Goal: Information Seeking & Learning: Check status

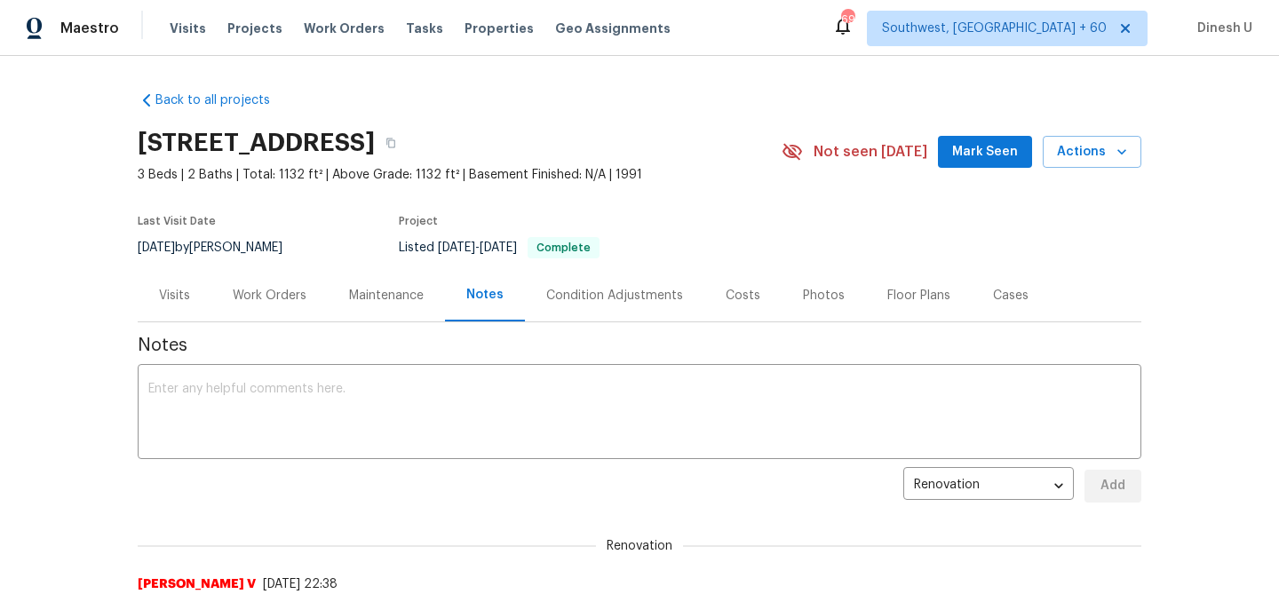
click at [305, 19] on div "Visits Projects Work Orders Tasks Properties Geo Assignments" at bounding box center [431, 29] width 522 height 36
click at [304, 31] on span "Work Orders" at bounding box center [344, 29] width 81 height 18
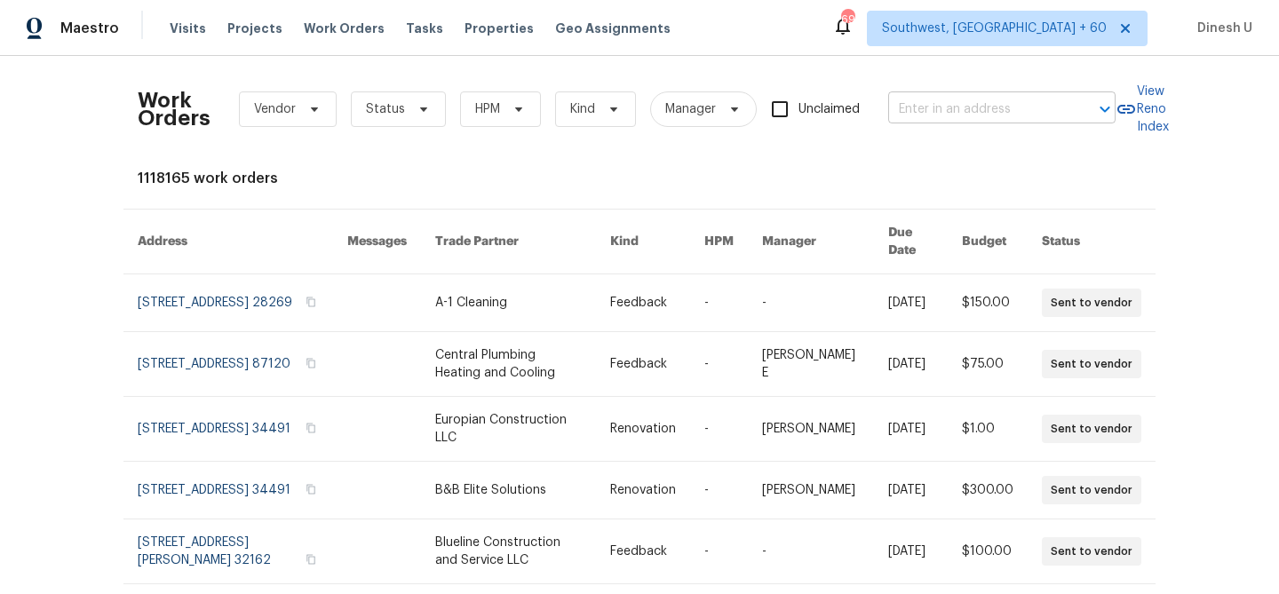
click at [938, 114] on input "text" at bounding box center [977, 110] width 178 height 28
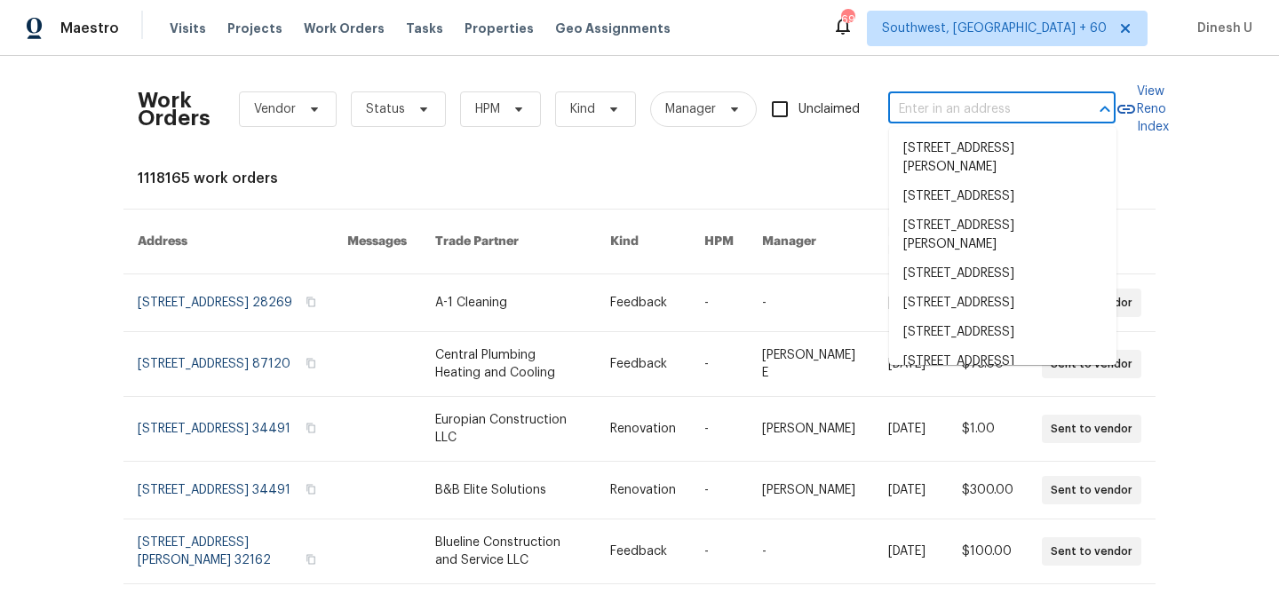
paste input "1011 Kempsford Dr Katy, TX 77450"
type input "1011 Kempsford Dr Katy, TX 77450"
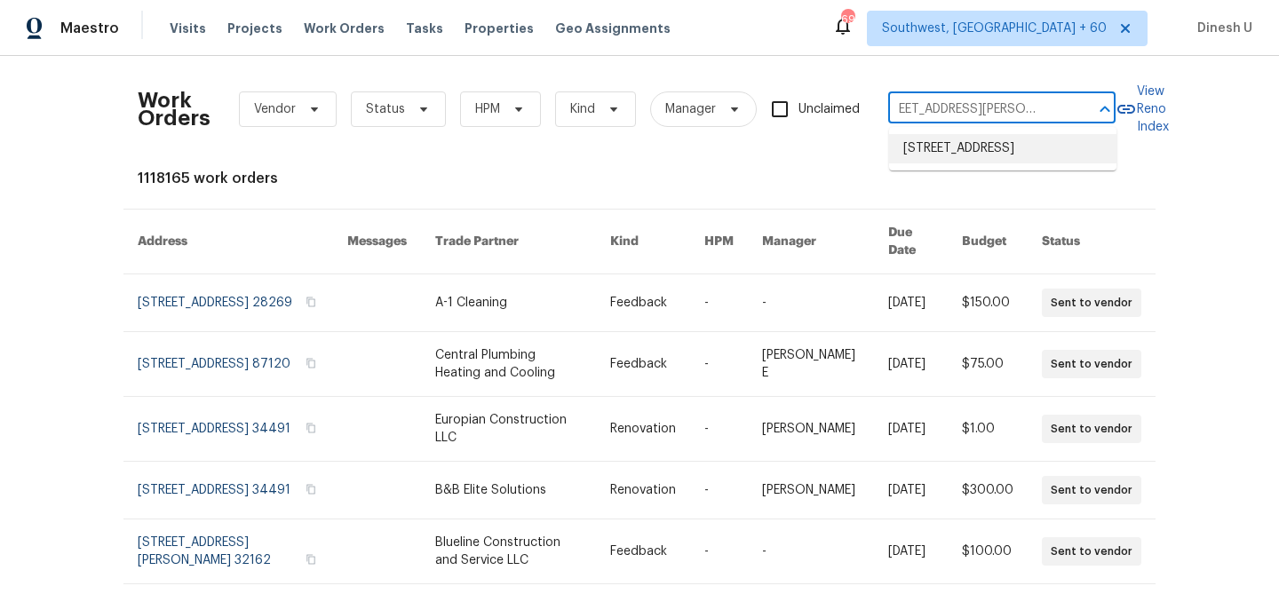
click at [909, 145] on li "1011 Kempsford Dr, Katy, TX 77450" at bounding box center [1002, 148] width 227 height 29
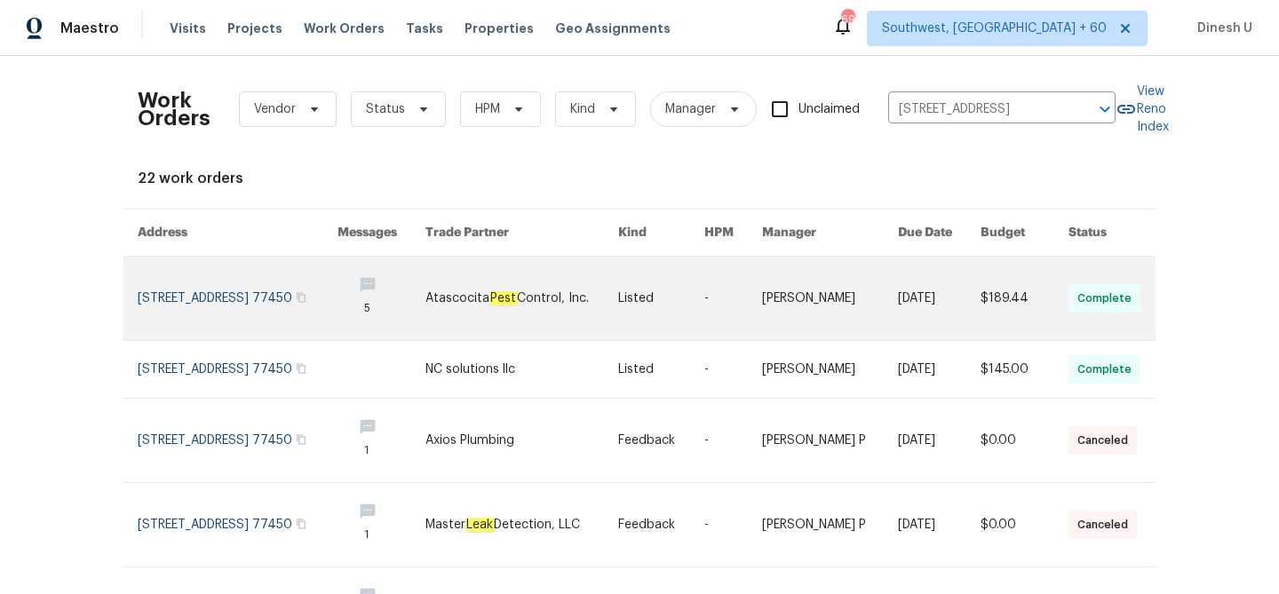
click at [163, 284] on link at bounding box center [238, 298] width 200 height 83
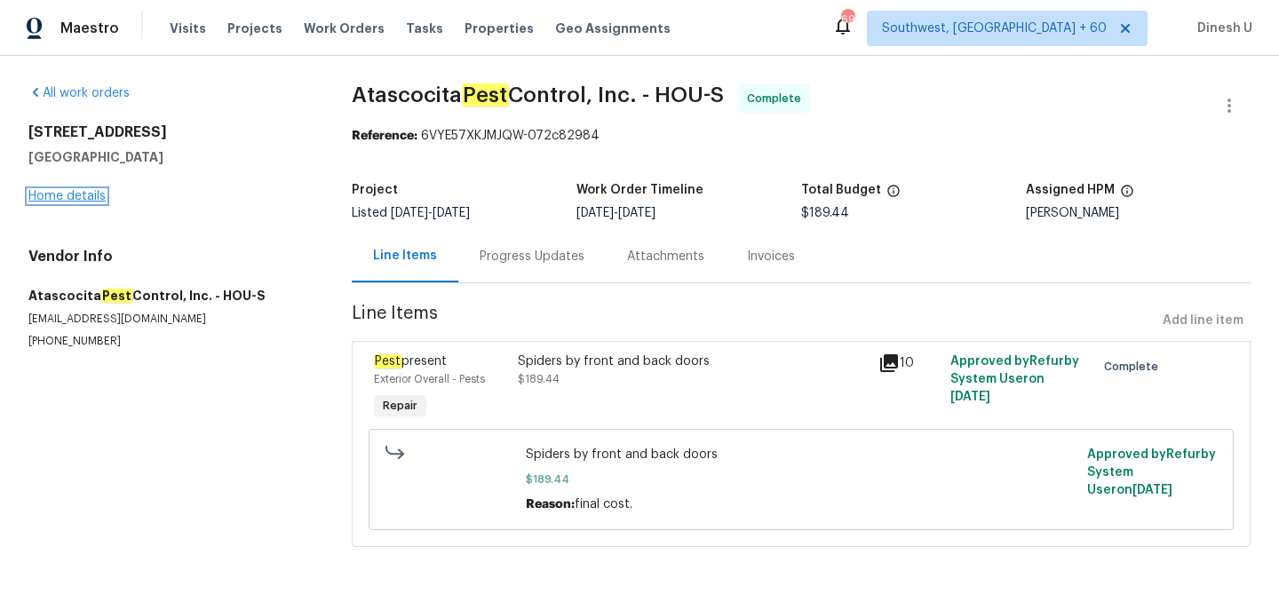
click at [49, 192] on link "Home details" at bounding box center [66, 196] width 77 height 12
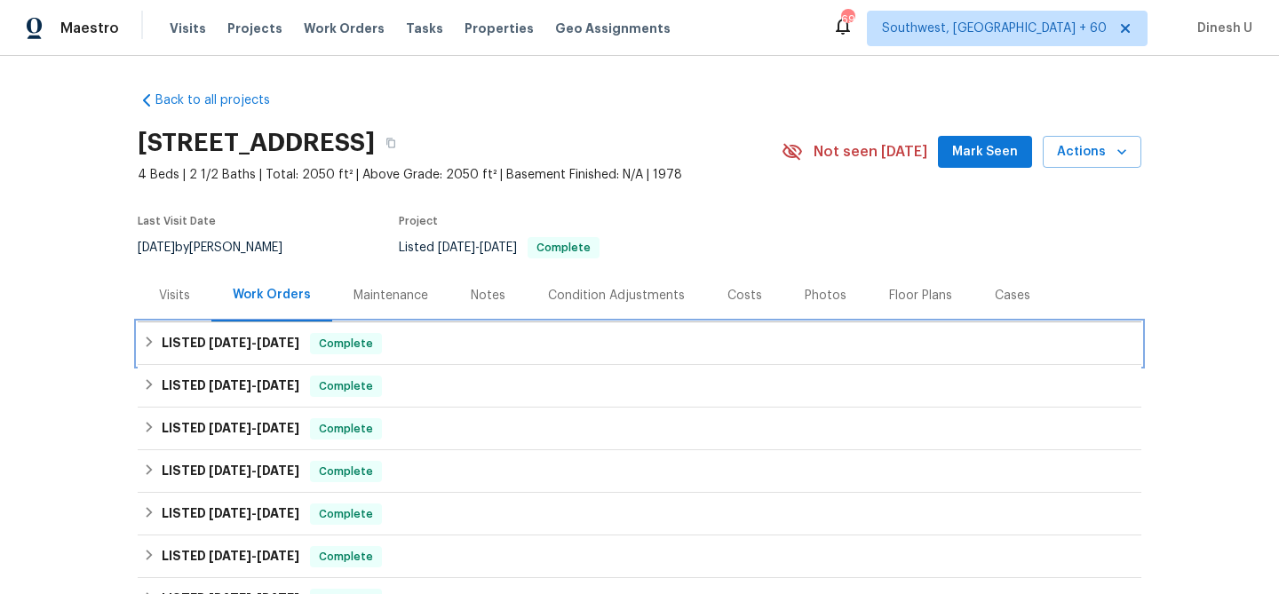
click at [235, 338] on span "8/11/25" at bounding box center [230, 343] width 43 height 12
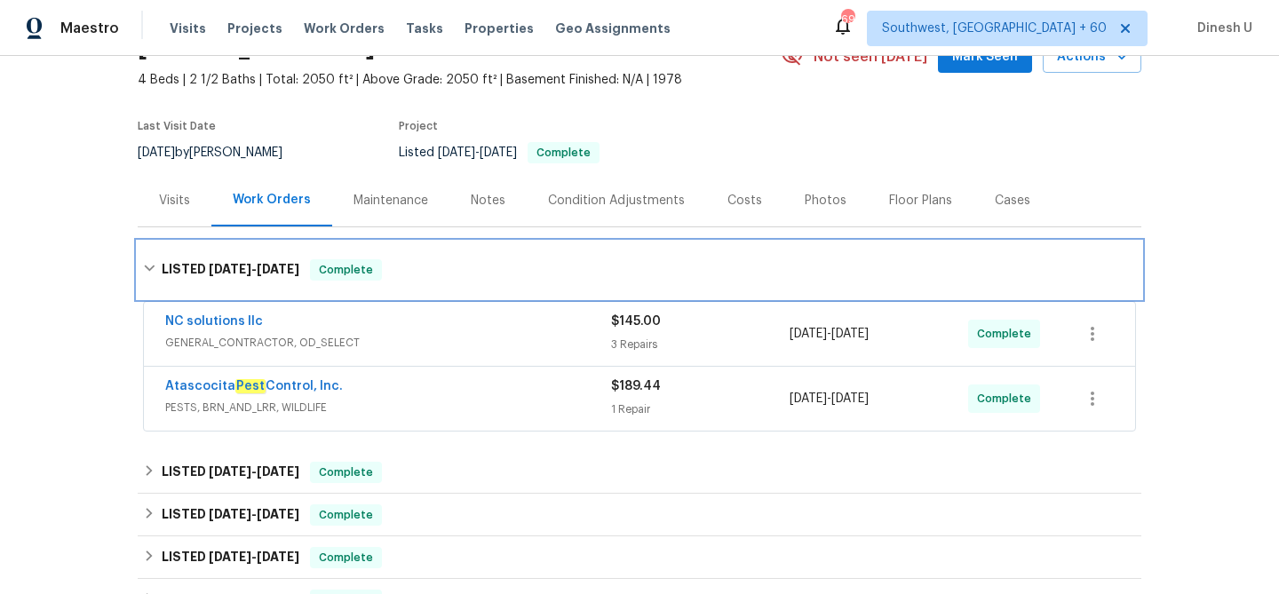
scroll to position [190, 0]
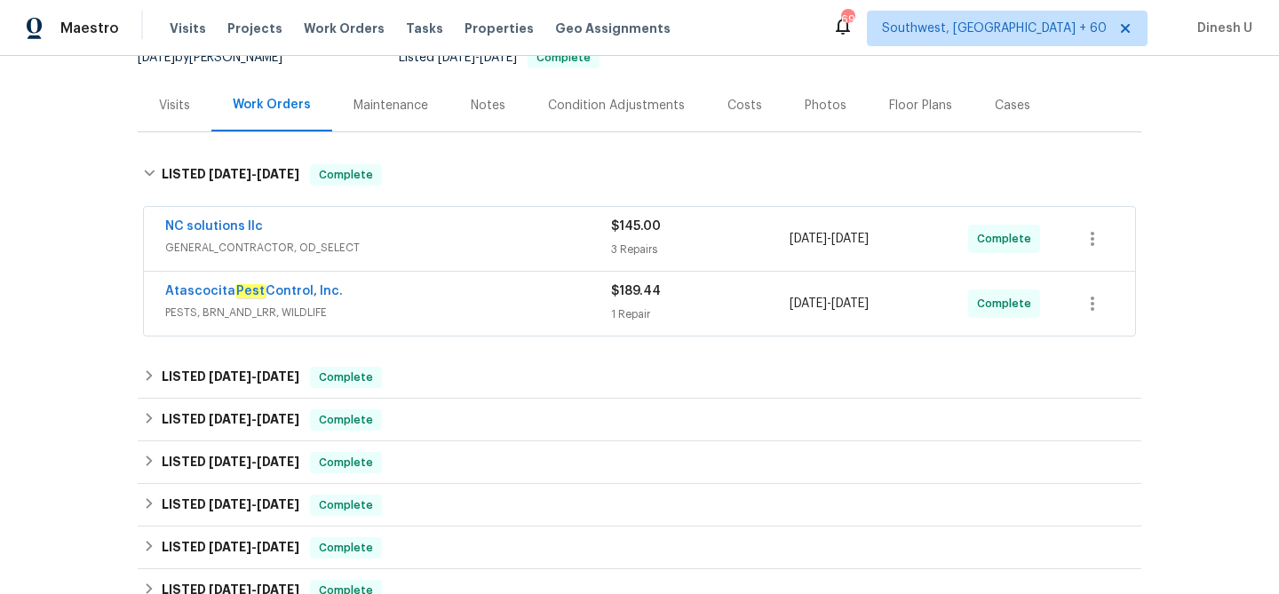
click at [649, 231] on span "$145.00" at bounding box center [636, 226] width 50 height 12
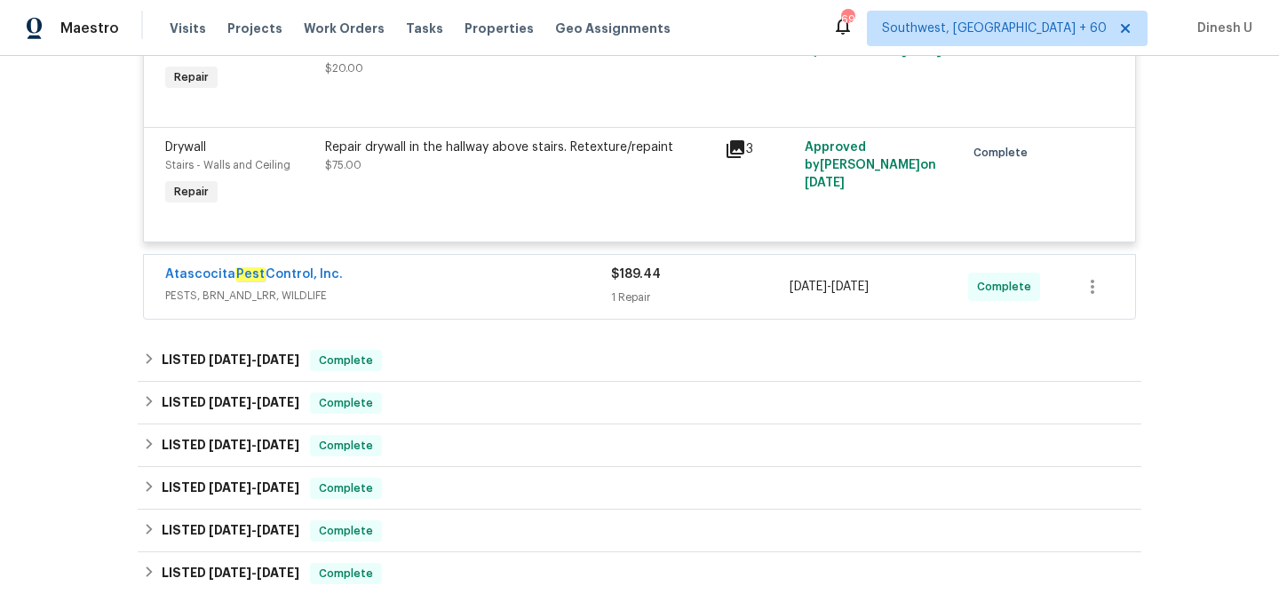
scroll to position [700, 0]
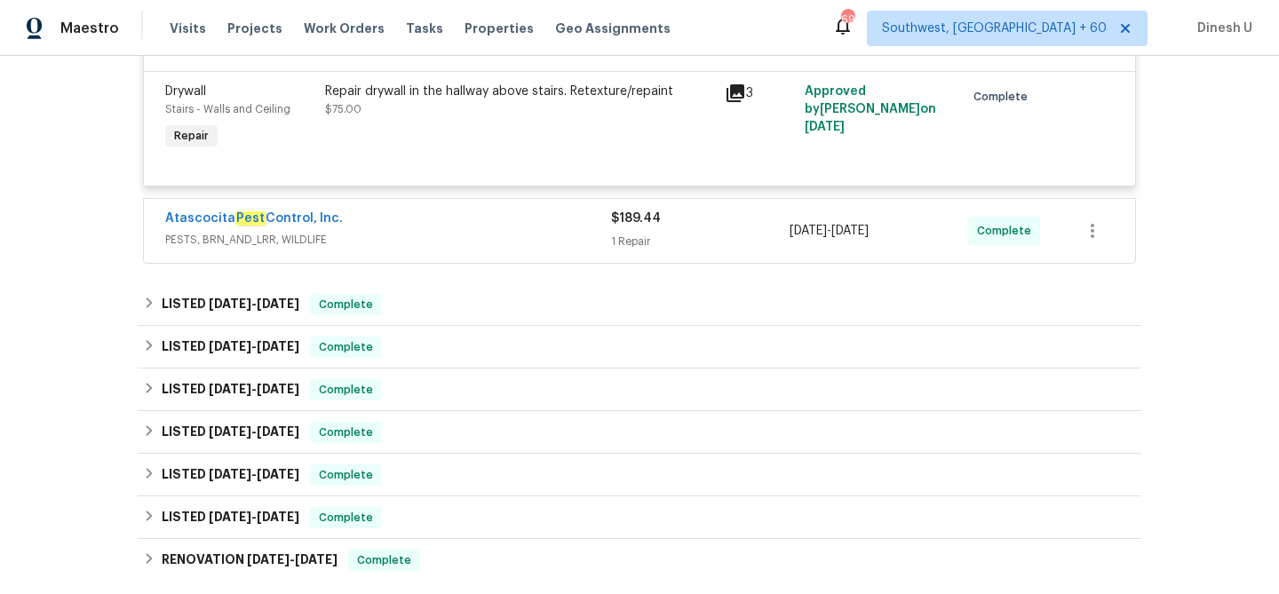
click at [646, 248] on div "1 Repair" at bounding box center [700, 242] width 179 height 18
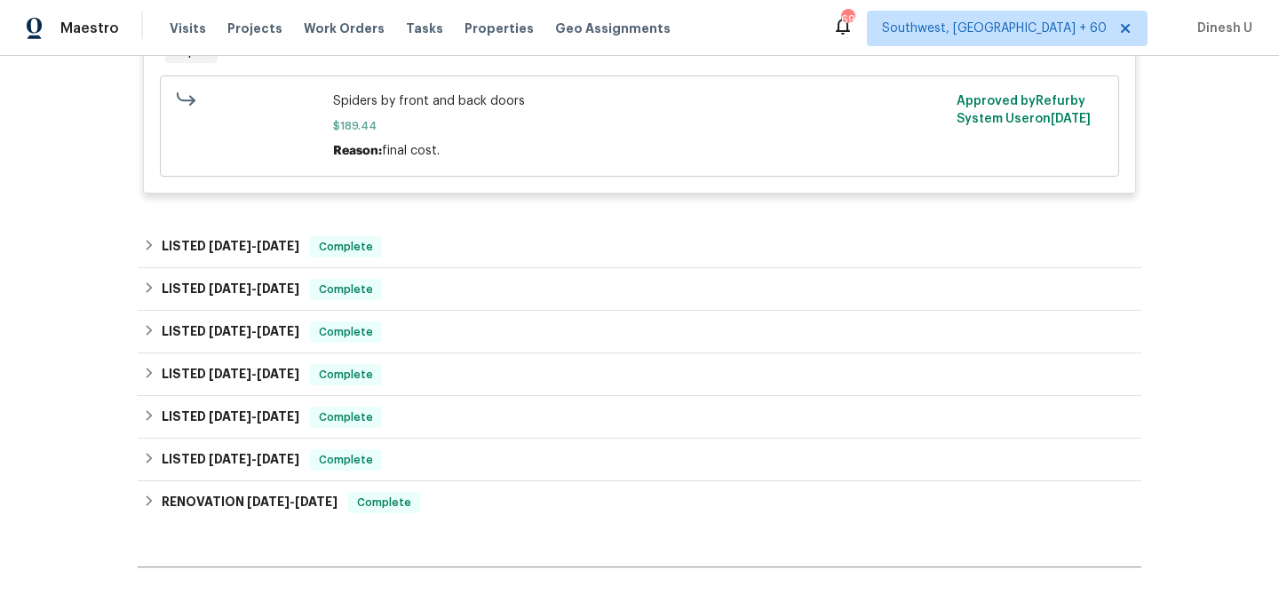
scroll to position [1046, 0]
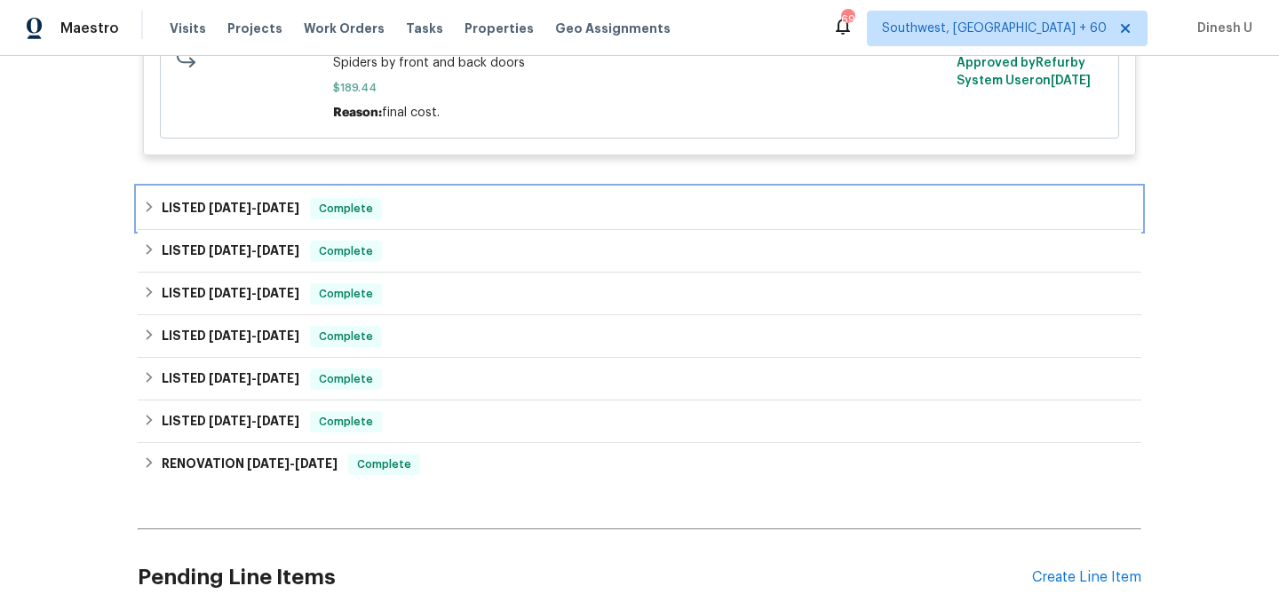
click at [234, 204] on span "7/23/25" at bounding box center [230, 208] width 43 height 12
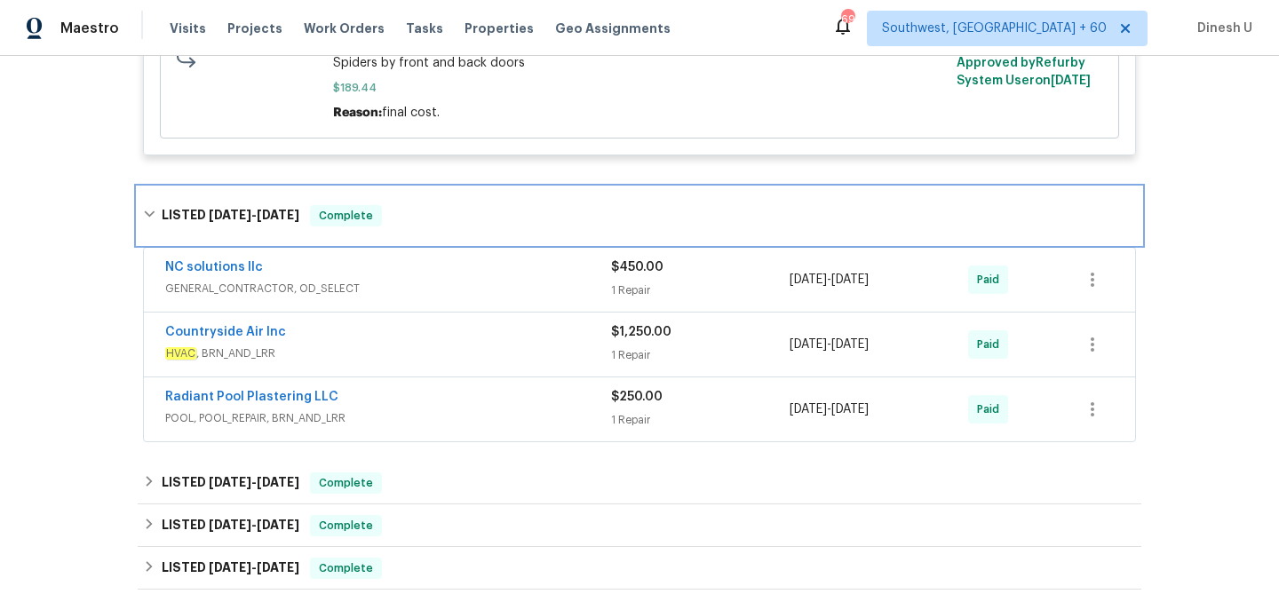
scroll to position [1157, 0]
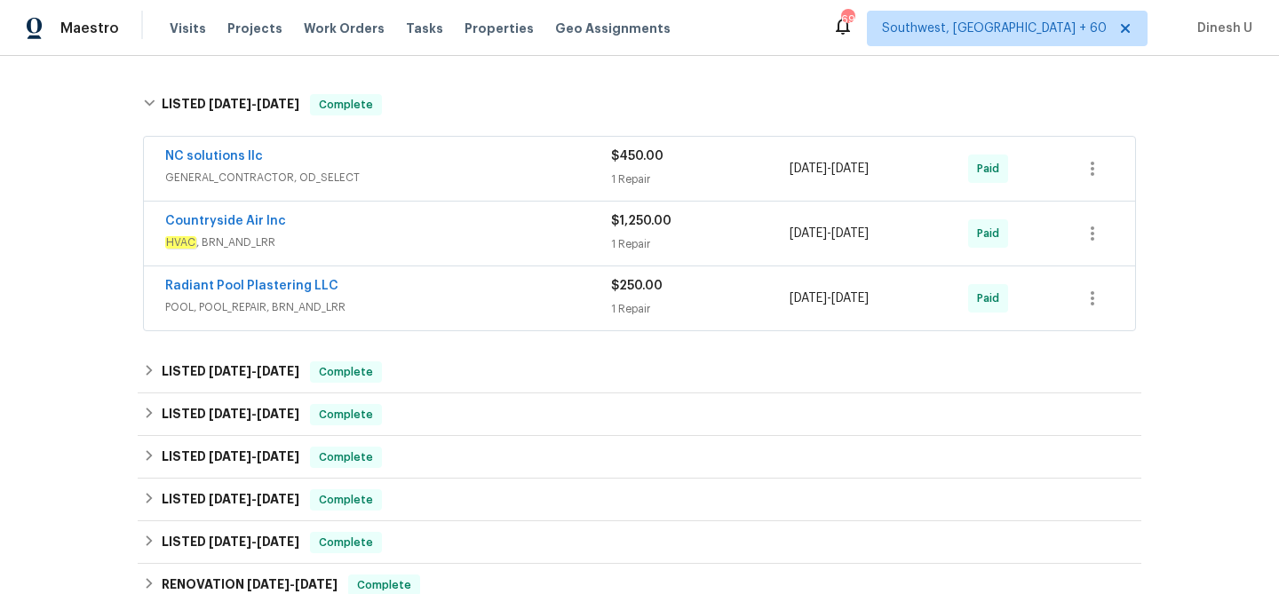
click at [600, 169] on div "NC solutions llc" at bounding box center [388, 157] width 446 height 21
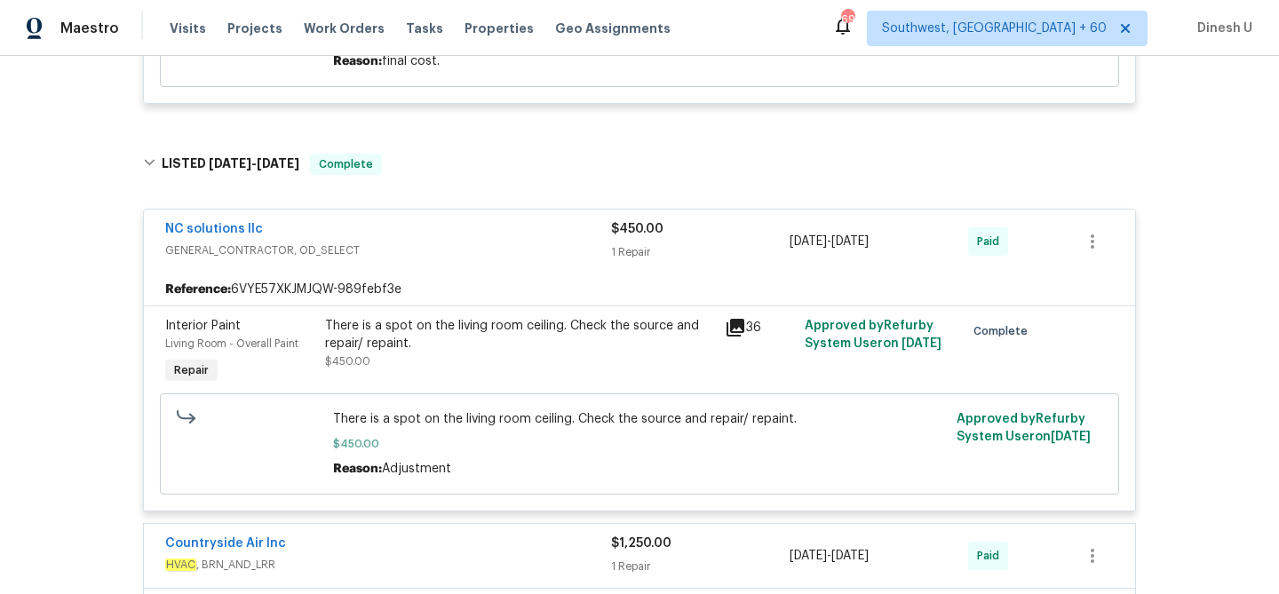
scroll to position [1091, 0]
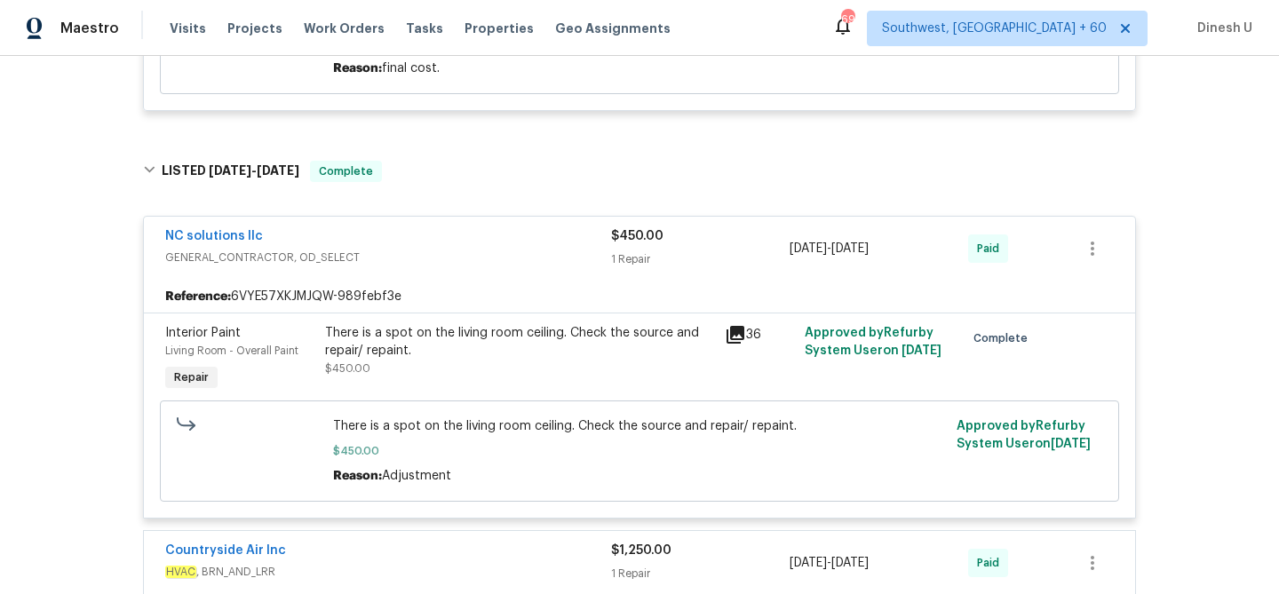
click at [744, 339] on icon at bounding box center [735, 334] width 21 height 21
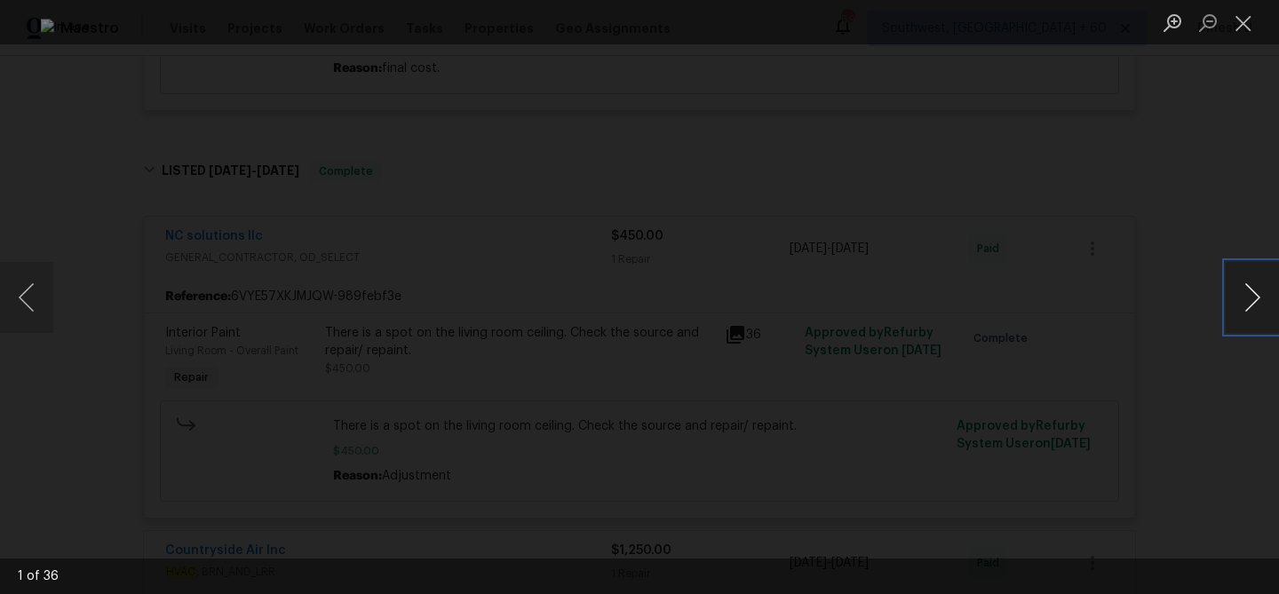
click at [1250, 302] on button "Next image" at bounding box center [1252, 297] width 53 height 71
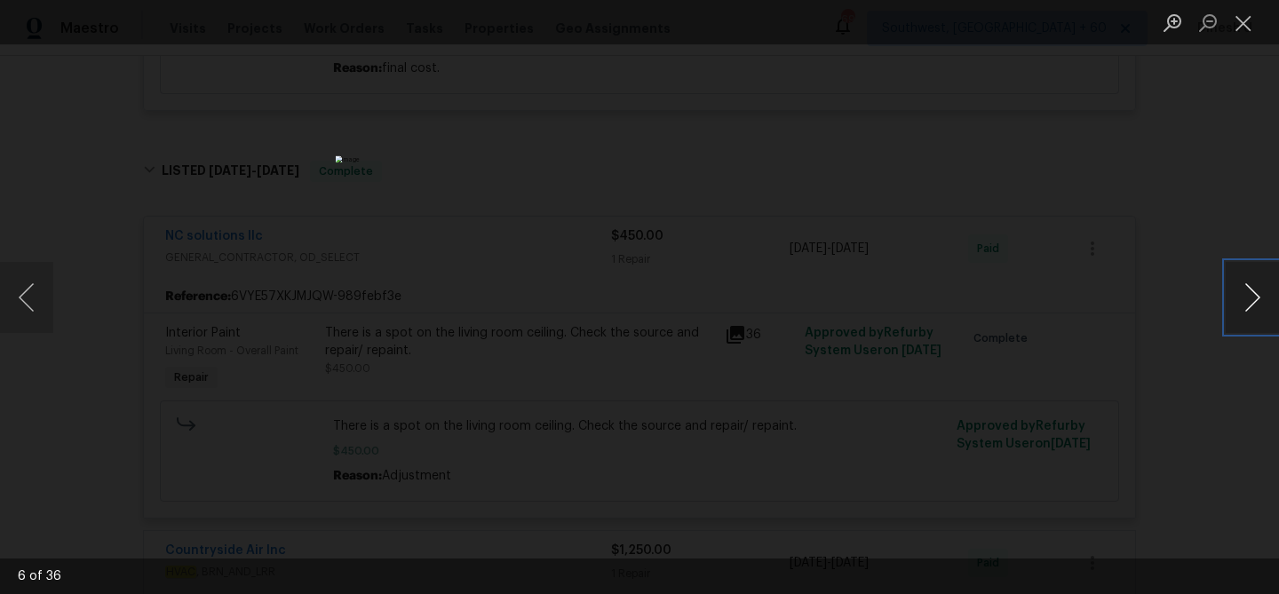
click at [1250, 302] on button "Next image" at bounding box center [1252, 297] width 53 height 71
click at [1249, 286] on button "Next image" at bounding box center [1252, 297] width 53 height 71
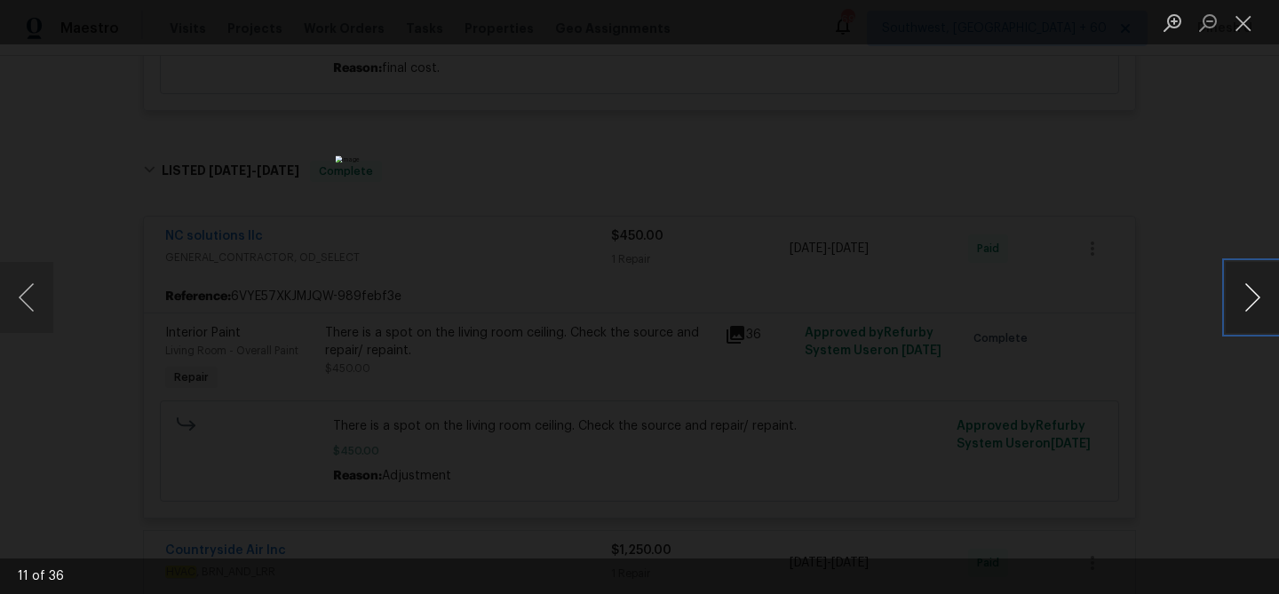
click at [1249, 286] on button "Next image" at bounding box center [1252, 297] width 53 height 71
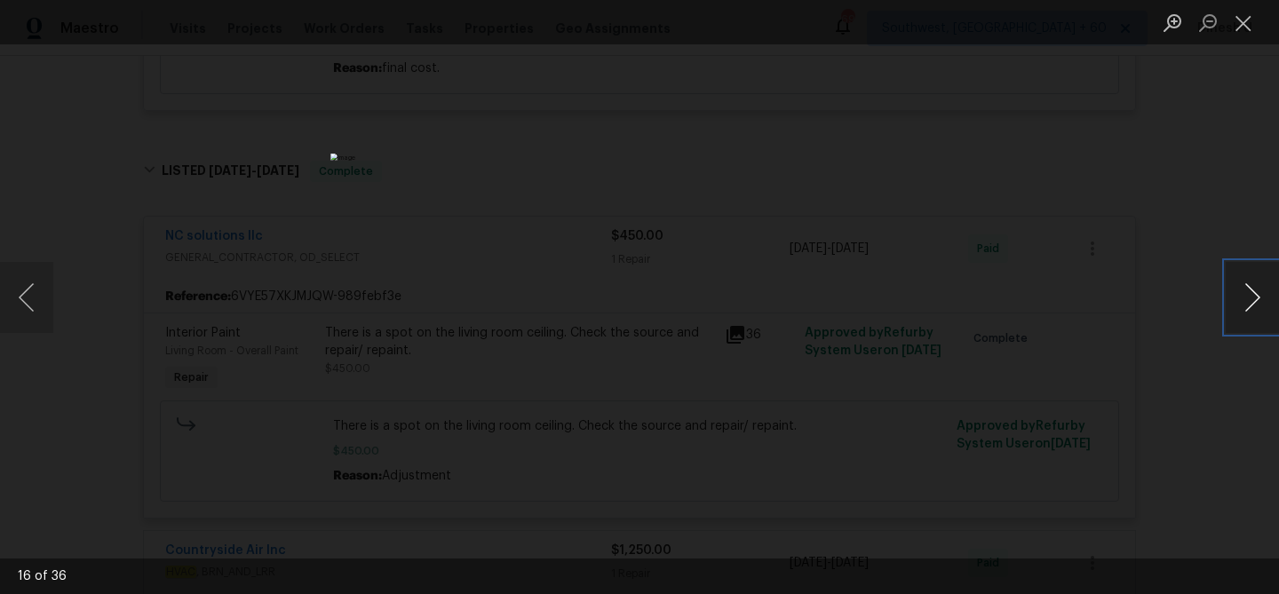
click at [1249, 286] on button "Next image" at bounding box center [1252, 297] width 53 height 71
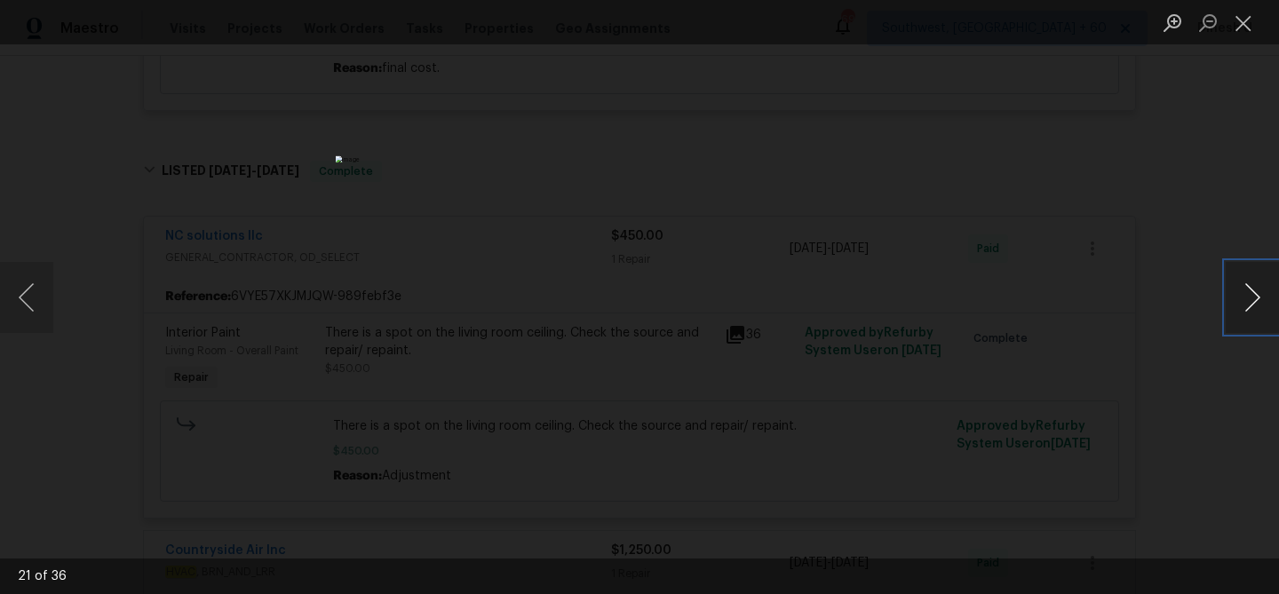
click at [1249, 286] on button "Next image" at bounding box center [1252, 297] width 53 height 71
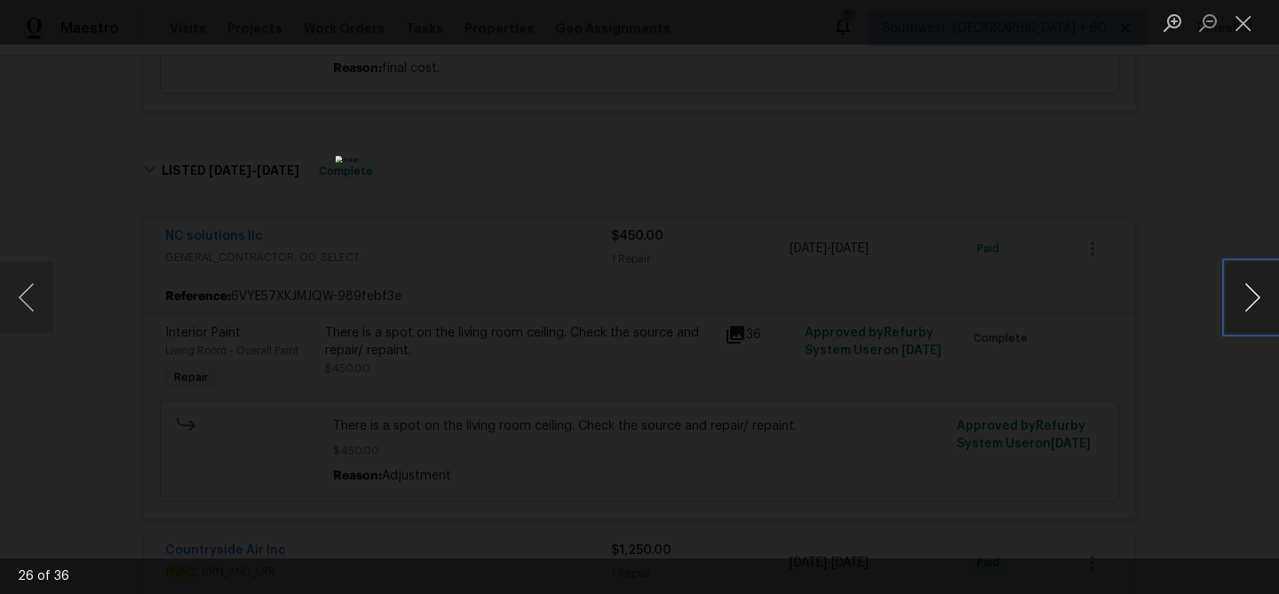
click at [1249, 286] on button "Next image" at bounding box center [1252, 297] width 53 height 71
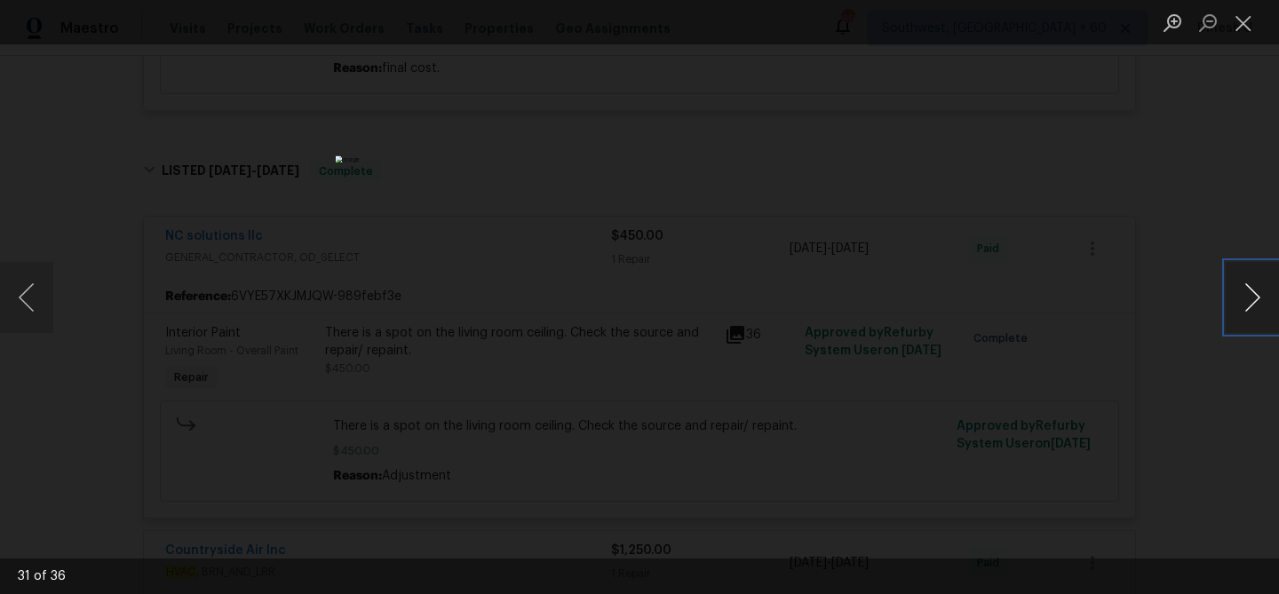
click at [1249, 286] on button "Next image" at bounding box center [1252, 297] width 53 height 71
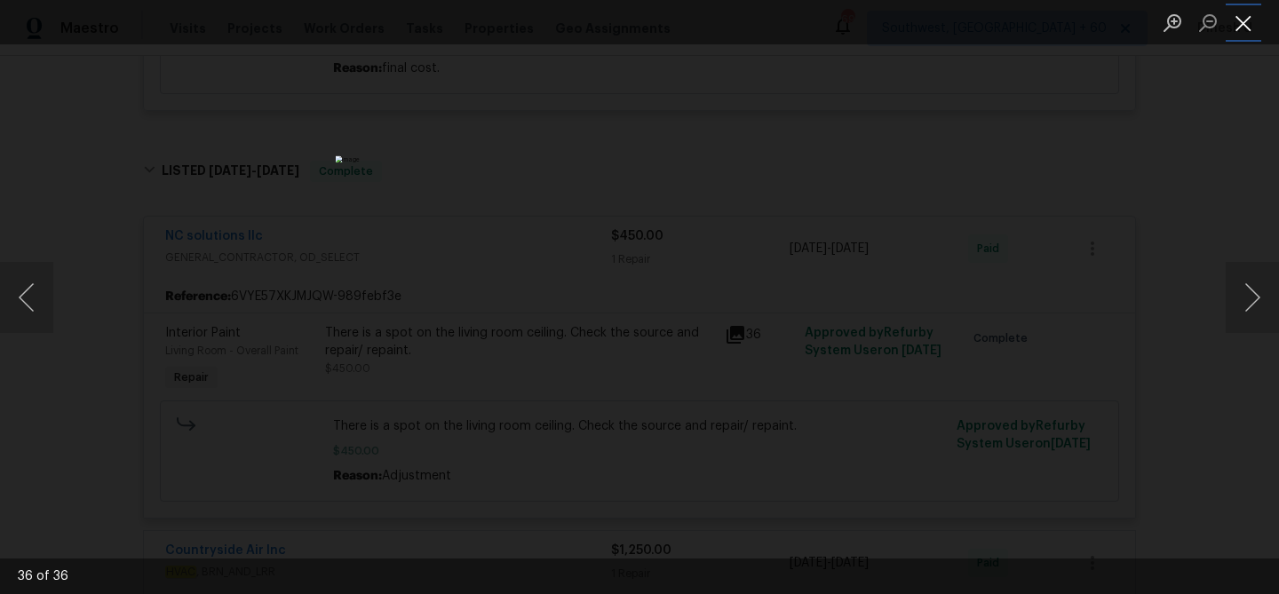
click at [1250, 22] on button "Close lightbox" at bounding box center [1244, 22] width 36 height 31
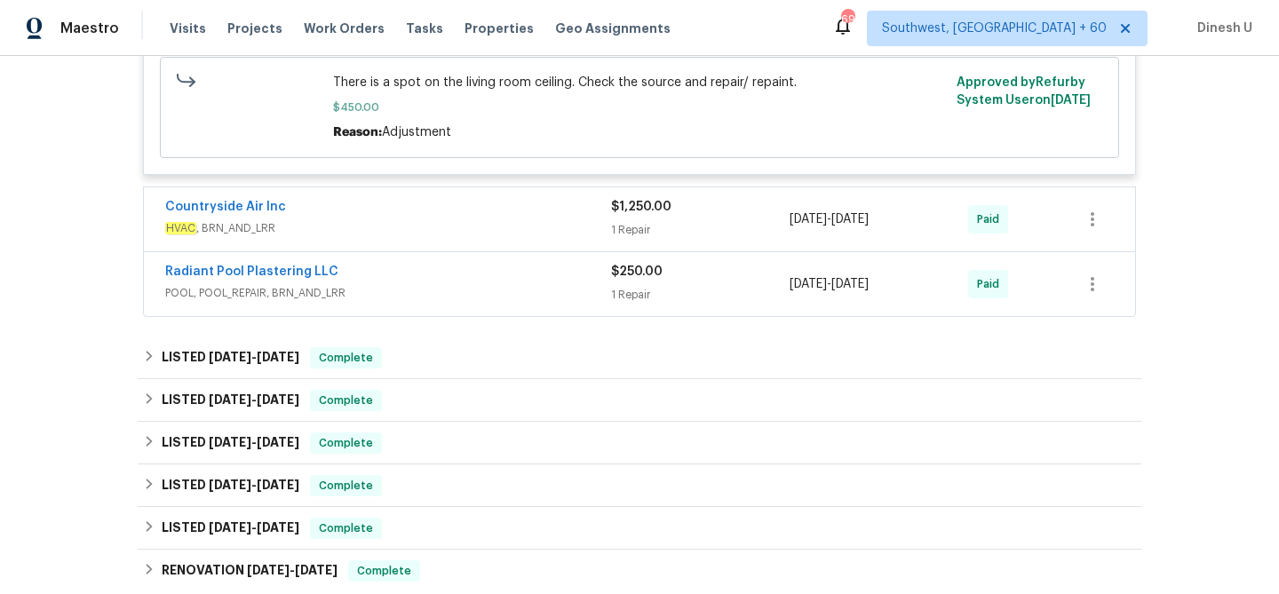
scroll to position [1448, 0]
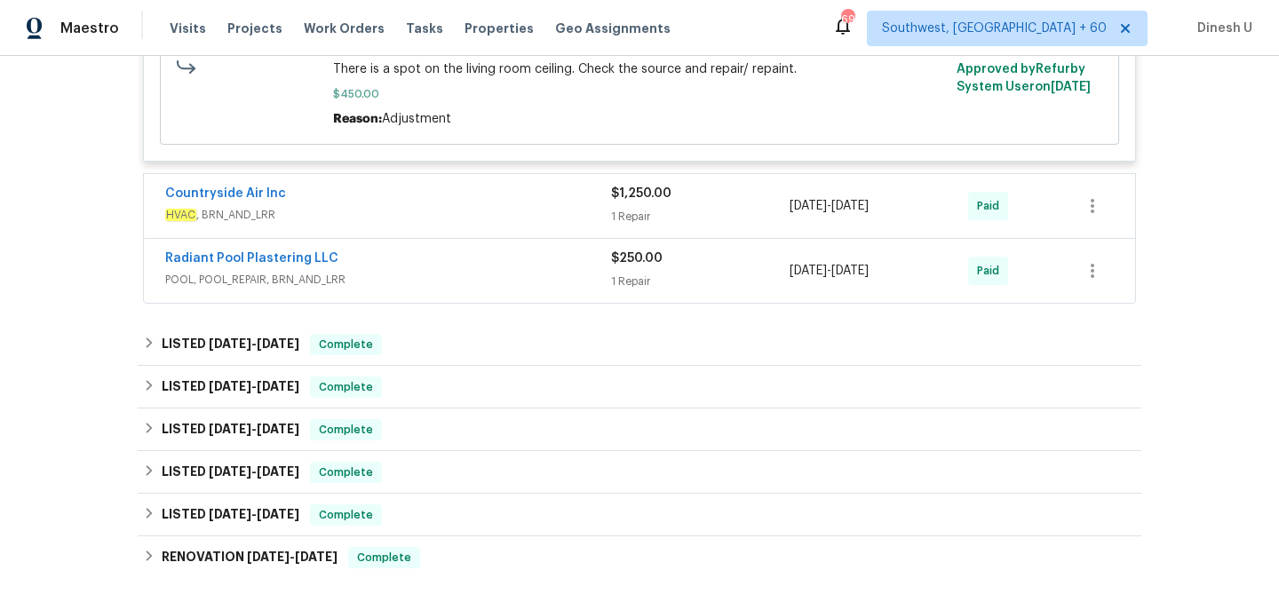
click at [623, 213] on div "1 Repair" at bounding box center [700, 217] width 179 height 18
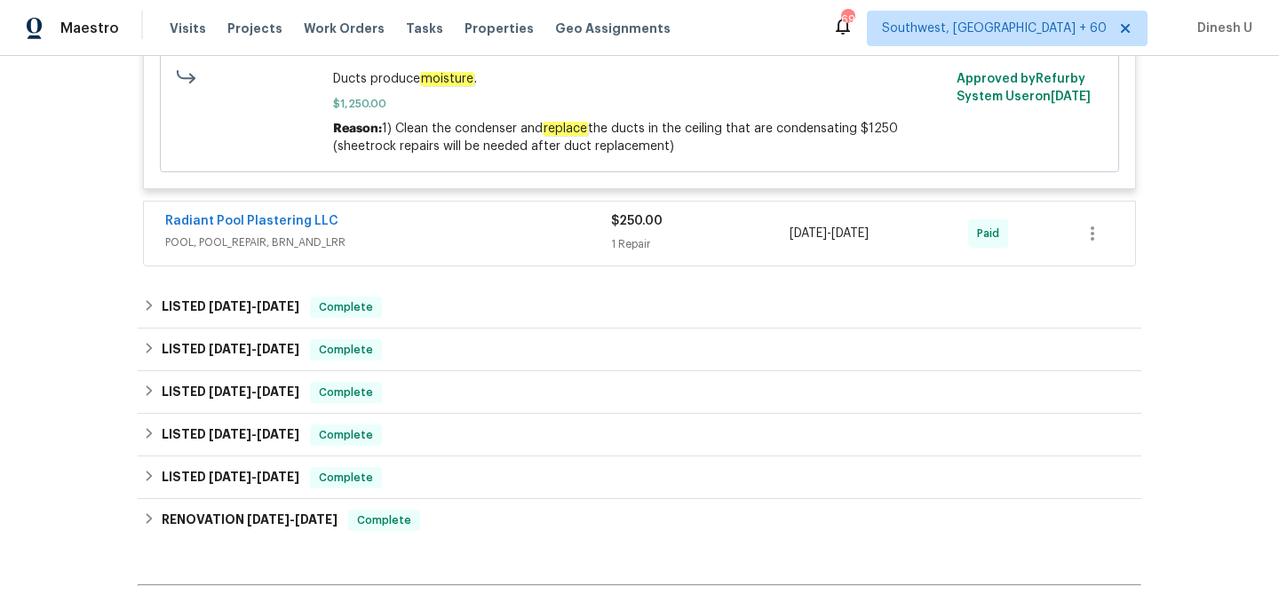
scroll to position [1775, 0]
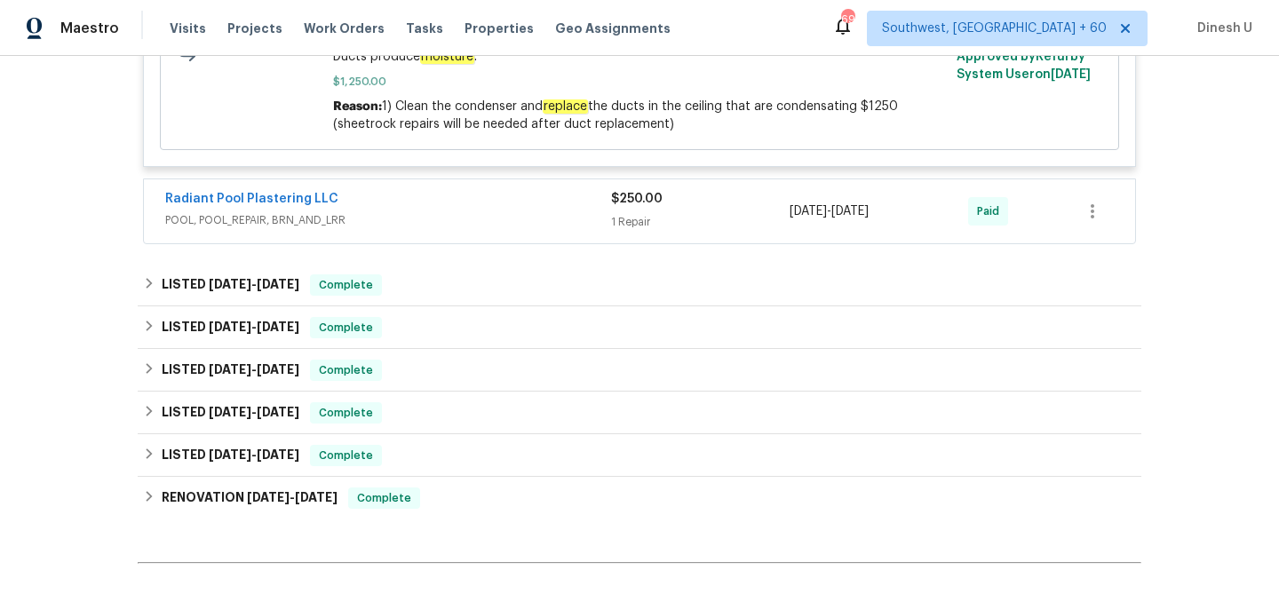
click at [627, 223] on div "1 Repair" at bounding box center [700, 222] width 179 height 18
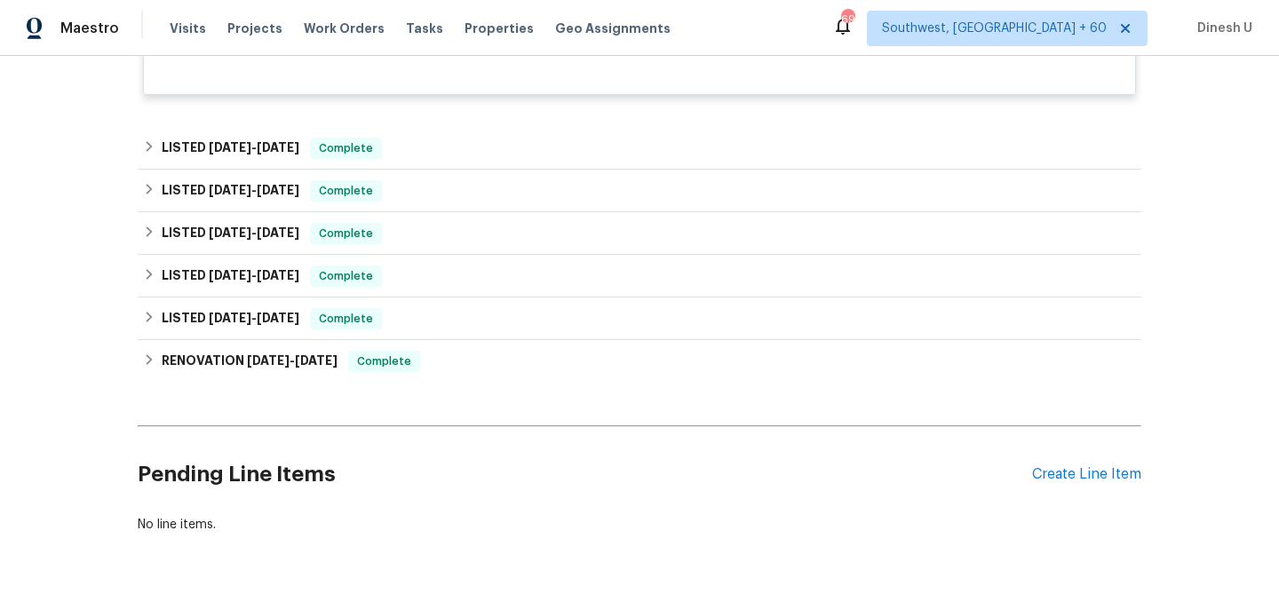
scroll to position [2080, 0]
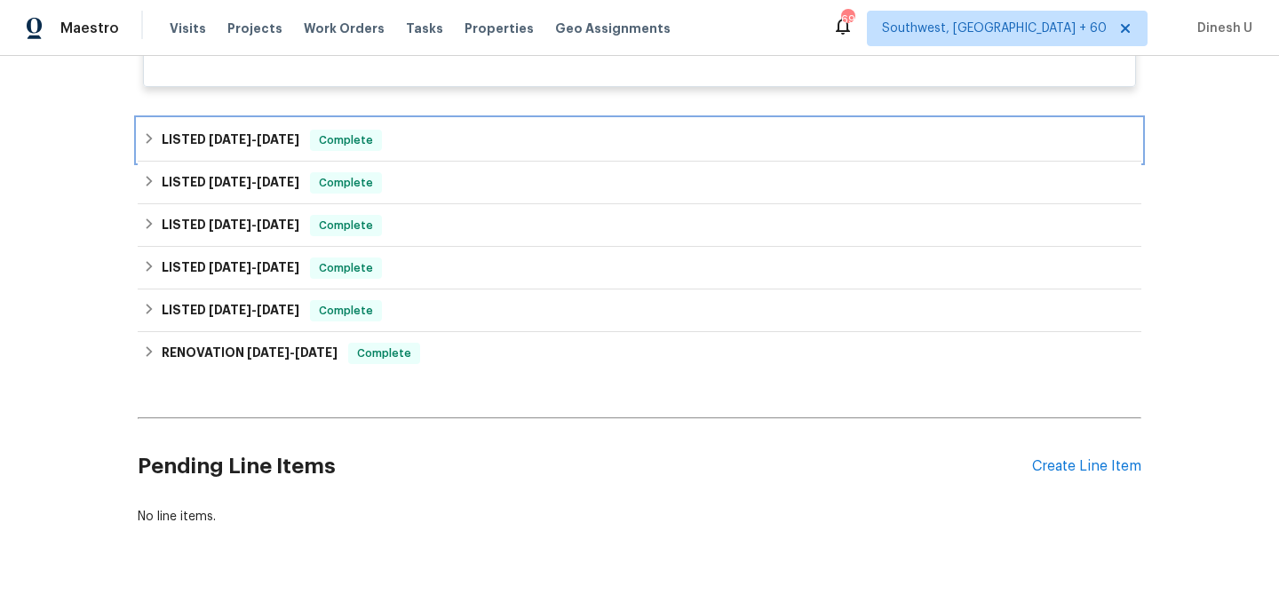
click at [234, 129] on div "LISTED 7/2/25 - 7/15/25 Complete" at bounding box center [640, 140] width 1004 height 43
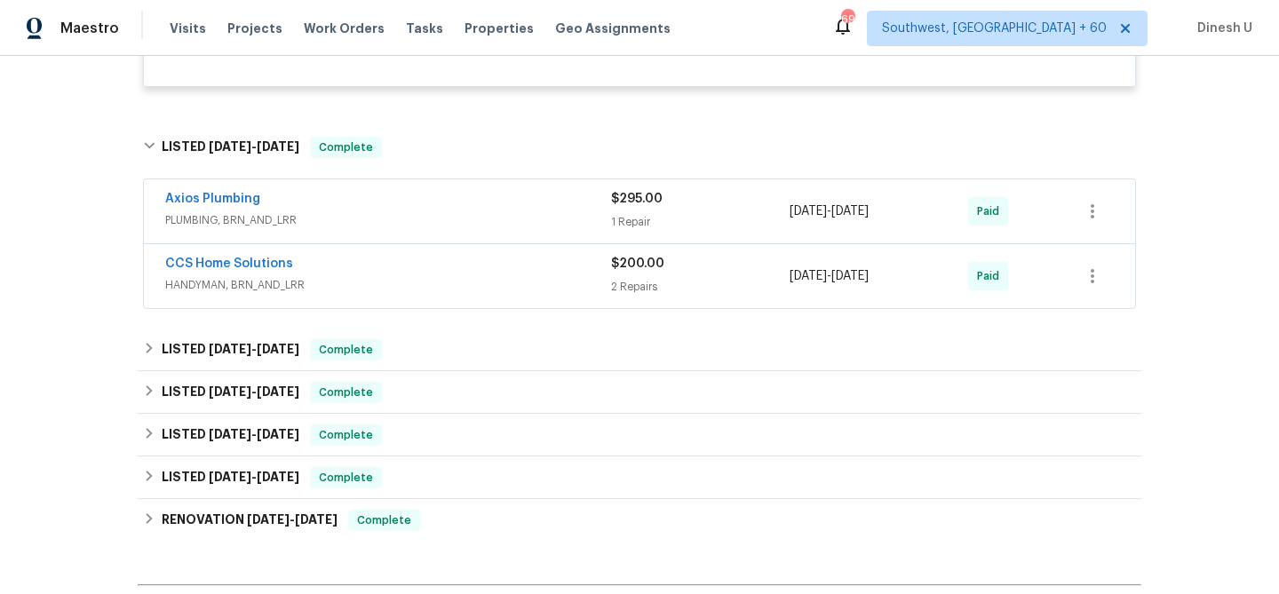
click at [625, 231] on div "1 Repair" at bounding box center [700, 222] width 179 height 18
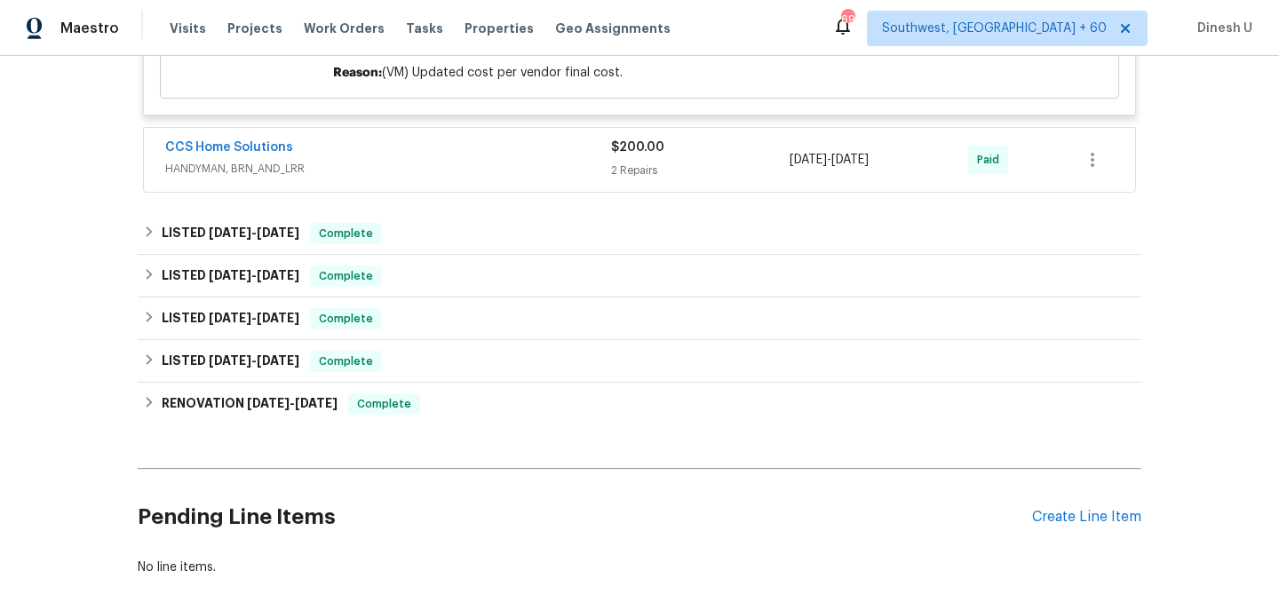
scroll to position [2538, 0]
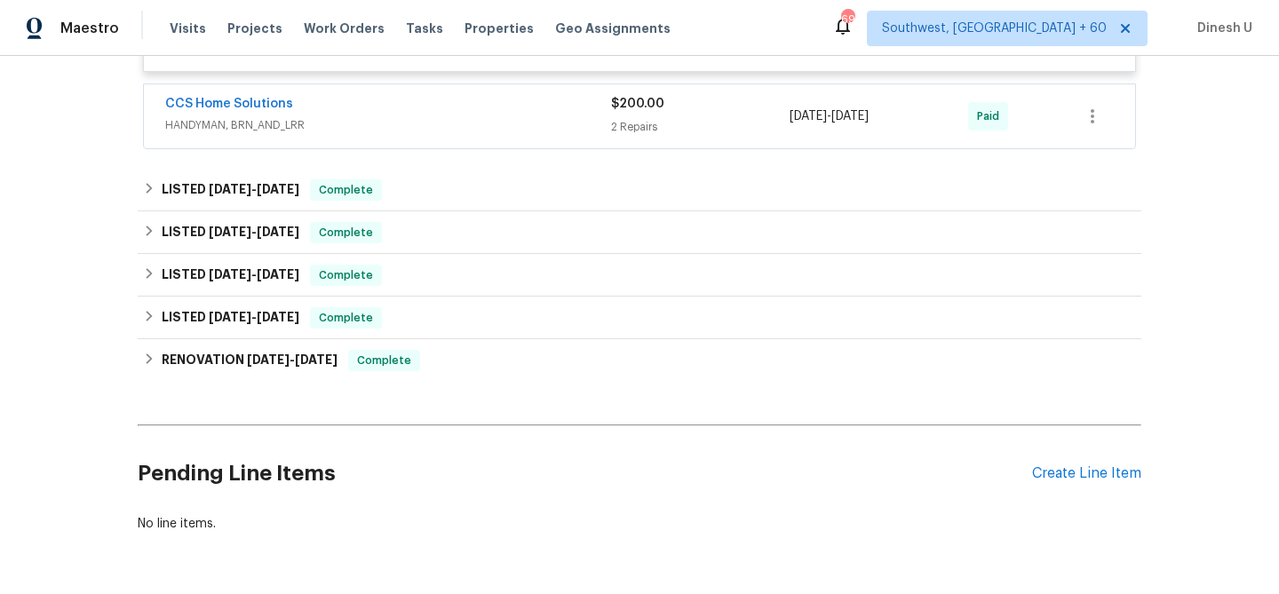
click at [681, 113] on div "$200.00" at bounding box center [700, 104] width 179 height 18
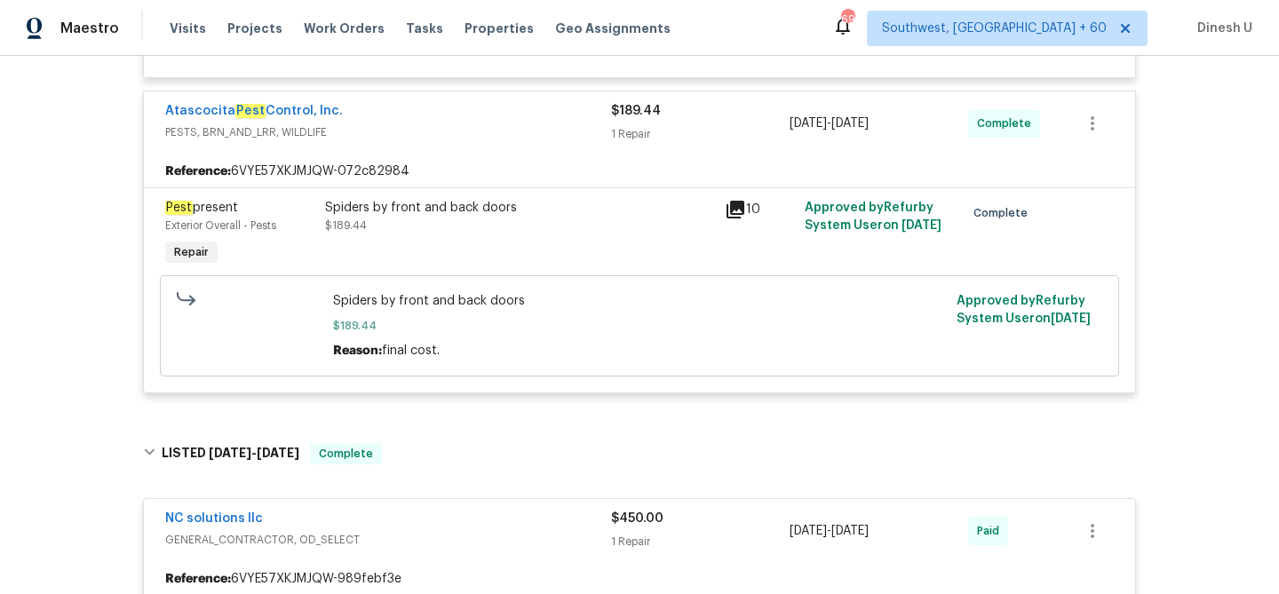
scroll to position [0, 0]
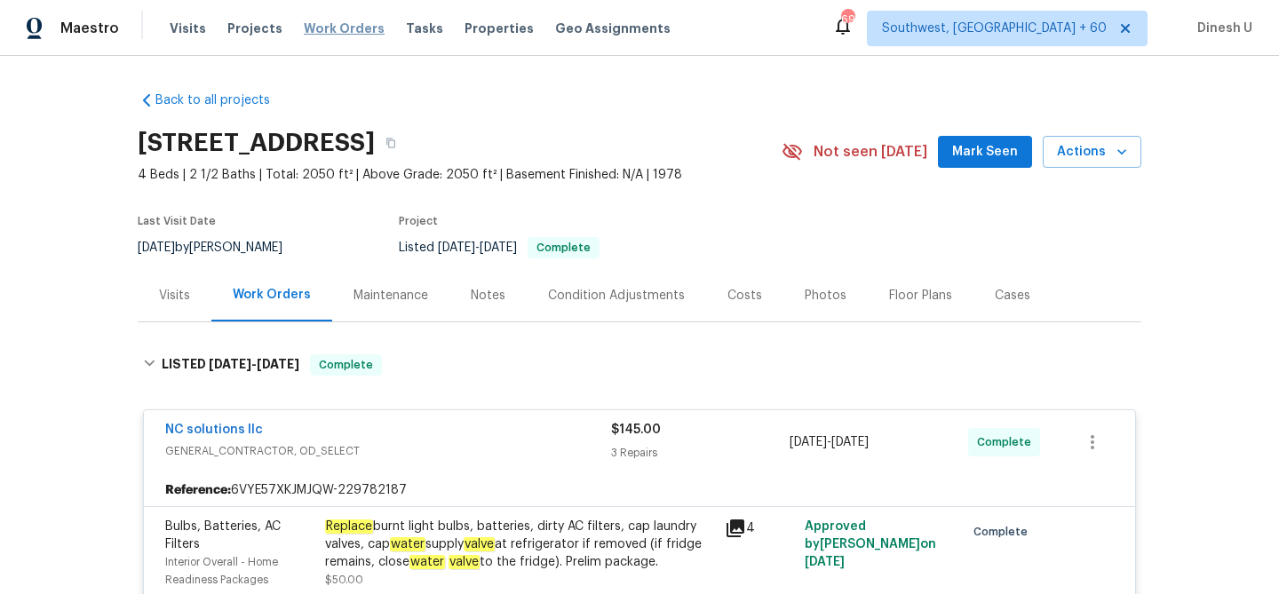
click at [318, 29] on span "Work Orders" at bounding box center [344, 29] width 81 height 18
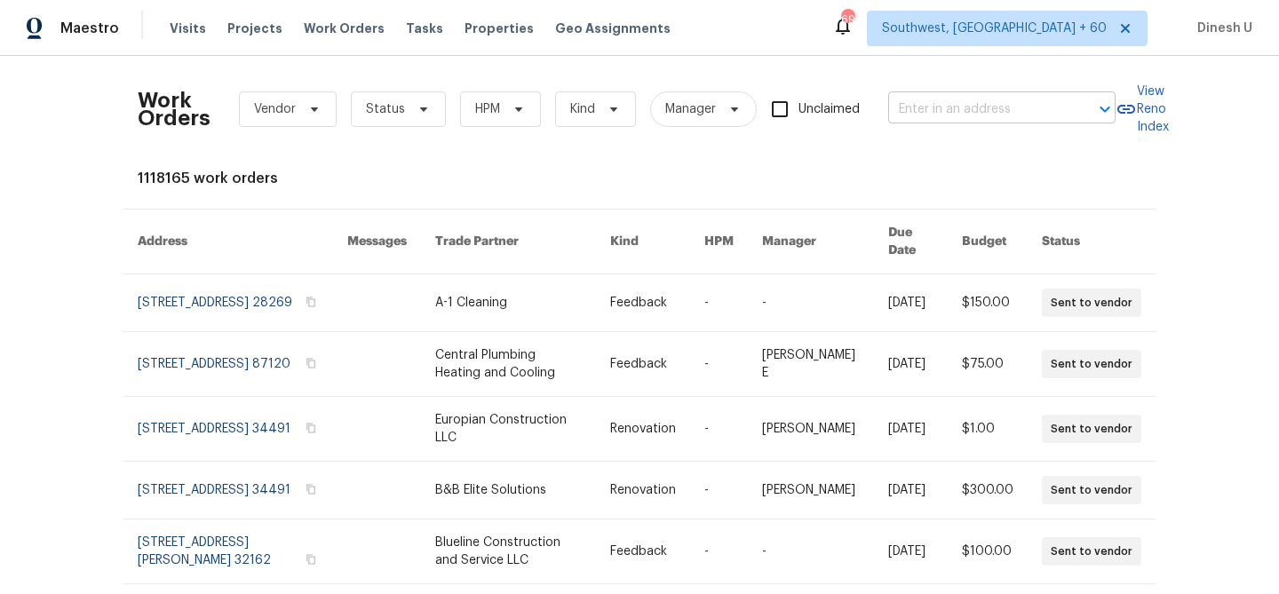
click at [961, 103] on input "text" at bounding box center [977, 110] width 178 height 28
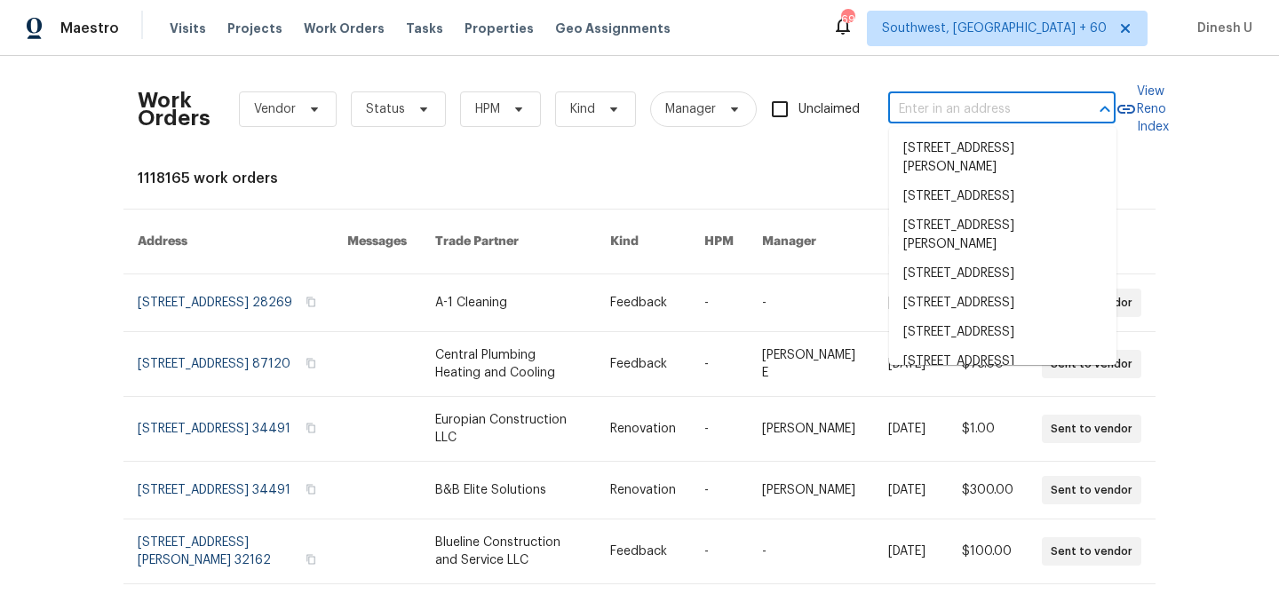
paste input "101 Greenfield Trl, Forney, TX 75126"
type input "101 Greenfield Trl, Forney, TX 75126"
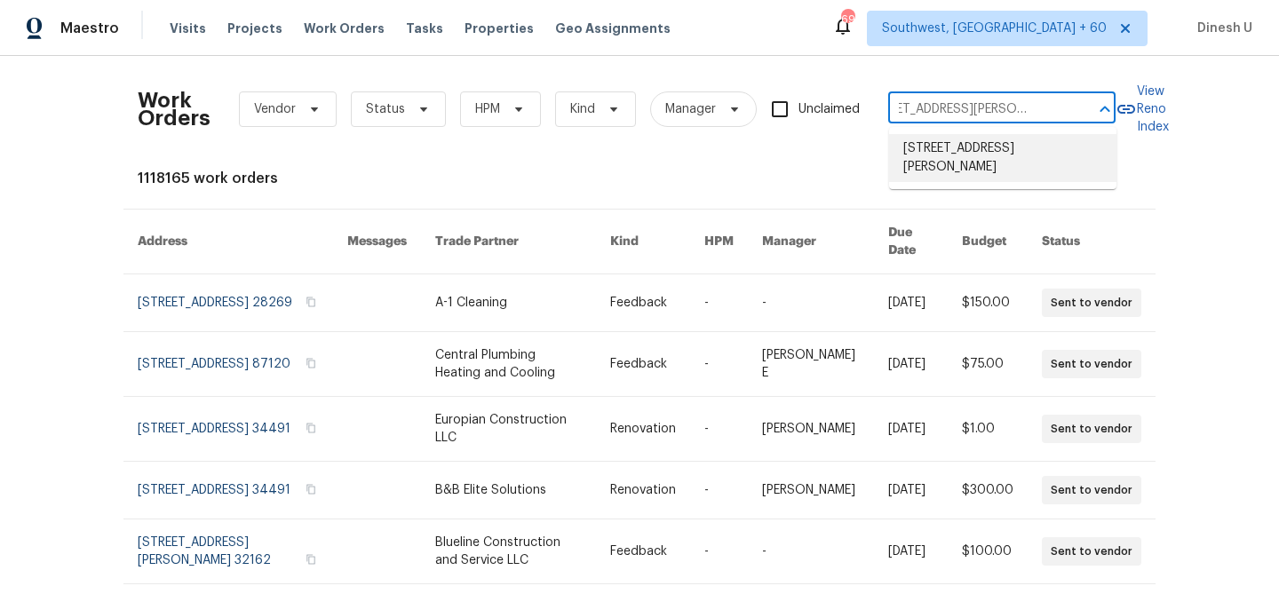
click at [949, 161] on li "101 Greenfield Trl, Forney, TX 75126" at bounding box center [1002, 158] width 227 height 48
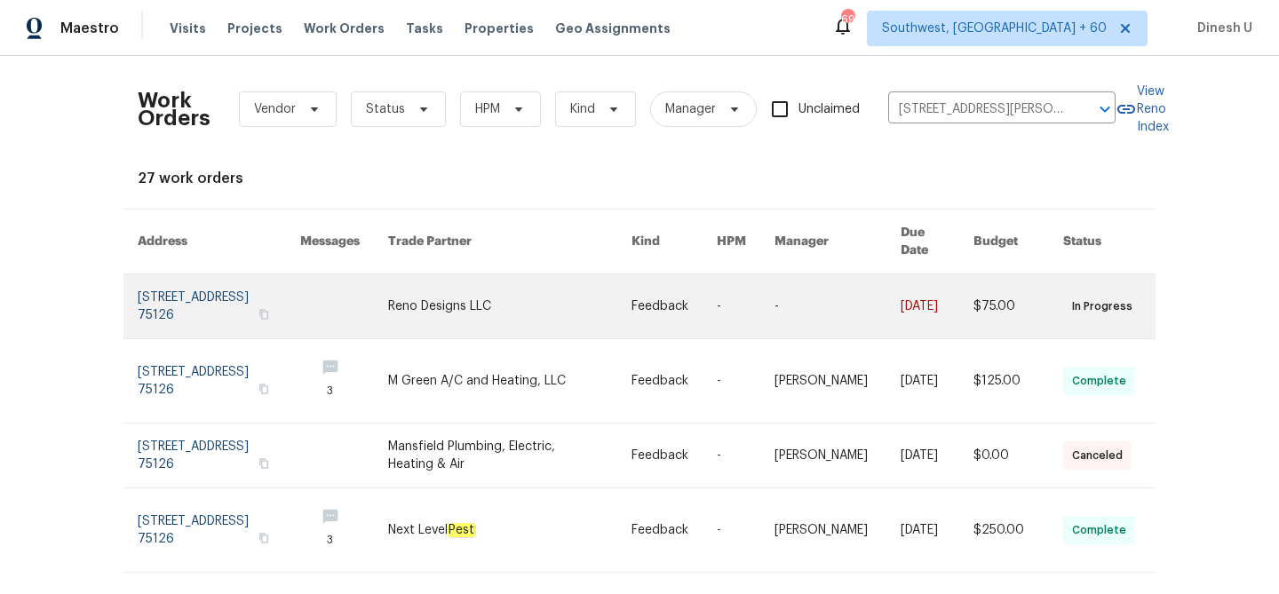
click at [180, 290] on link at bounding box center [219, 306] width 163 height 64
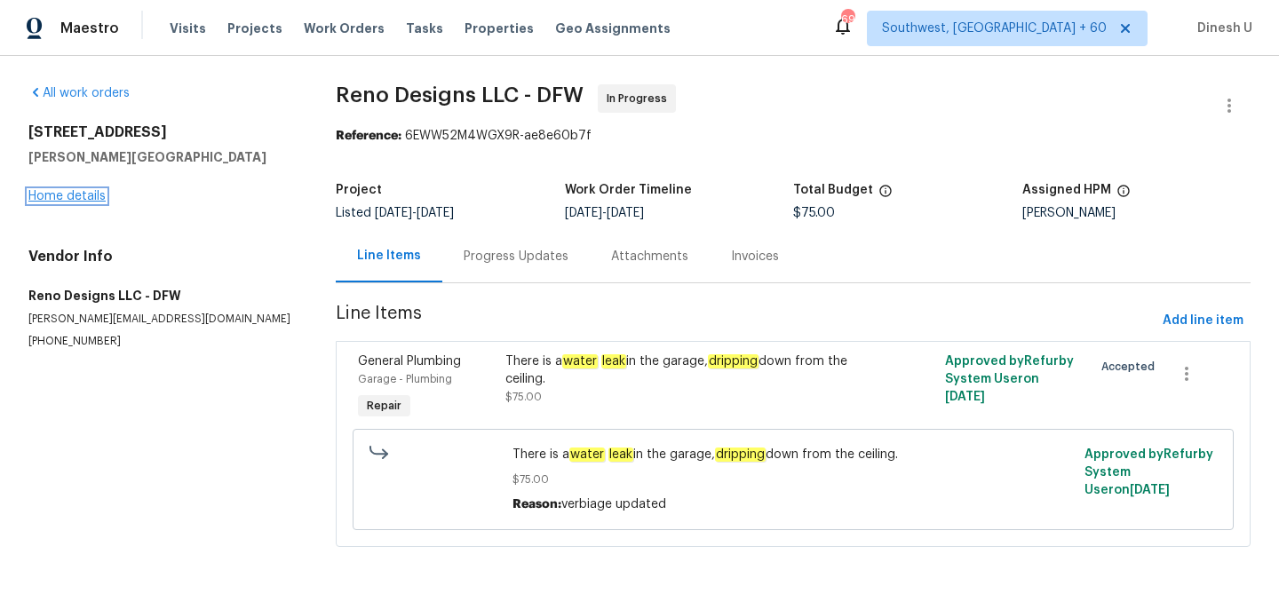
click at [61, 195] on link "Home details" at bounding box center [66, 196] width 77 height 12
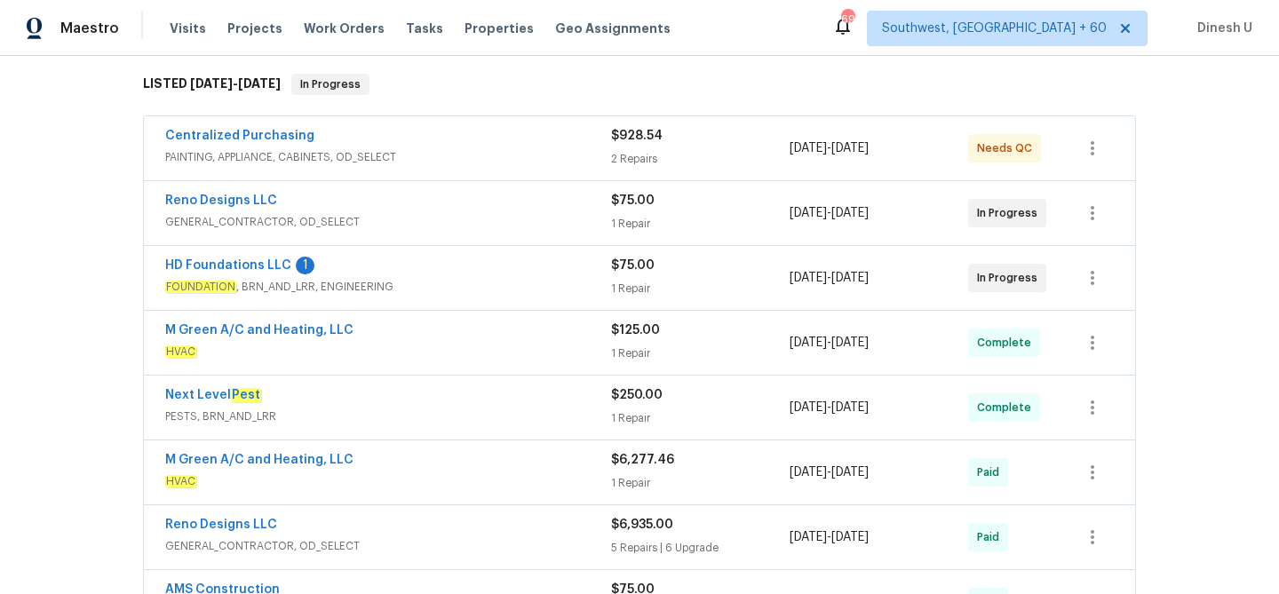
scroll to position [300, 0]
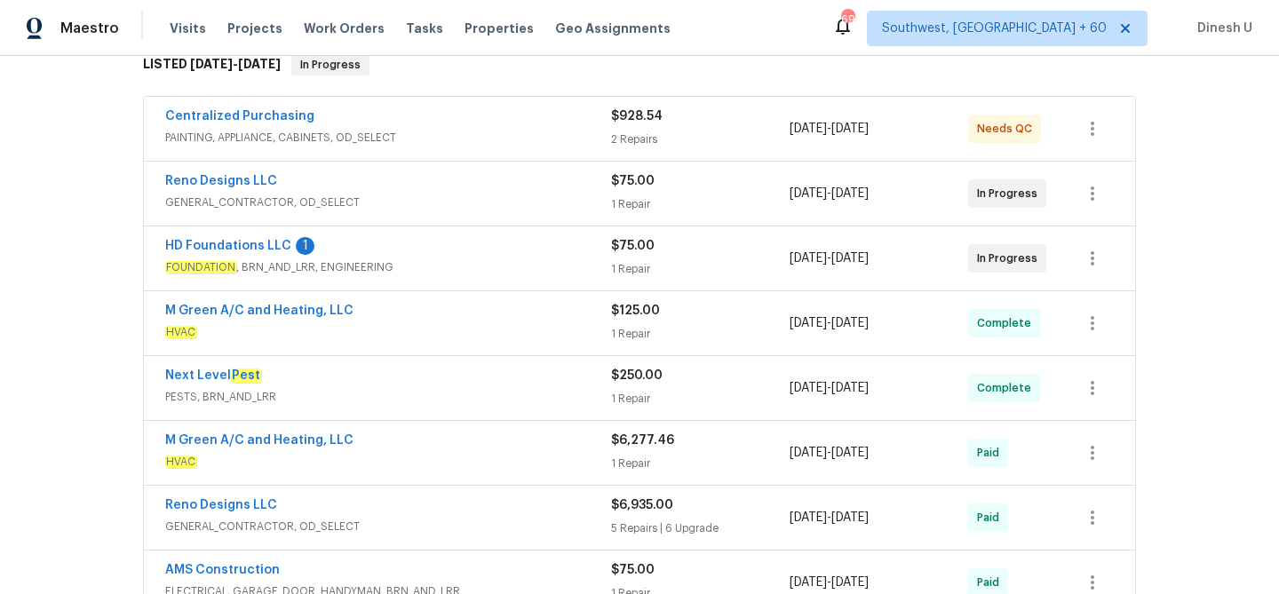
click at [634, 129] on div "$928.54 2 Repairs" at bounding box center [700, 128] width 179 height 43
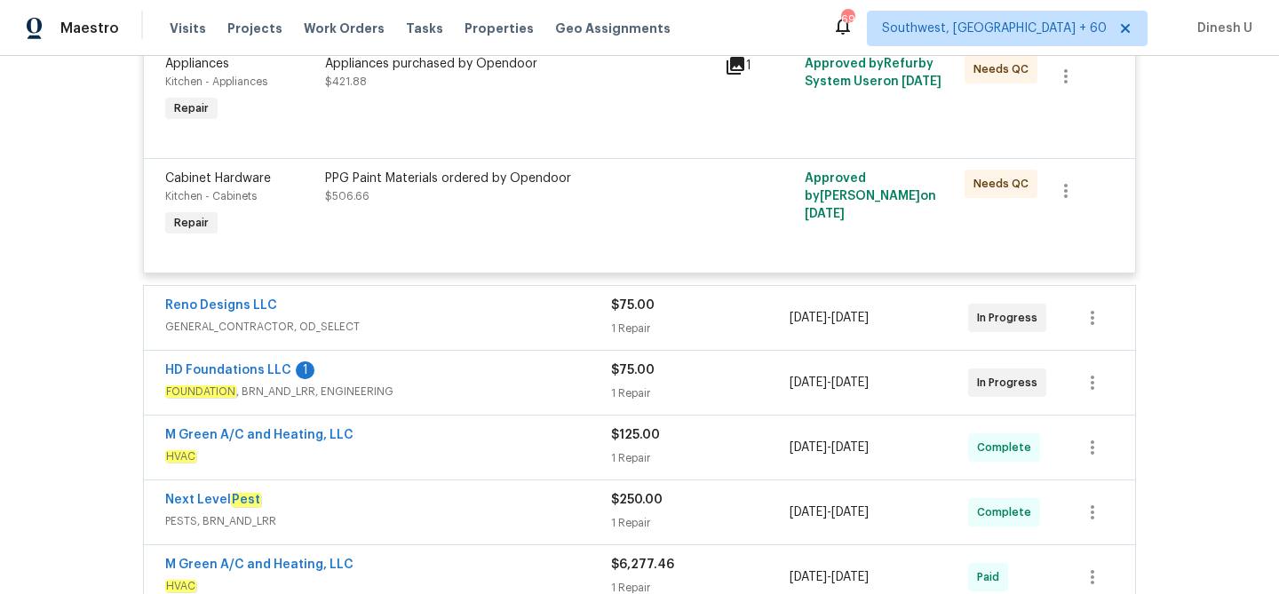
scroll to position [494, 0]
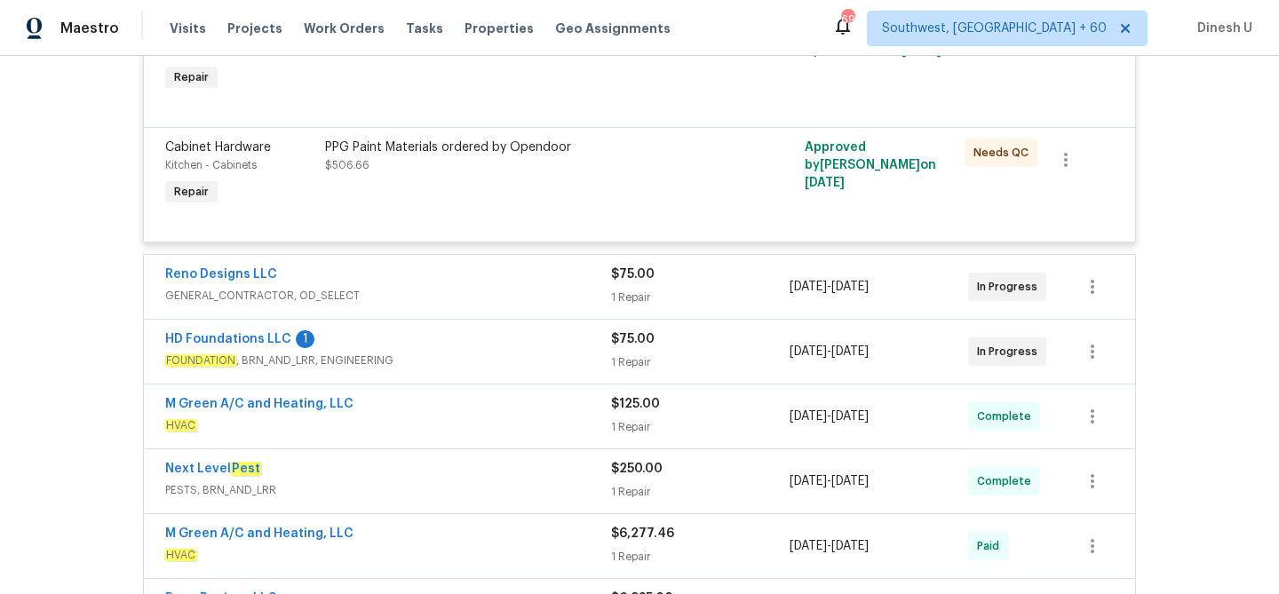
click at [628, 293] on div "1 Repair" at bounding box center [700, 298] width 179 height 18
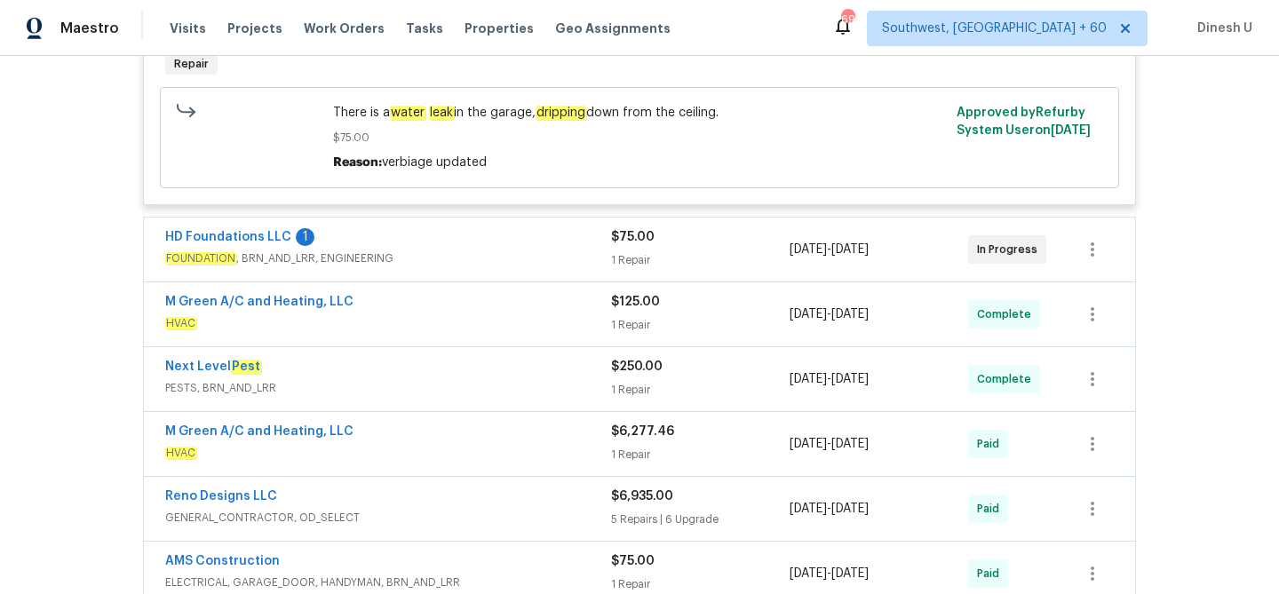
scroll to position [878, 0]
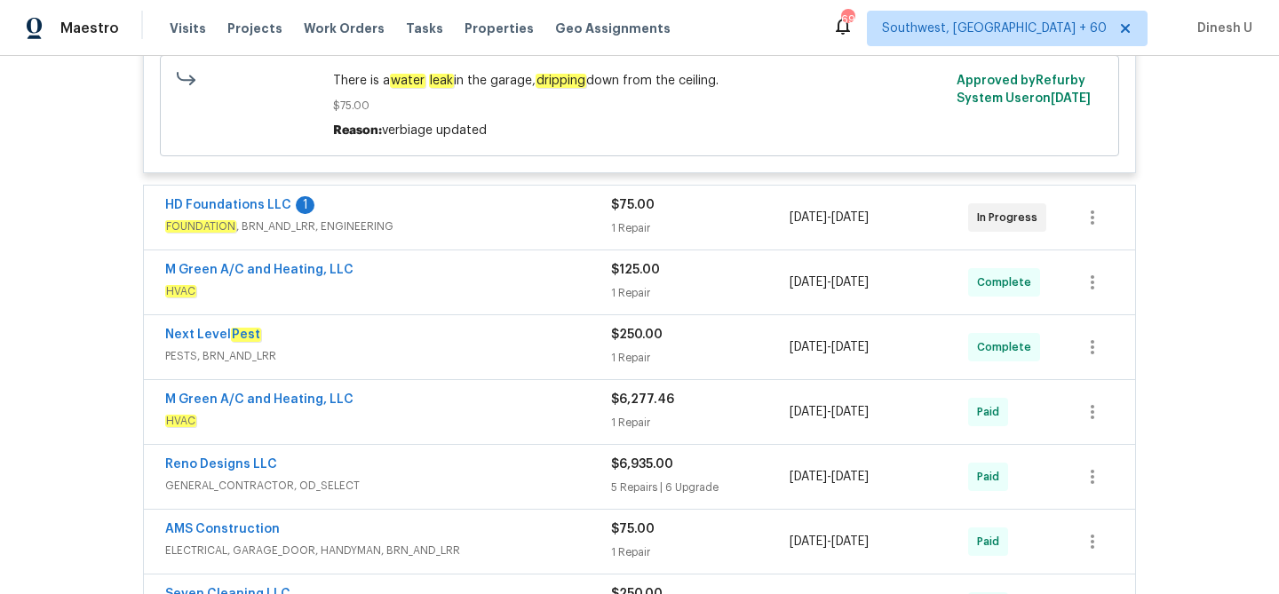
click at [626, 231] on div "1 Repair" at bounding box center [700, 228] width 179 height 18
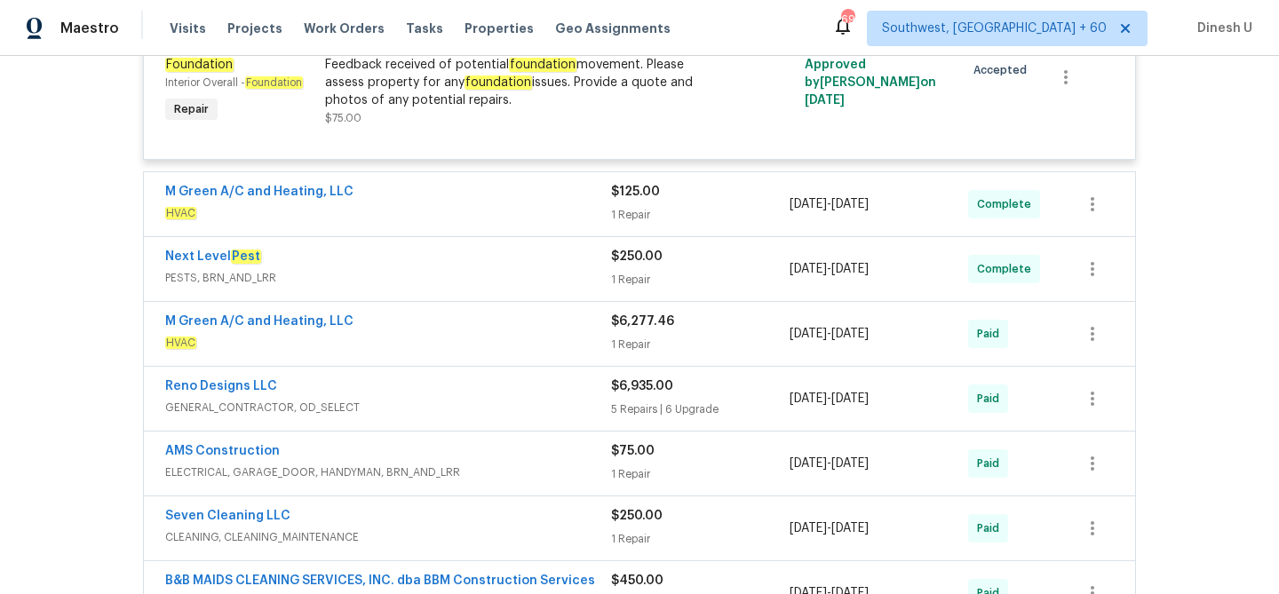
scroll to position [1129, 0]
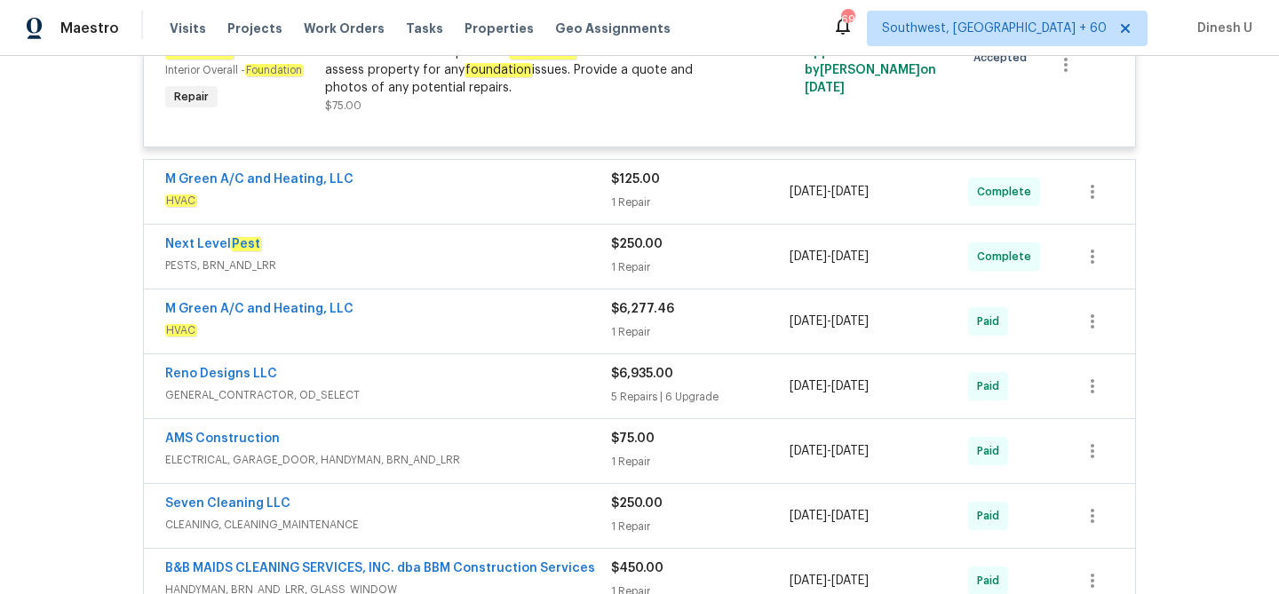
click at [641, 200] on div "1 Repair" at bounding box center [700, 203] width 179 height 18
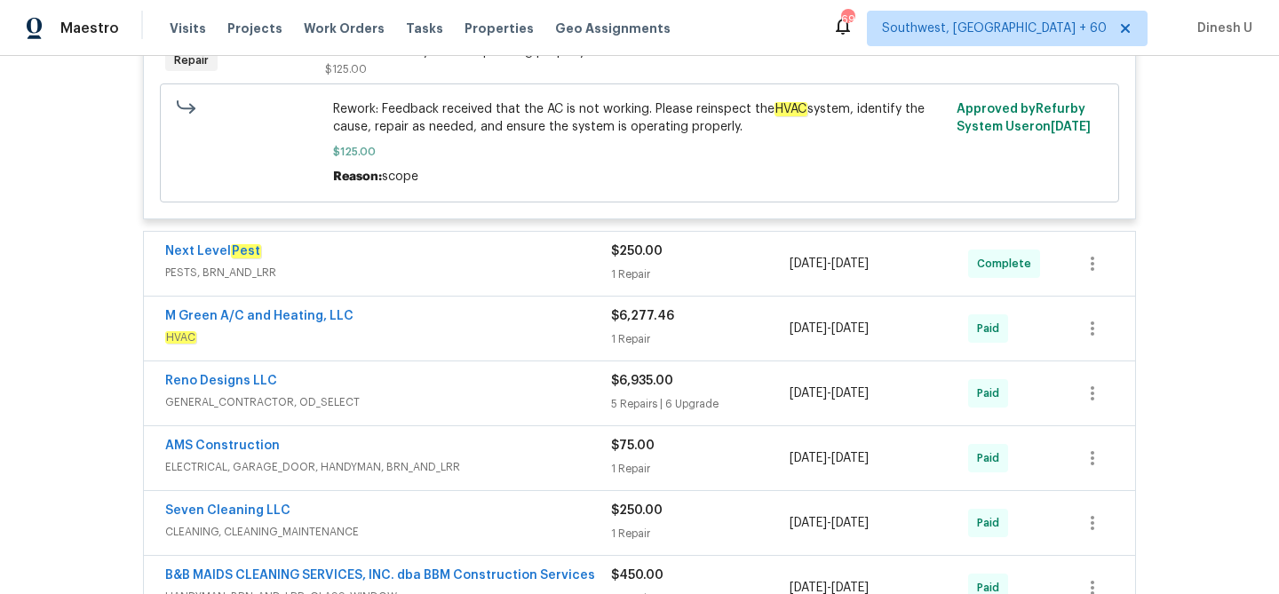
scroll to position [1445, 0]
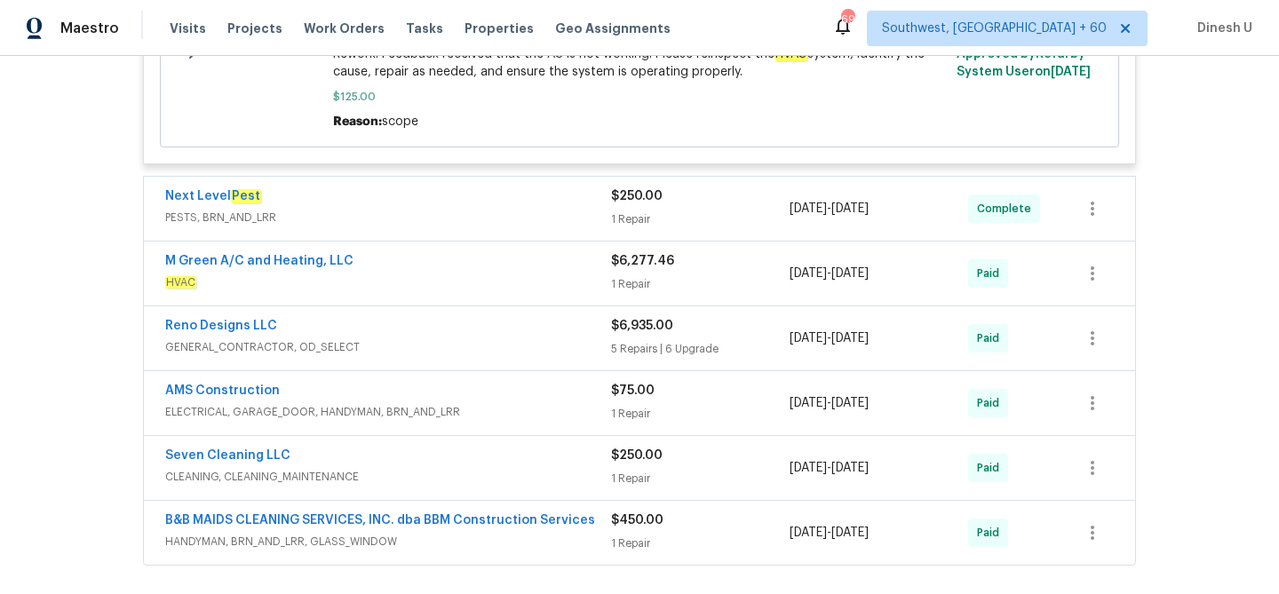
click at [640, 211] on div "$250.00 1 Repair" at bounding box center [700, 208] width 179 height 43
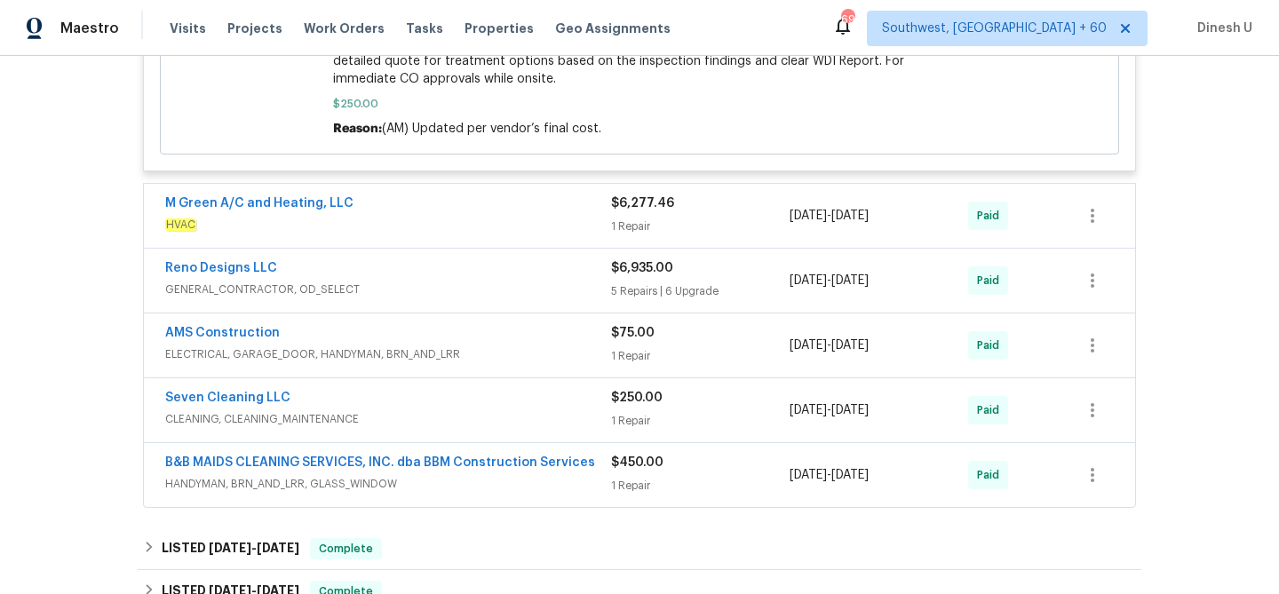
scroll to position [1862, 0]
click at [634, 226] on div "1 Repair" at bounding box center [700, 225] width 179 height 18
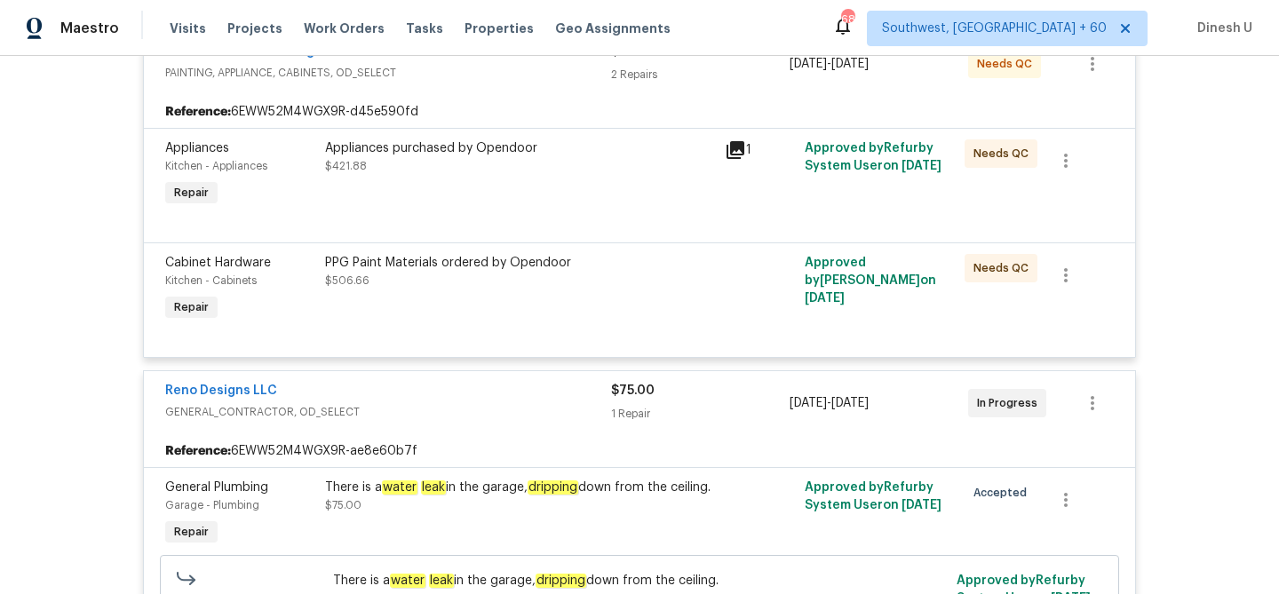
scroll to position [0, 0]
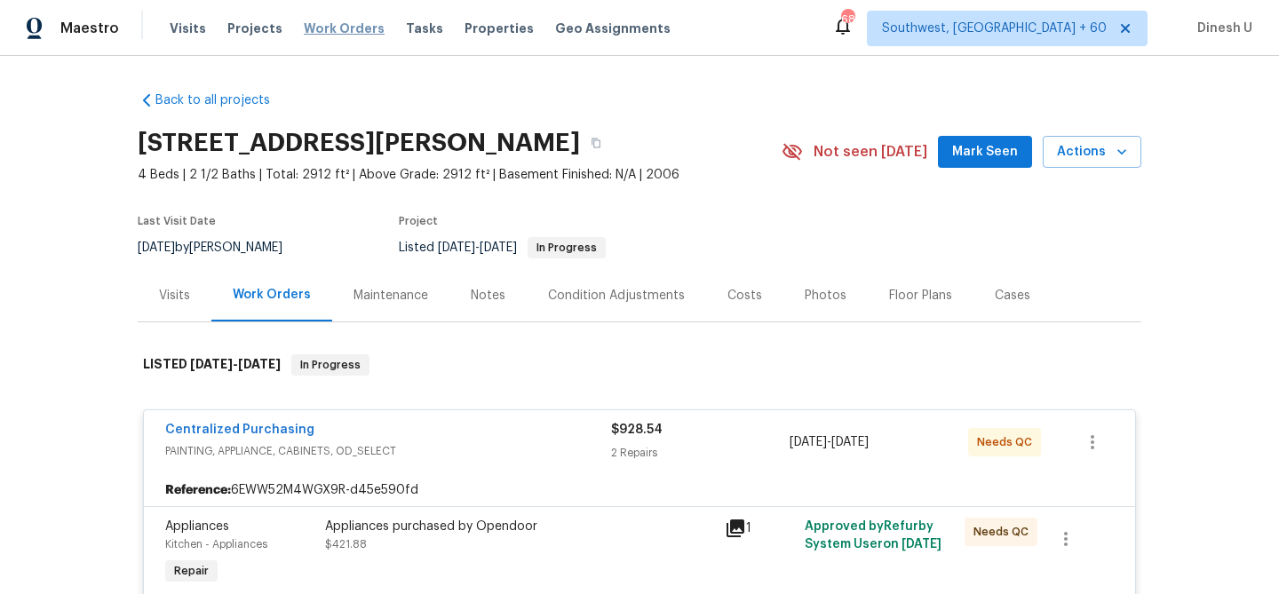
click at [322, 36] on span "Work Orders" at bounding box center [344, 29] width 81 height 18
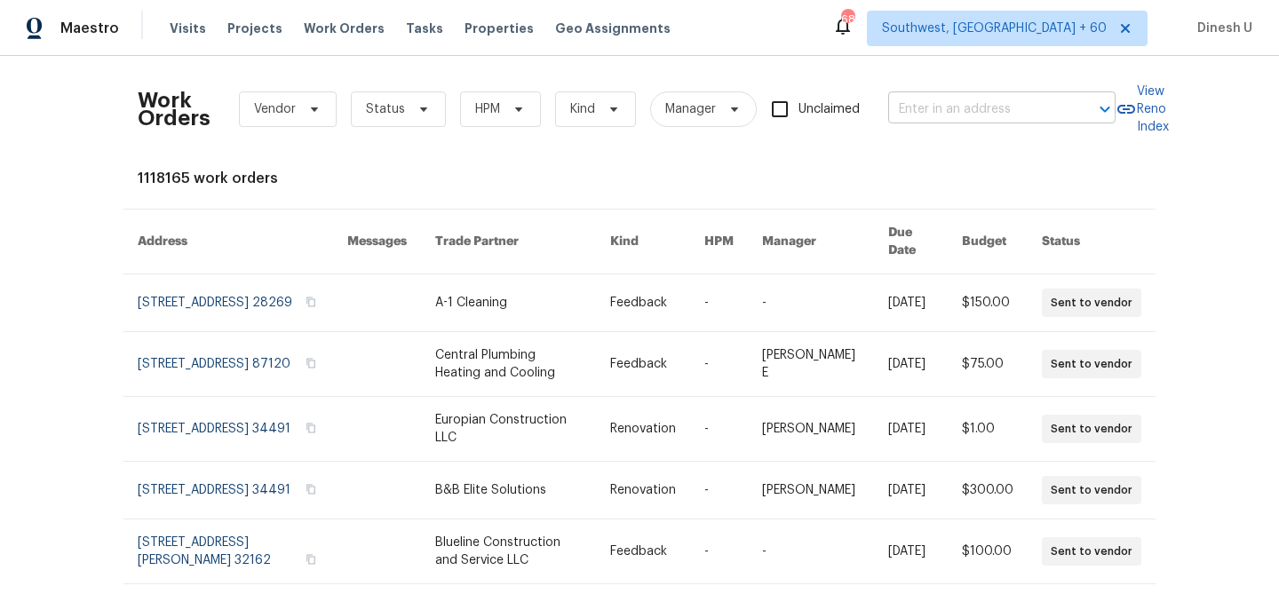
click at [984, 112] on input "text" at bounding box center [977, 110] width 178 height 28
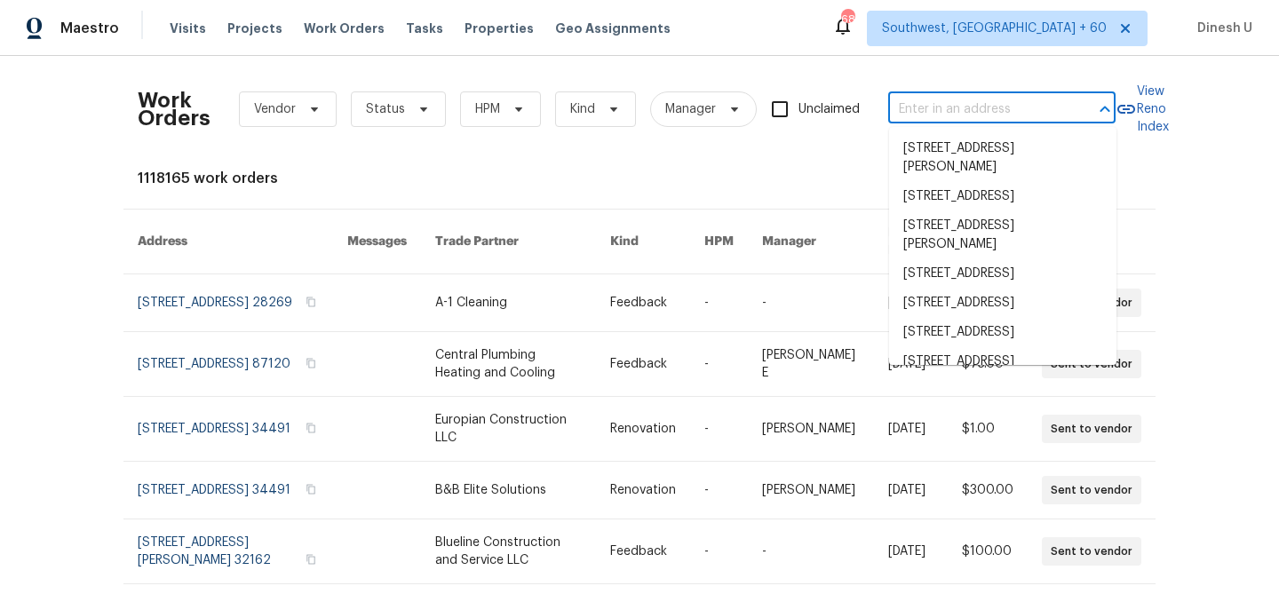
paste input "2714 Shearwater Bend Dr, Humble, TX 77396"
type input "2714 Shearwater Bend Dr, Humble, TX 77396"
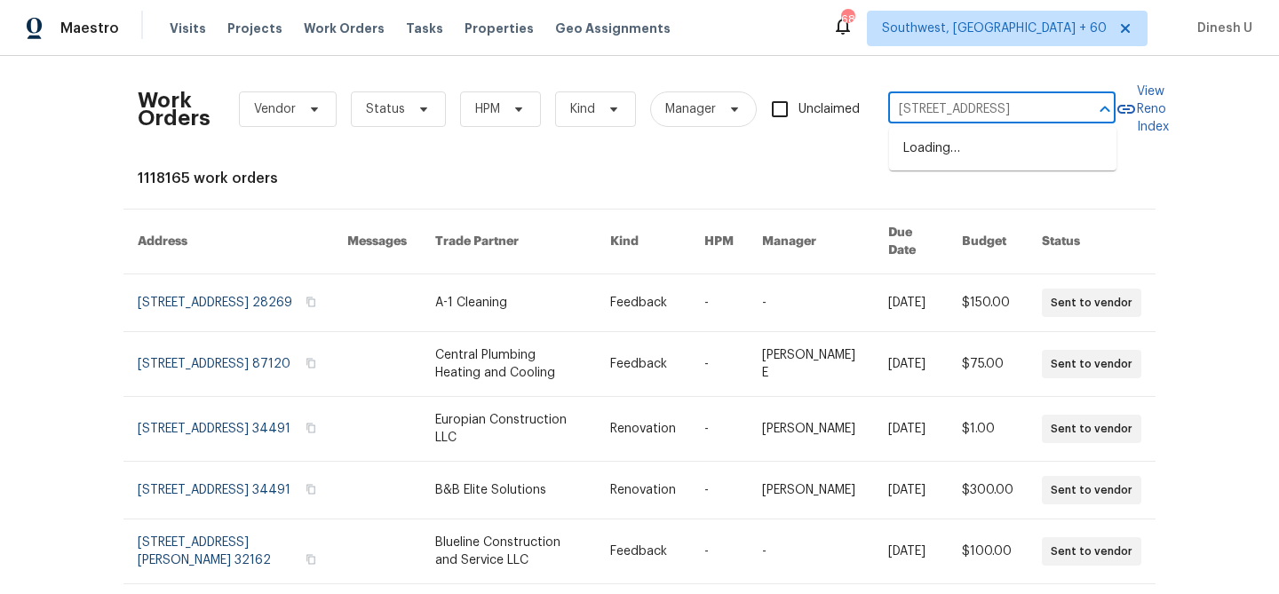
scroll to position [0, 91]
click at [939, 153] on li "2714 Shearwater Bend Dr, Humble, TX 77396" at bounding box center [1002, 148] width 227 height 29
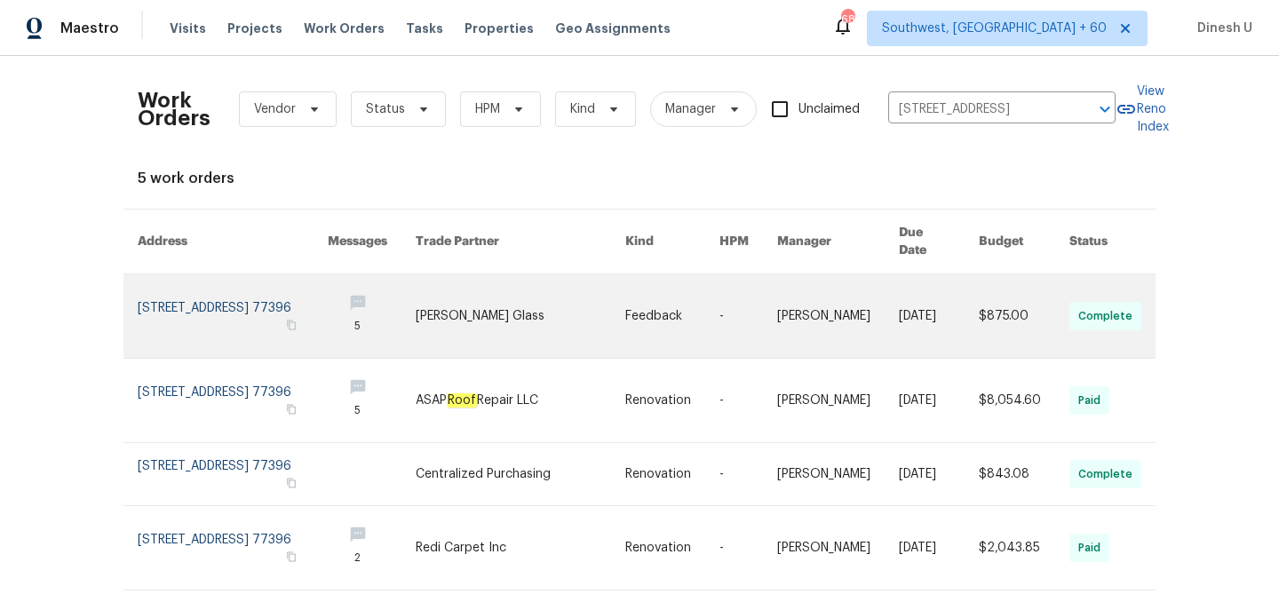
click at [138, 307] on link at bounding box center [233, 315] width 190 height 83
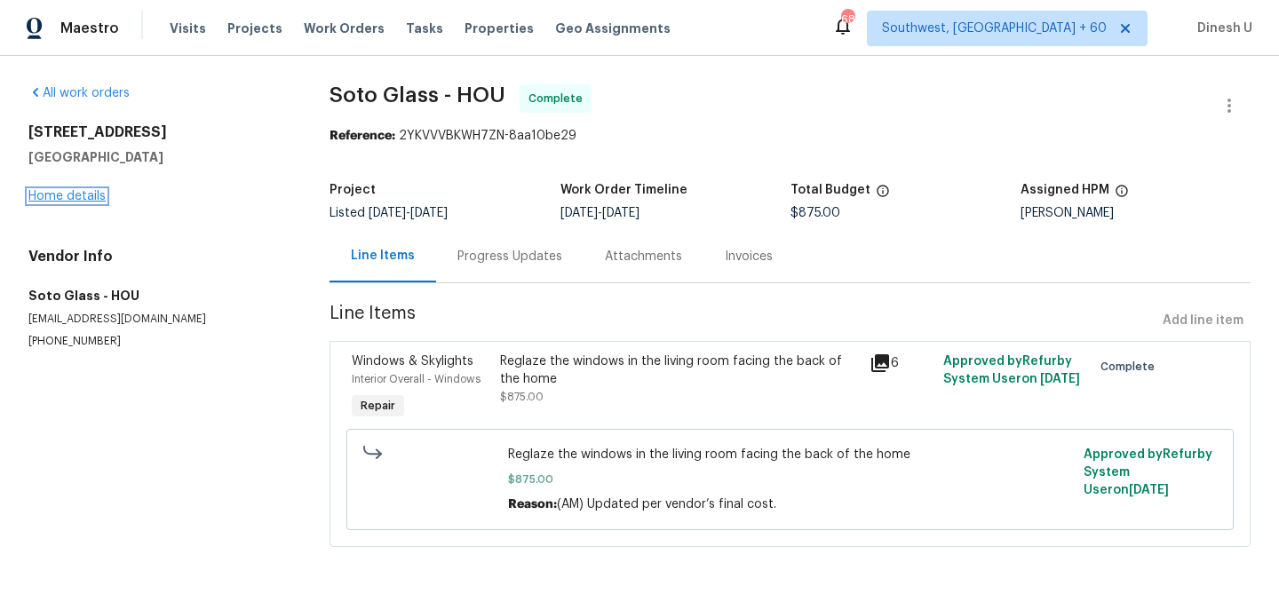
click at [59, 190] on link "Home details" at bounding box center [66, 196] width 77 height 12
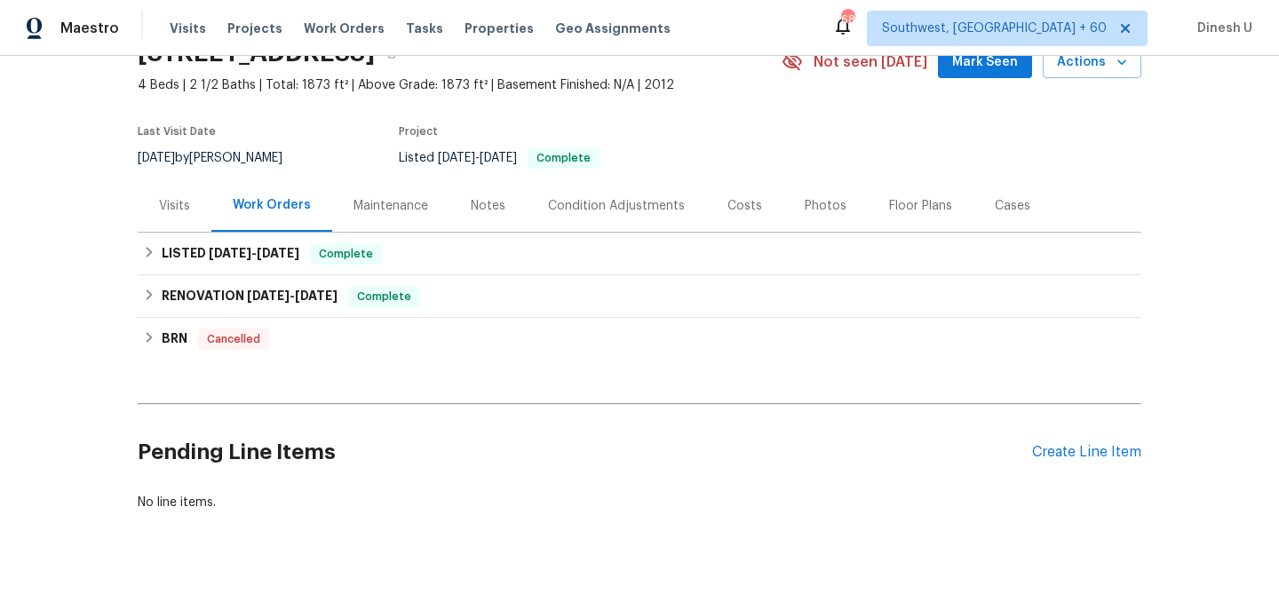
scroll to position [124, 0]
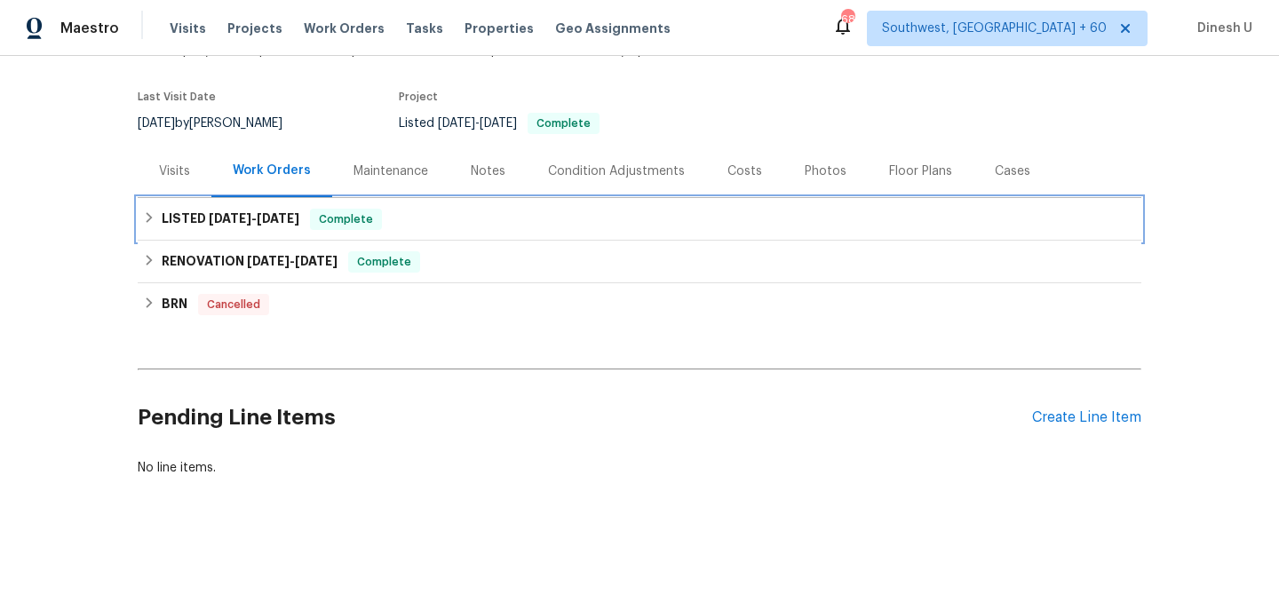
click at [212, 209] on h6 "LISTED 8/26/25 - 9/8/25" at bounding box center [231, 219] width 138 height 21
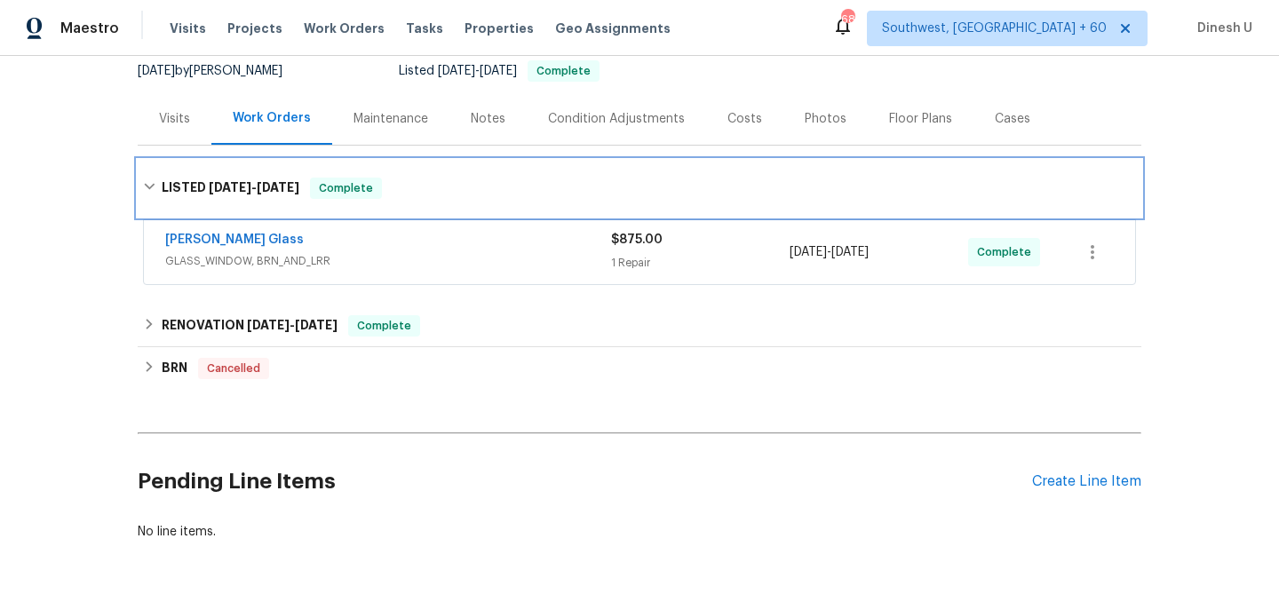
scroll to position [218, 0]
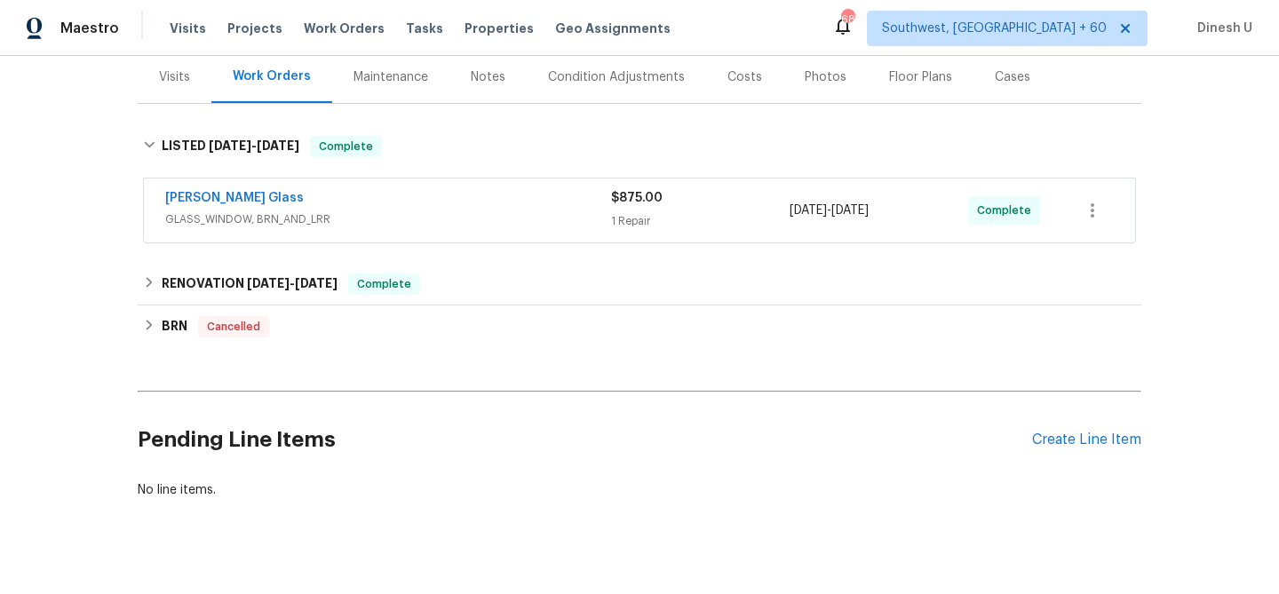
click at [615, 217] on div "1 Repair" at bounding box center [700, 221] width 179 height 18
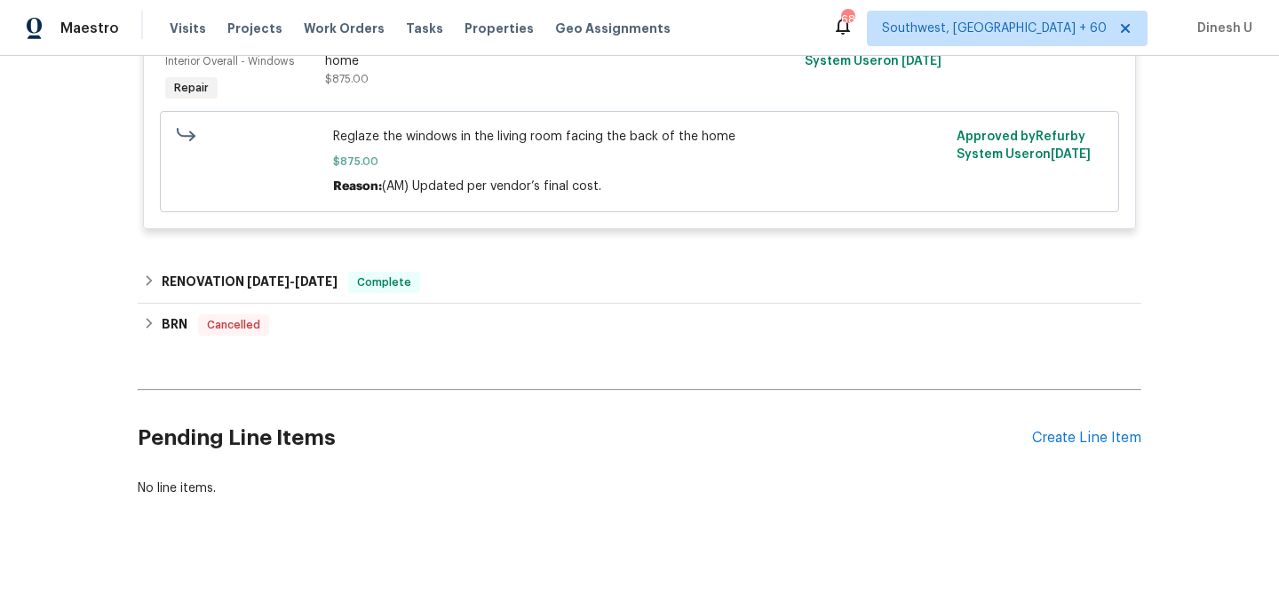
scroll to position [508, 0]
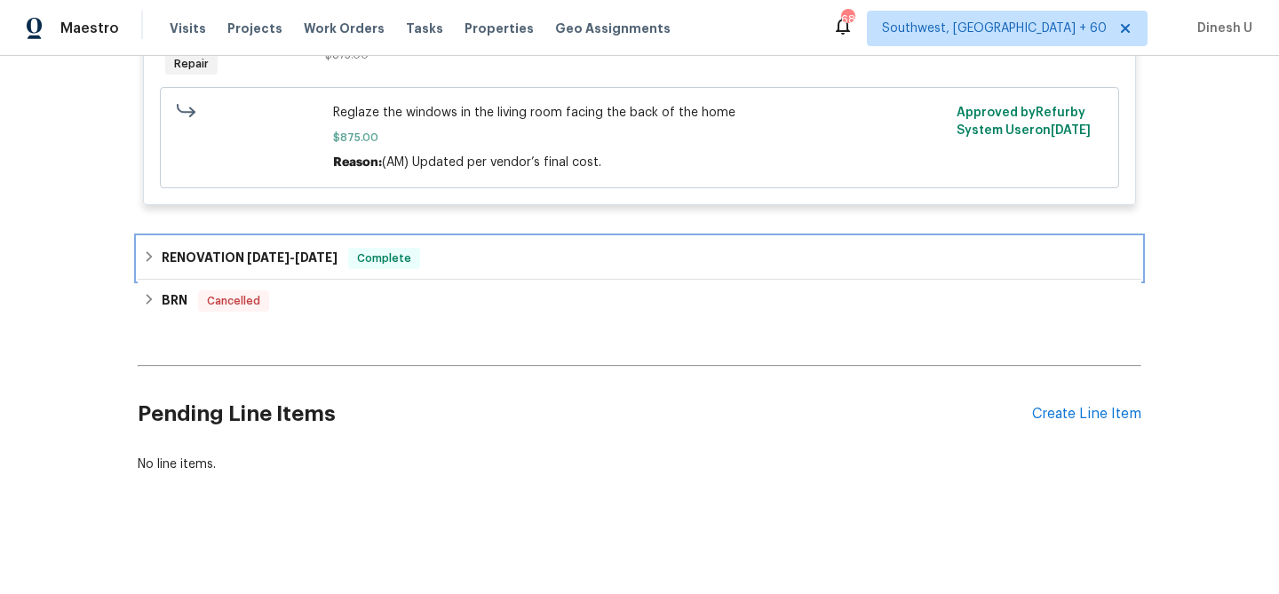
click at [311, 257] on span "6/30/25" at bounding box center [316, 257] width 43 height 12
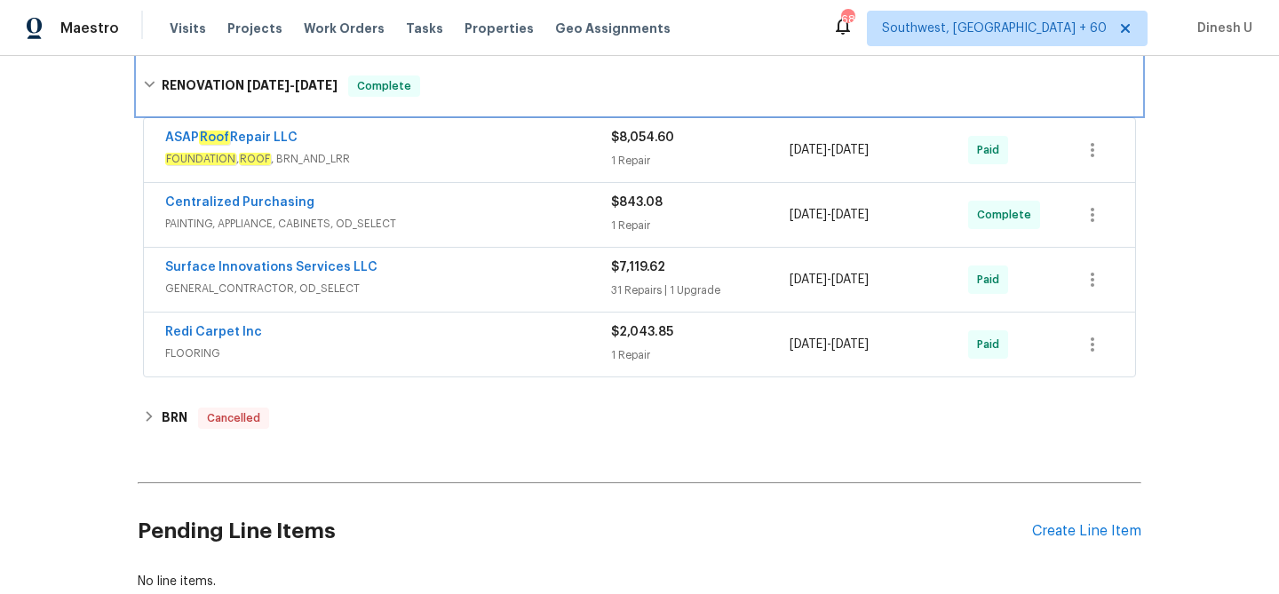
scroll to position [703, 0]
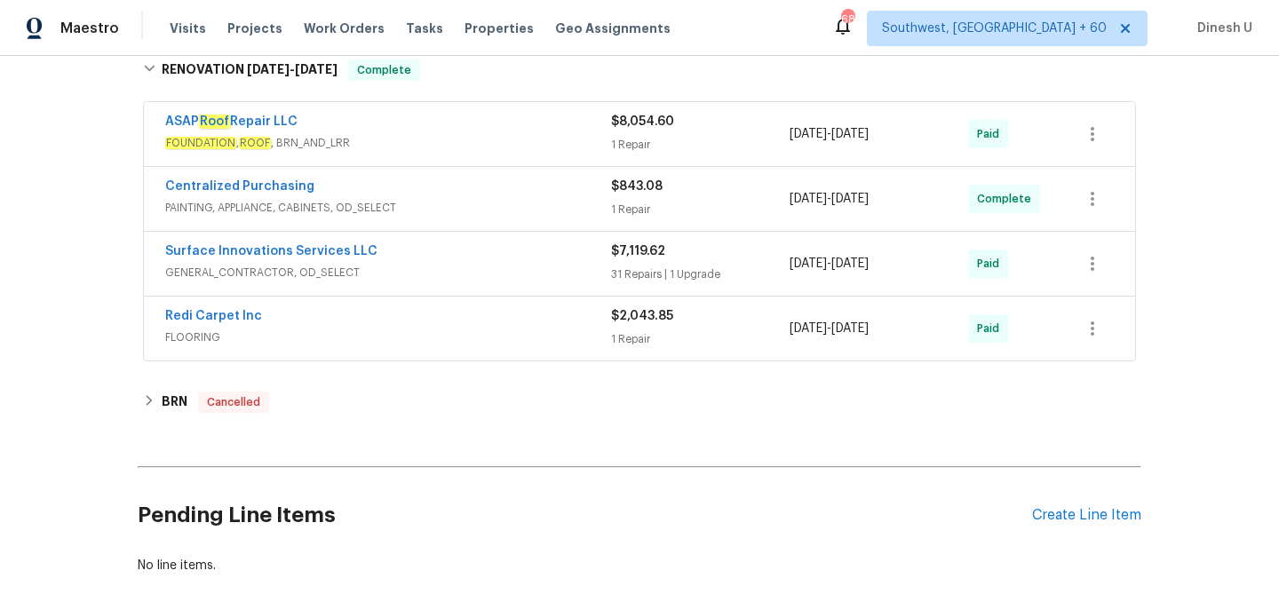
click at [612, 144] on div "1 Repair" at bounding box center [700, 145] width 179 height 18
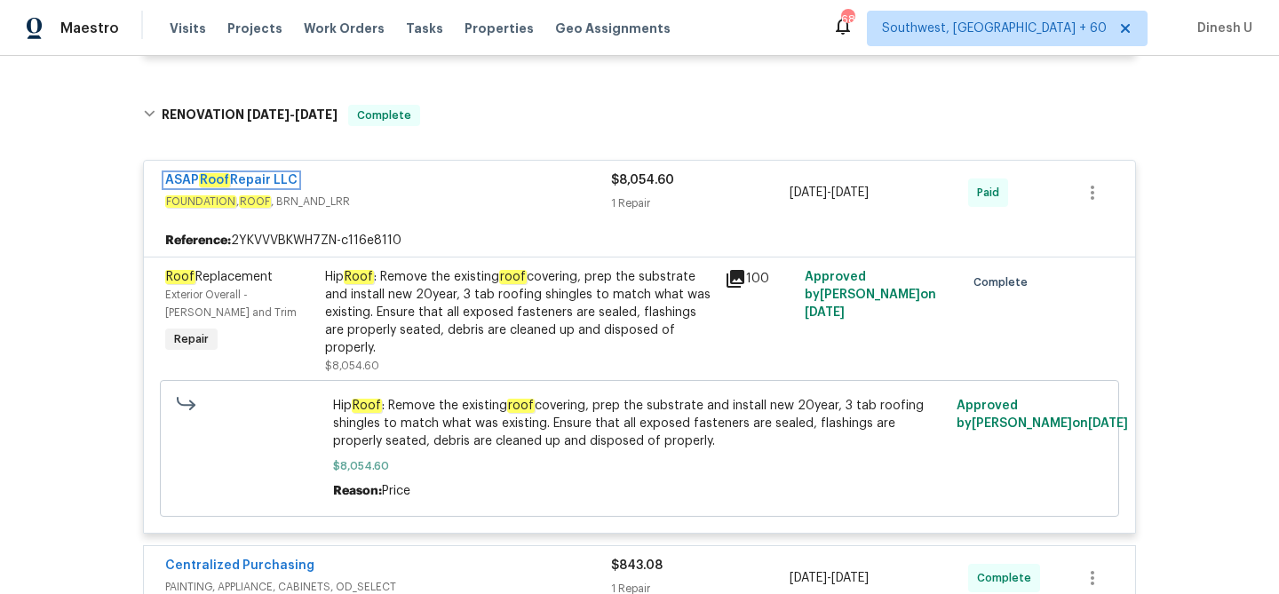
scroll to position [663, 0]
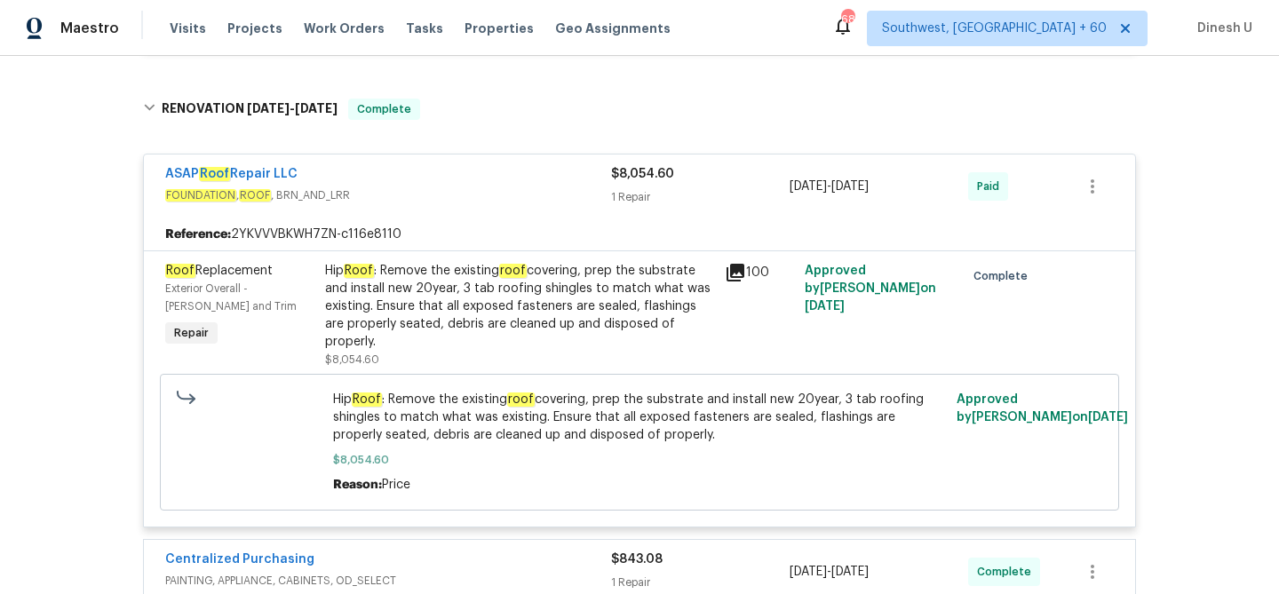
click at [36, 309] on div "Back to all projects 2714 Shearwater Bend Dr, Humble, TX 77396 4 Beds | 2 1/2 B…" at bounding box center [639, 325] width 1279 height 538
click at [99, 121] on div "Back to all projects 2714 Shearwater Bend Dr, Humble, TX 77396 4 Beds | 2 1/2 B…" at bounding box center [639, 325] width 1279 height 538
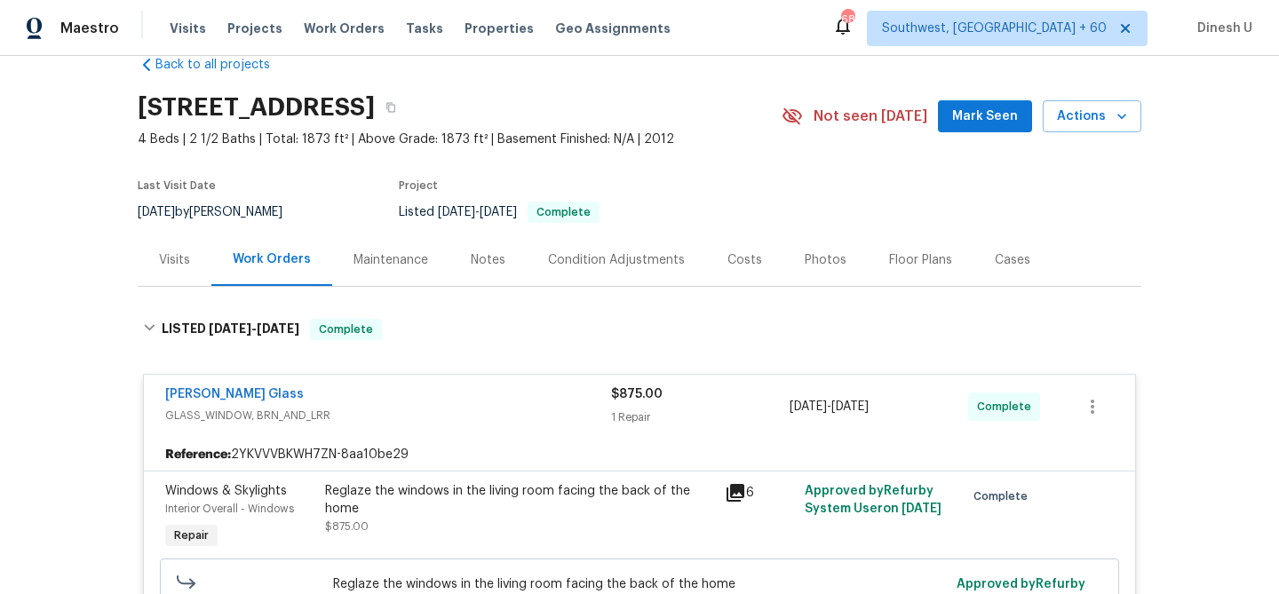
scroll to position [0, 0]
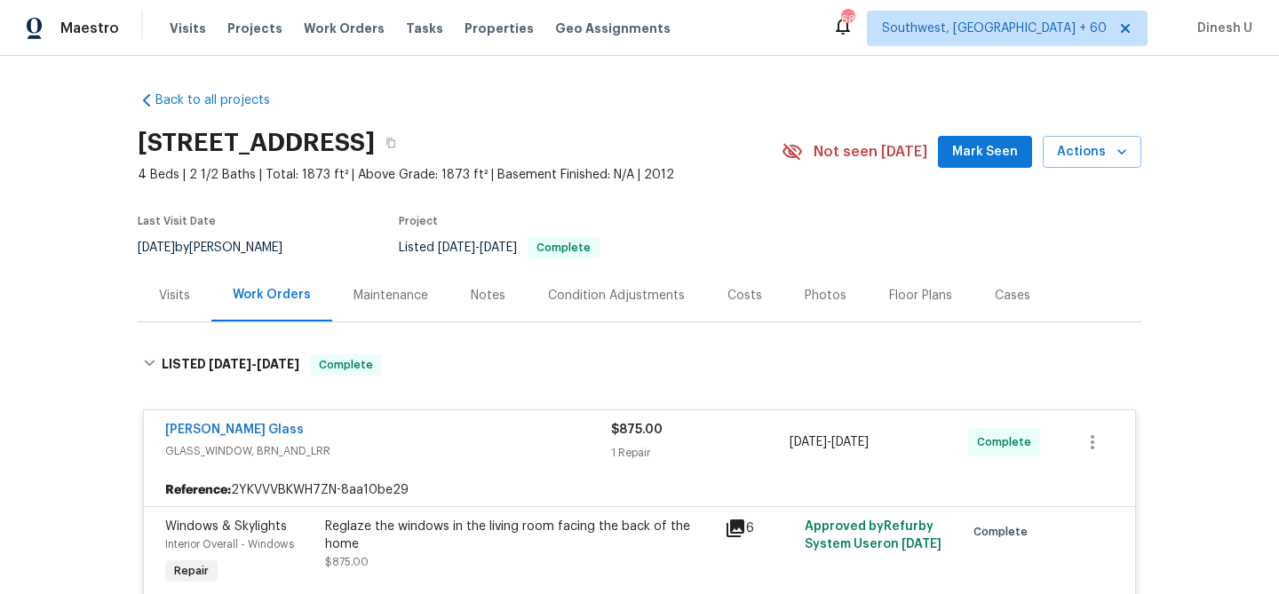
click at [183, 291] on div "Visits" at bounding box center [174, 296] width 31 height 18
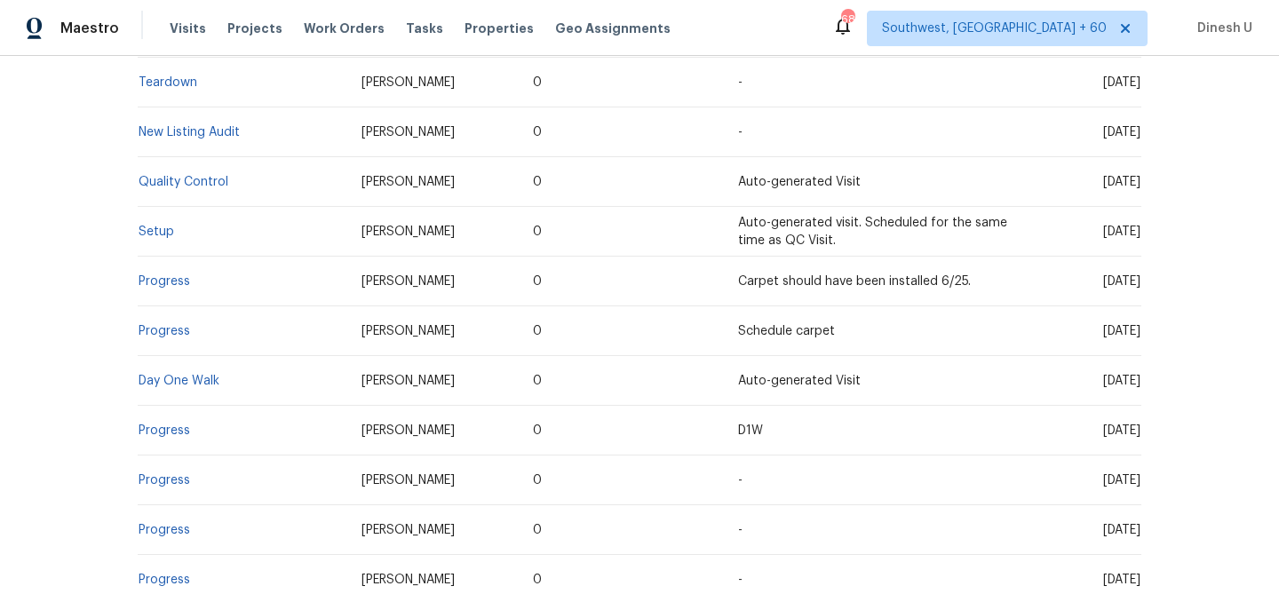
scroll to position [547, 0]
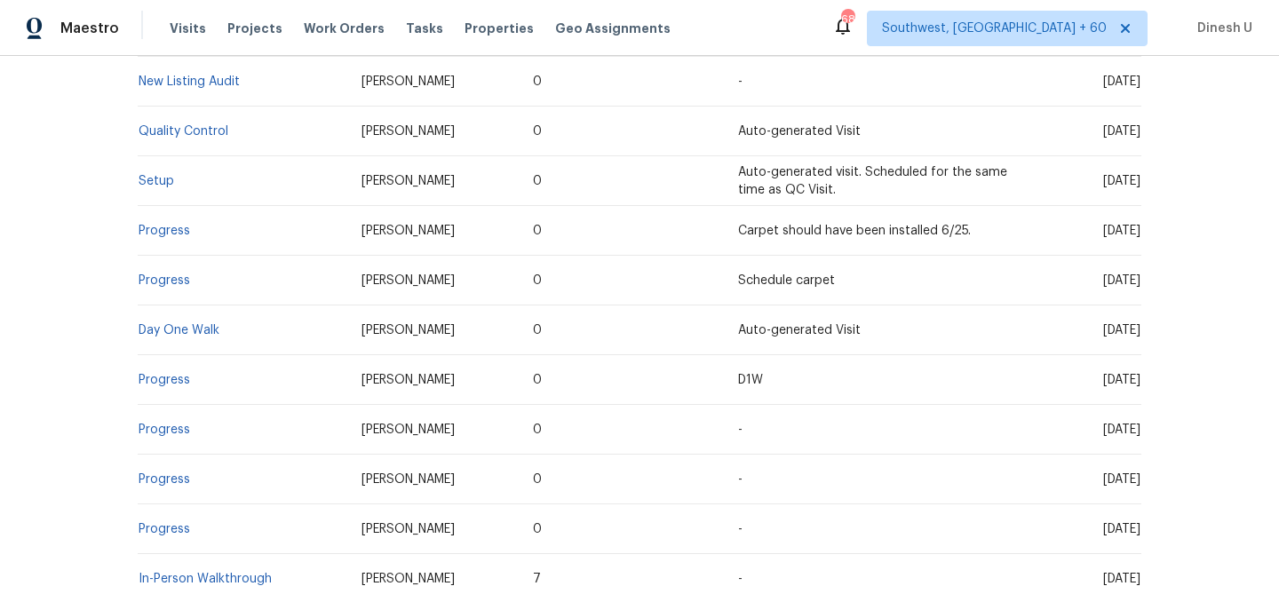
click at [147, 187] on td "Setup" at bounding box center [243, 181] width 210 height 50
click at [147, 180] on link "Setup" at bounding box center [157, 181] width 36 height 12
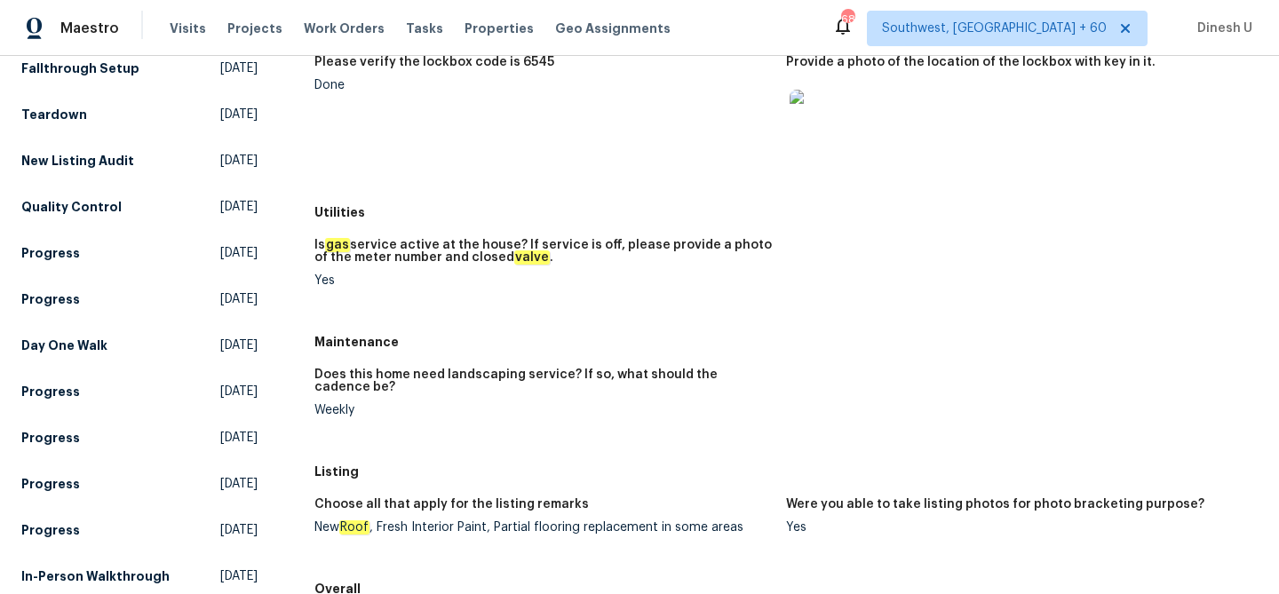
scroll to position [264, 0]
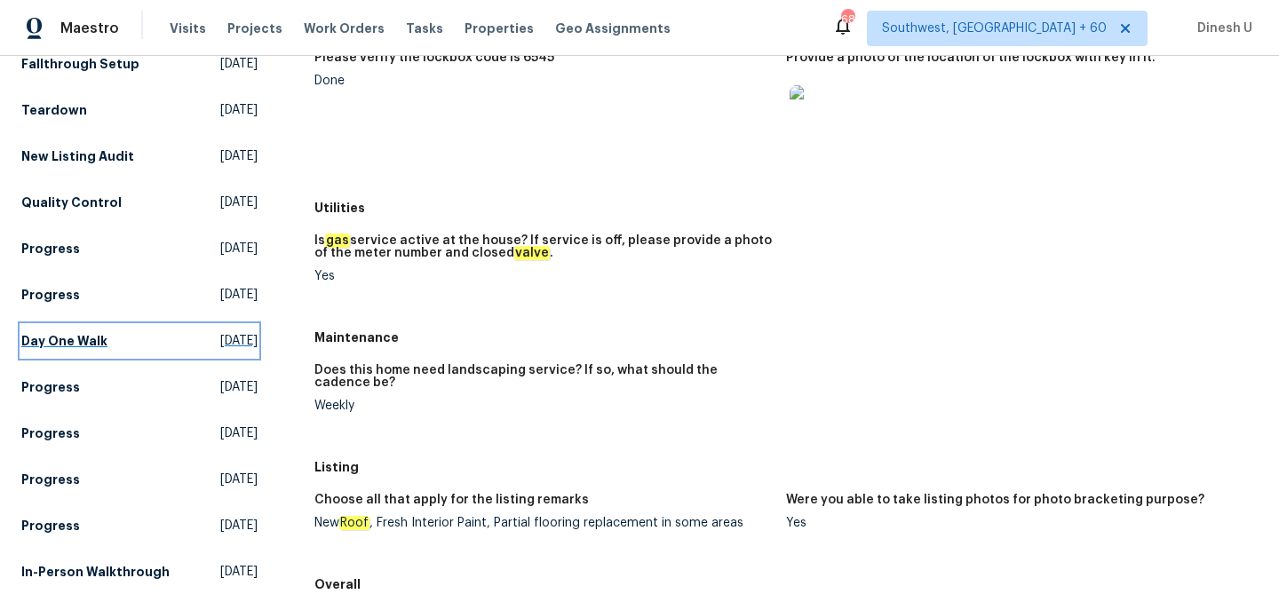
click at [220, 350] on span "Wed, Jun 18 2025" at bounding box center [238, 341] width 37 height 18
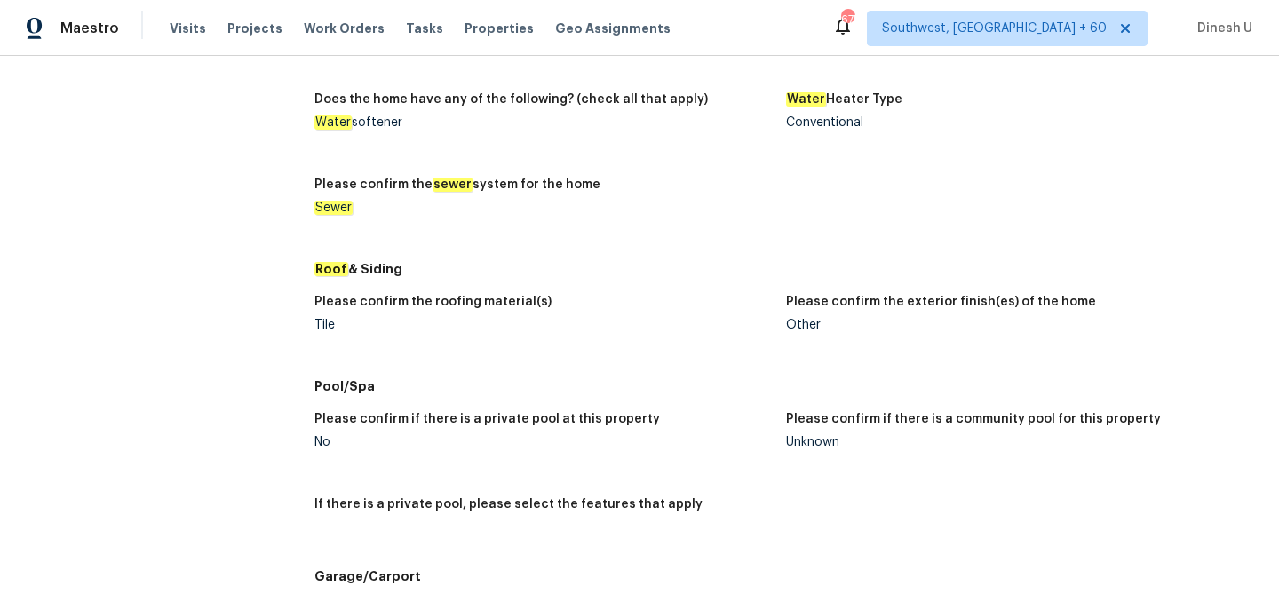
scroll to position [1669, 0]
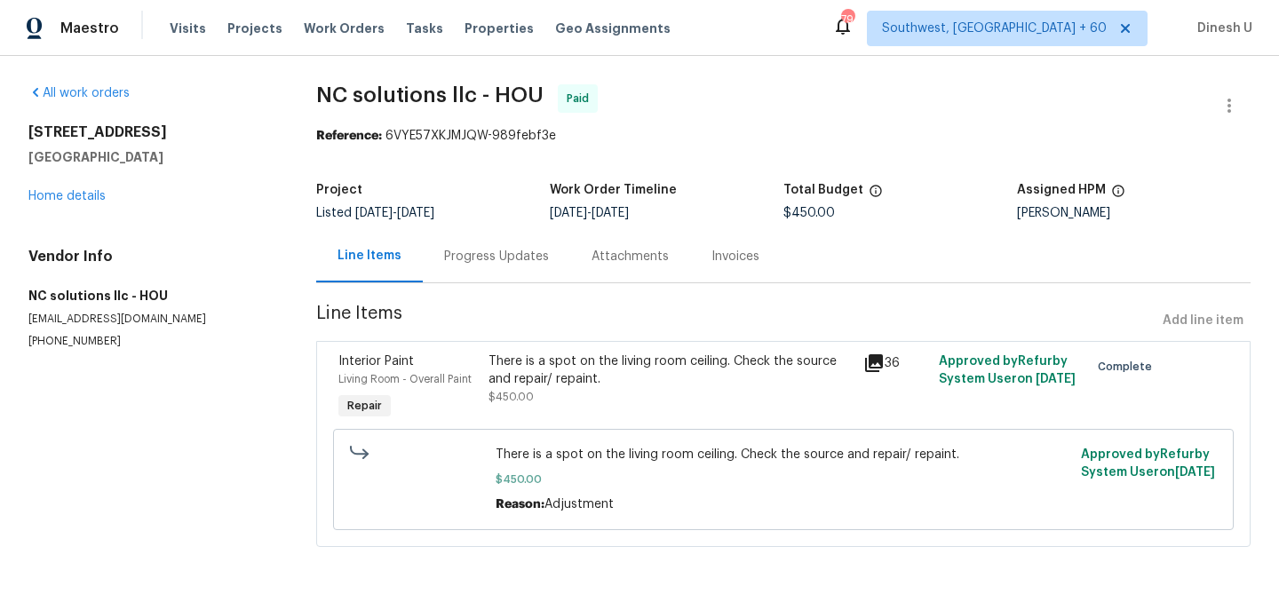
click at [476, 254] on div "Progress Updates" at bounding box center [496, 257] width 105 height 18
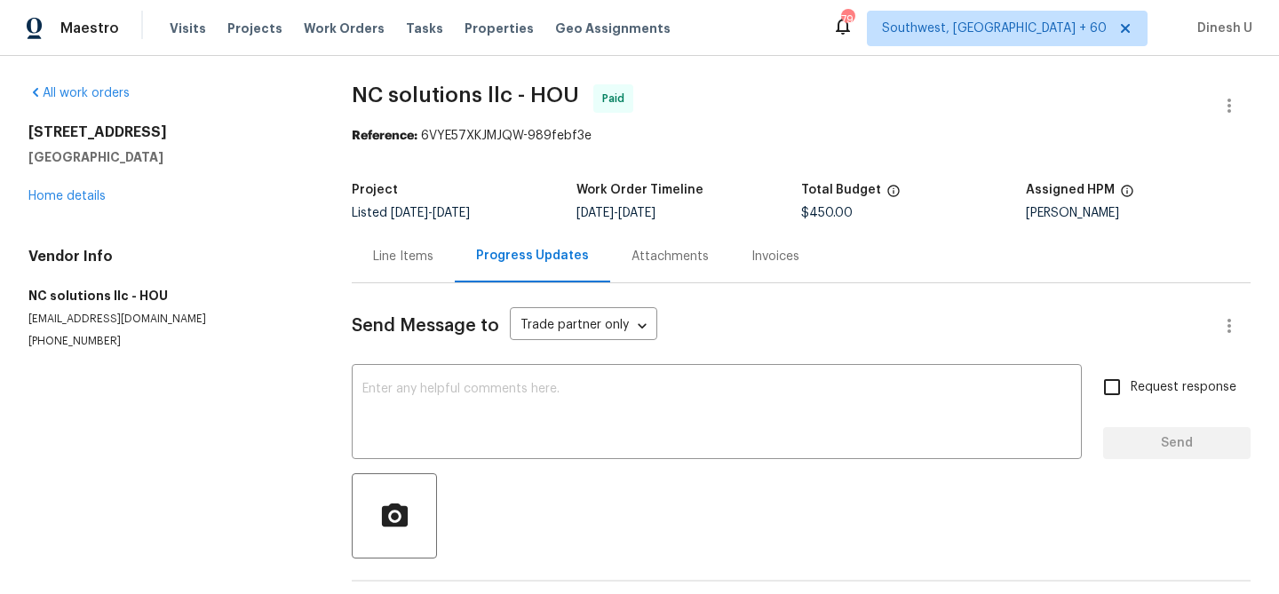
scroll to position [66, 0]
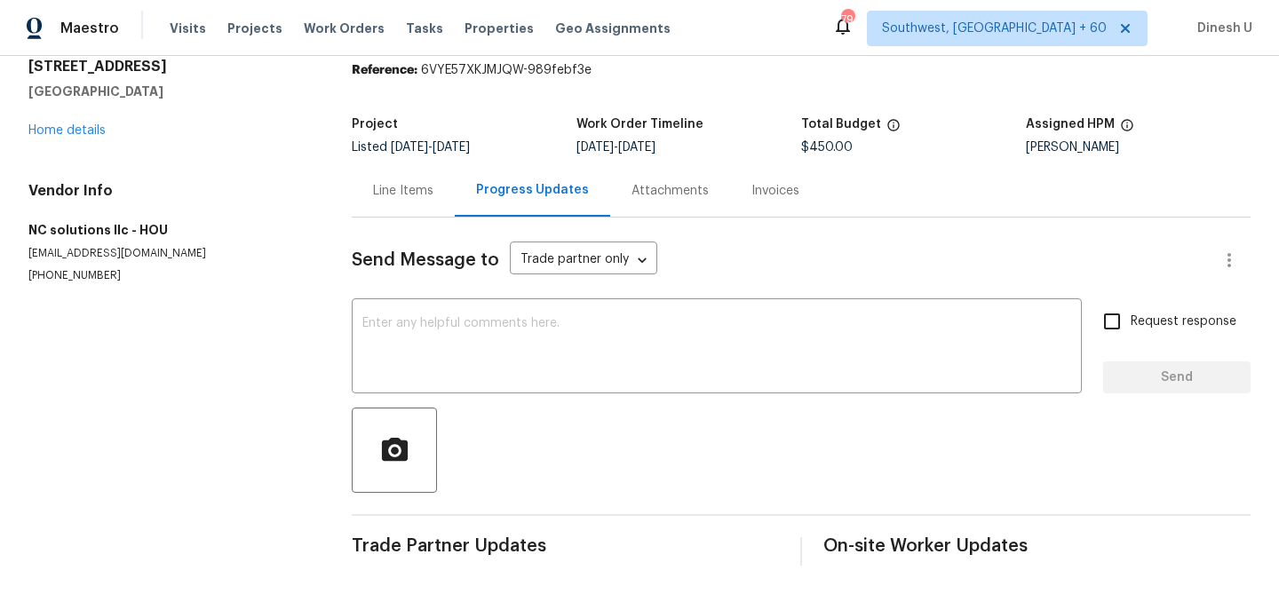
click at [763, 184] on div "Invoices" at bounding box center [775, 191] width 48 height 18
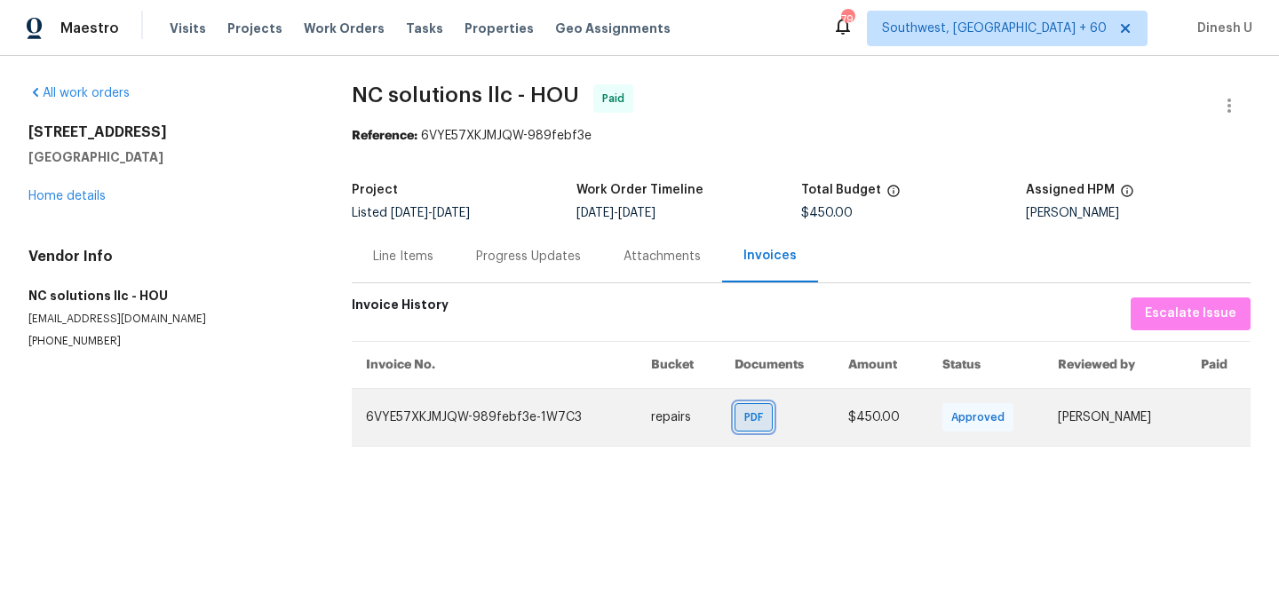
click at [734, 407] on div "PDF" at bounding box center [753, 417] width 38 height 28
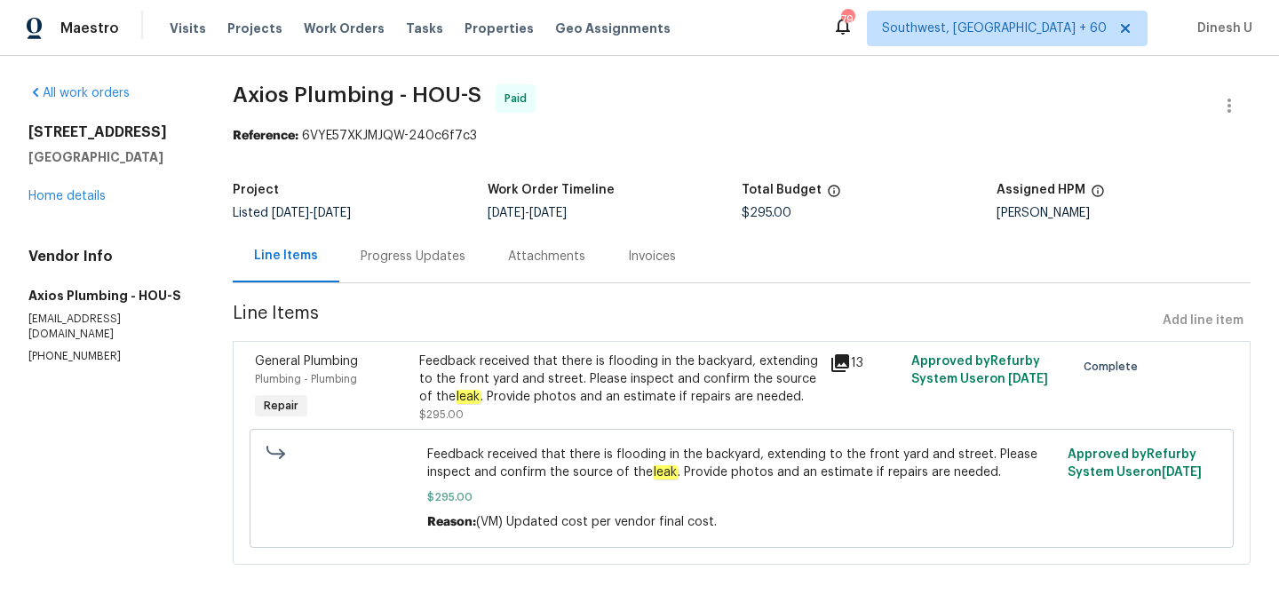
click at [421, 250] on div "Progress Updates" at bounding box center [413, 257] width 105 height 18
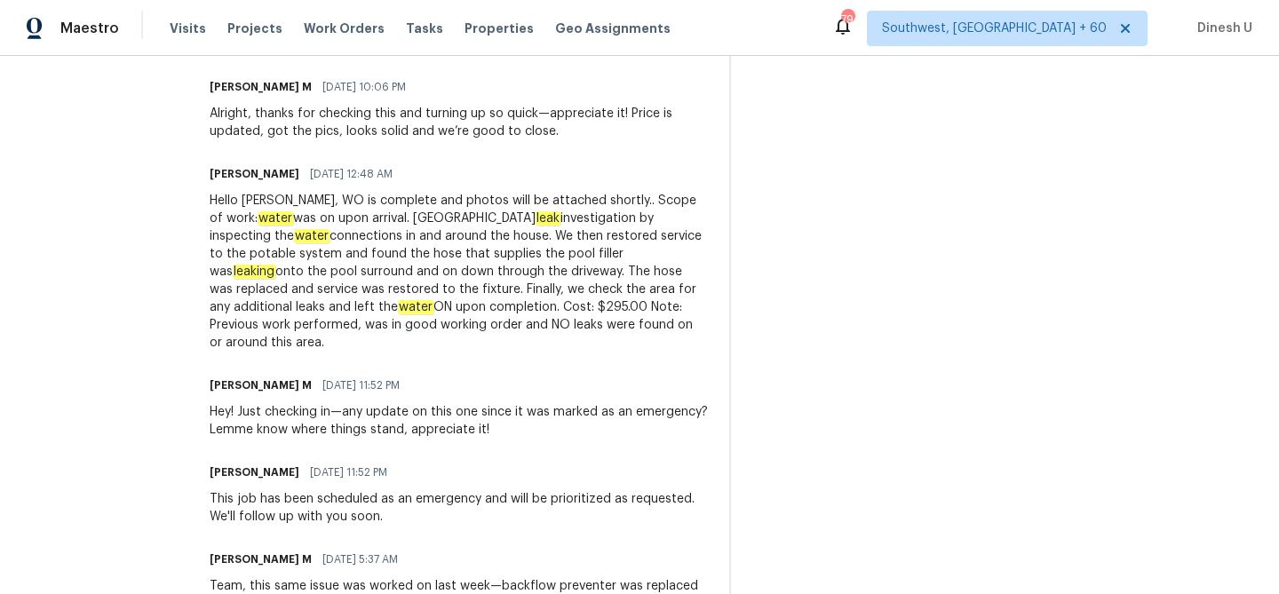
scroll to position [694, 0]
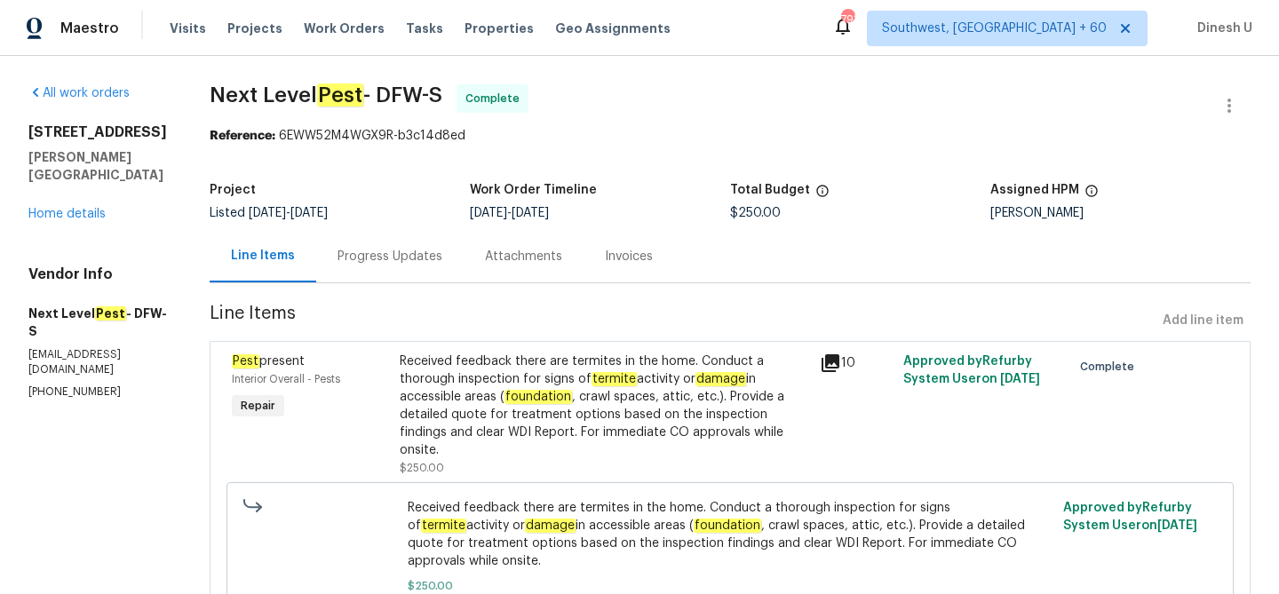
click at [401, 255] on div "Progress Updates" at bounding box center [389, 257] width 105 height 18
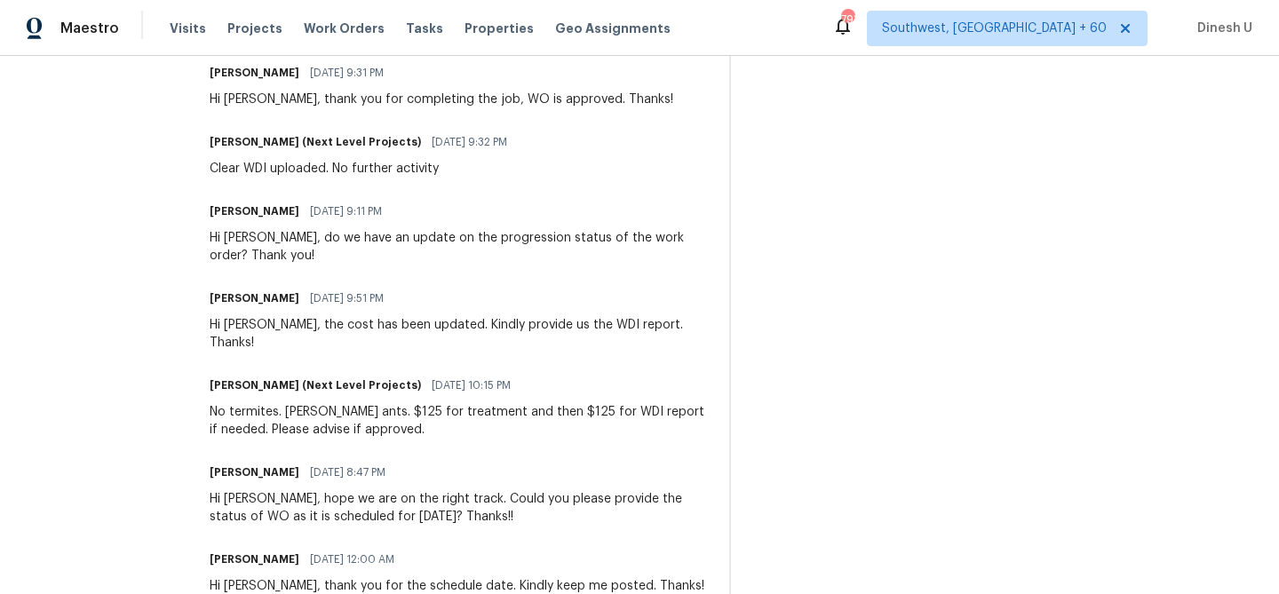
scroll to position [504, 0]
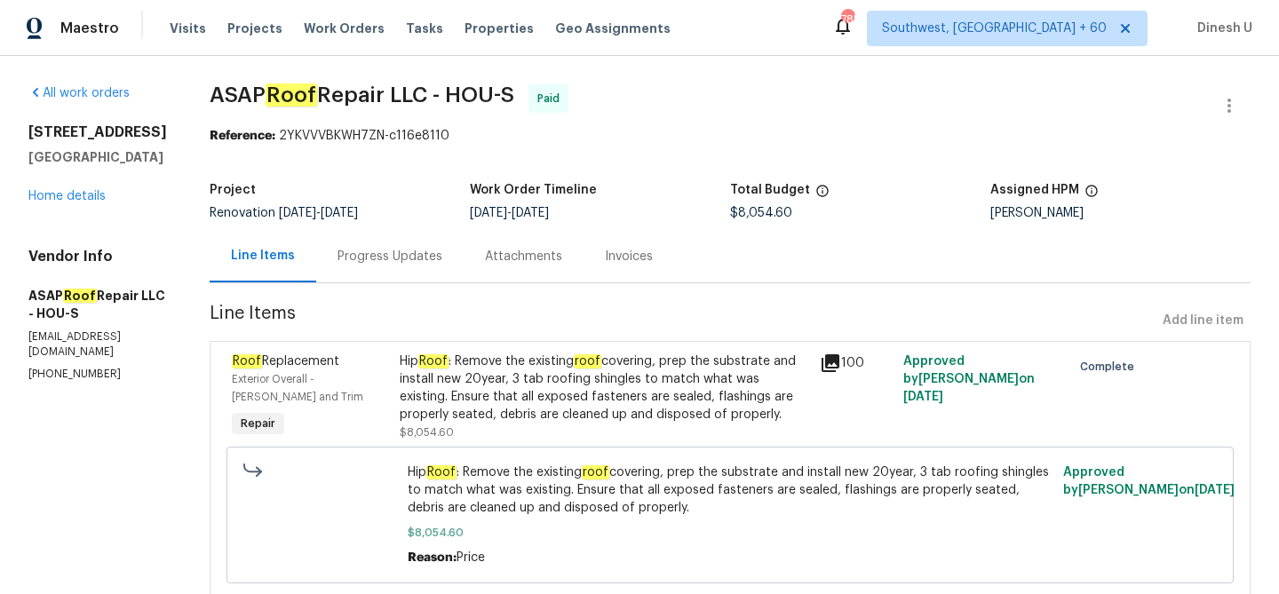
scroll to position [57, 0]
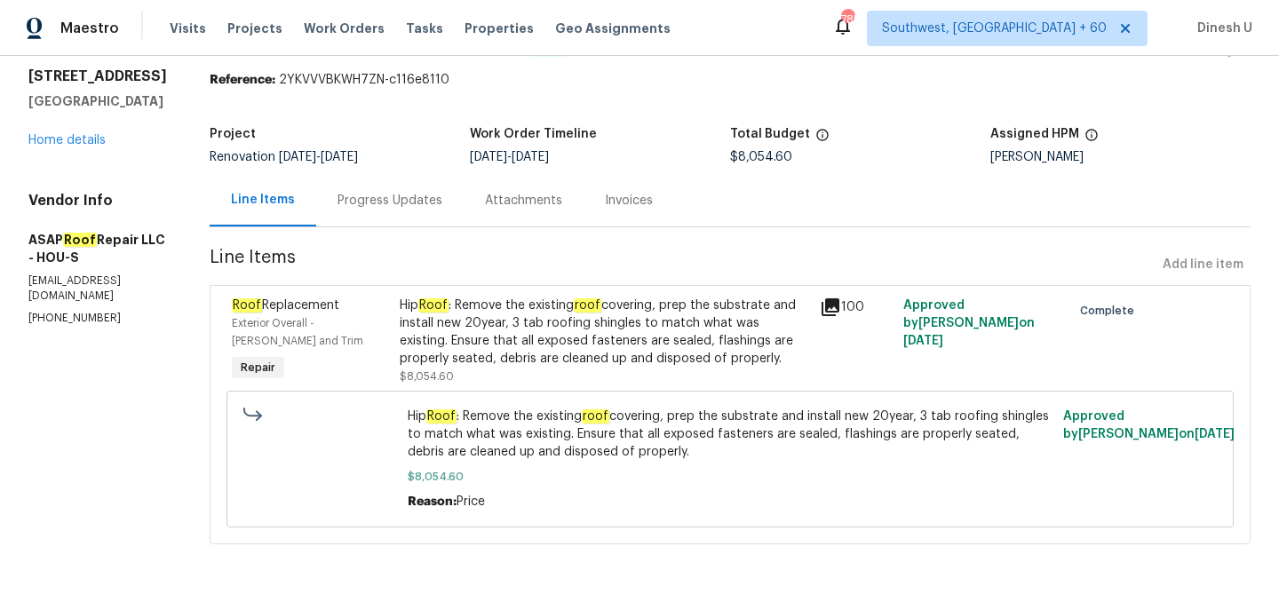
click at [362, 181] on div "Progress Updates" at bounding box center [389, 200] width 147 height 52
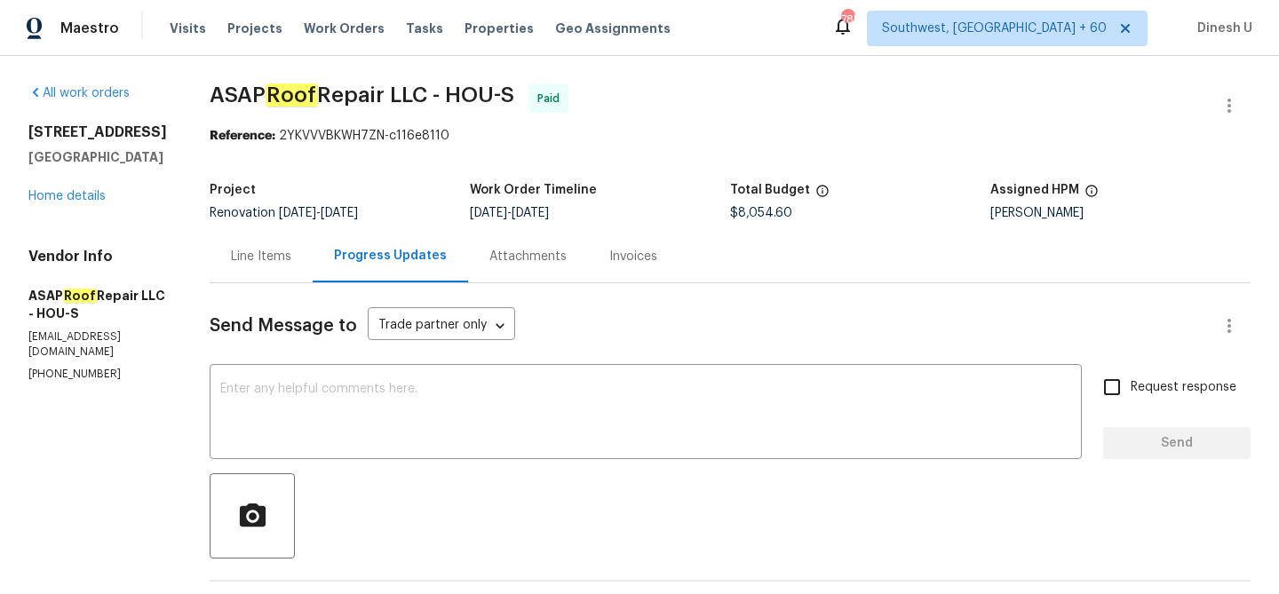
click at [637, 258] on div "Invoices" at bounding box center [633, 257] width 48 height 18
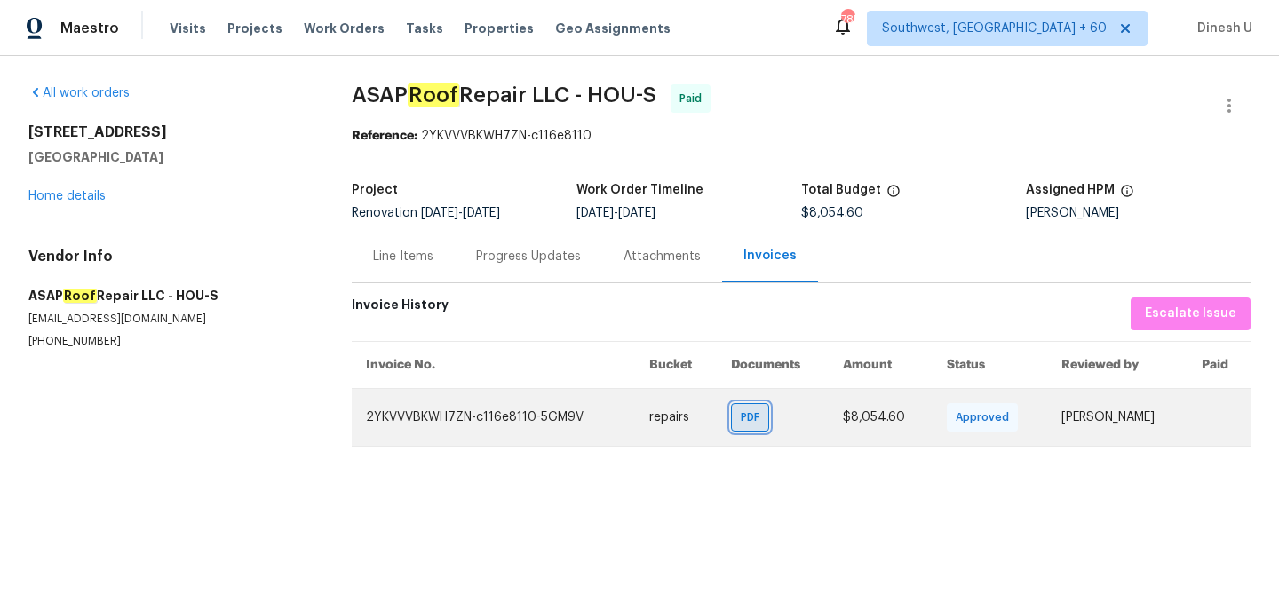
click at [741, 416] on span "PDF" at bounding box center [754, 418] width 26 height 18
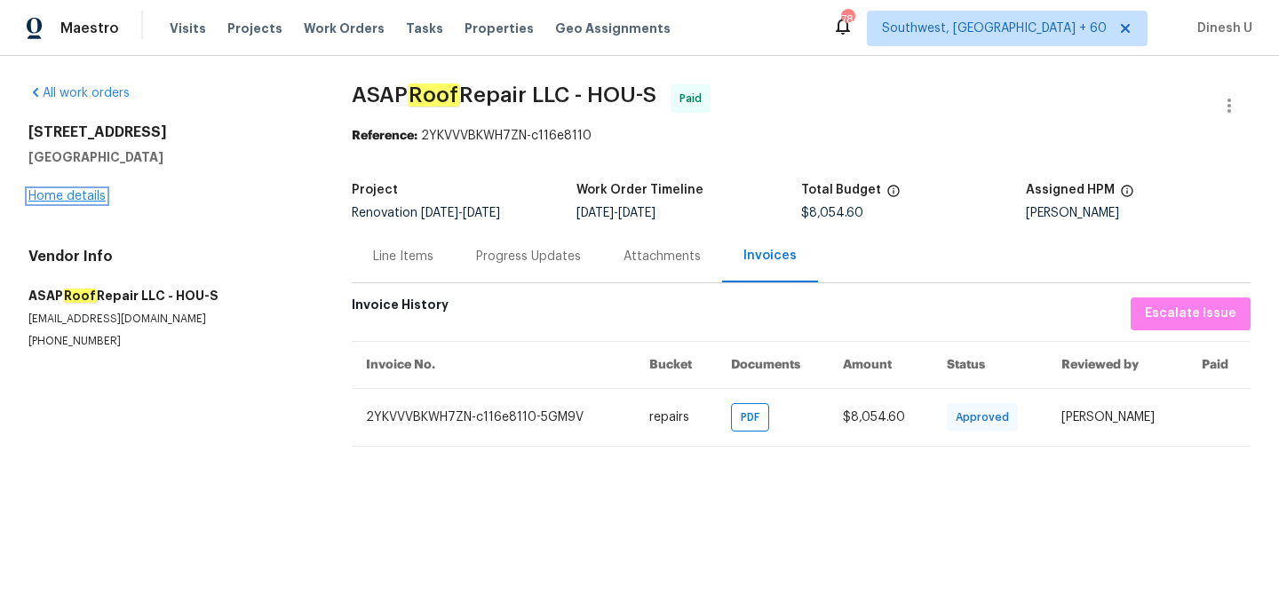
click at [61, 197] on link "Home details" at bounding box center [66, 196] width 77 height 12
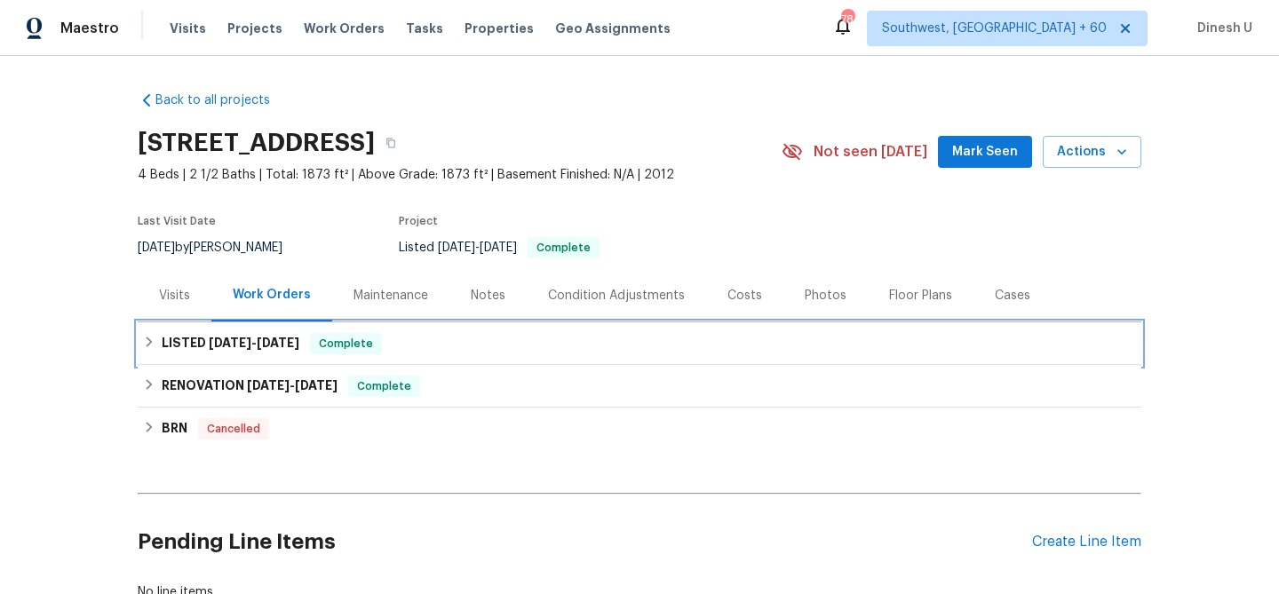
click at [284, 350] on h6 "LISTED 8/26/25 - 9/8/25" at bounding box center [231, 343] width 138 height 21
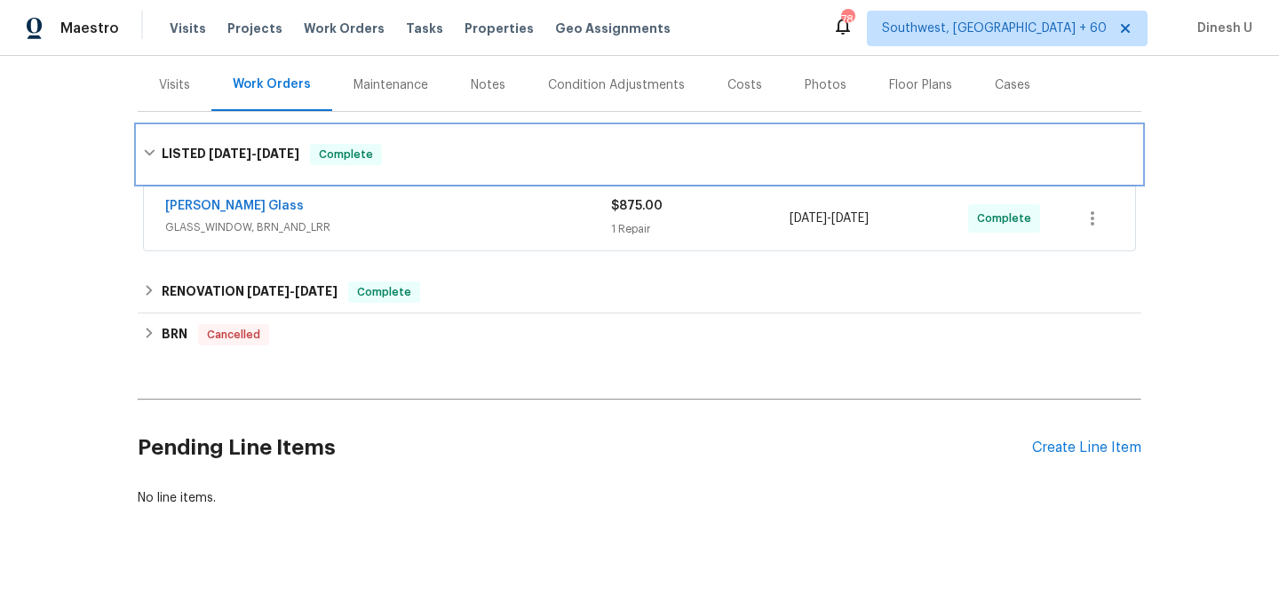
scroll to position [228, 0]
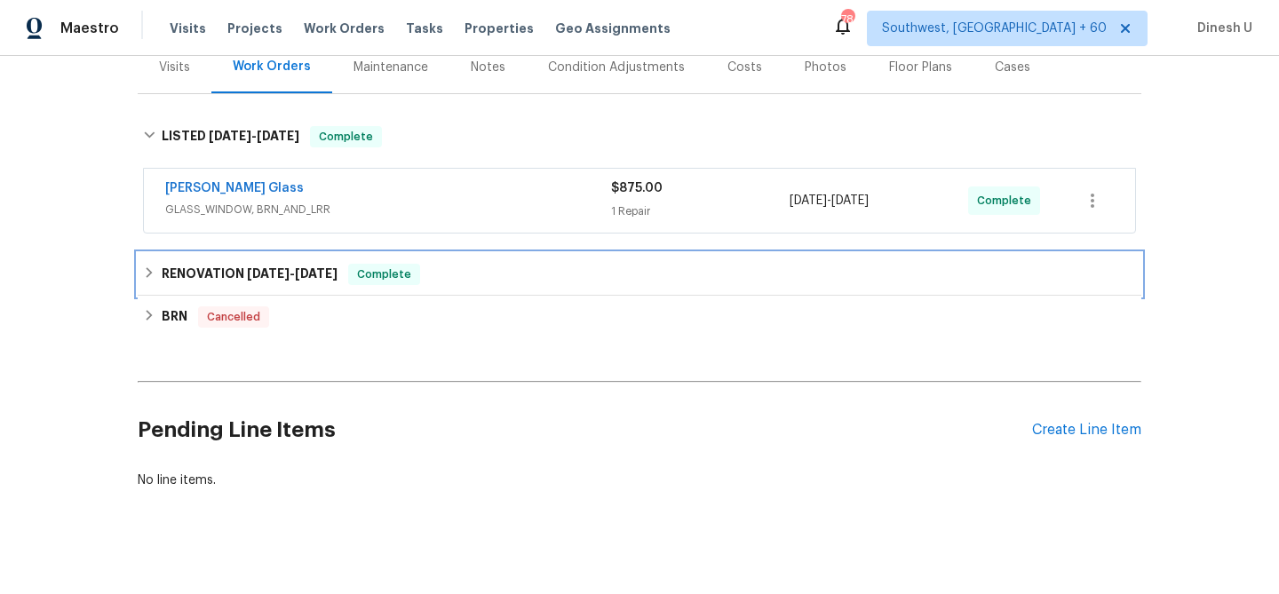
click at [260, 284] on h6 "RENOVATION 6/23/25 - 6/30/25" at bounding box center [250, 274] width 176 height 21
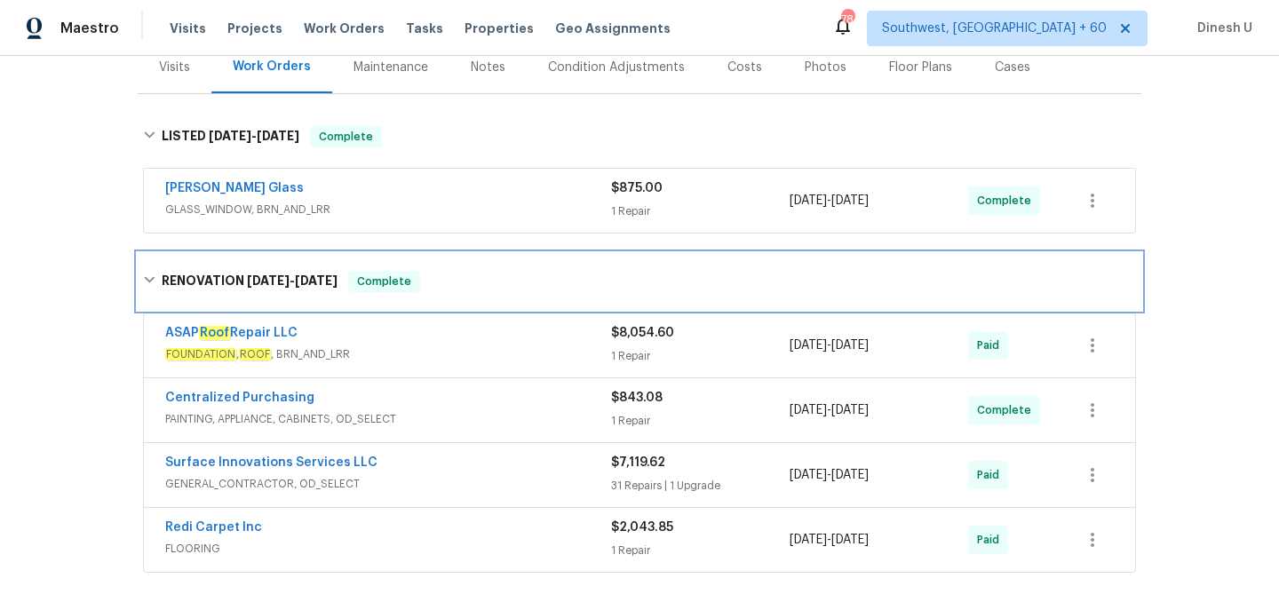
scroll to position [364, 0]
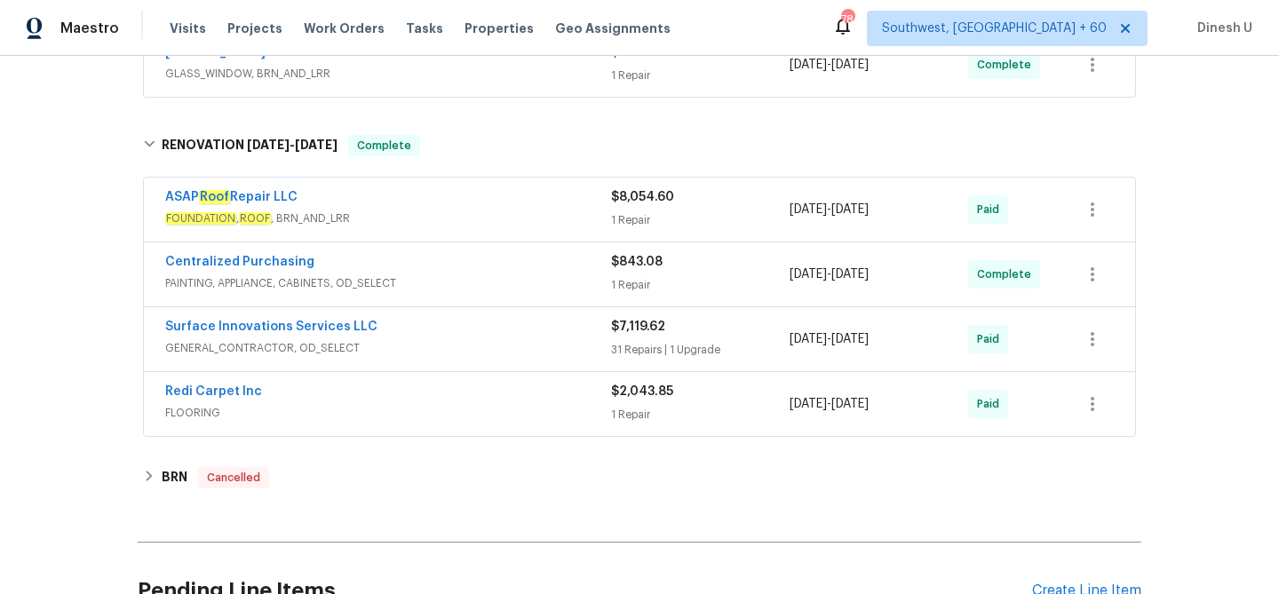
click at [647, 227] on div "1 Repair" at bounding box center [700, 220] width 179 height 18
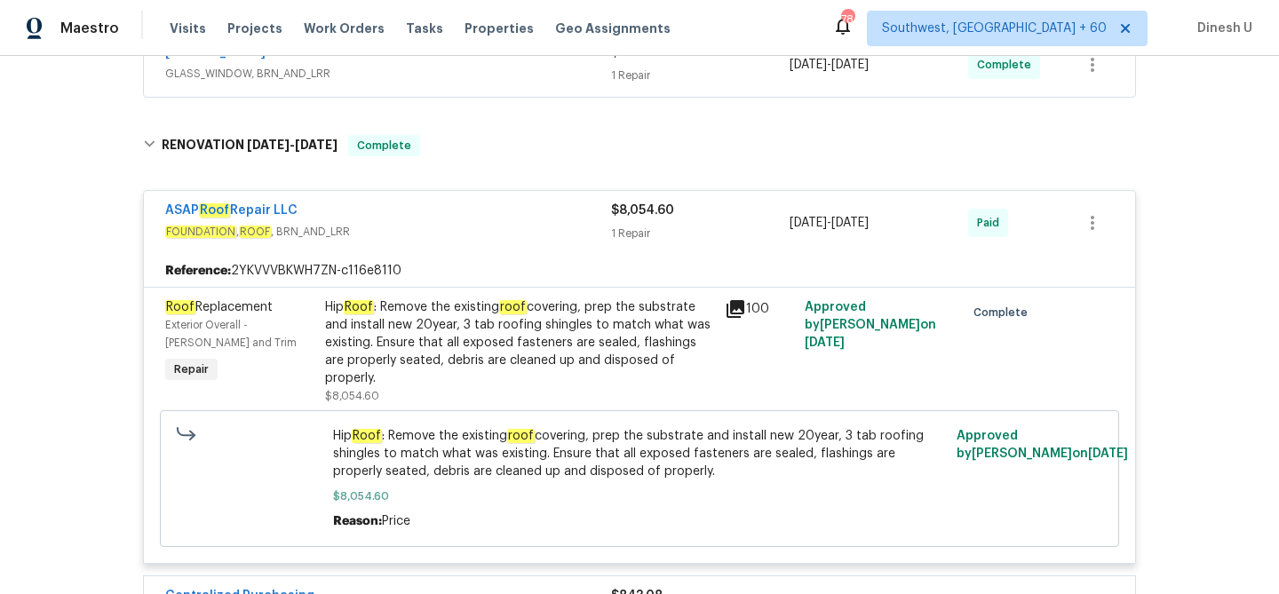
click at [553, 326] on div "Hip Roof : Remove the existing roof covering, prep the substrate and install ne…" at bounding box center [519, 342] width 389 height 89
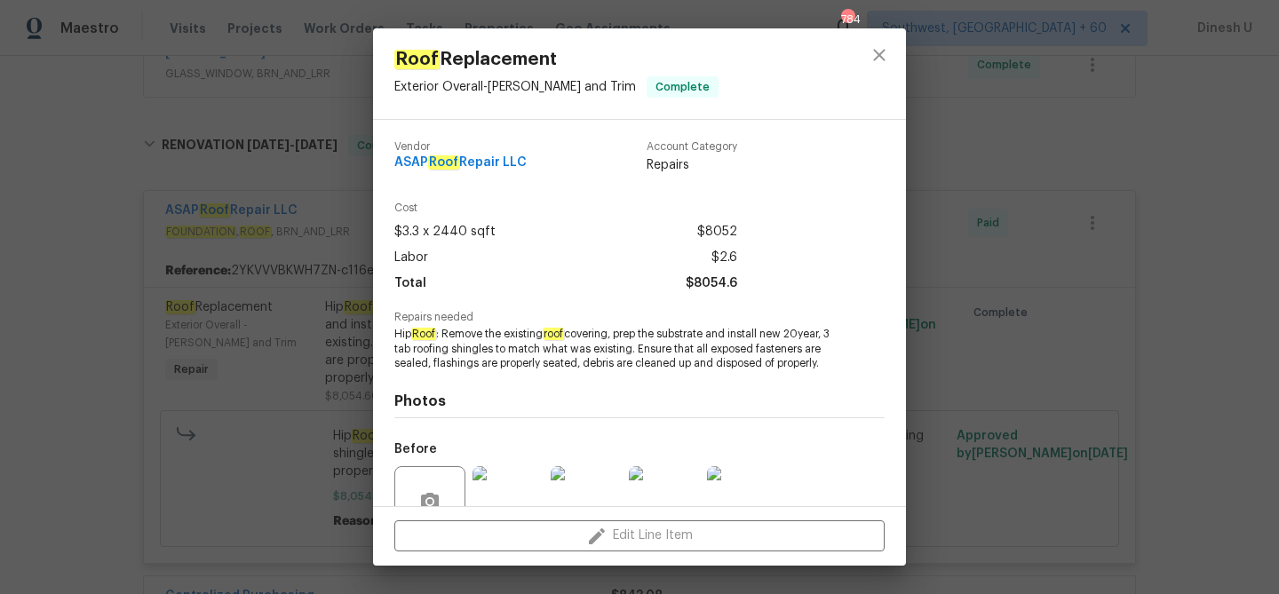
scroll to position [164, 0]
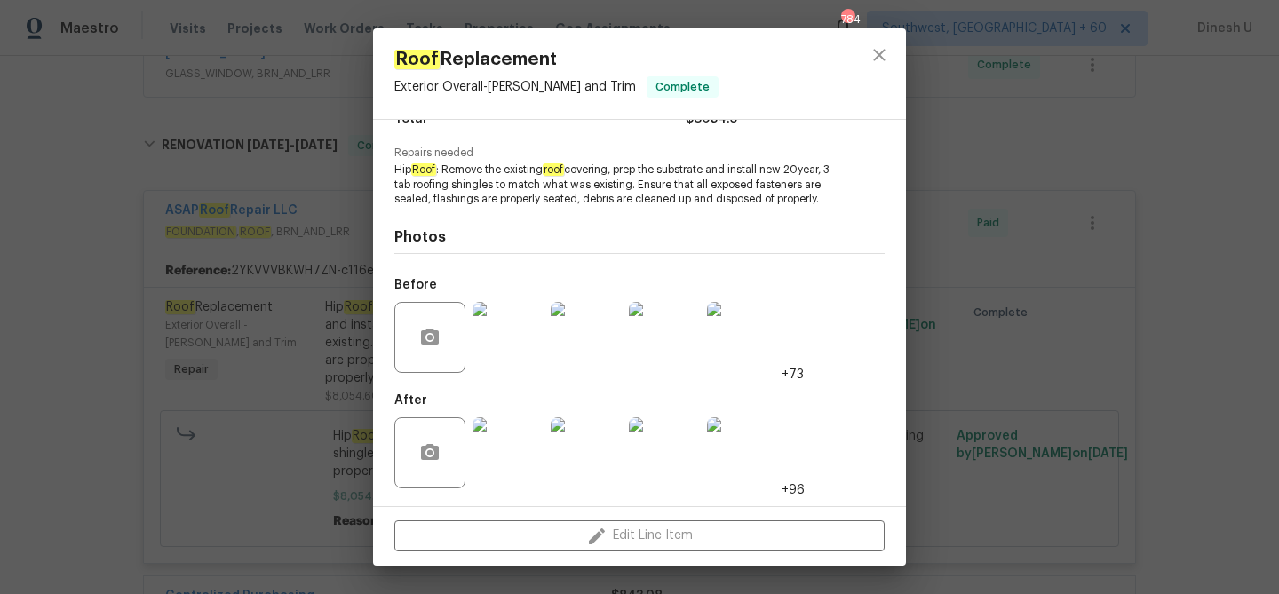
click at [511, 441] on img at bounding box center [507, 452] width 71 height 71
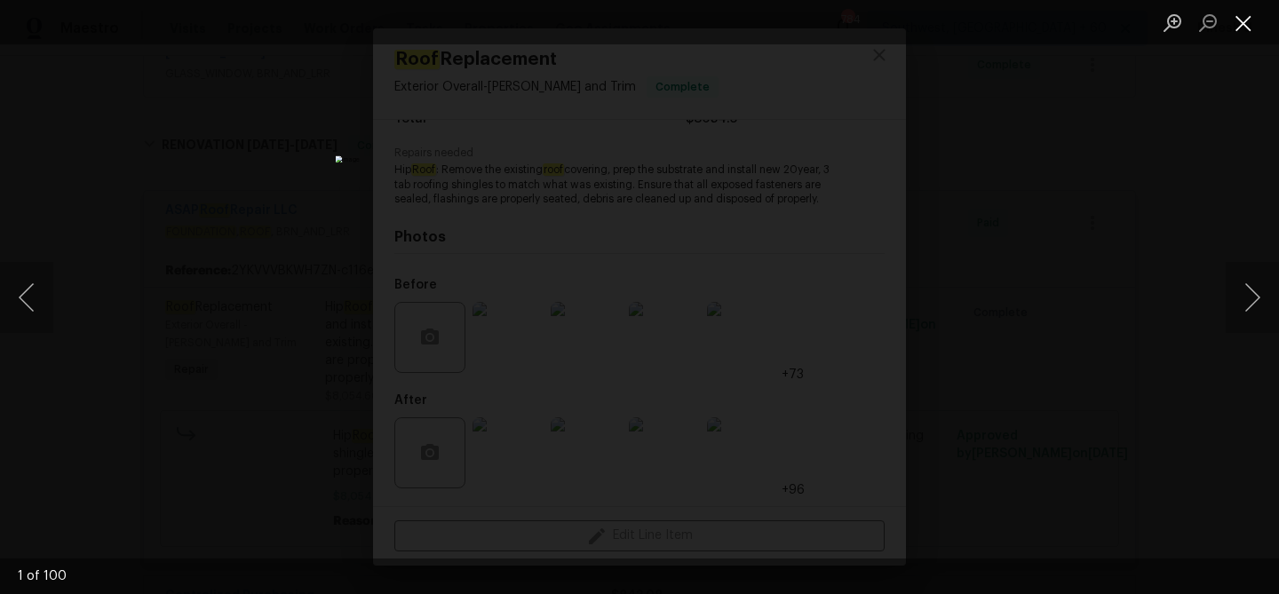
click at [1239, 23] on button "Close lightbox" at bounding box center [1244, 22] width 36 height 31
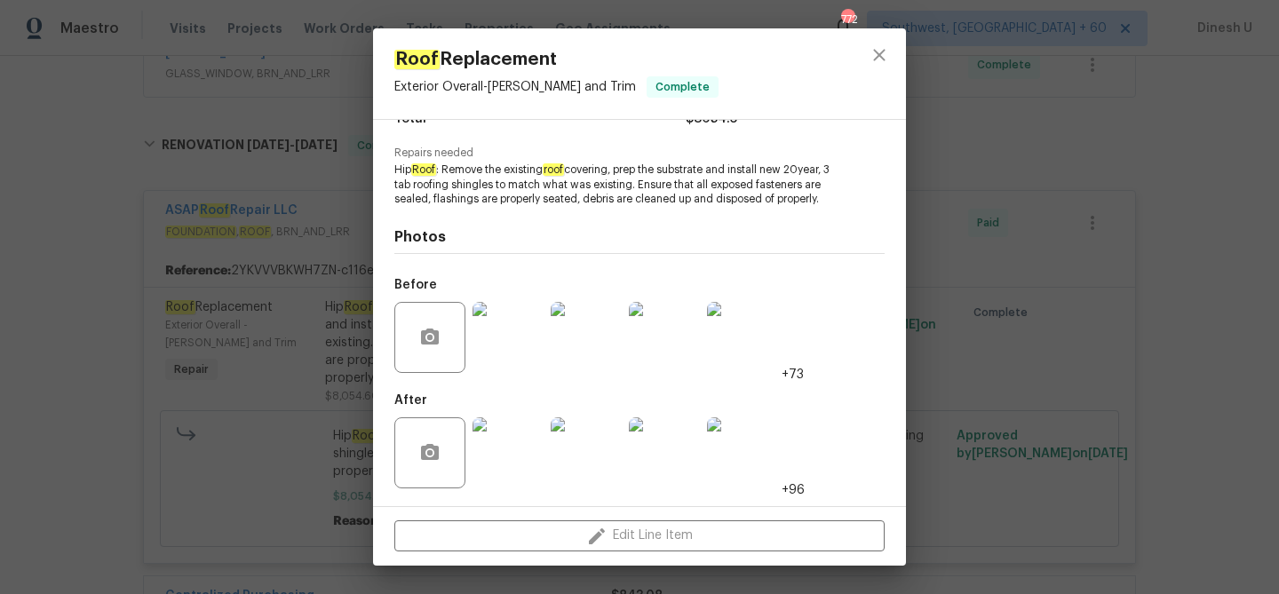
click at [265, 255] on div "Roof Replacement Exterior Overall - Eaves and Trim Complete Vendor ASAP Roof Re…" at bounding box center [639, 297] width 1279 height 594
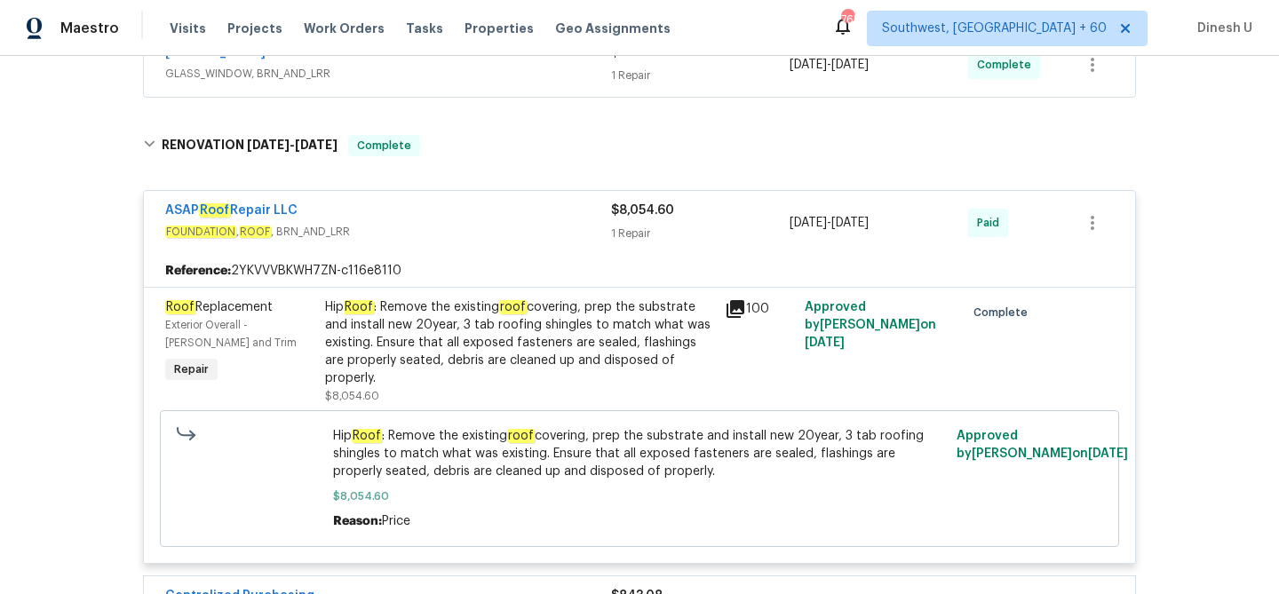
scroll to position [0, 0]
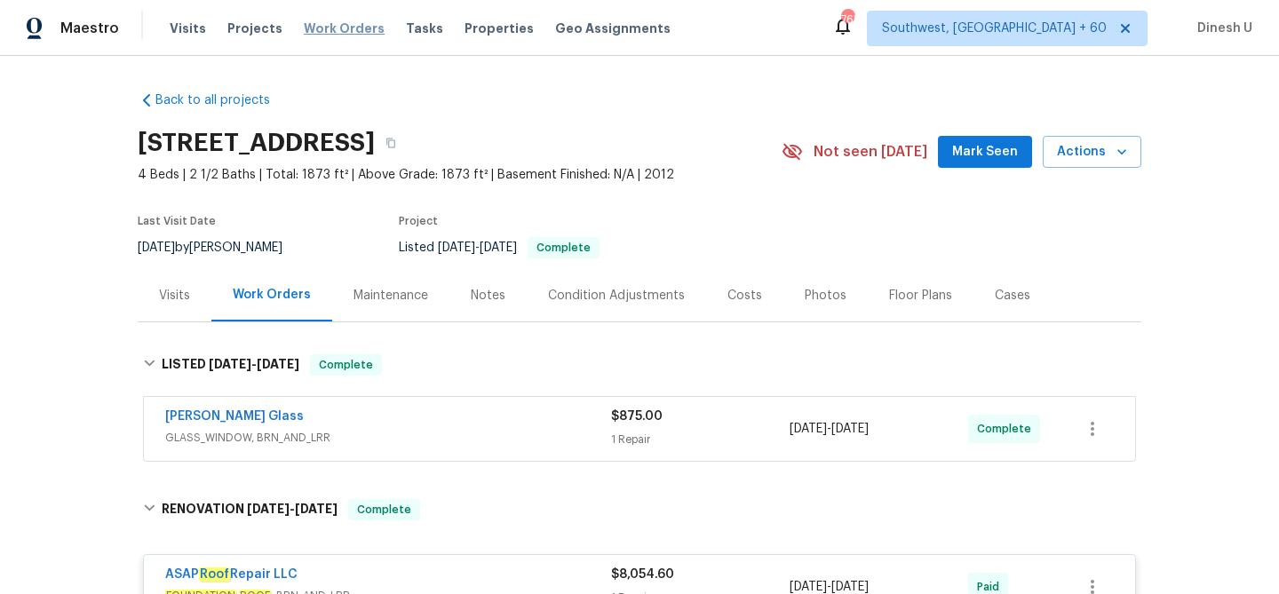
click at [317, 27] on span "Work Orders" at bounding box center [344, 29] width 81 height 18
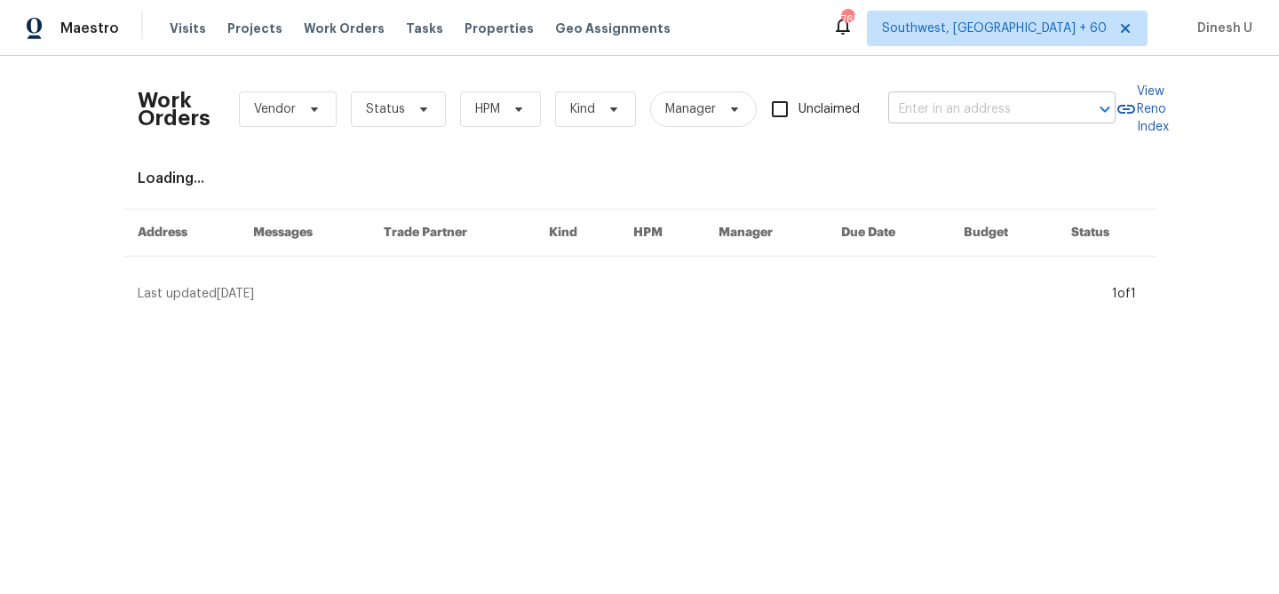
click at [952, 109] on input "text" at bounding box center [977, 110] width 178 height 28
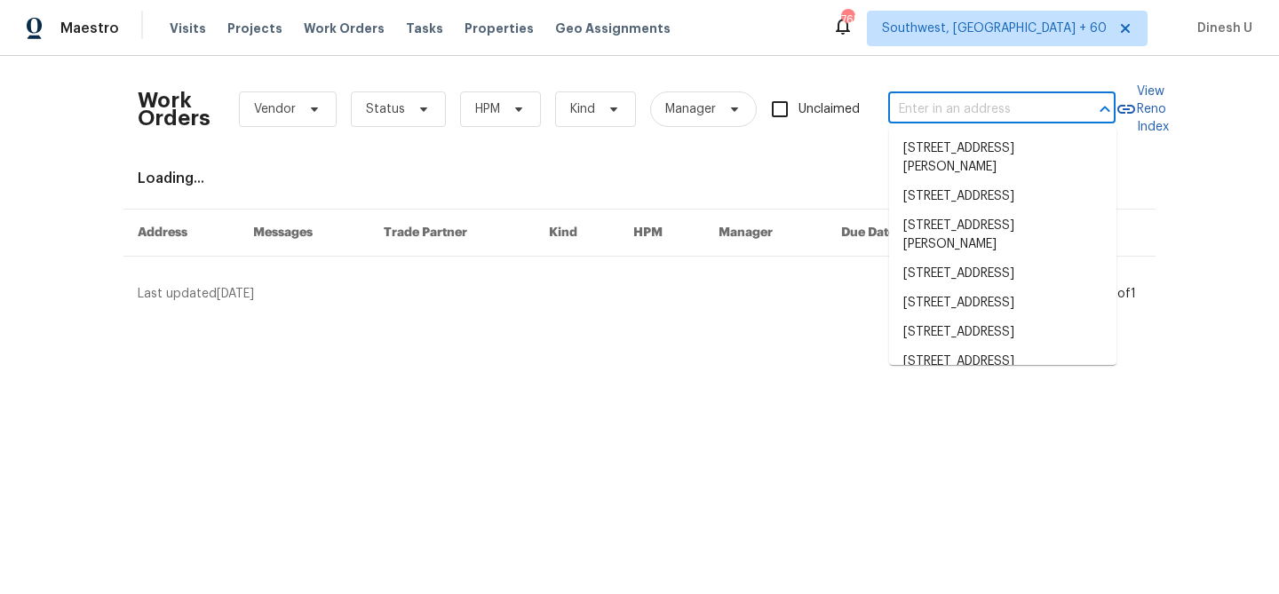
paste input "103 County Road 4223 Decatur, TX 76234"
type input "103 County Road 4223 Decatur, TX 76234"
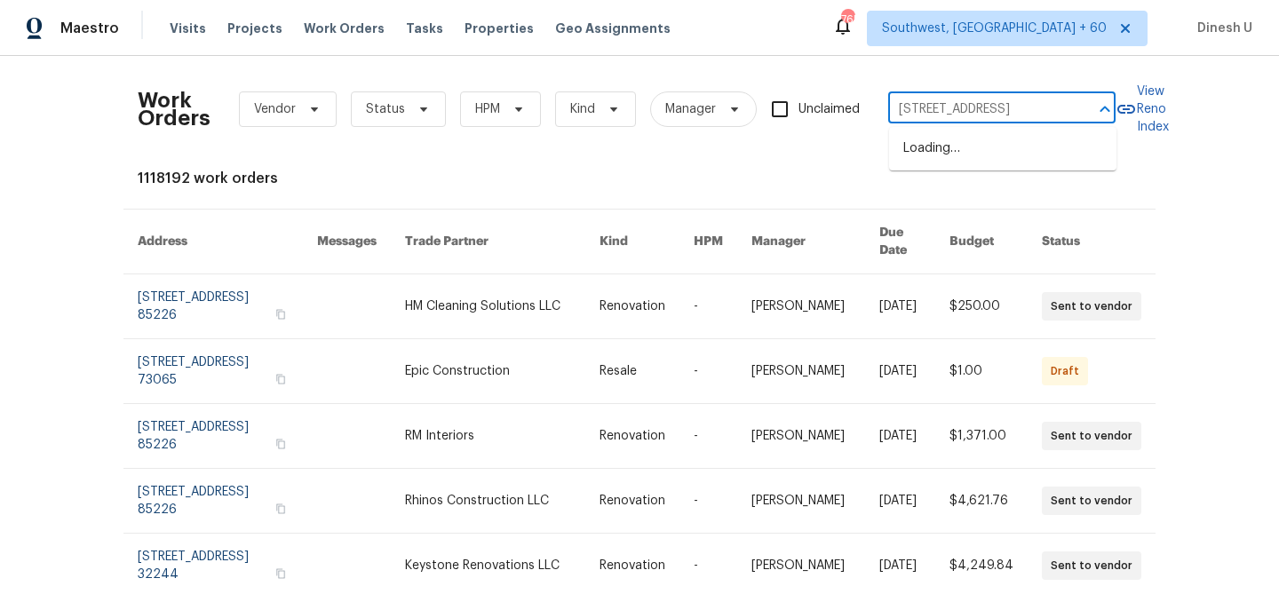
scroll to position [0, 74]
click at [932, 149] on li "103 County Road 4223, Decatur, TX 76234" at bounding box center [1002, 148] width 227 height 29
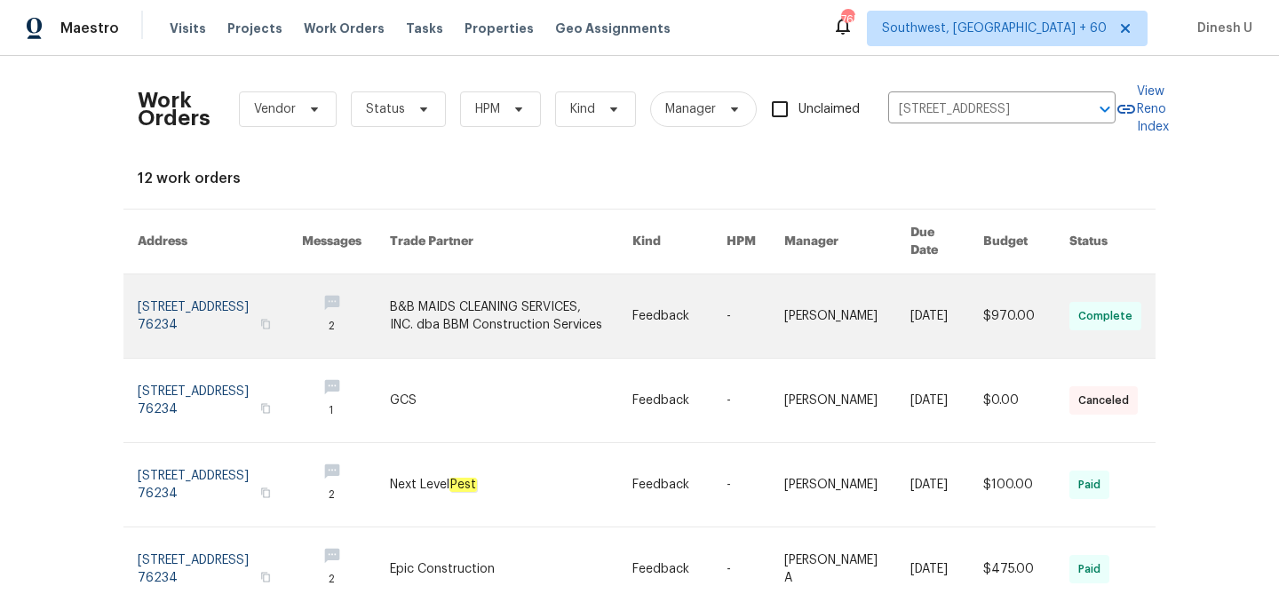
click at [166, 296] on link at bounding box center [220, 315] width 164 height 83
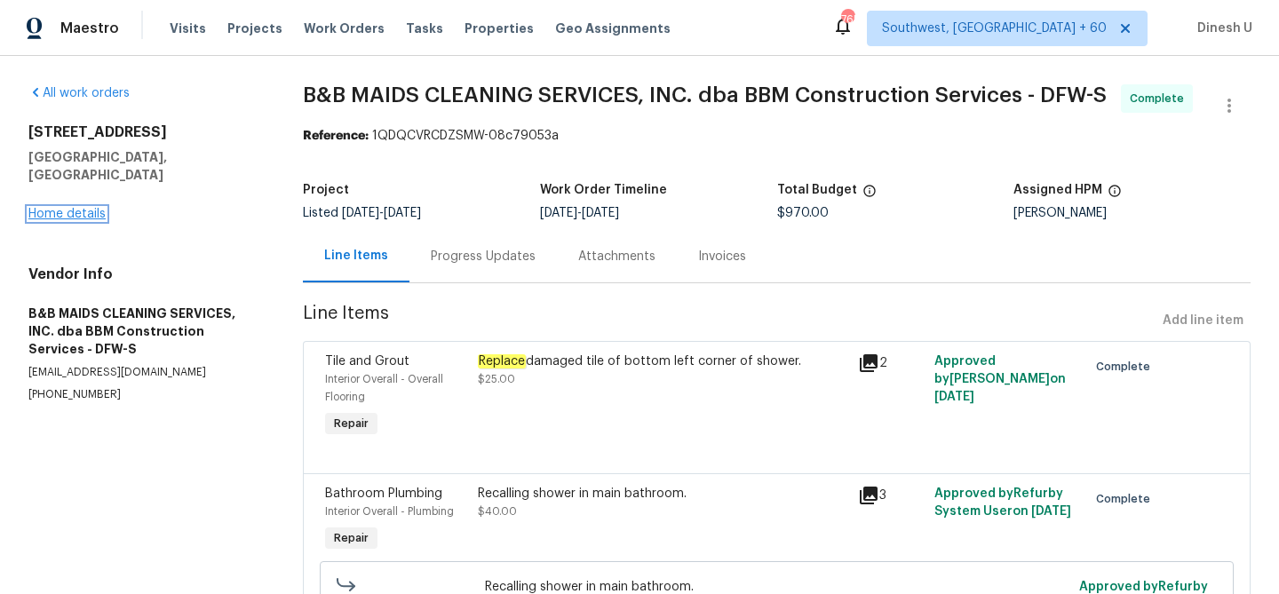
click at [57, 208] on link "Home details" at bounding box center [66, 214] width 77 height 12
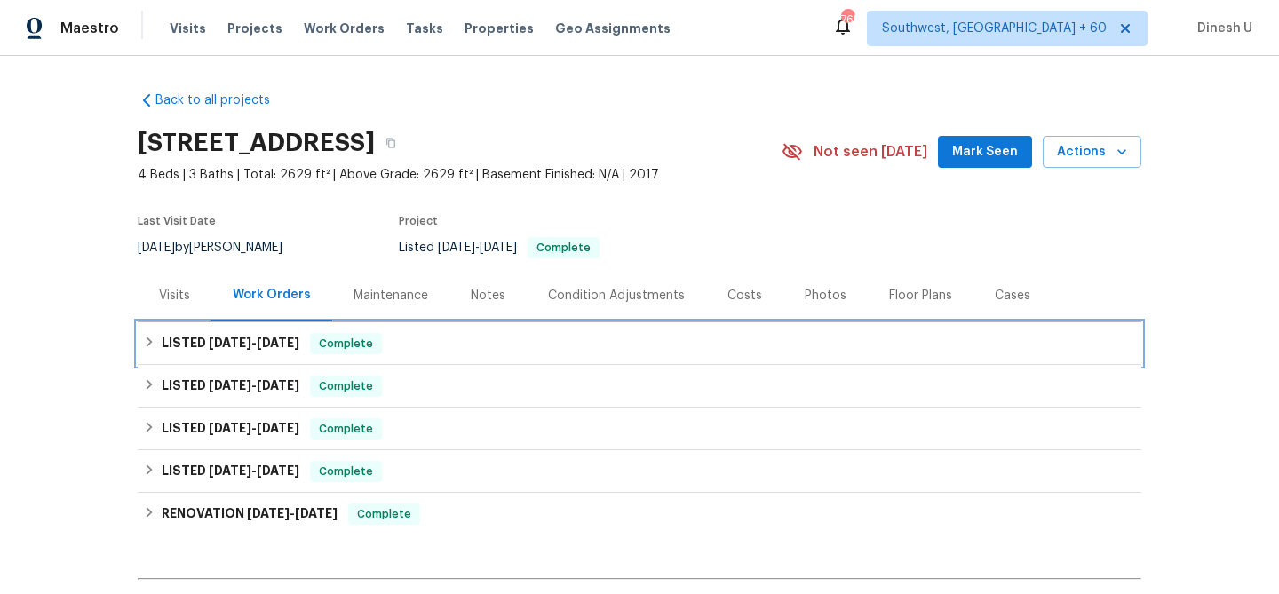
click at [232, 335] on h6 "LISTED 9/3/25 - 9/8/25" at bounding box center [231, 343] width 138 height 21
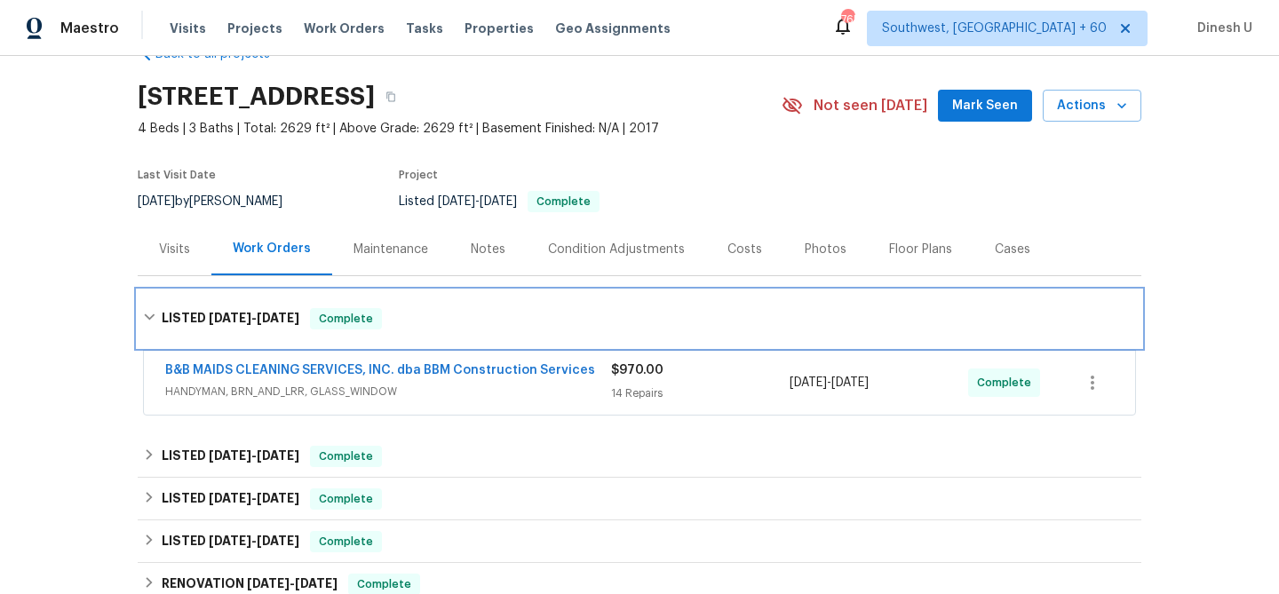
scroll to position [91, 0]
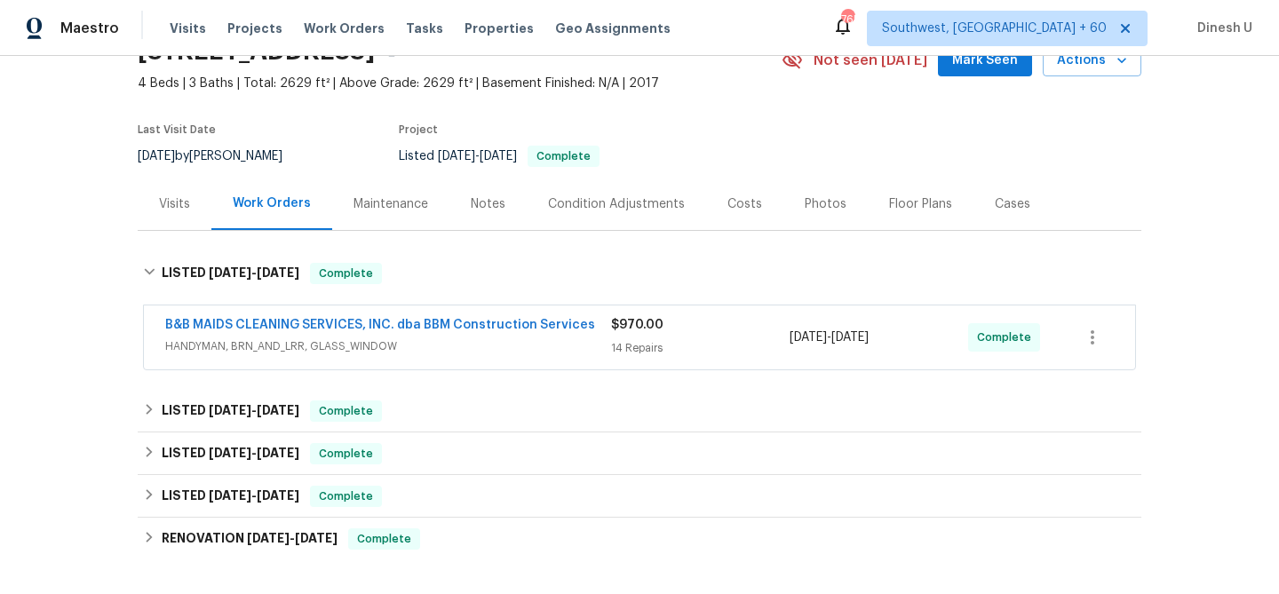
click at [641, 337] on div "$970.00 14 Repairs" at bounding box center [700, 337] width 179 height 43
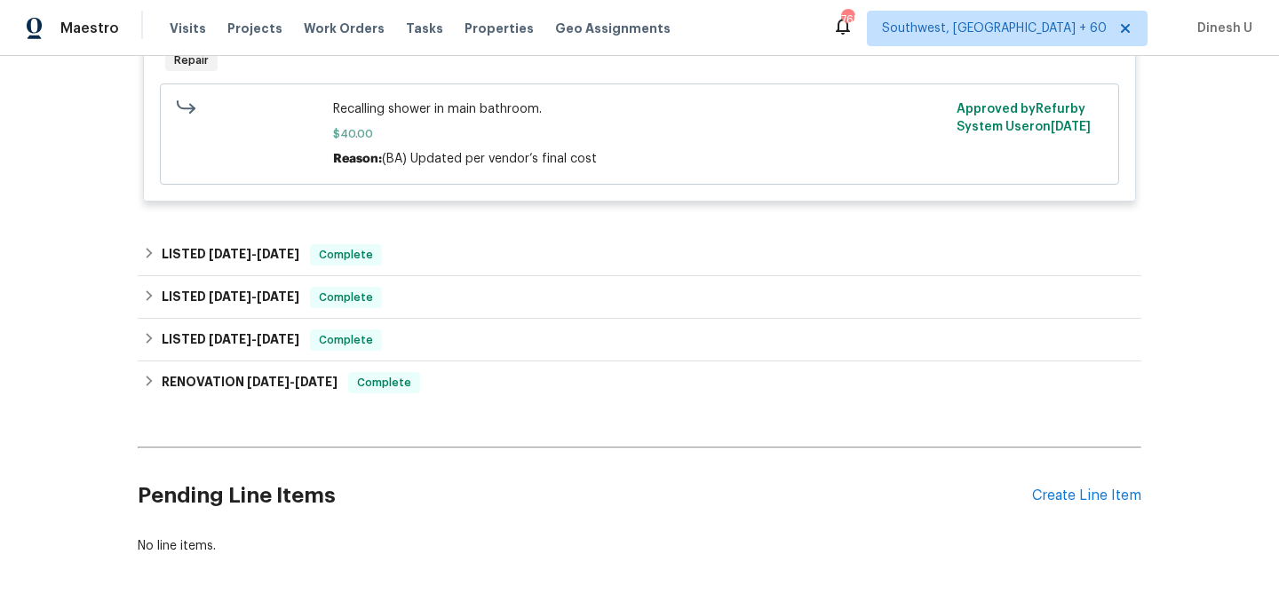
scroll to position [2608, 0]
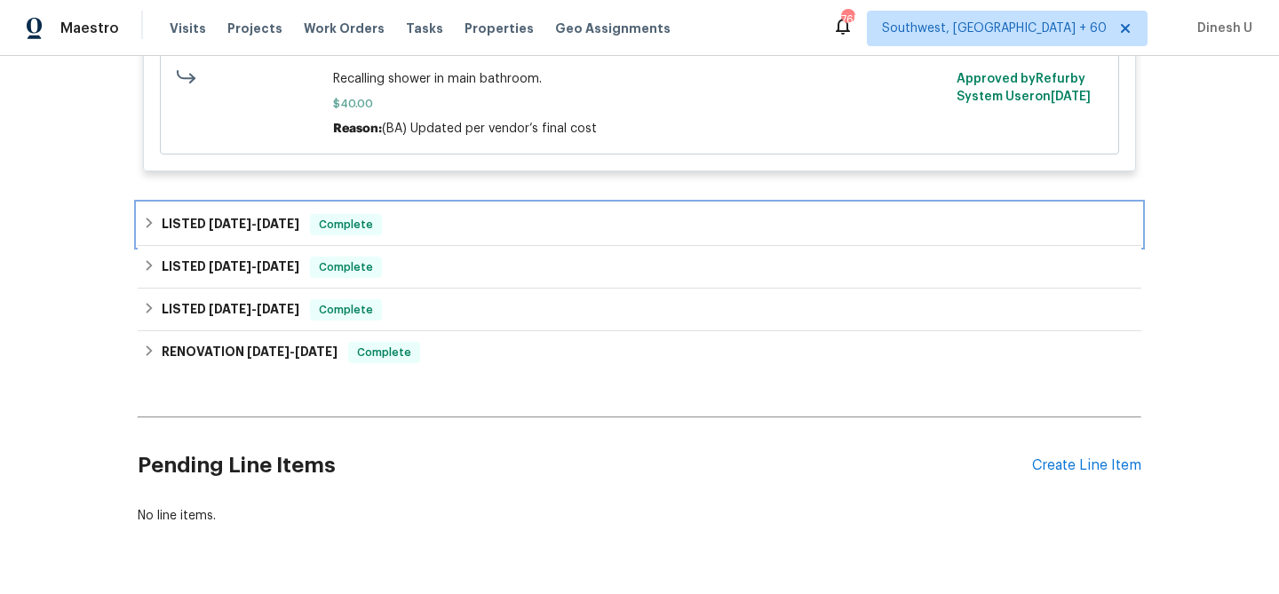
click at [213, 228] on h6 "LISTED 8/7/25 - 8/13/25" at bounding box center [231, 224] width 138 height 21
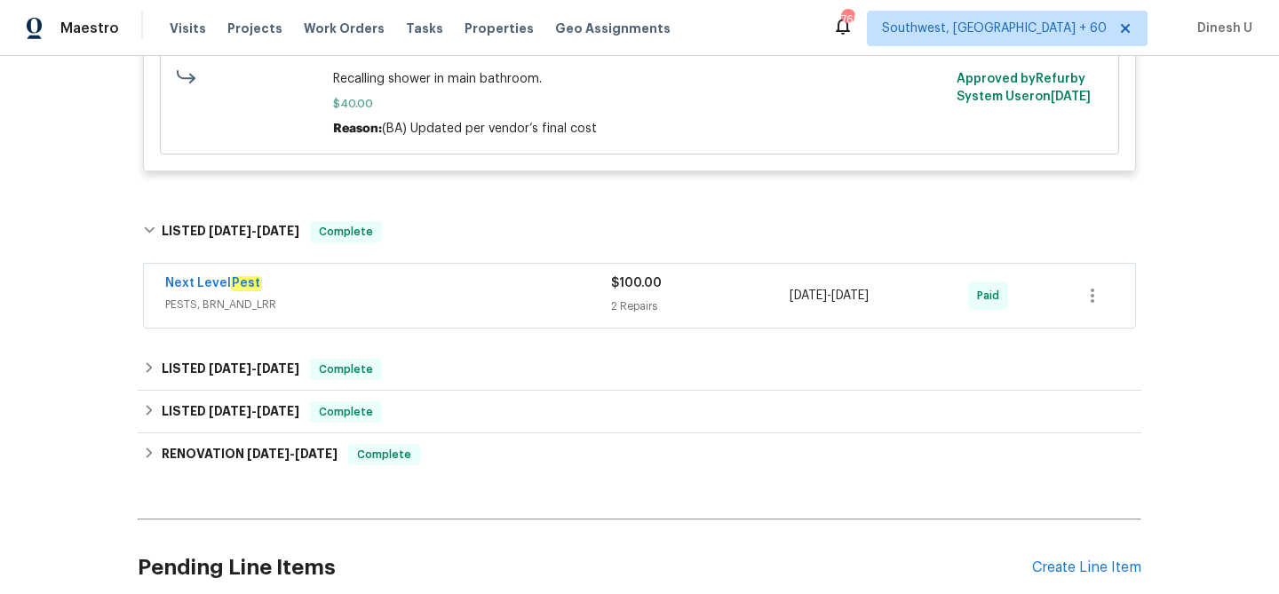
click at [618, 315] on div "2 Repairs" at bounding box center [700, 307] width 179 height 18
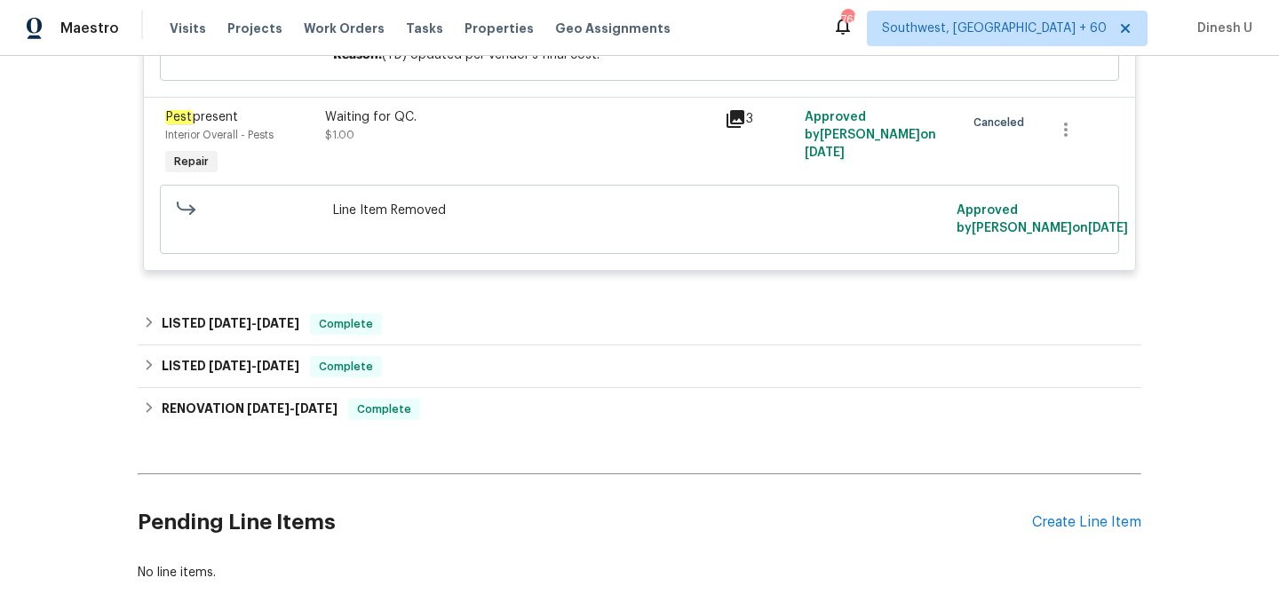
scroll to position [3167, 0]
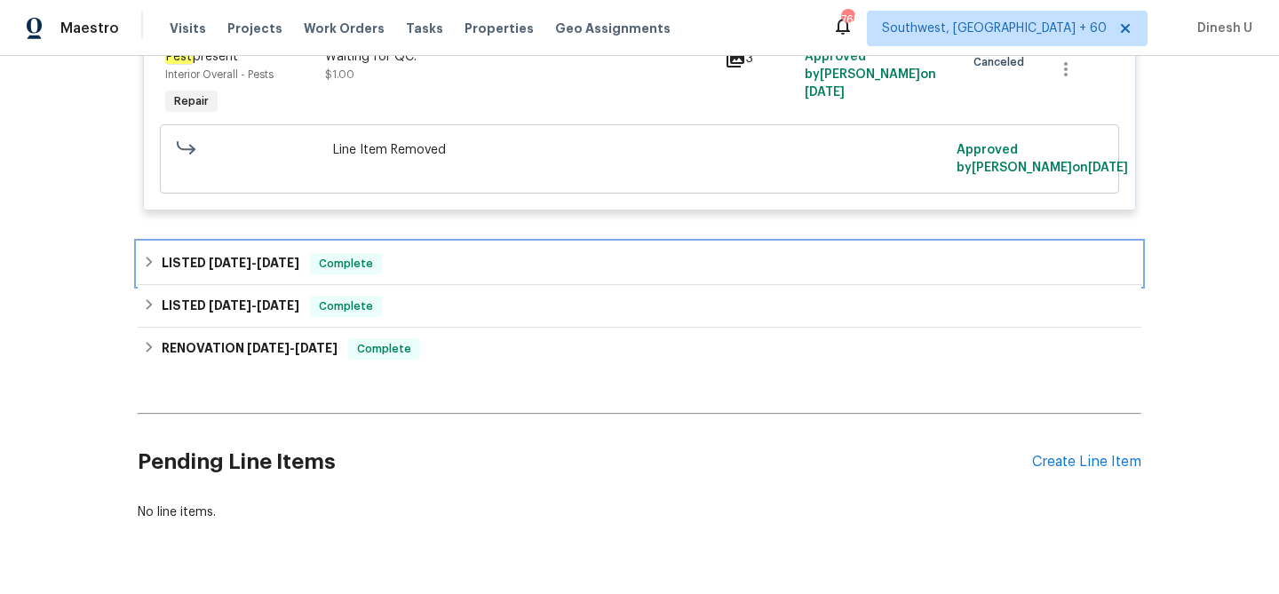
click at [256, 269] on span "5/27/25 - 6/2/25" at bounding box center [254, 263] width 91 height 12
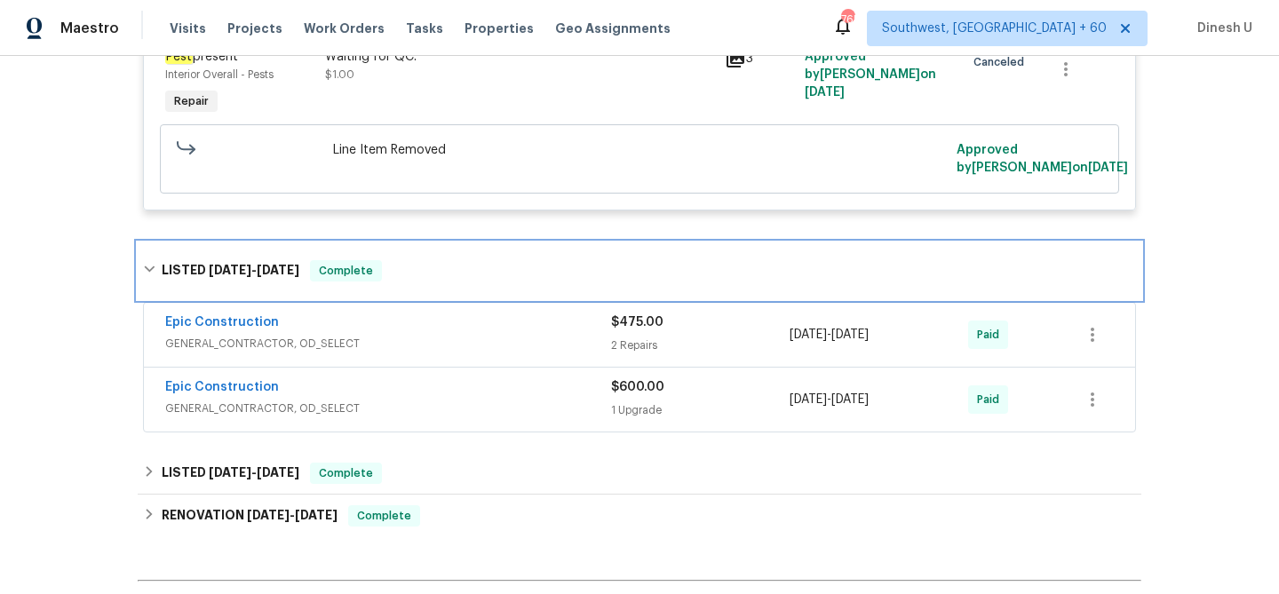
scroll to position [3219, 0]
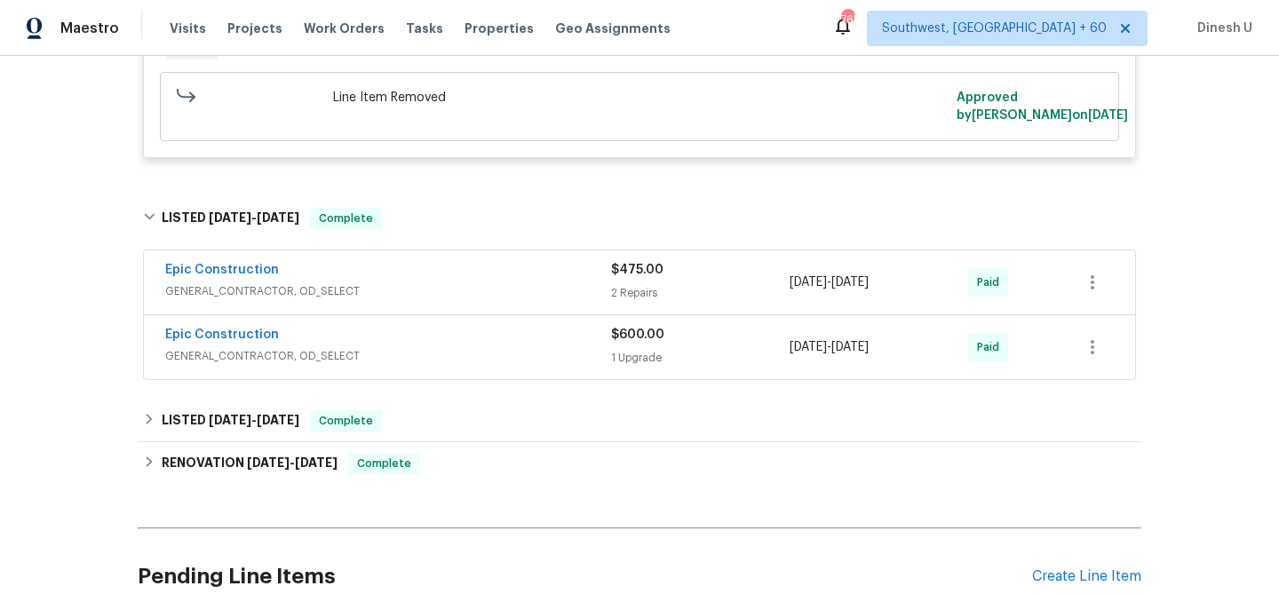
click at [631, 298] on div "2 Repairs" at bounding box center [700, 293] width 179 height 18
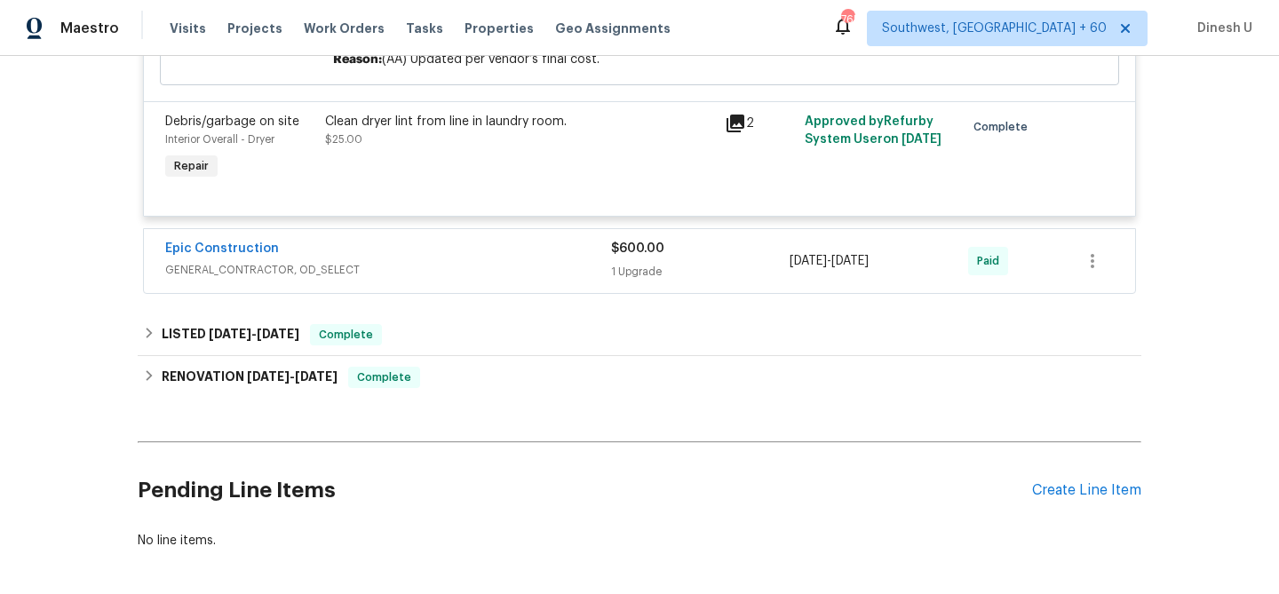
scroll to position [3785, 0]
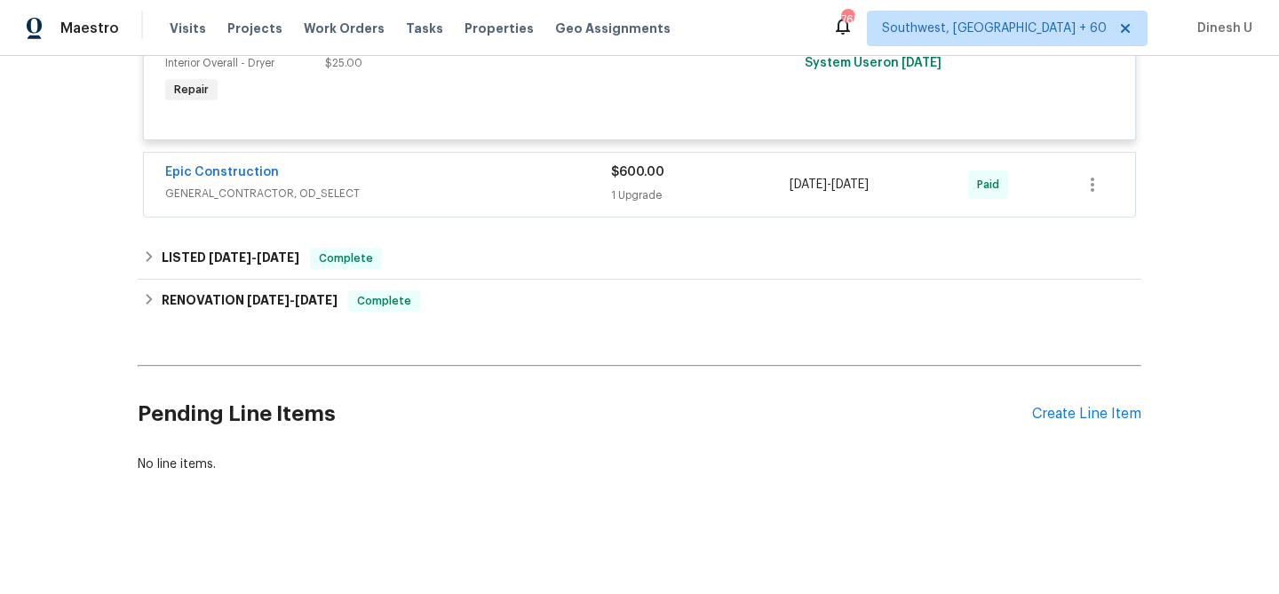
click at [627, 192] on div "$600.00 1 Upgrade" at bounding box center [700, 184] width 179 height 43
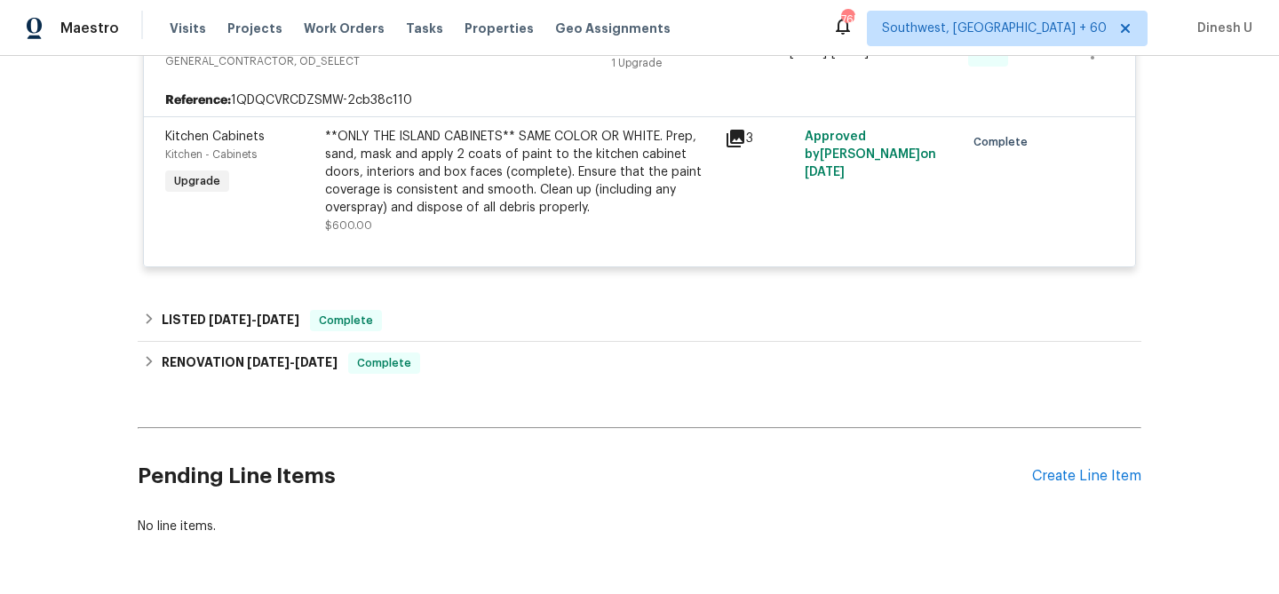
scroll to position [3988, 0]
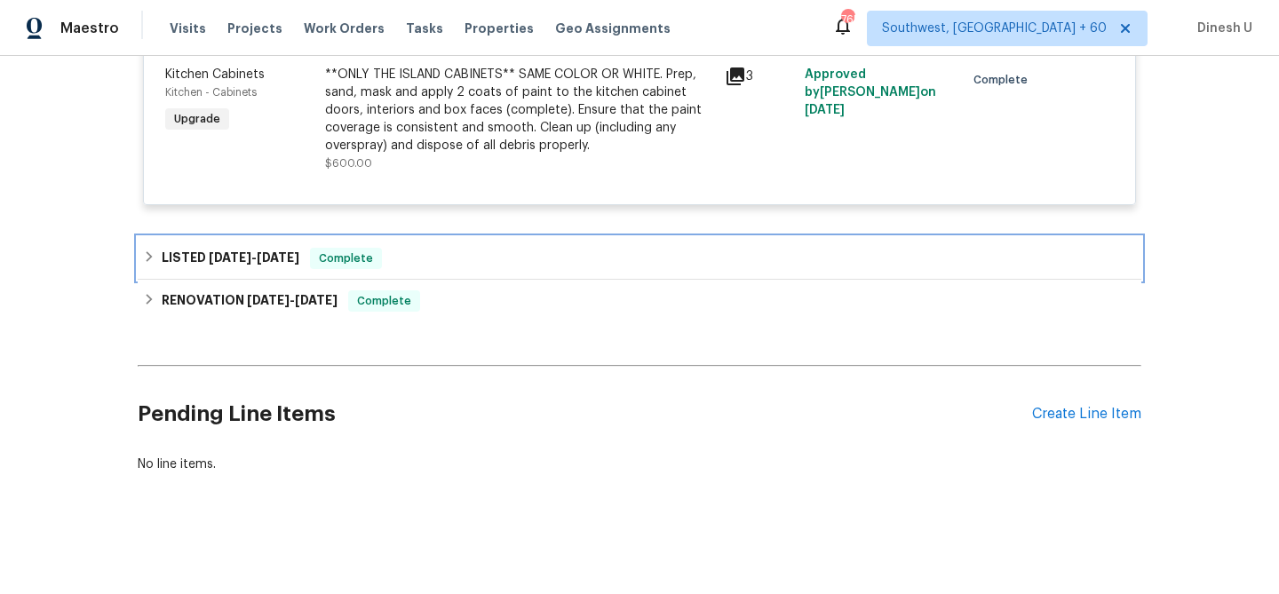
click at [228, 242] on div "LISTED 3/27/25 - 3/28/25 Complete" at bounding box center [640, 258] width 1004 height 43
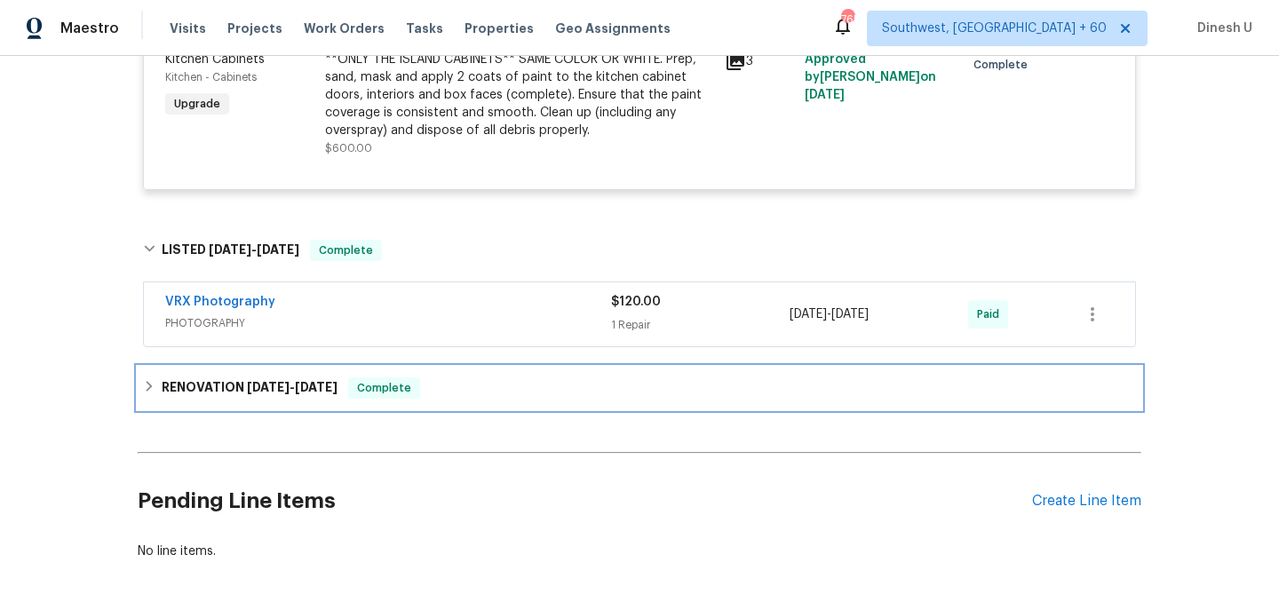
click at [299, 388] on div "RENOVATION 3/17/25 - 3/28/25 Complete" at bounding box center [640, 388] width 1004 height 43
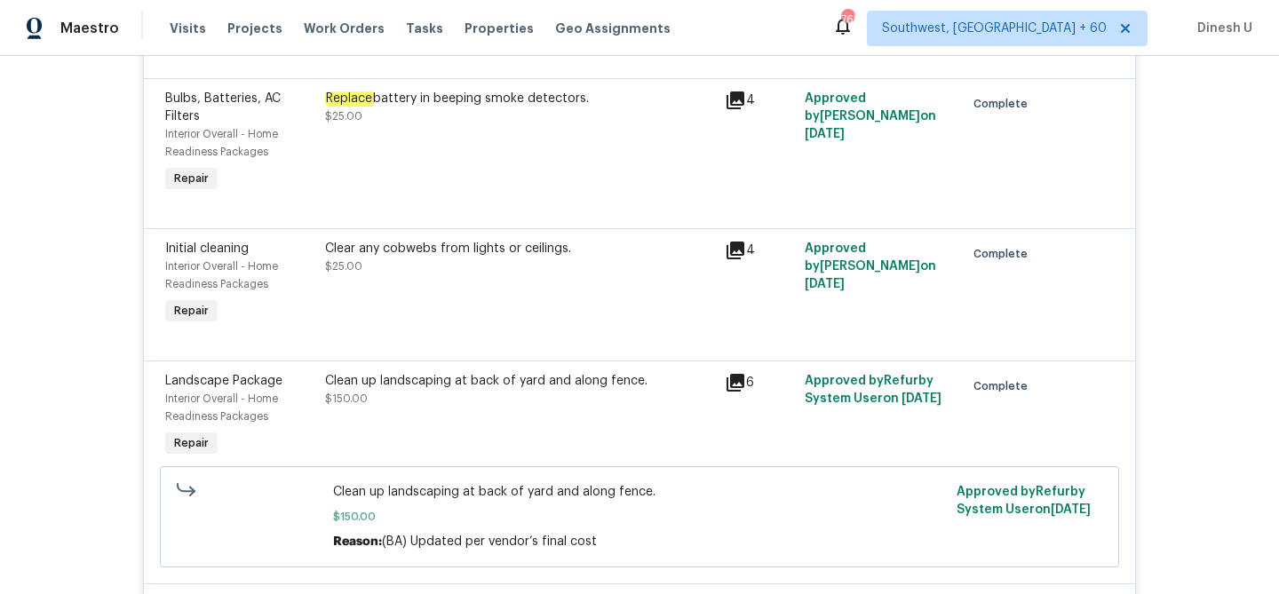
scroll to position [0, 0]
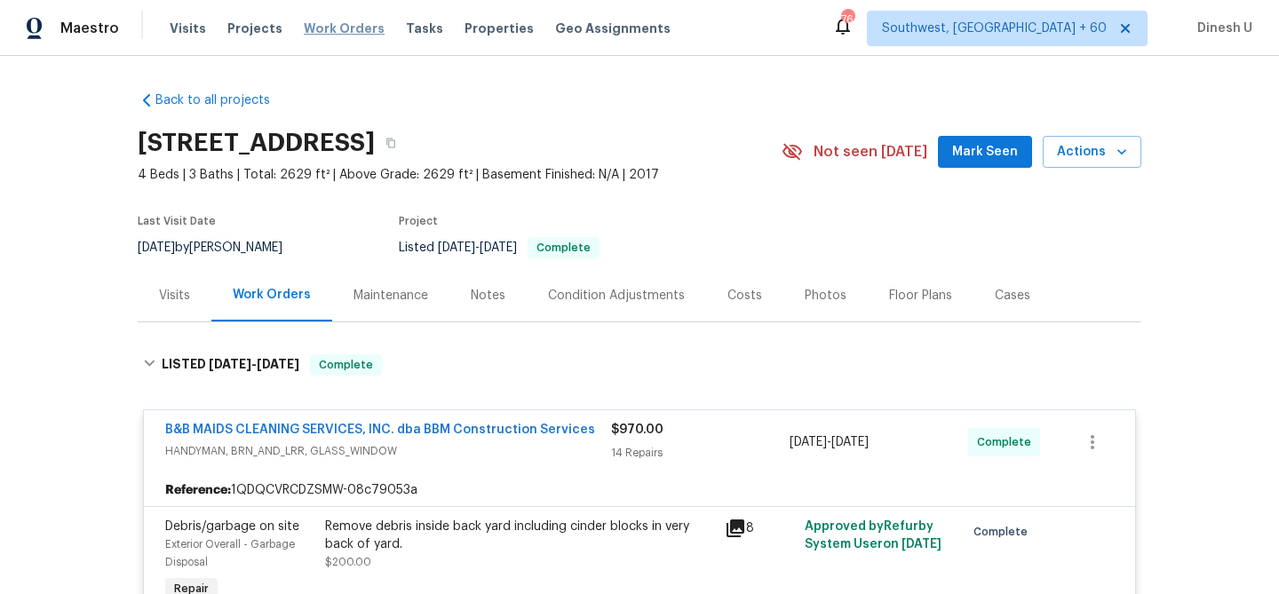
click at [345, 31] on span "Work Orders" at bounding box center [344, 29] width 81 height 18
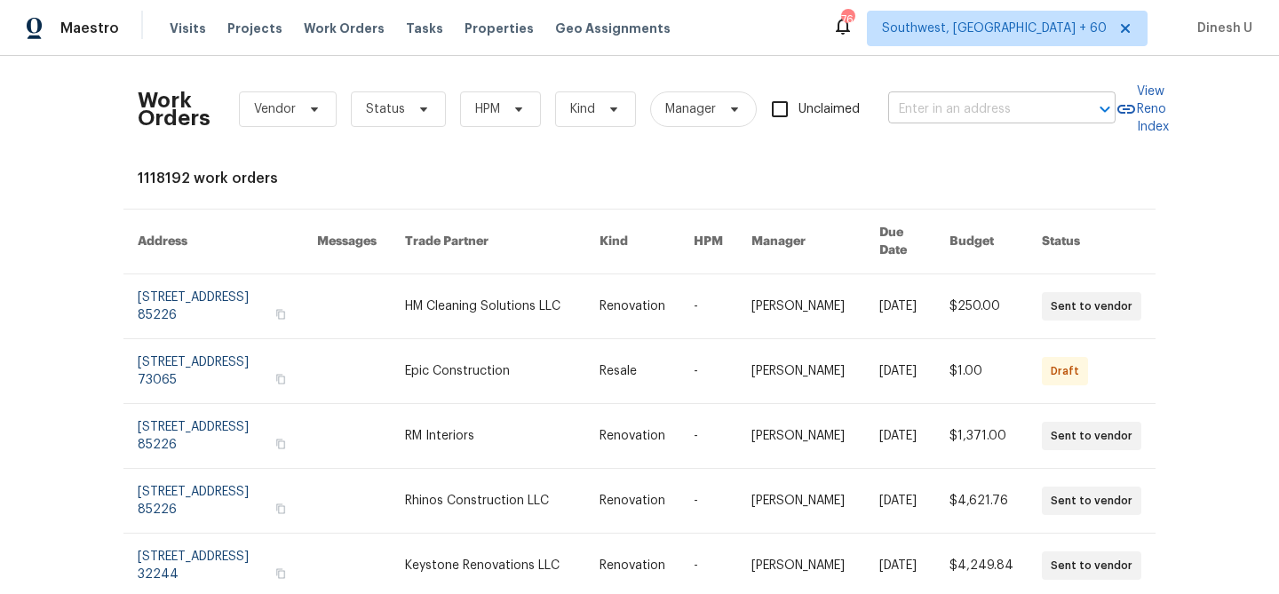
click at [962, 117] on input "text" at bounding box center [977, 110] width 178 height 28
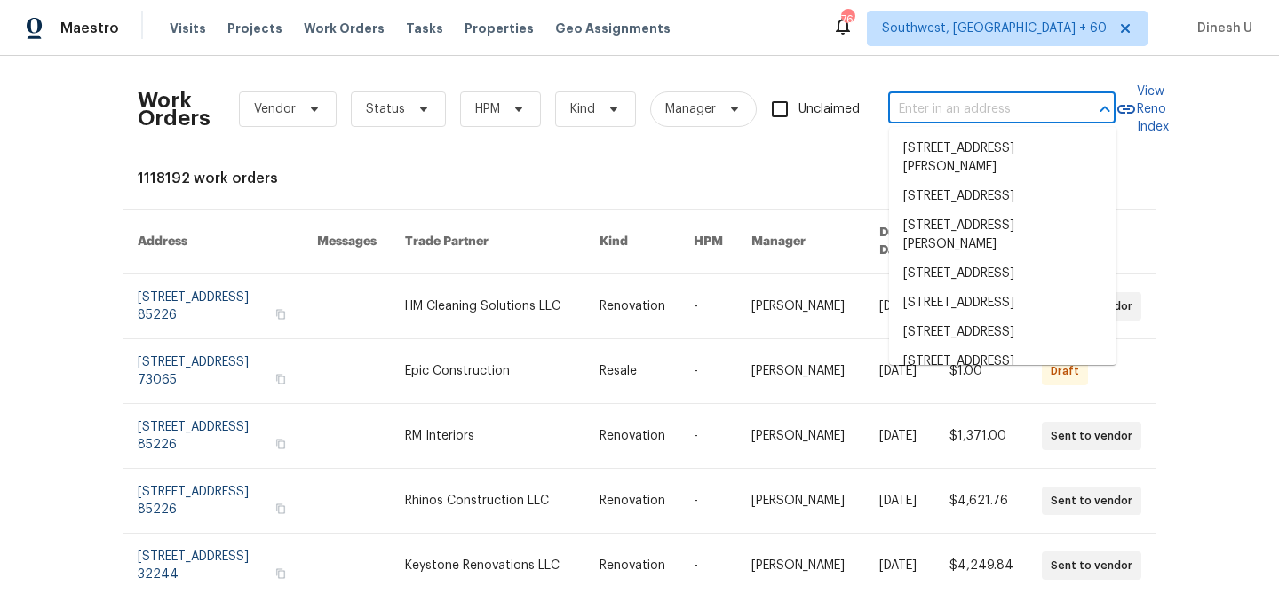
paste input "103 County Road 4223, Decatur, TX 76234"
type input "103 County Road 4223, Decatur, TX 76234"
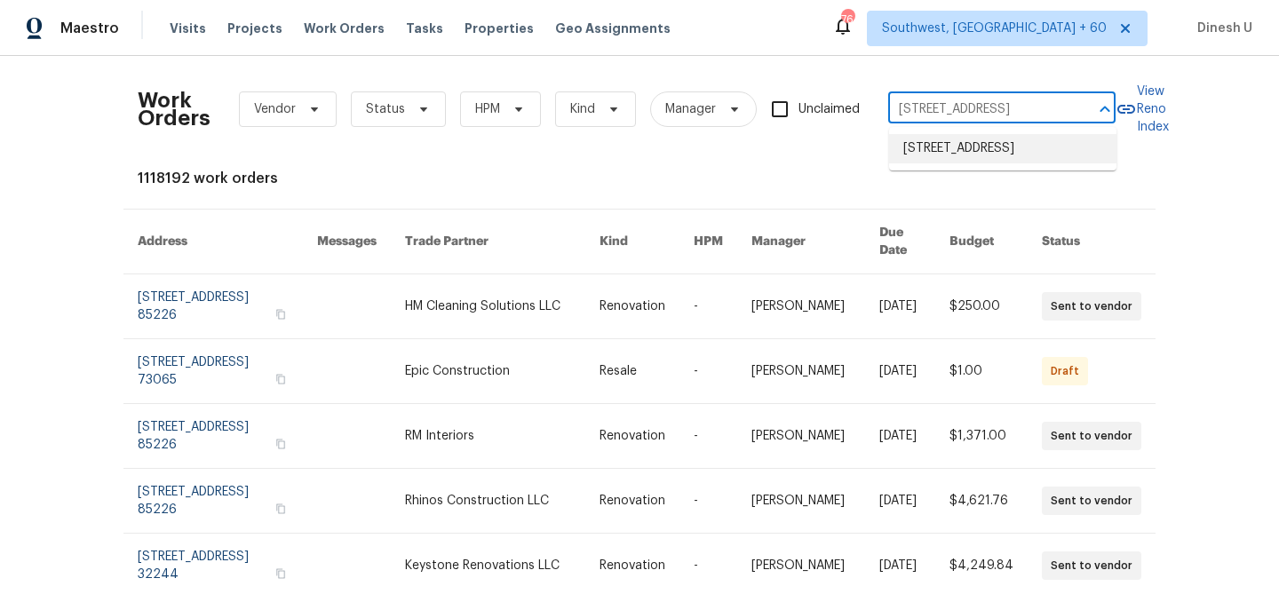
click at [966, 150] on li "103 County Road 4223, Decatur, TX 76234" at bounding box center [1002, 148] width 227 height 29
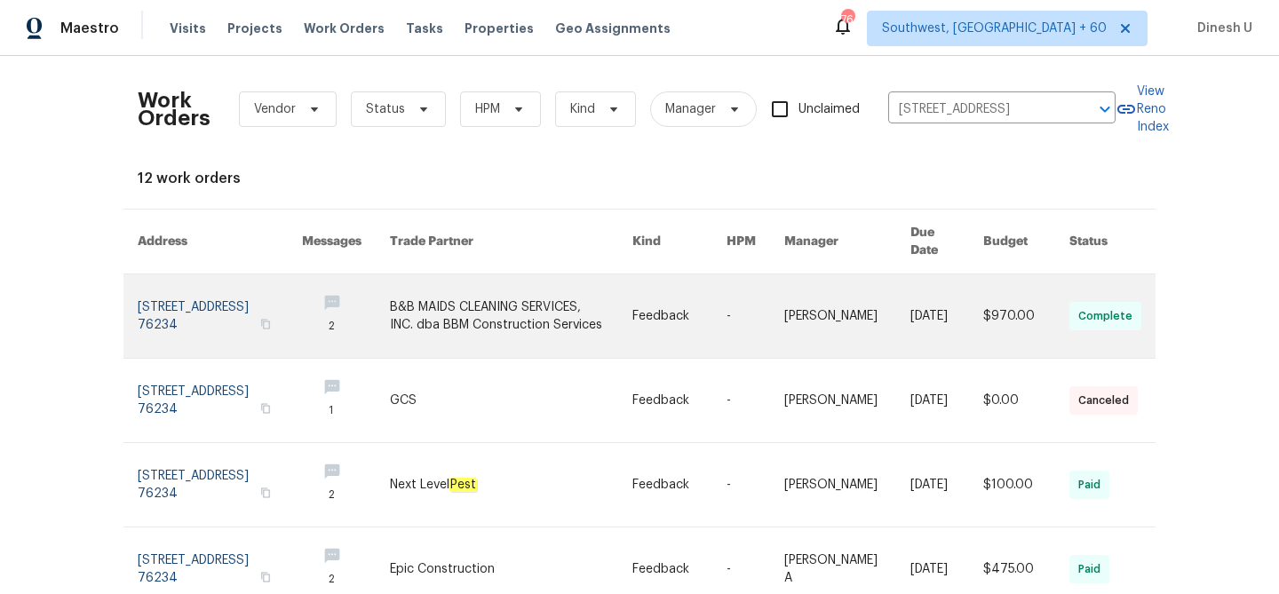
click at [157, 282] on link at bounding box center [220, 315] width 164 height 83
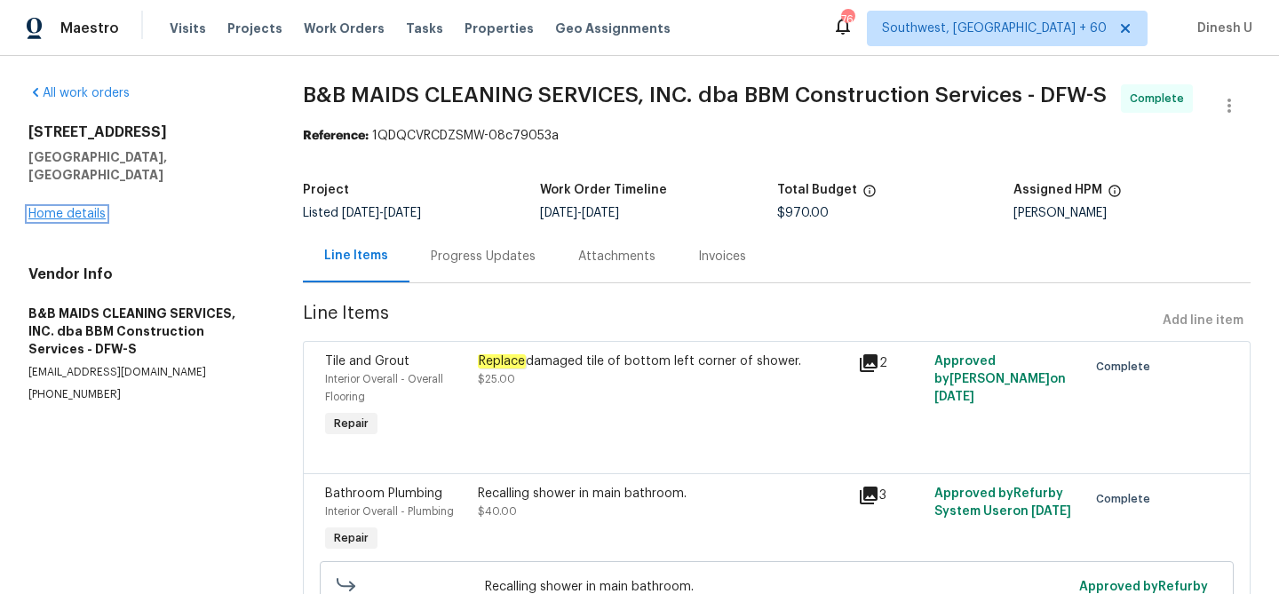
click at [51, 208] on link "Home details" at bounding box center [66, 214] width 77 height 12
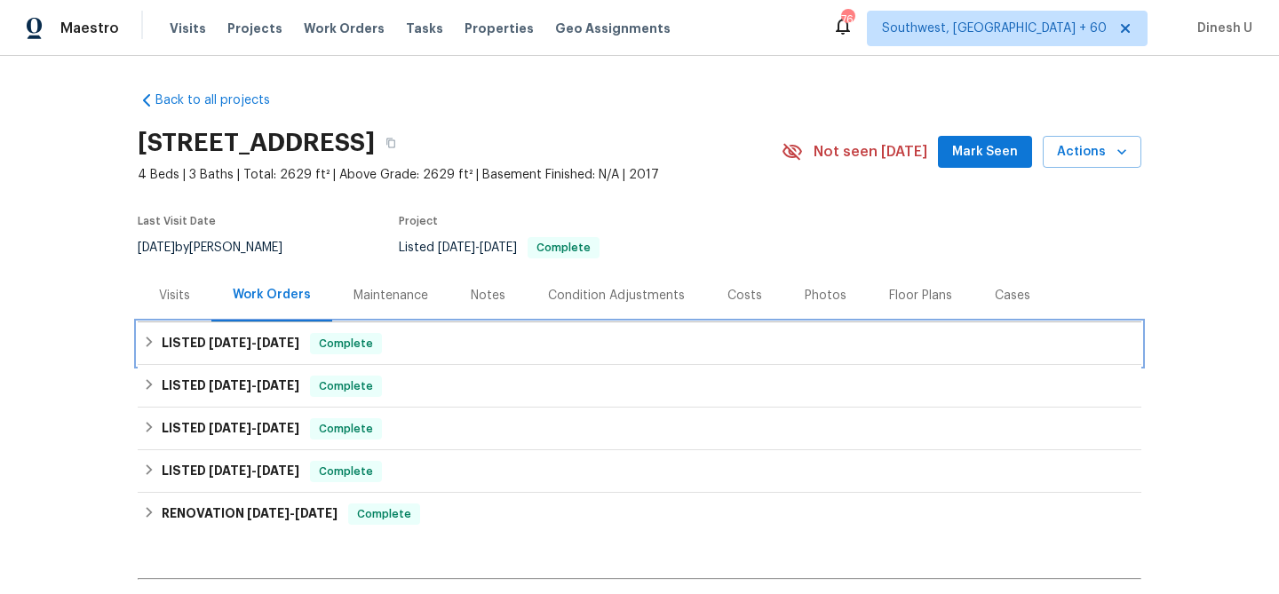
click at [243, 343] on span "9/3/25" at bounding box center [230, 343] width 43 height 12
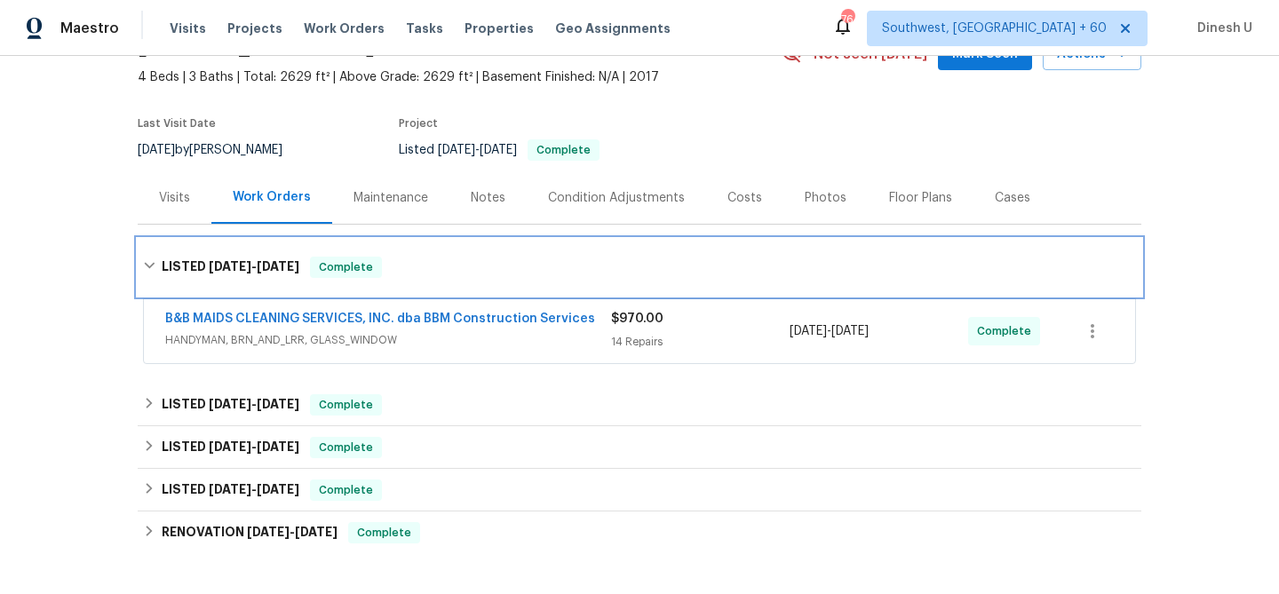
scroll to position [130, 0]
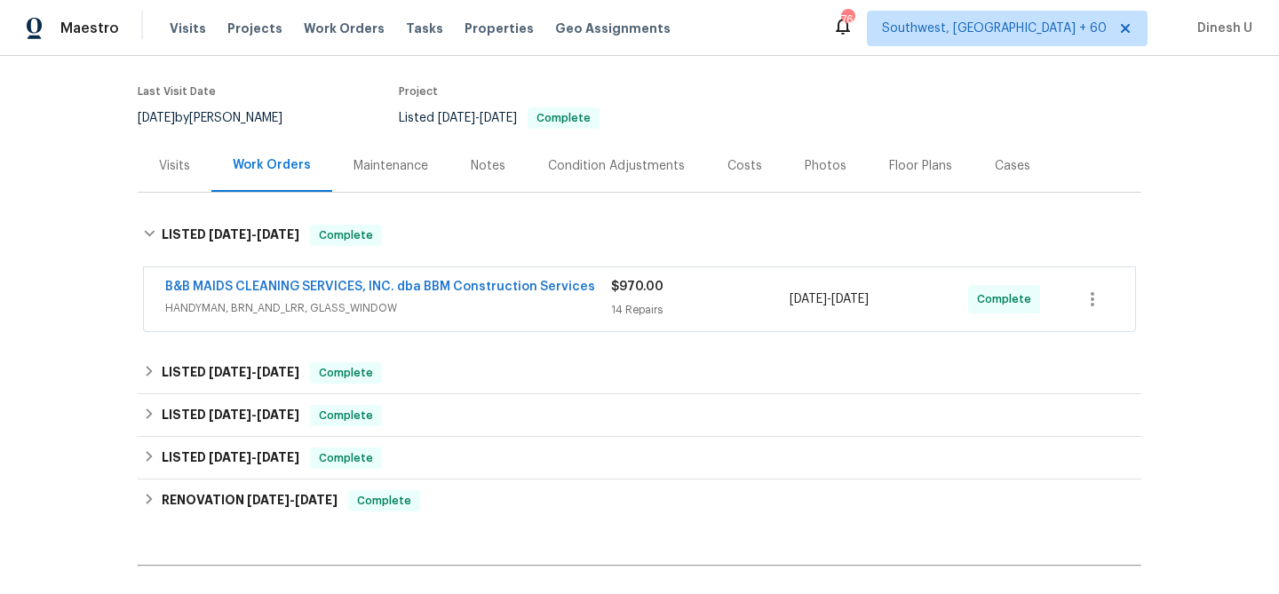
click at [630, 316] on div "14 Repairs" at bounding box center [700, 310] width 179 height 18
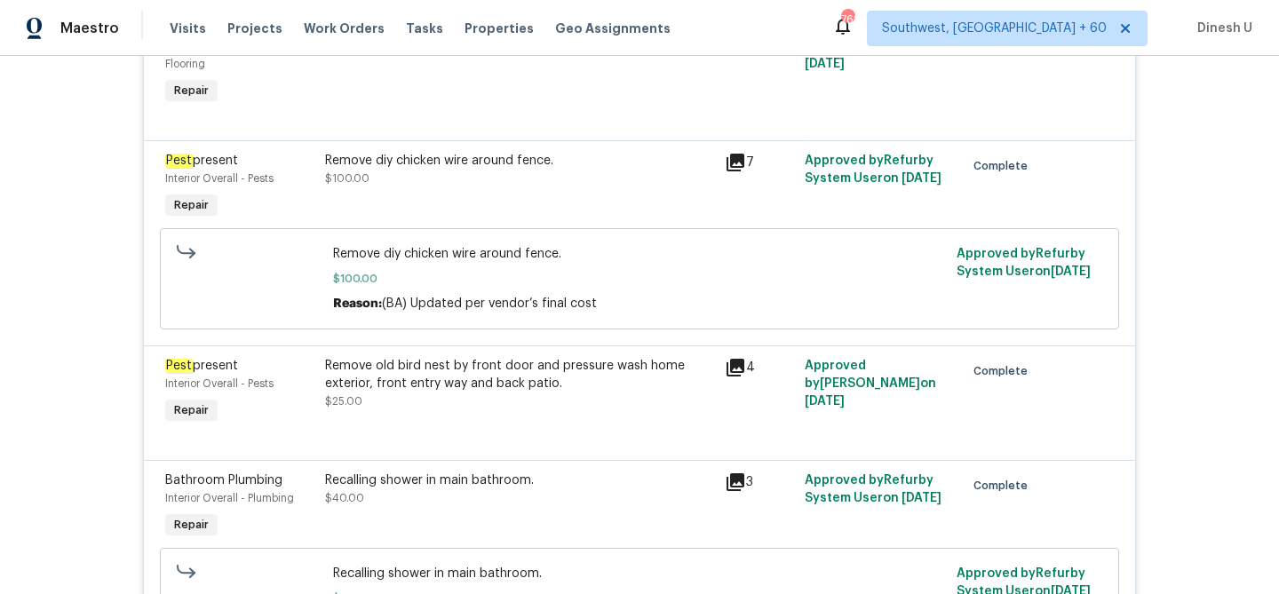
scroll to position [2099, 0]
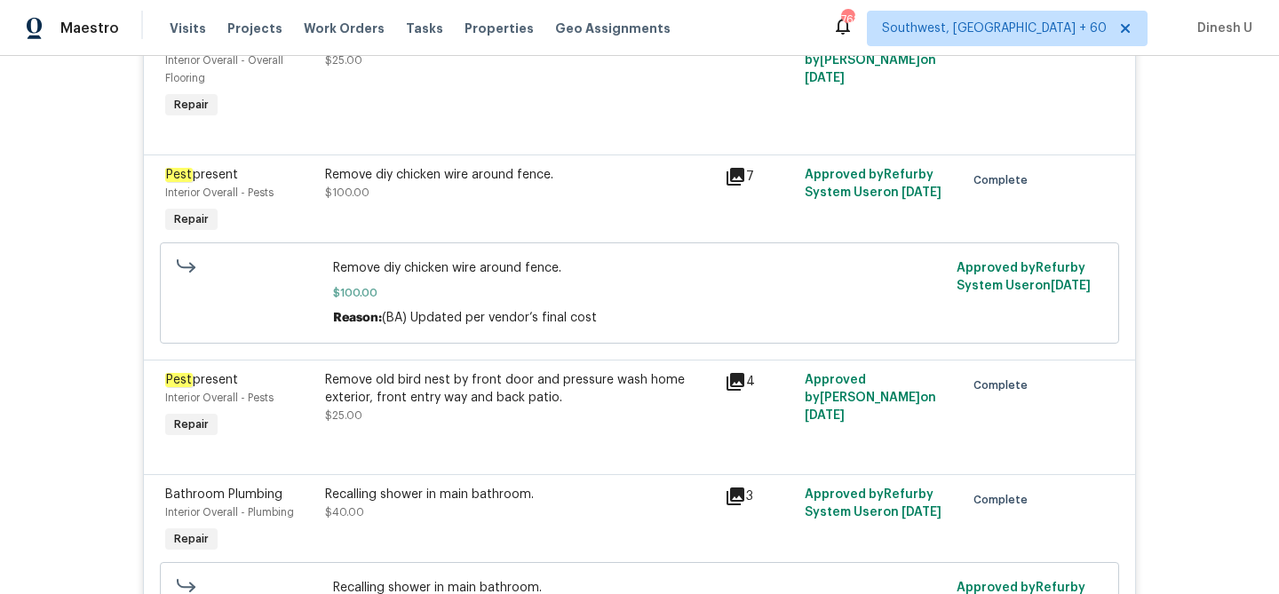
click at [753, 185] on div "7" at bounding box center [759, 176] width 69 height 21
click at [739, 187] on icon at bounding box center [735, 176] width 21 height 21
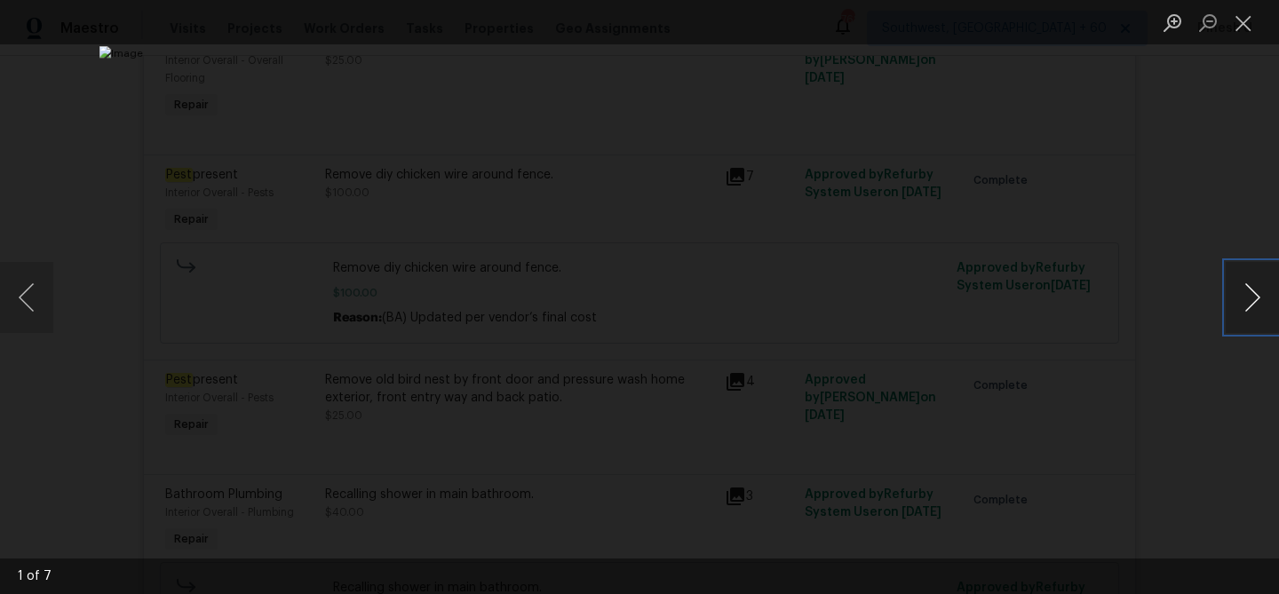
click at [1243, 293] on button "Next image" at bounding box center [1252, 297] width 53 height 71
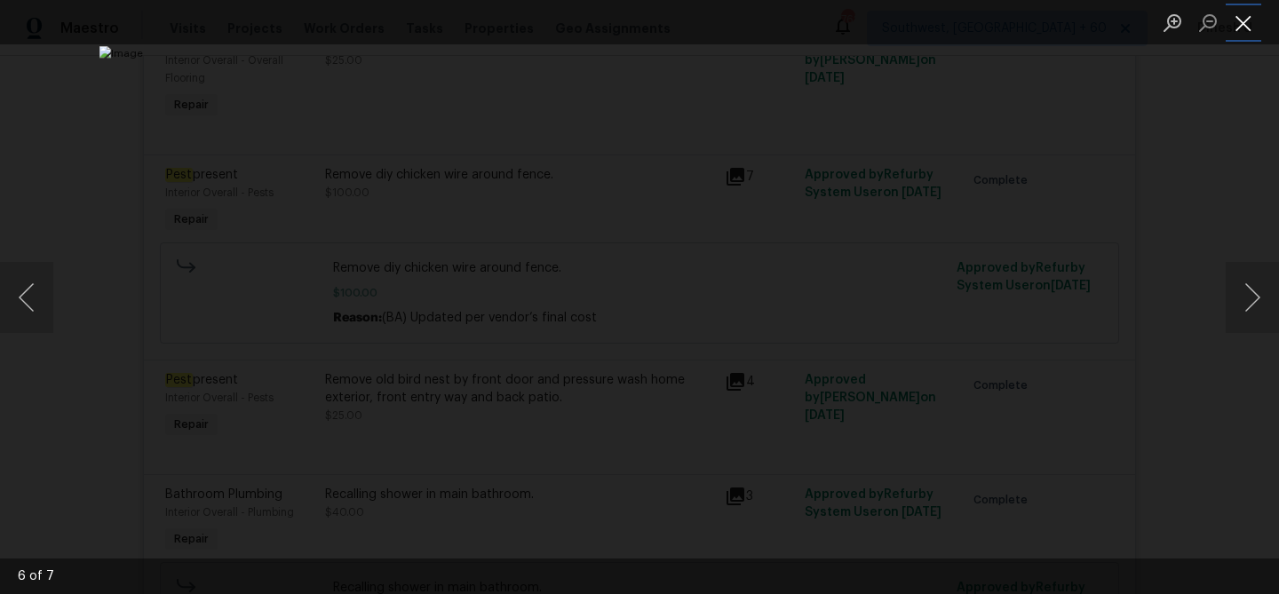
click at [1250, 32] on button "Close lightbox" at bounding box center [1244, 22] width 36 height 31
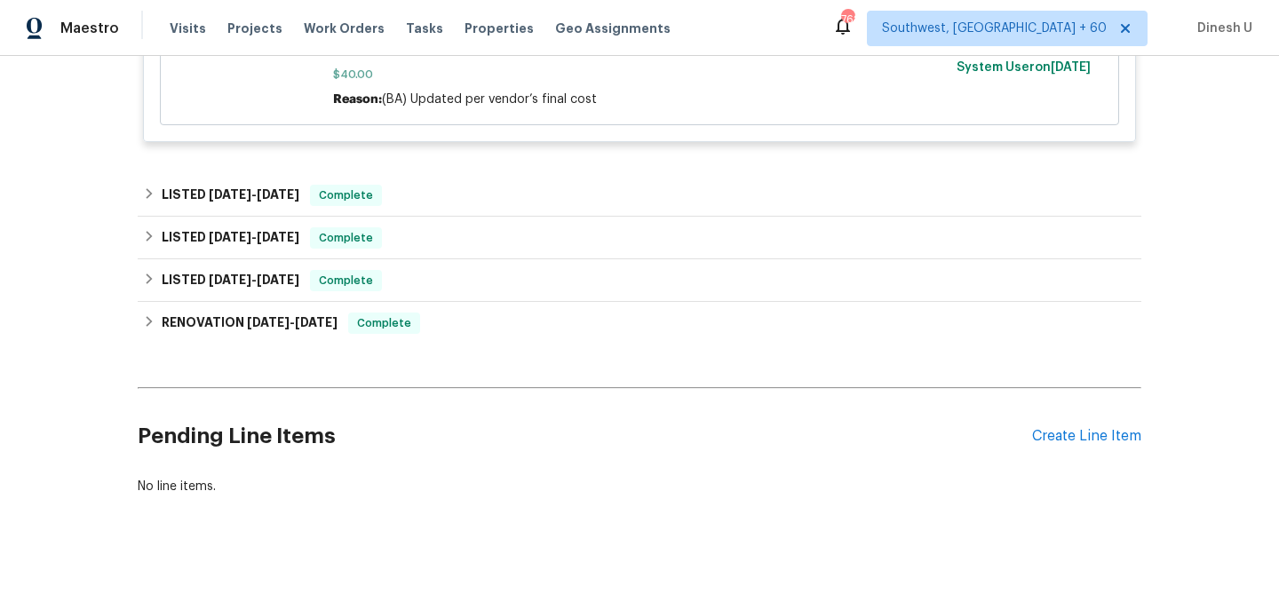
scroll to position [2671, 0]
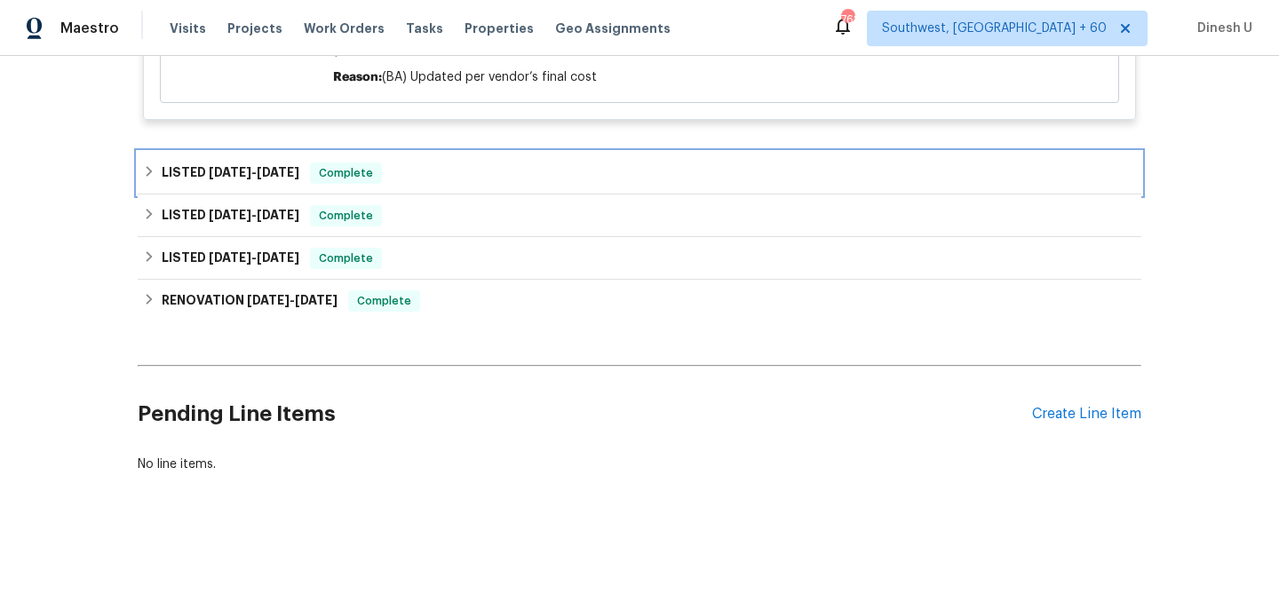
click at [259, 164] on h6 "LISTED 8/7/25 - 8/13/25" at bounding box center [231, 173] width 138 height 21
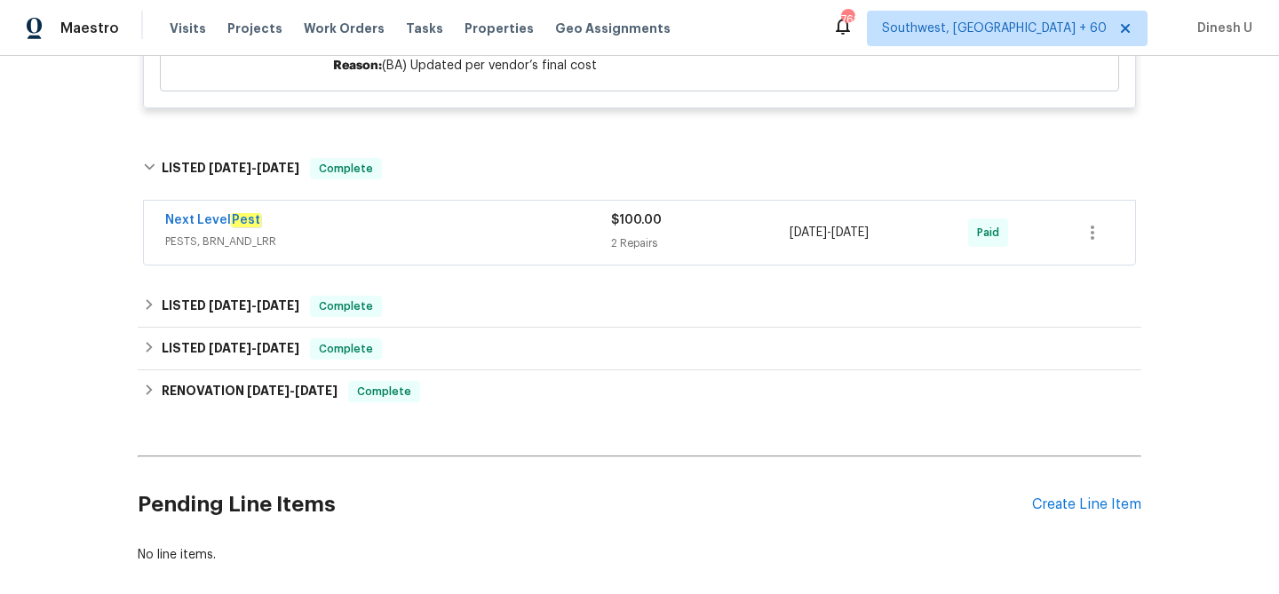
click at [633, 250] on div "2 Repairs" at bounding box center [700, 243] width 179 height 18
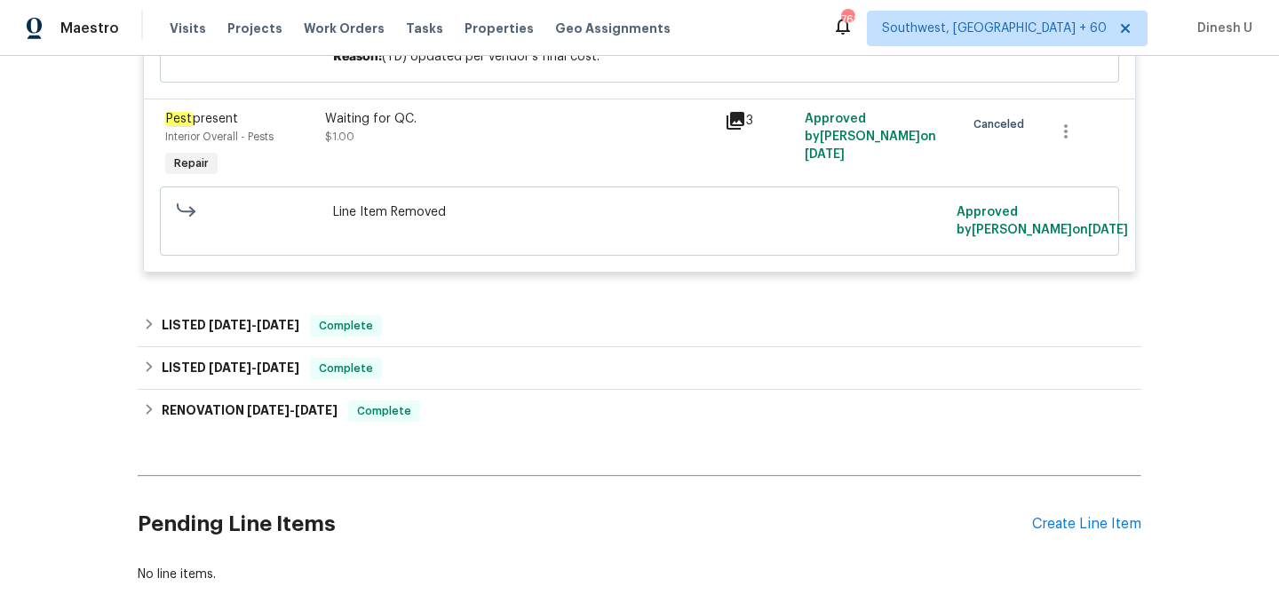
scroll to position [3126, 0]
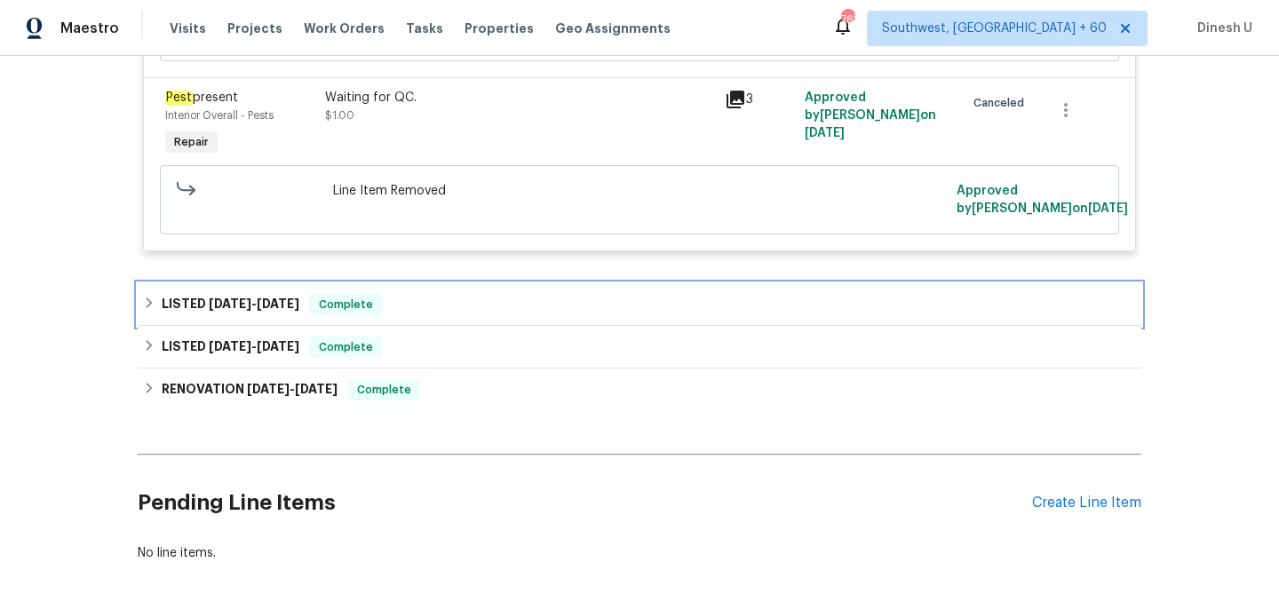
click at [259, 310] on span "5/27/25 - 6/2/25" at bounding box center [254, 304] width 91 height 12
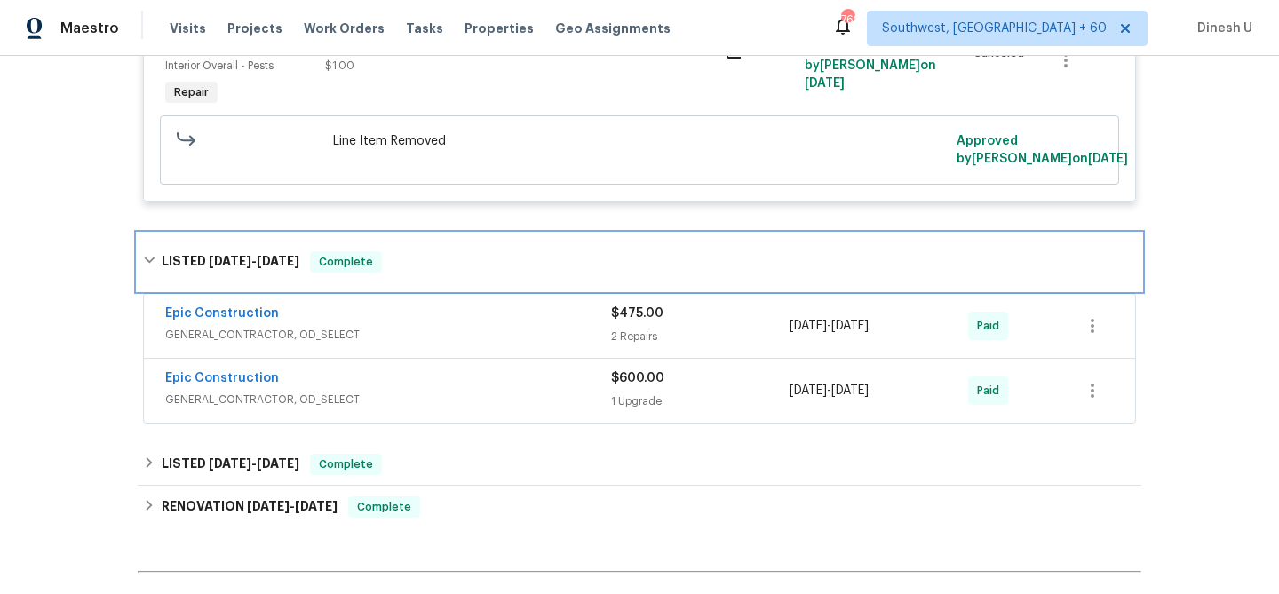
scroll to position [3180, 0]
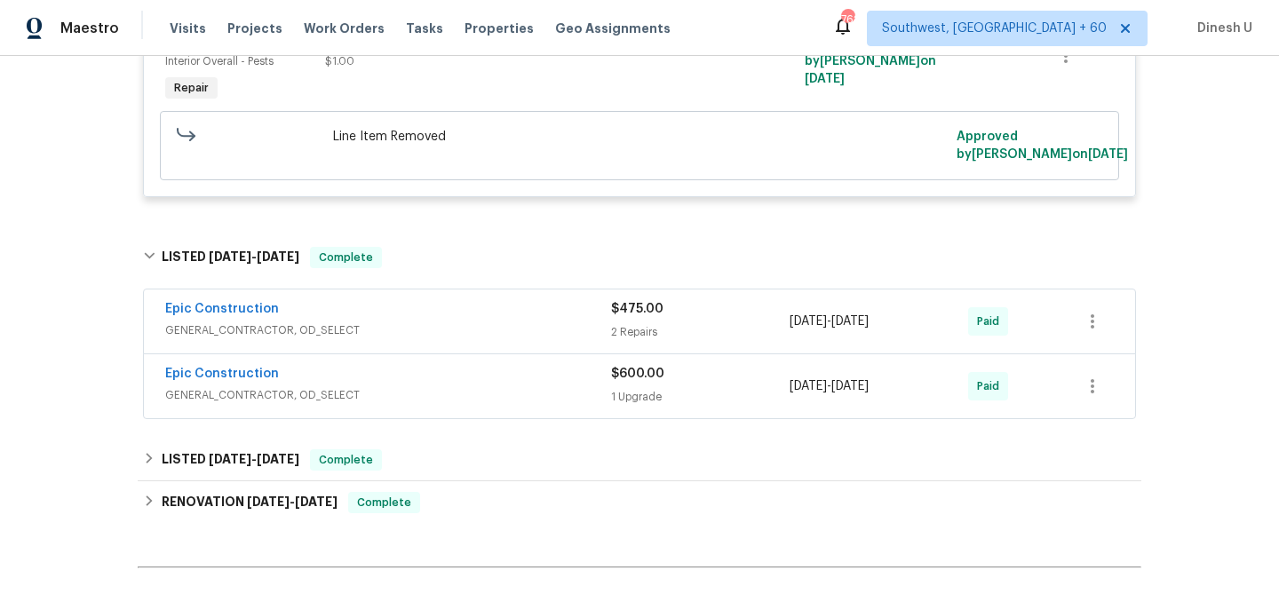
click at [620, 338] on div "2 Repairs" at bounding box center [700, 332] width 179 height 18
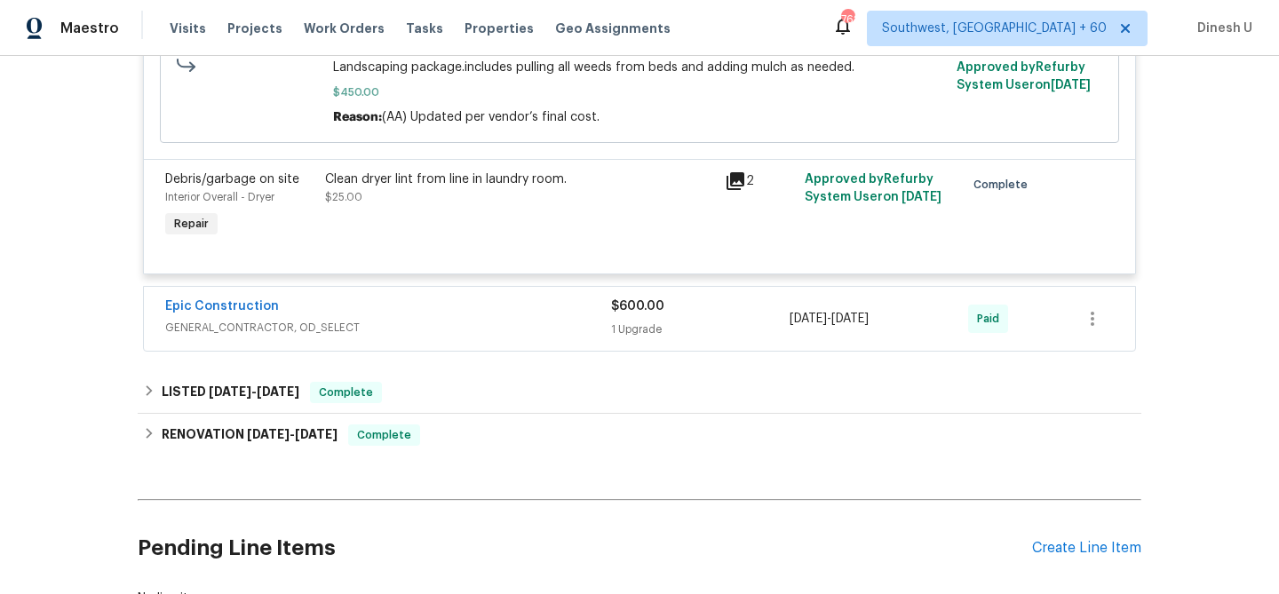
scroll to position [3670, 0]
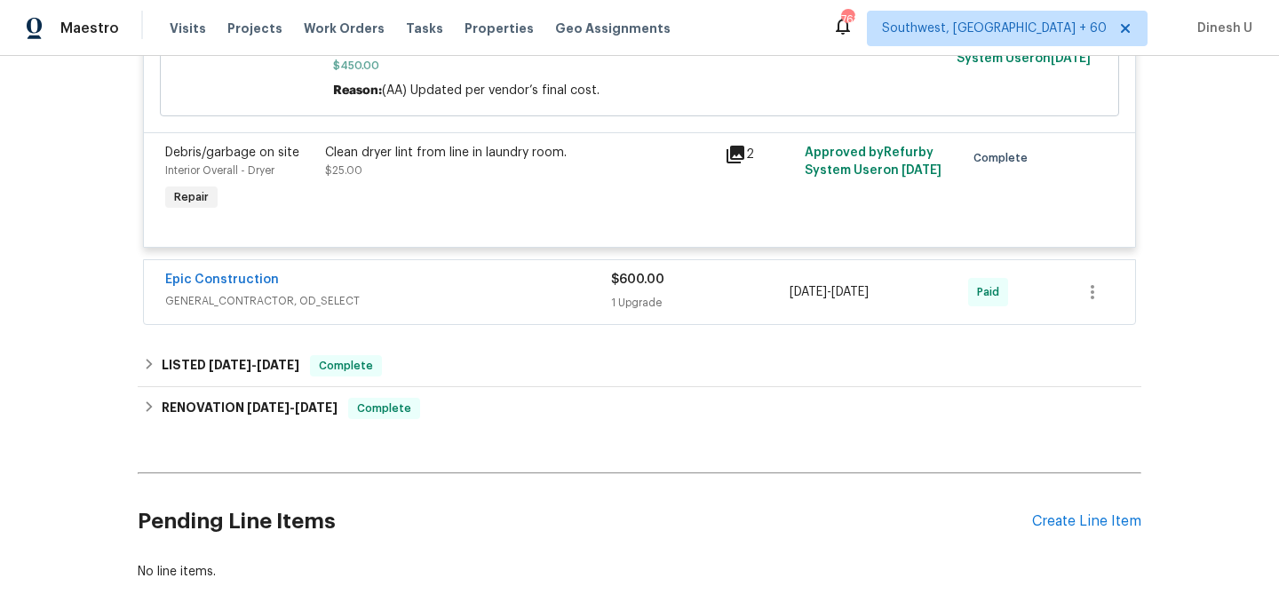
click at [631, 286] on span "$600.00" at bounding box center [637, 280] width 53 height 12
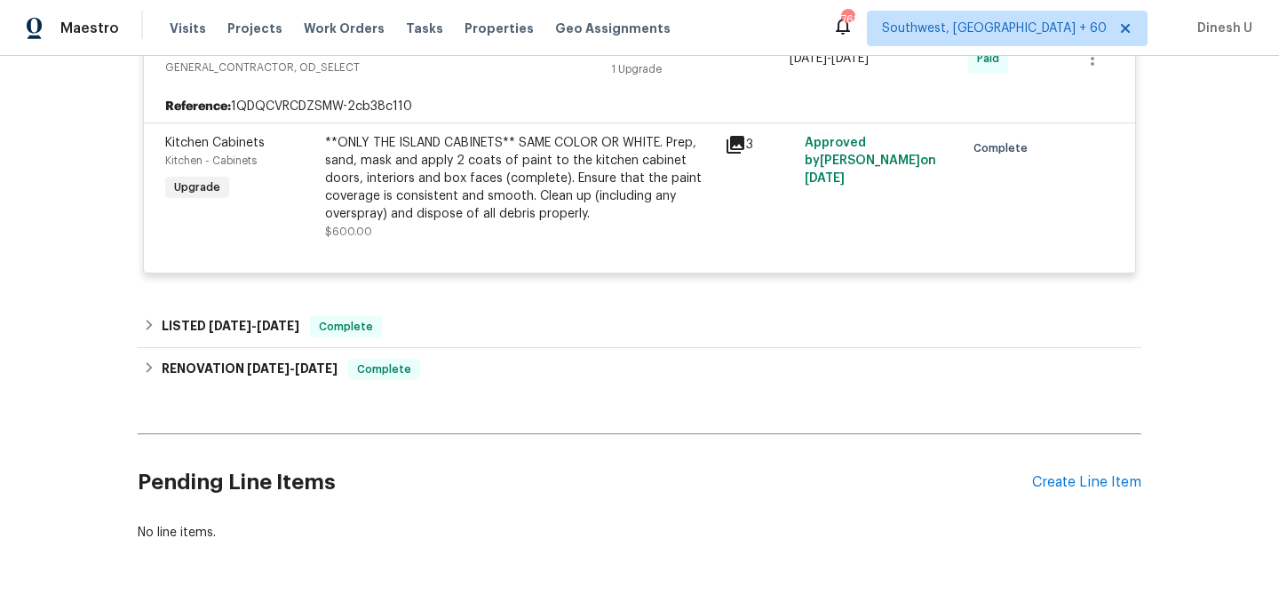
scroll to position [3949, 0]
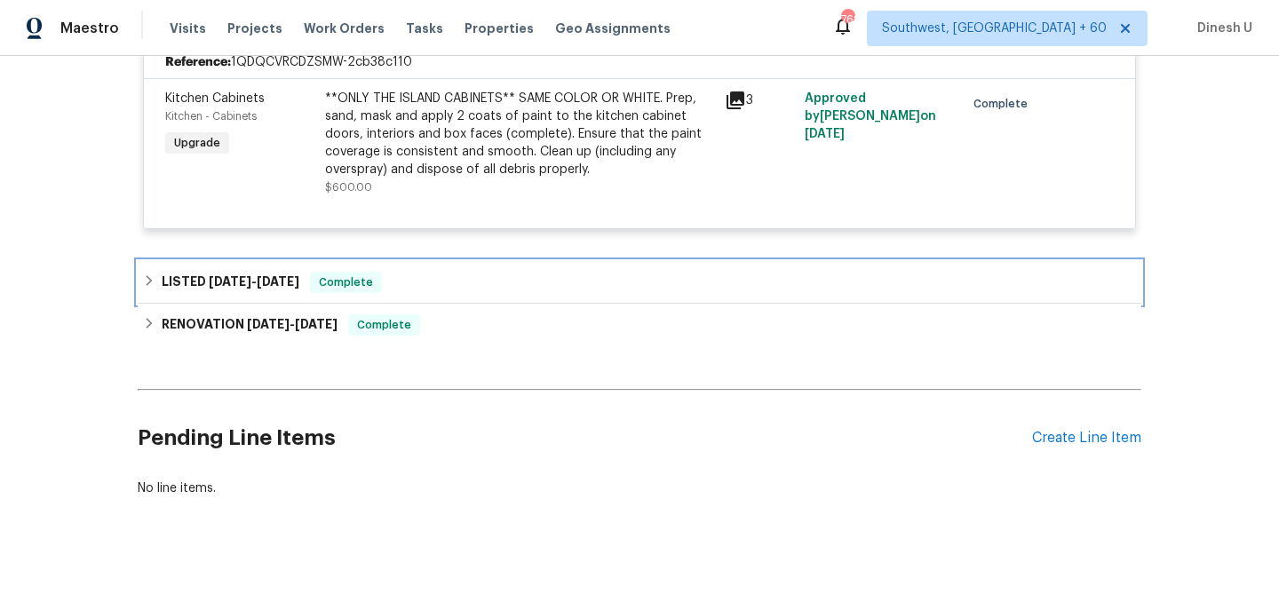
click at [287, 288] on span "3/28/25" at bounding box center [278, 281] width 43 height 12
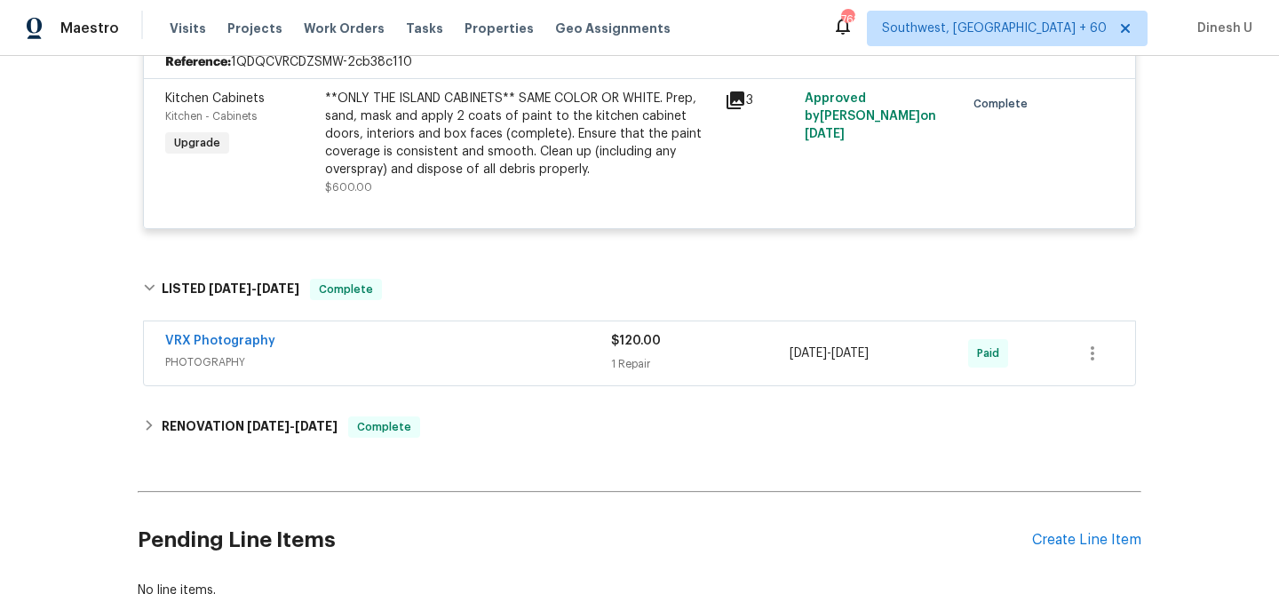
click at [643, 373] on div "1 Repair" at bounding box center [700, 364] width 179 height 18
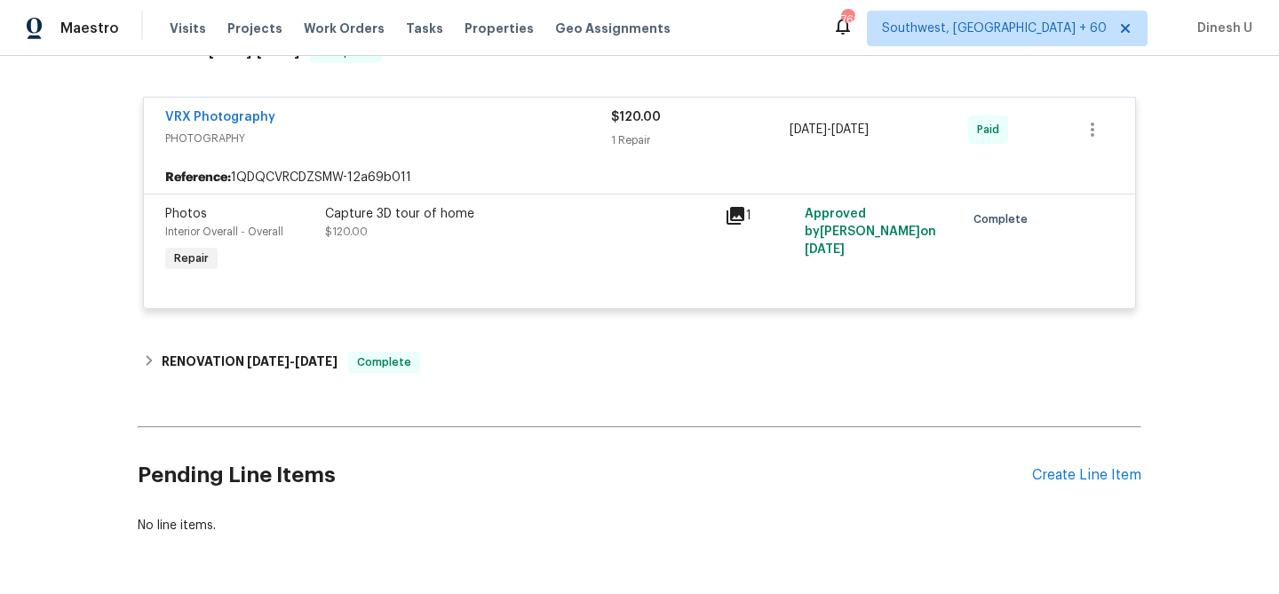
scroll to position [4262, 0]
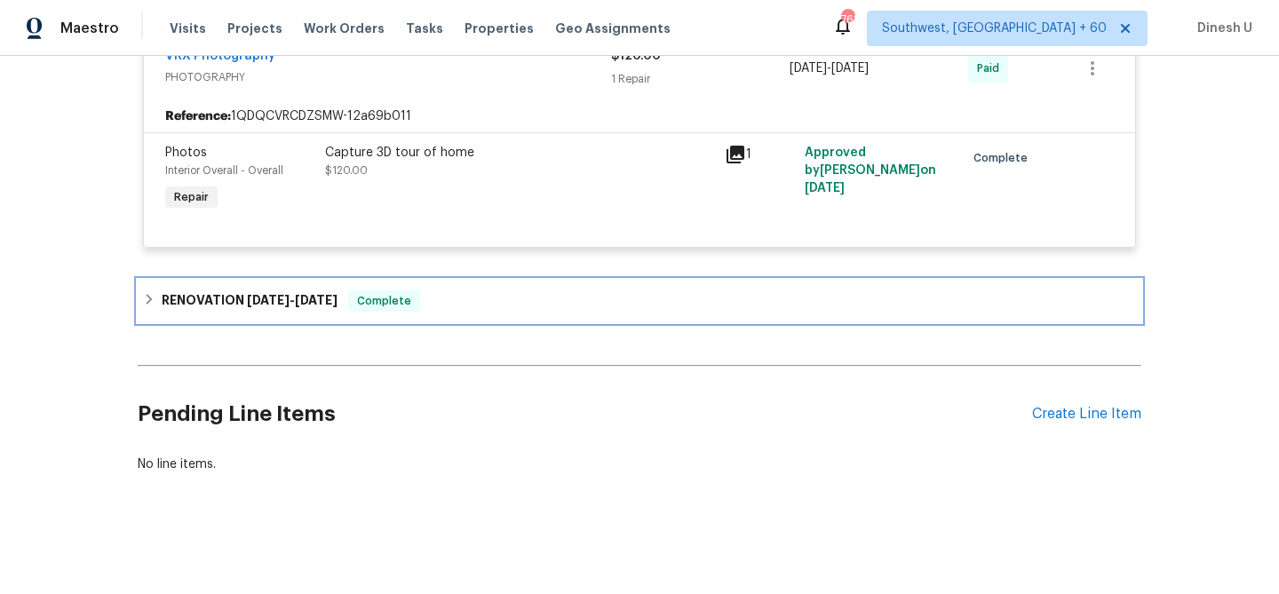
click at [305, 308] on h6 "RENOVATION 3/17/25 - 3/28/25" at bounding box center [250, 300] width 176 height 21
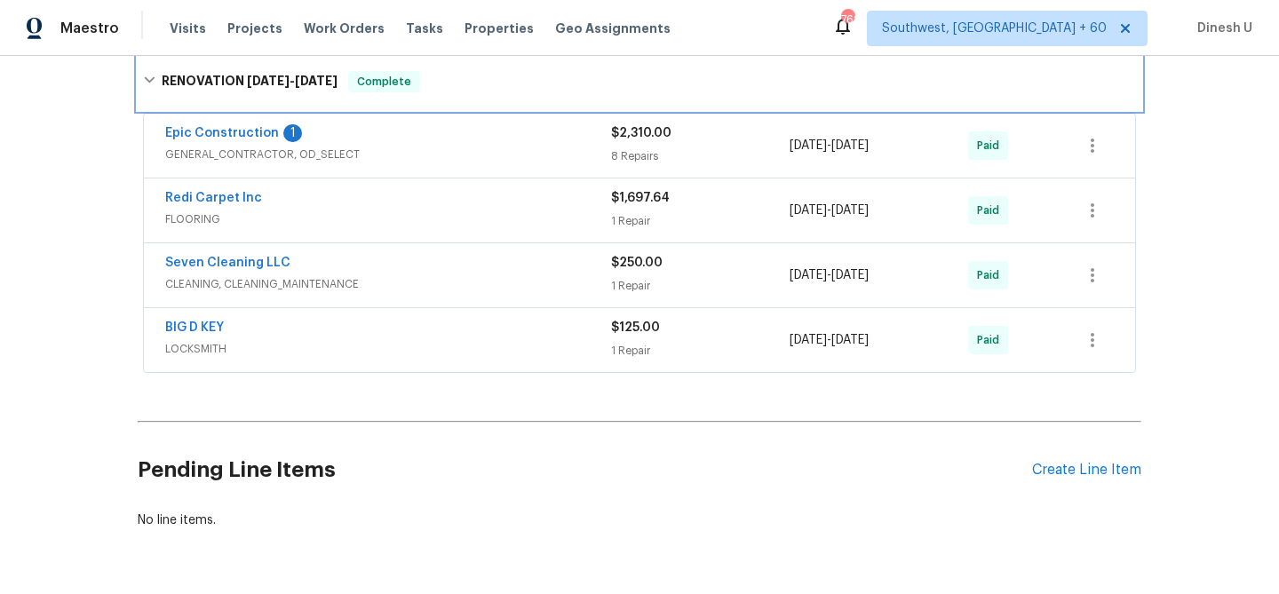
scroll to position [4475, 0]
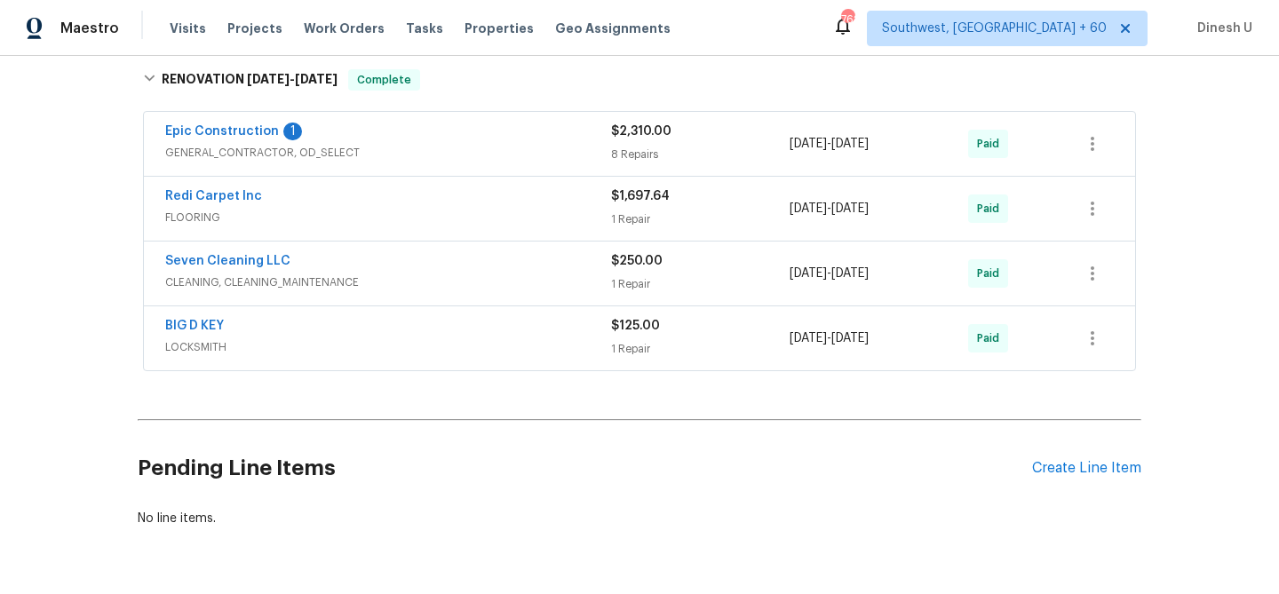
click at [625, 163] on div "8 Repairs" at bounding box center [700, 155] width 179 height 18
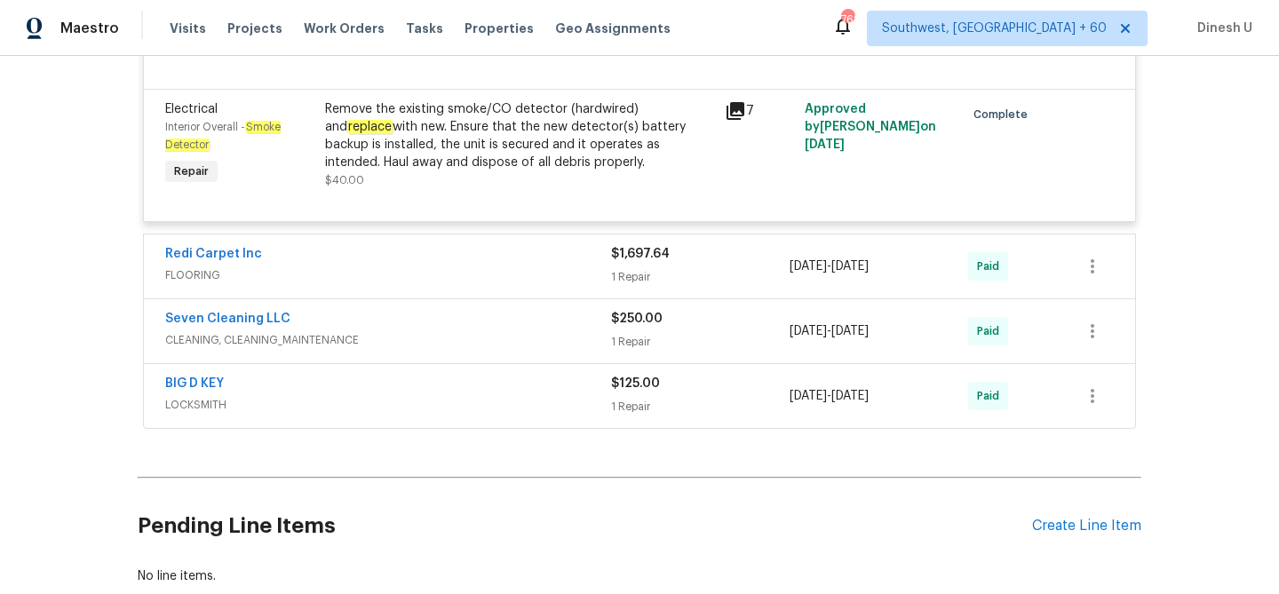
scroll to position [5845, 0]
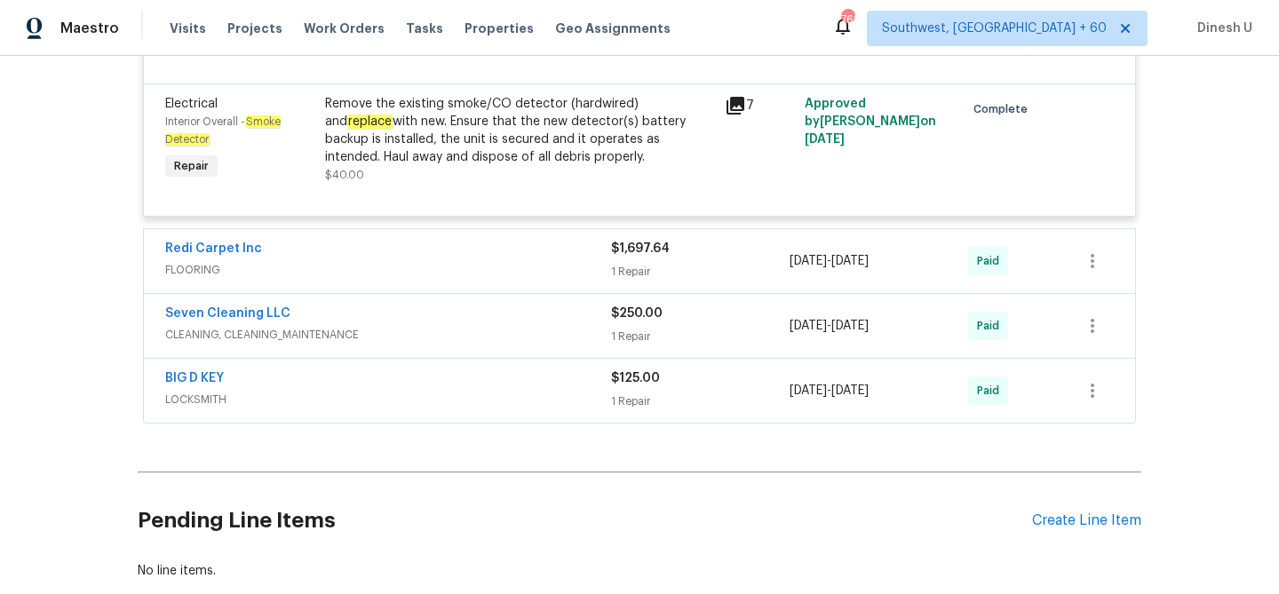
click at [630, 287] on div "Redi Carpet Inc FLOORING $1,697.64 1 Repair 3/18/2025 - 3/28/2025 Paid" at bounding box center [639, 261] width 991 height 64
click at [617, 279] on div "1 Repair" at bounding box center [700, 272] width 179 height 18
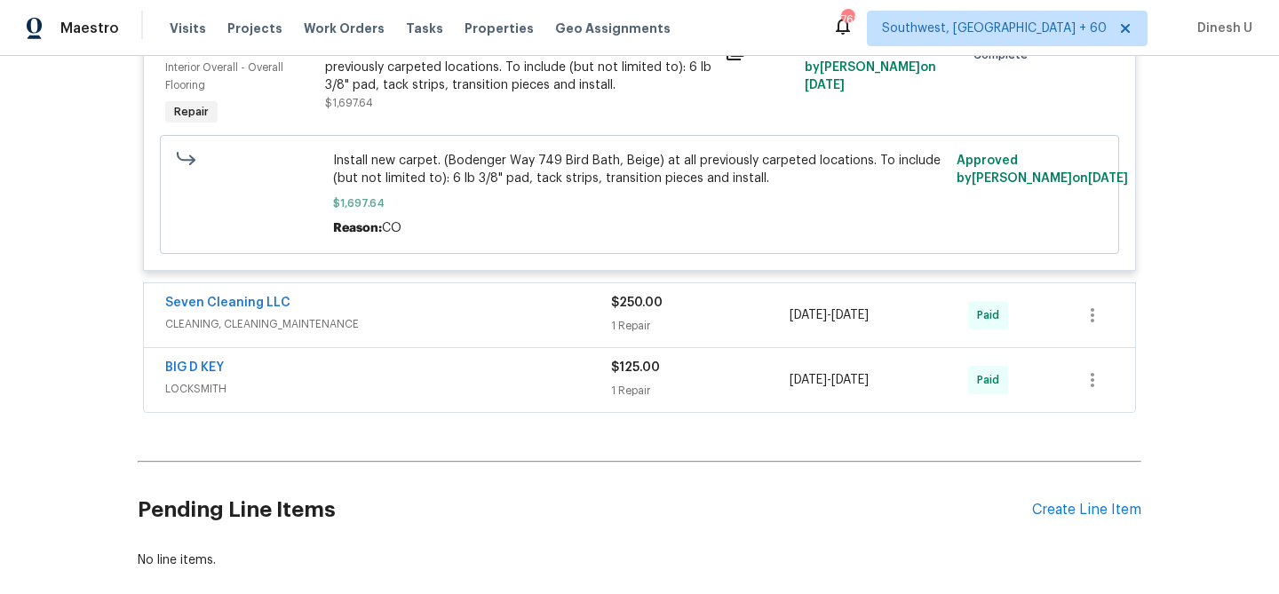
scroll to position [6173, 0]
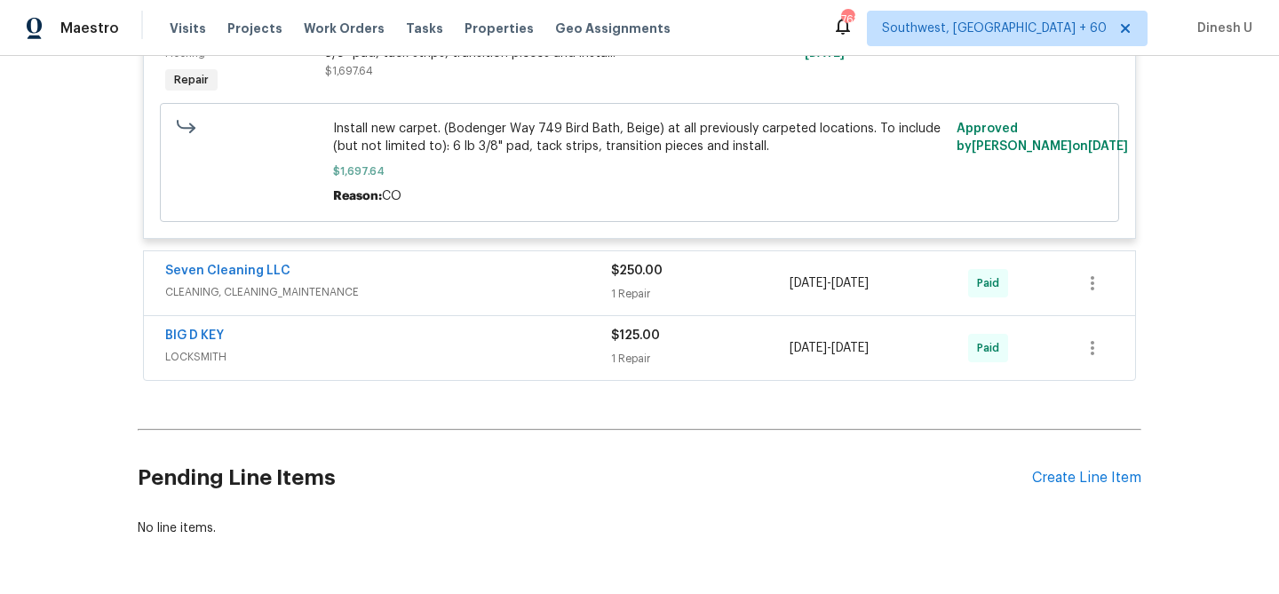
click at [634, 292] on div "1 Repair" at bounding box center [700, 294] width 179 height 18
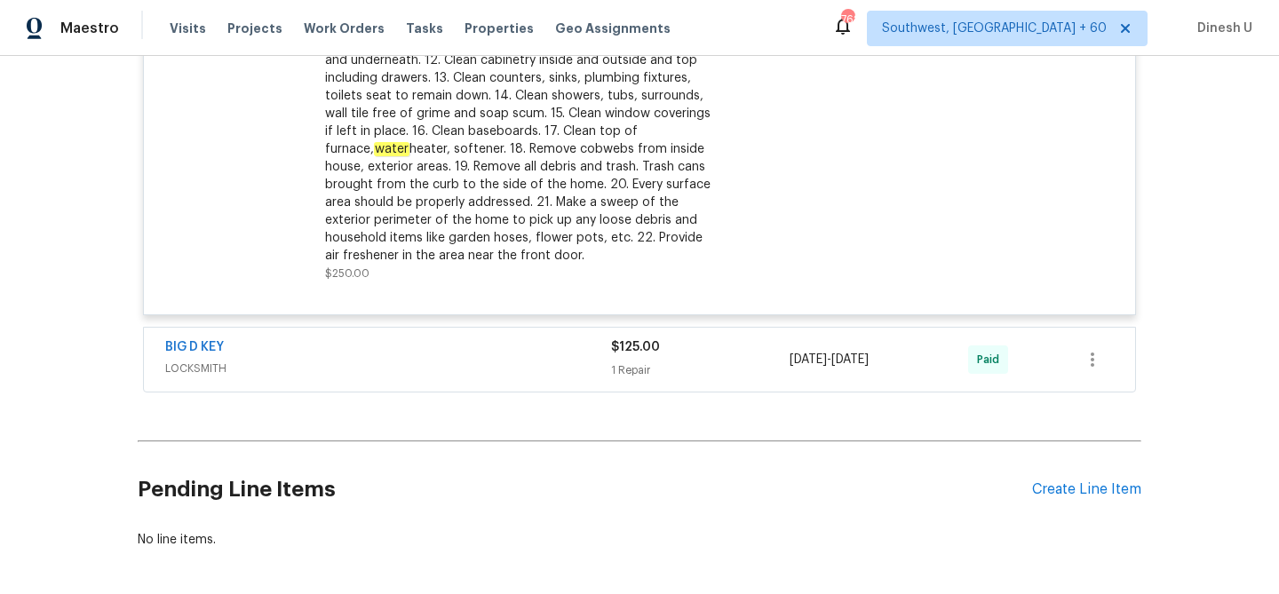
scroll to position [6688, 0]
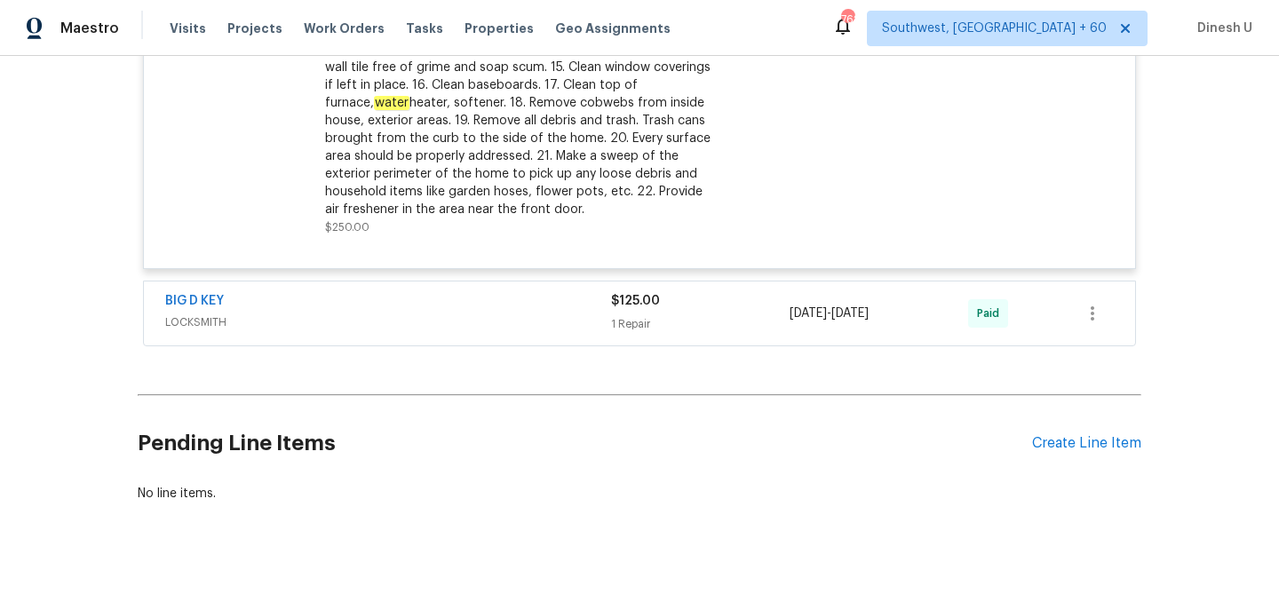
click at [619, 307] on span "$125.00" at bounding box center [635, 301] width 49 height 12
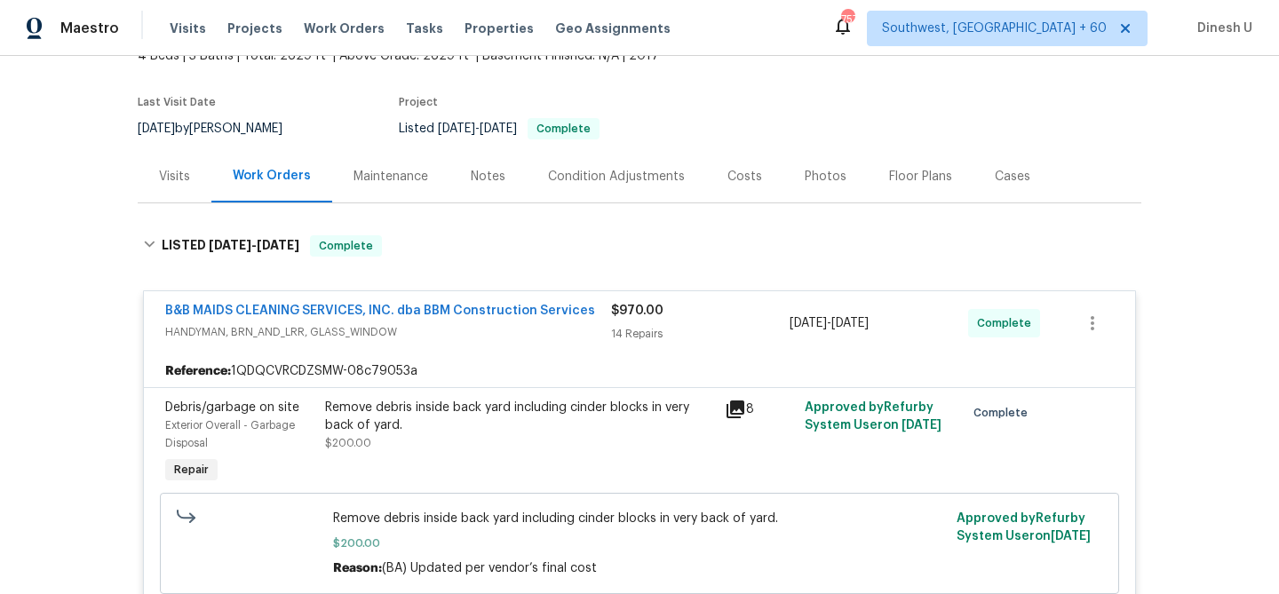
scroll to position [0, 0]
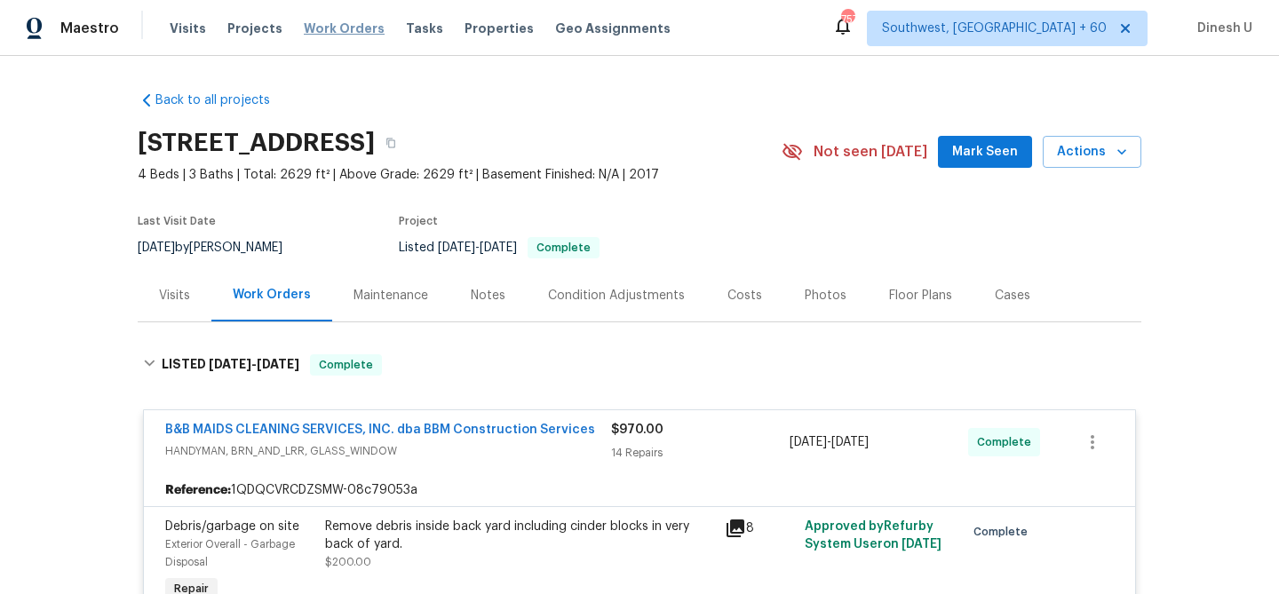
click at [333, 26] on span "Work Orders" at bounding box center [344, 29] width 81 height 18
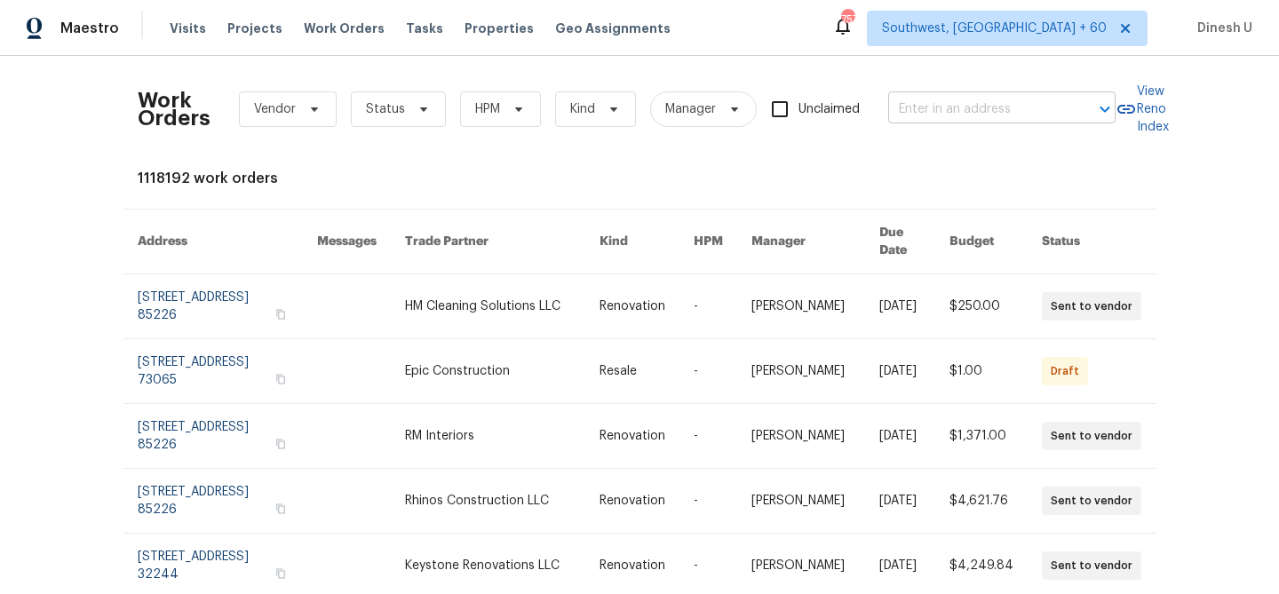
click at [955, 111] on input "text" at bounding box center [977, 110] width 178 height 28
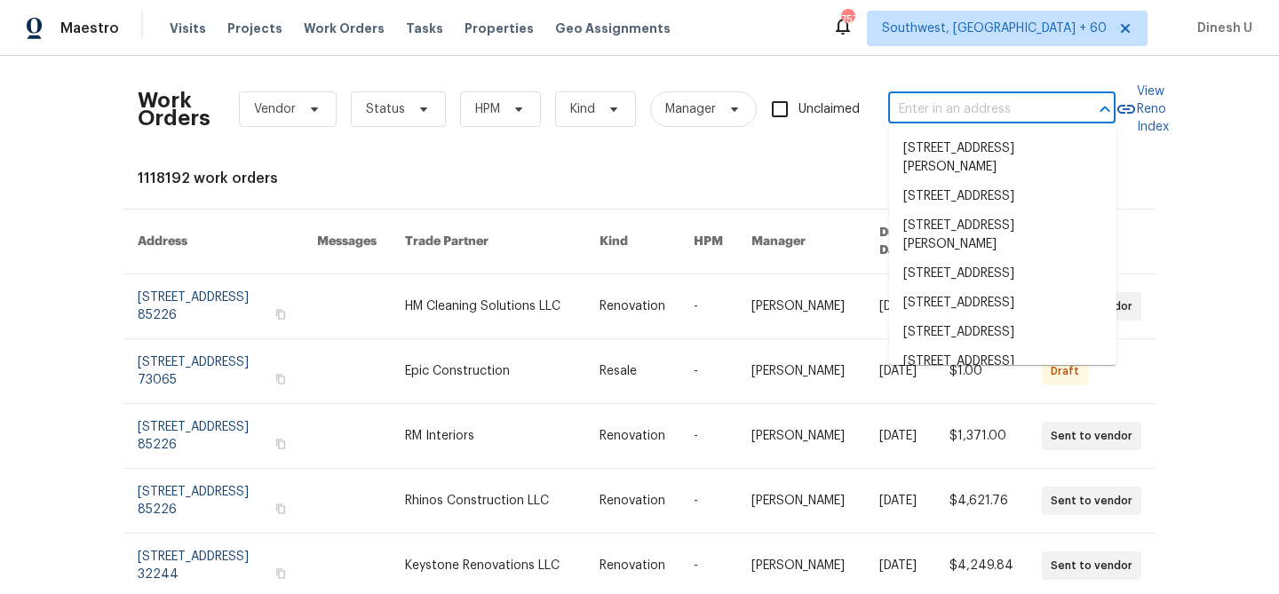
paste input "275 Peppergrass Cv, Kyle, TX 78640"
type input "275 Peppergrass Cv, Kyle, TX 78640"
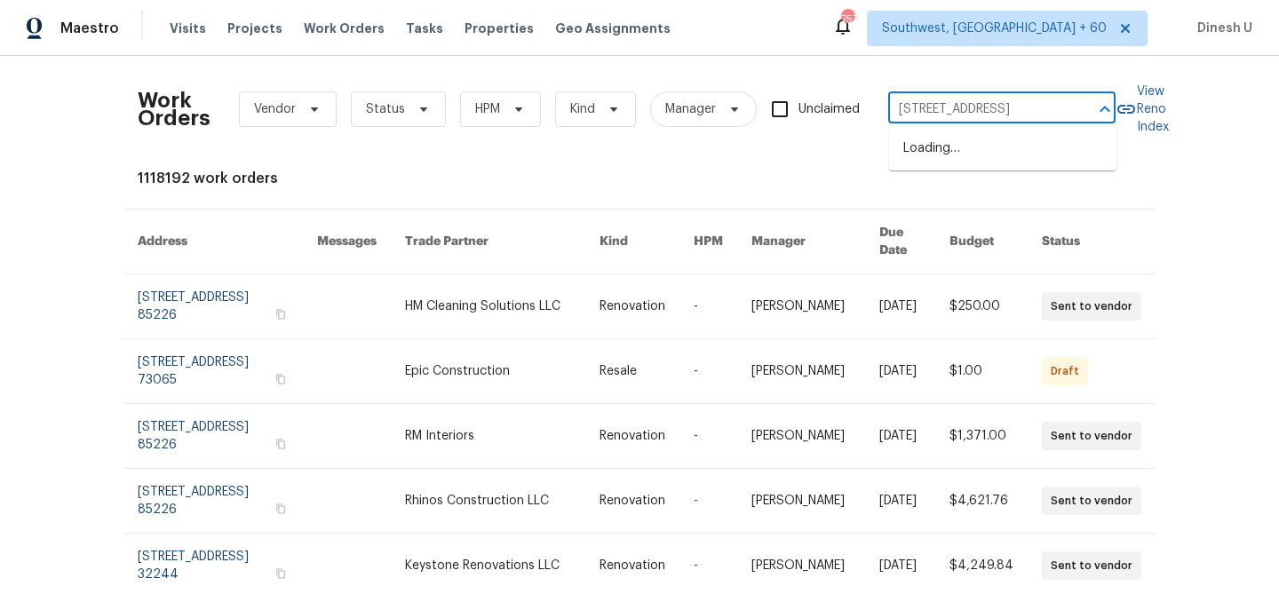
scroll to position [0, 40]
click at [935, 152] on li "275 Peppergrass Cv, Kyle, TX 78640" at bounding box center [1002, 148] width 227 height 29
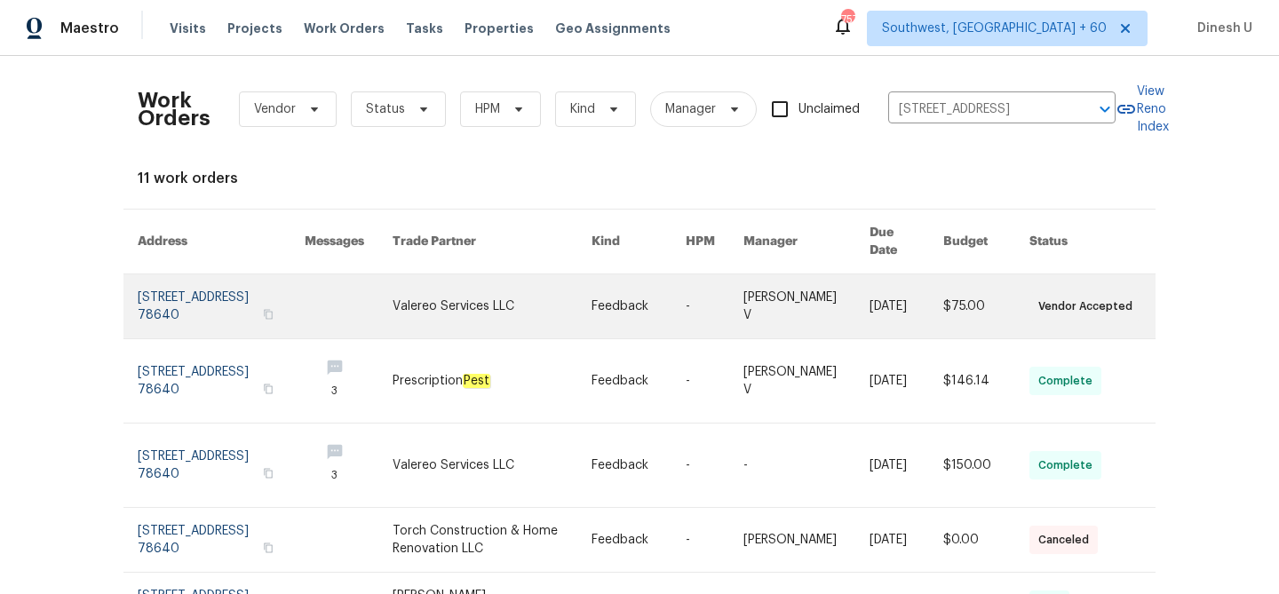
click at [189, 290] on link at bounding box center [221, 306] width 167 height 64
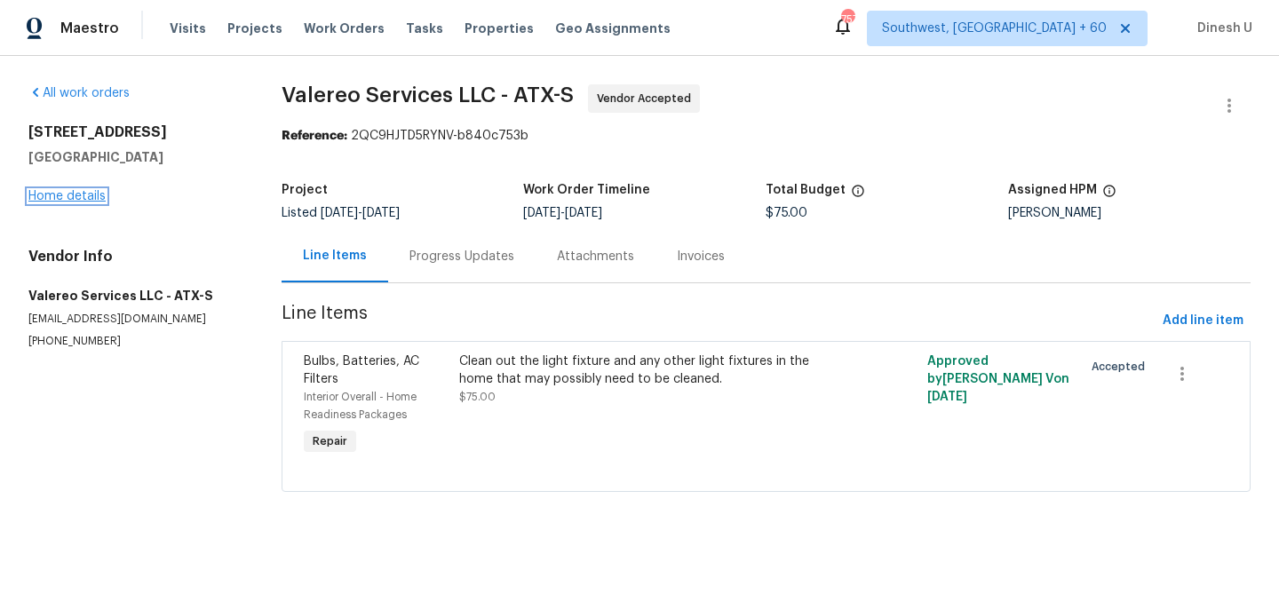
click at [60, 191] on link "Home details" at bounding box center [66, 196] width 77 height 12
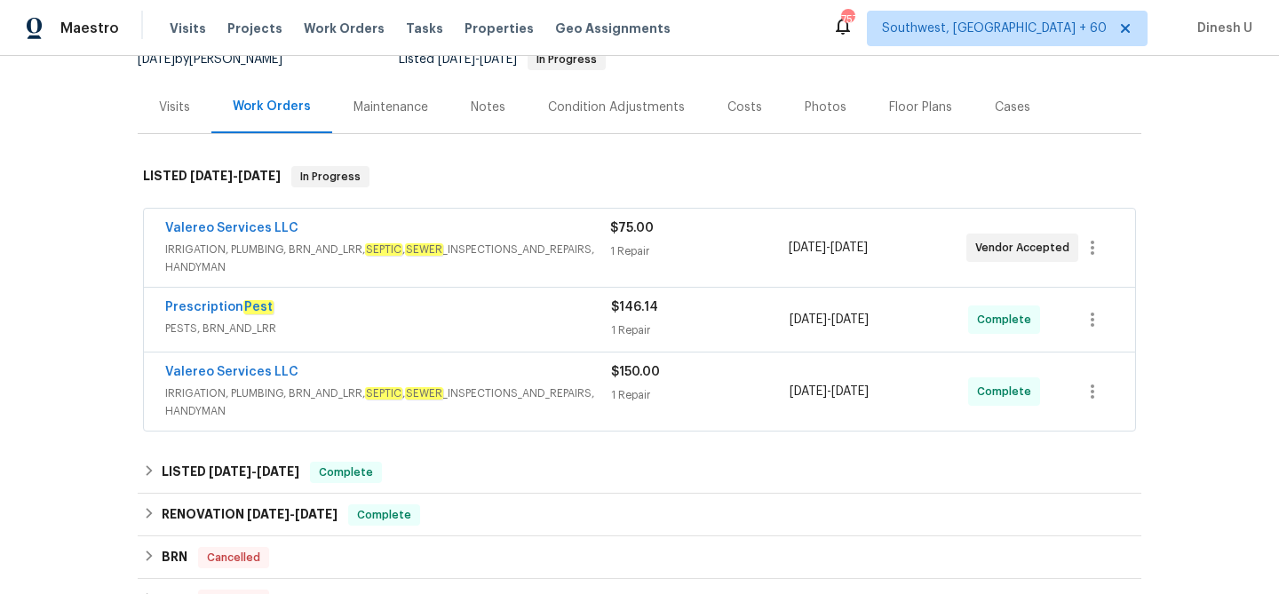
scroll to position [196, 0]
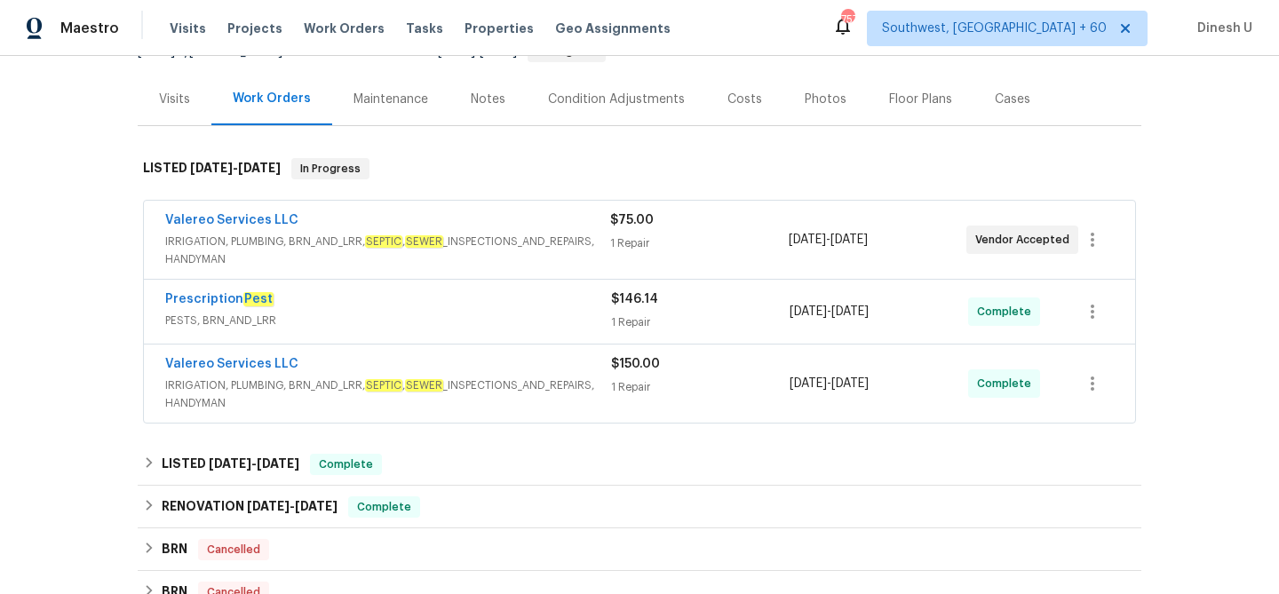
click at [639, 242] on div "1 Repair" at bounding box center [699, 243] width 178 height 18
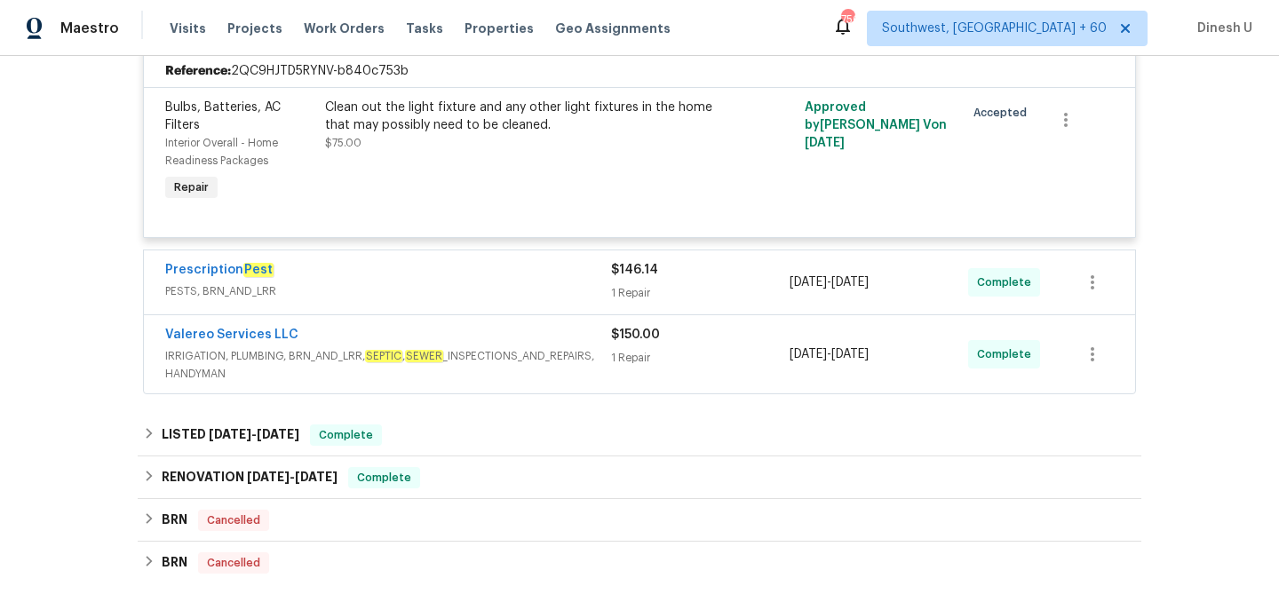
scroll to position [473, 0]
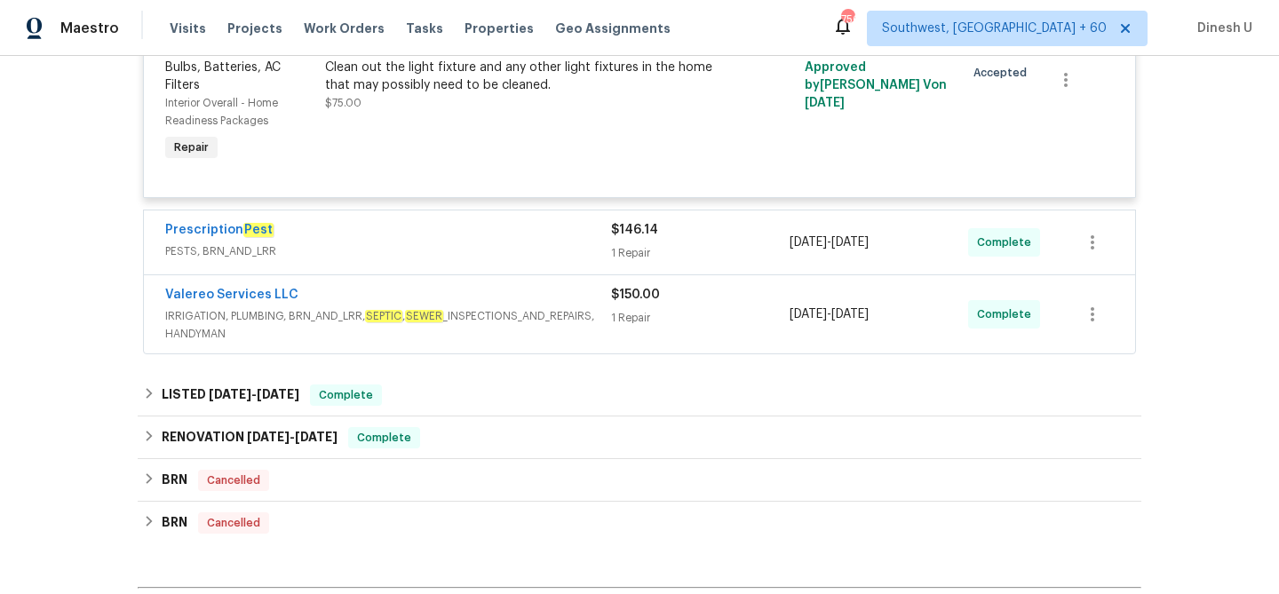
click at [627, 255] on div "1 Repair" at bounding box center [700, 253] width 179 height 18
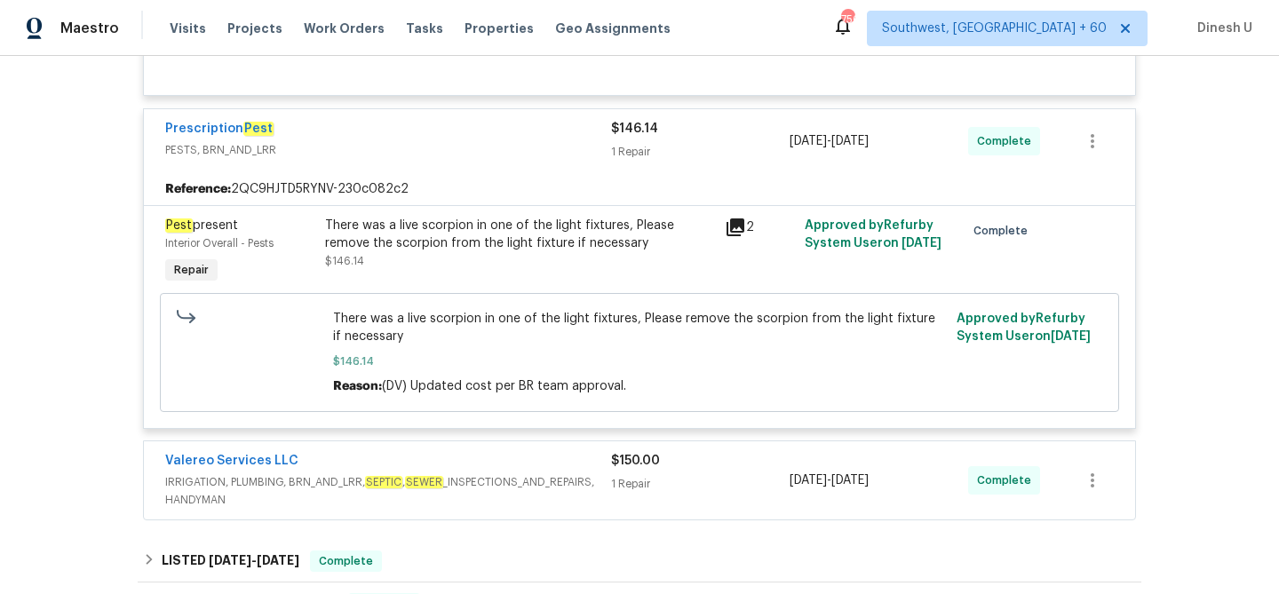
scroll to position [556, 0]
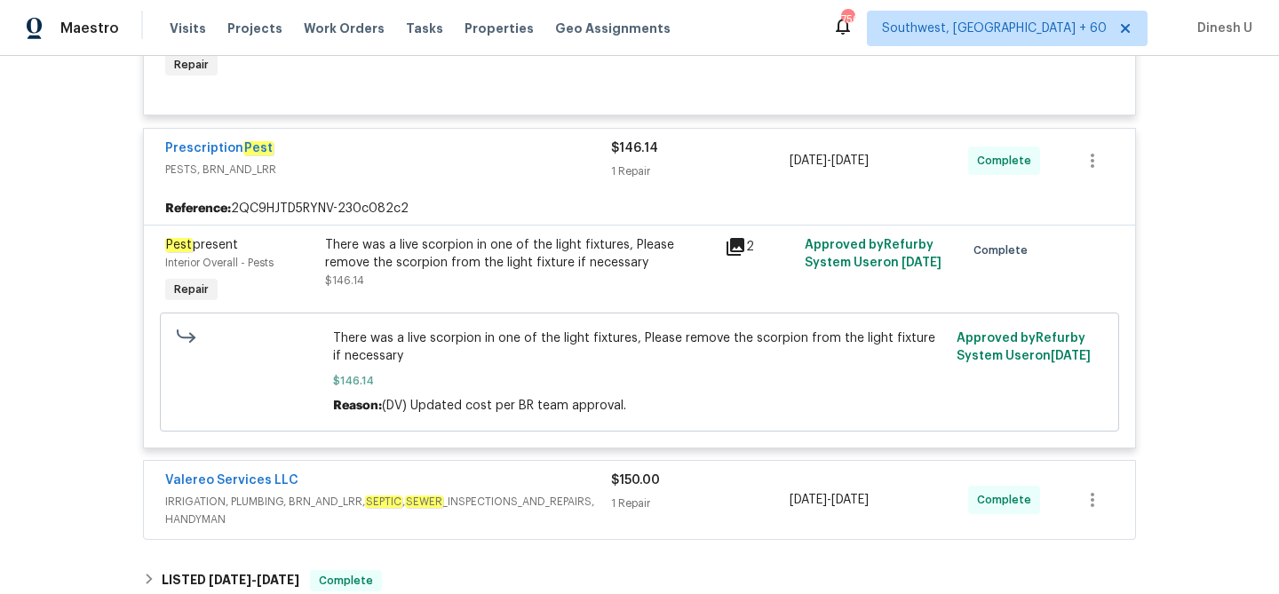
click at [735, 242] on icon at bounding box center [735, 247] width 18 height 18
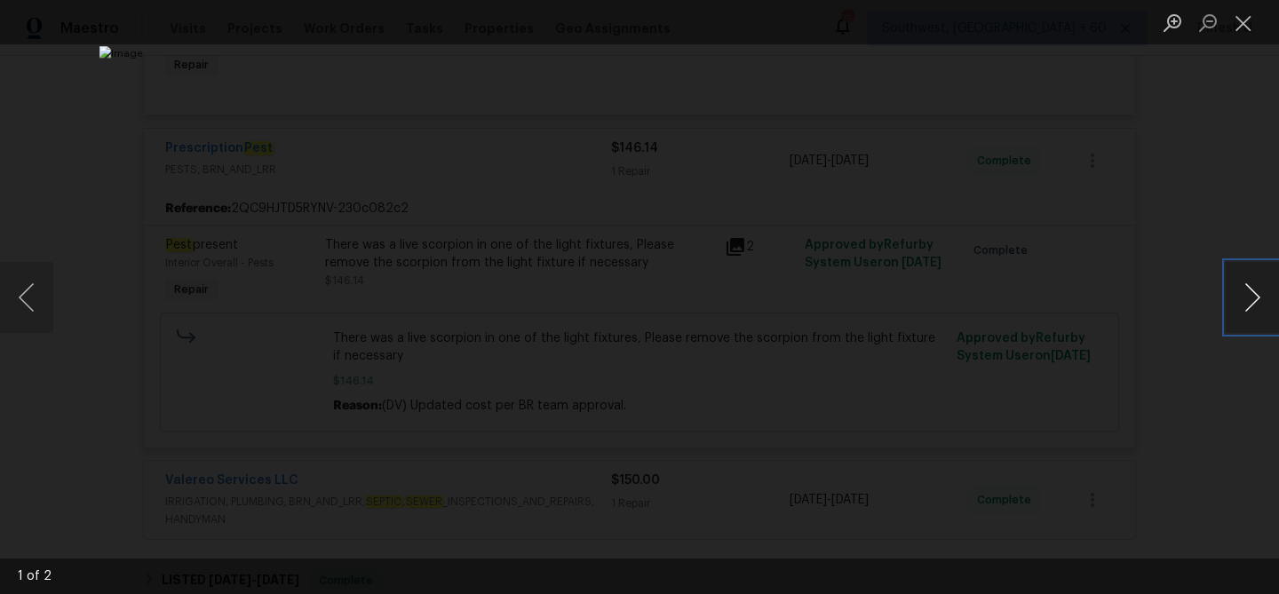
click at [1243, 305] on button "Next image" at bounding box center [1252, 297] width 53 height 71
click at [1250, 23] on button "Close lightbox" at bounding box center [1244, 22] width 36 height 31
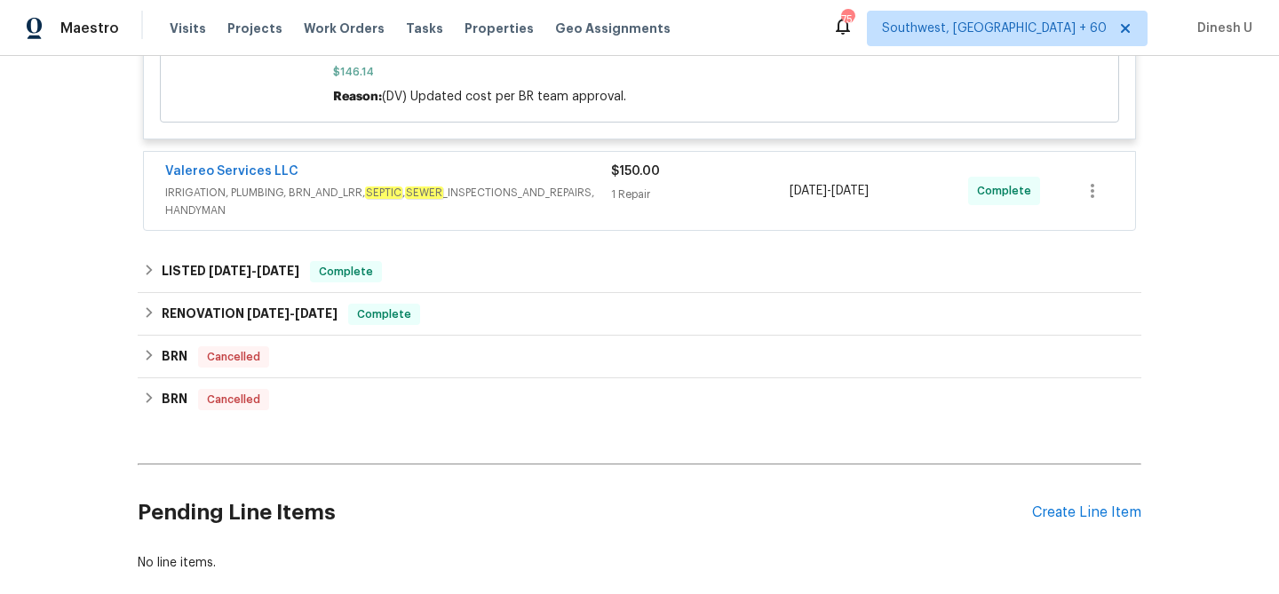
scroll to position [883, 0]
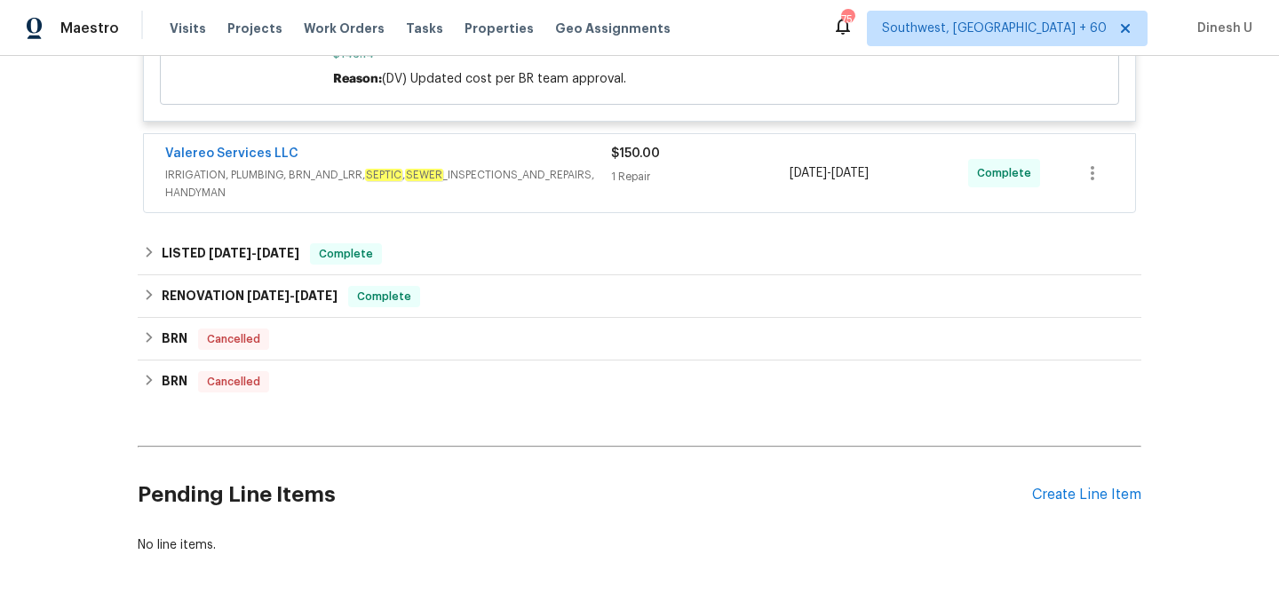
click at [619, 158] on span "$150.00" at bounding box center [635, 153] width 49 height 12
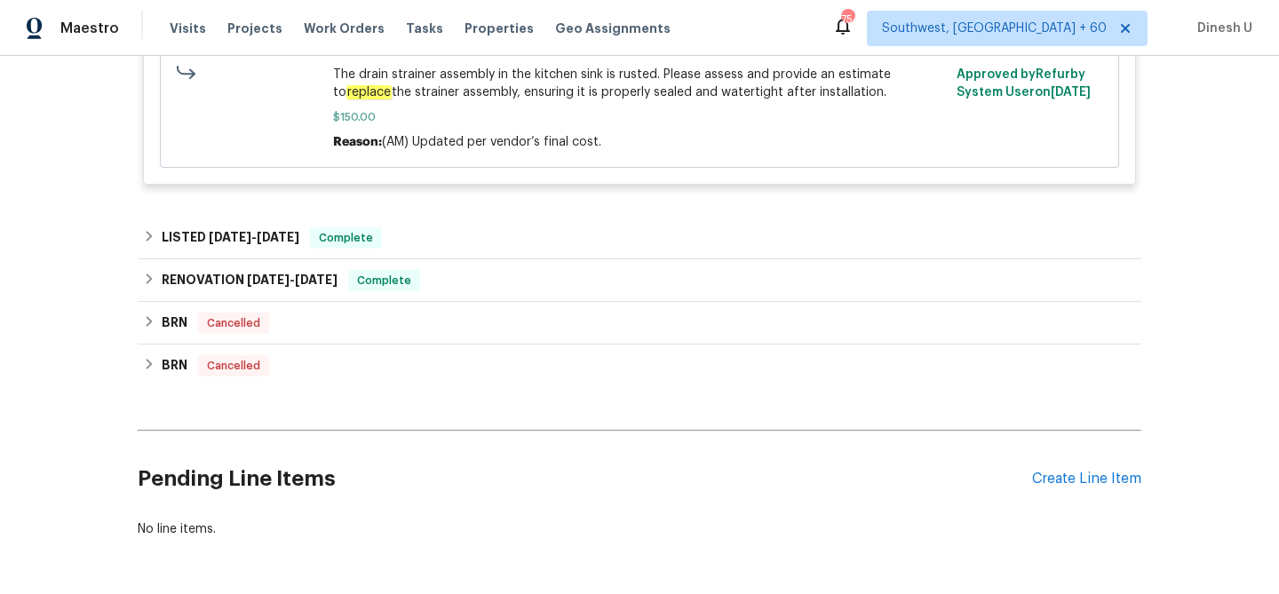
scroll to position [1194, 0]
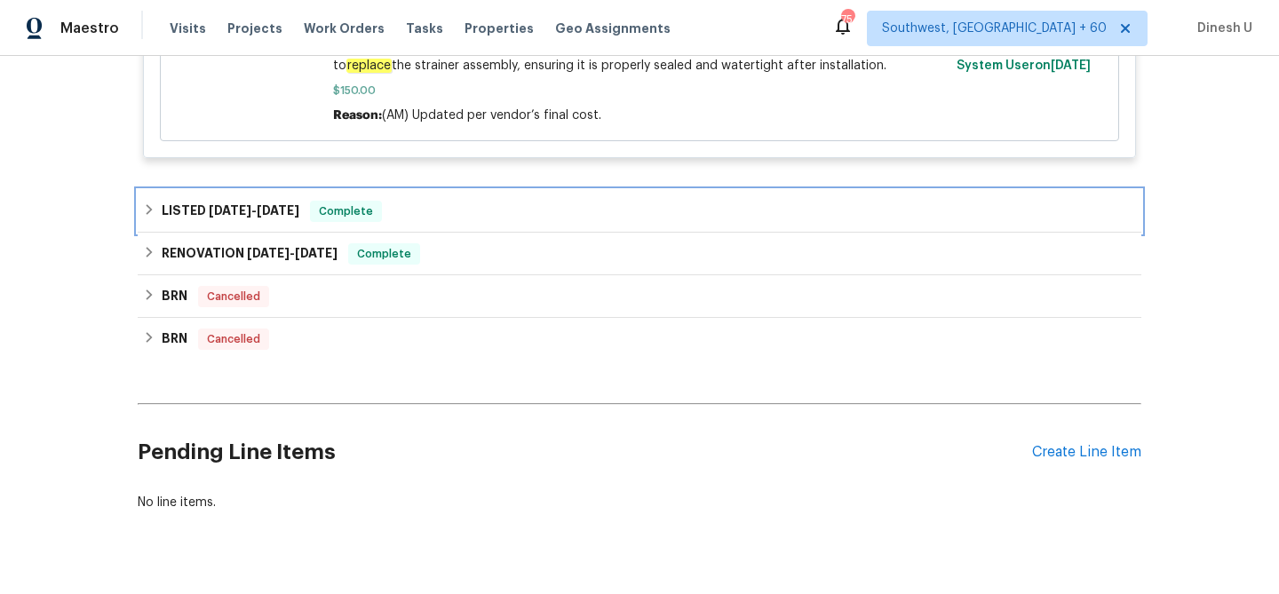
click at [235, 196] on div "LISTED 4/8/25 - 4/14/25 Complete" at bounding box center [640, 211] width 1004 height 43
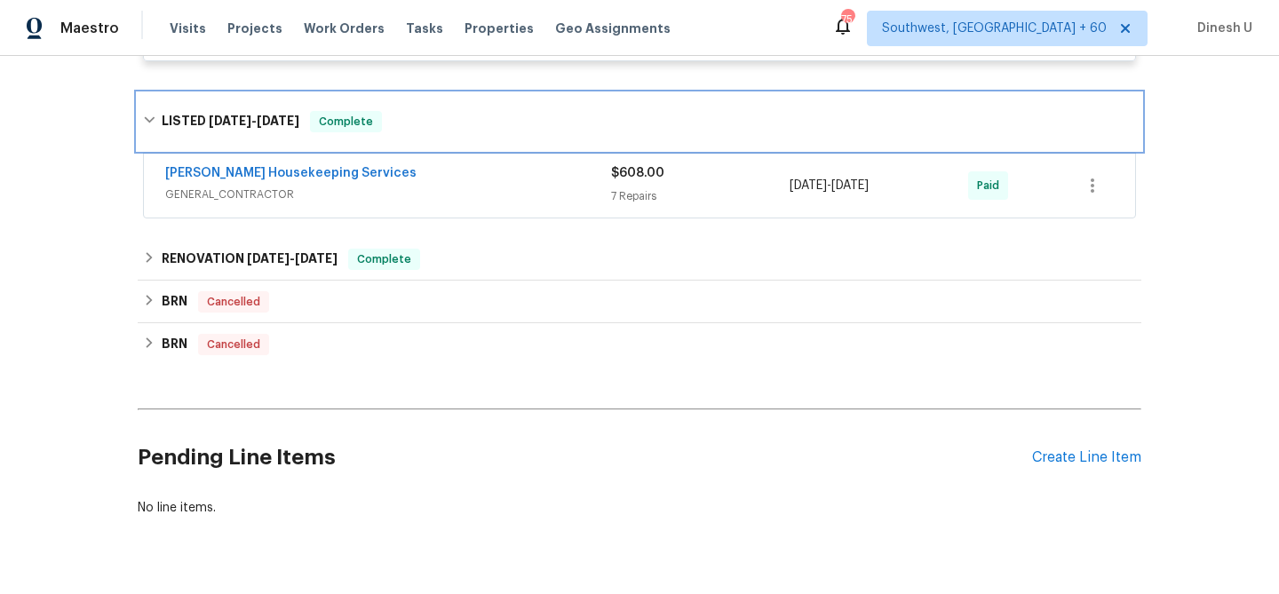
scroll to position [1299, 0]
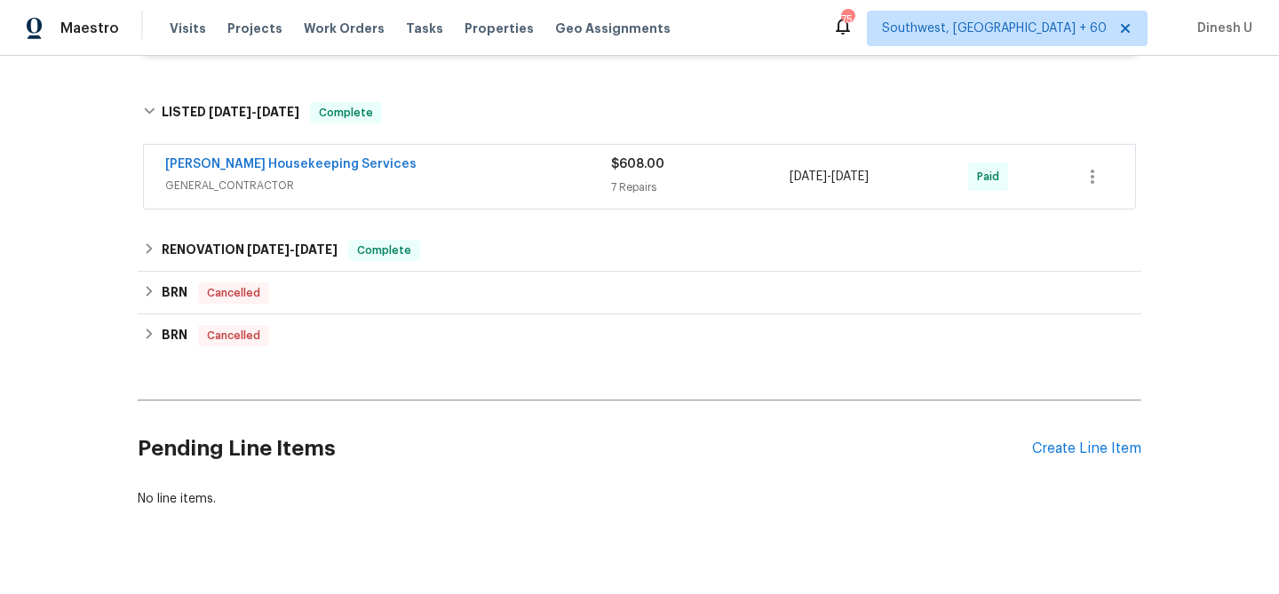
click at [637, 186] on div "7 Repairs" at bounding box center [700, 188] width 179 height 18
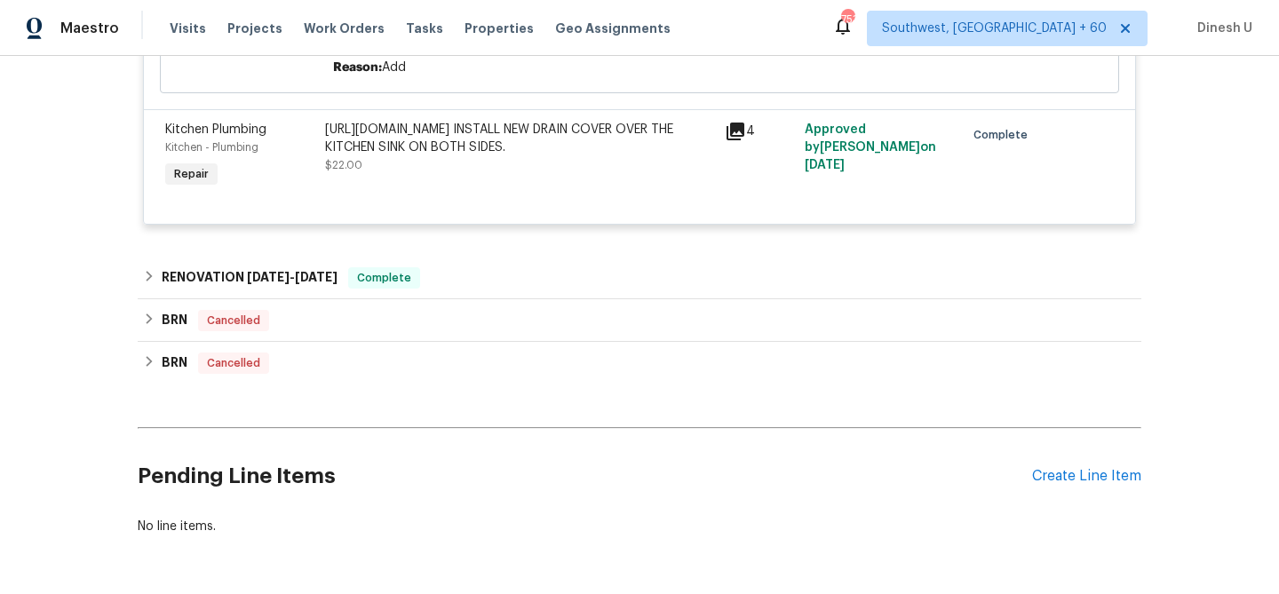
scroll to position [2704, 0]
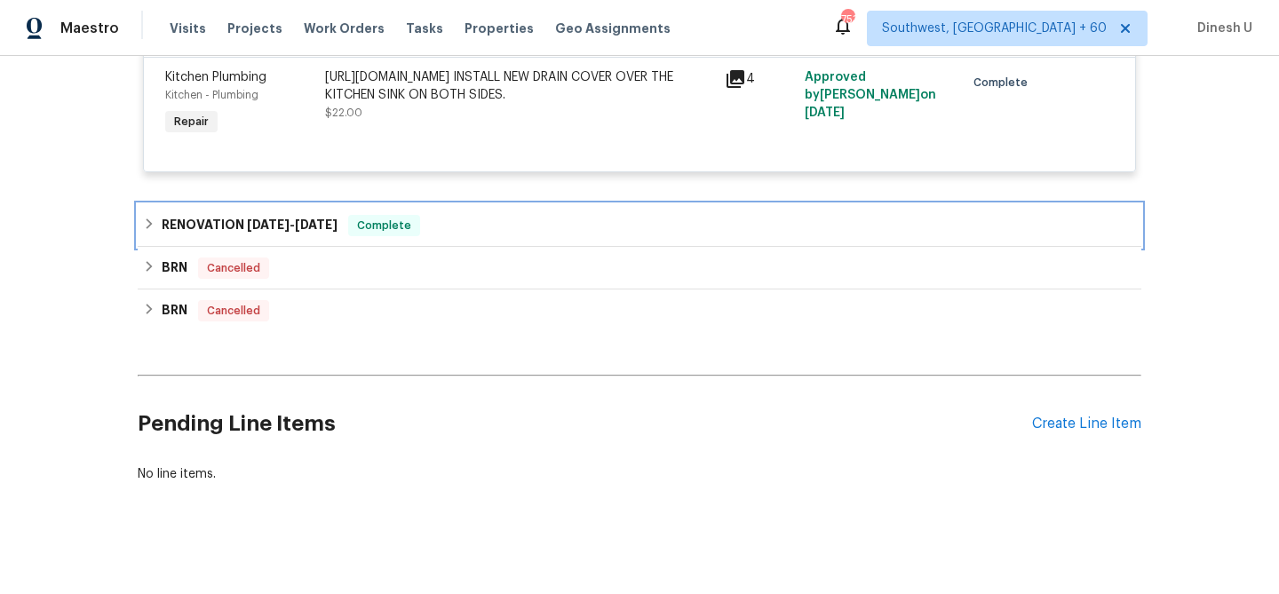
click at [281, 231] on span "1/15/25" at bounding box center [268, 224] width 43 height 12
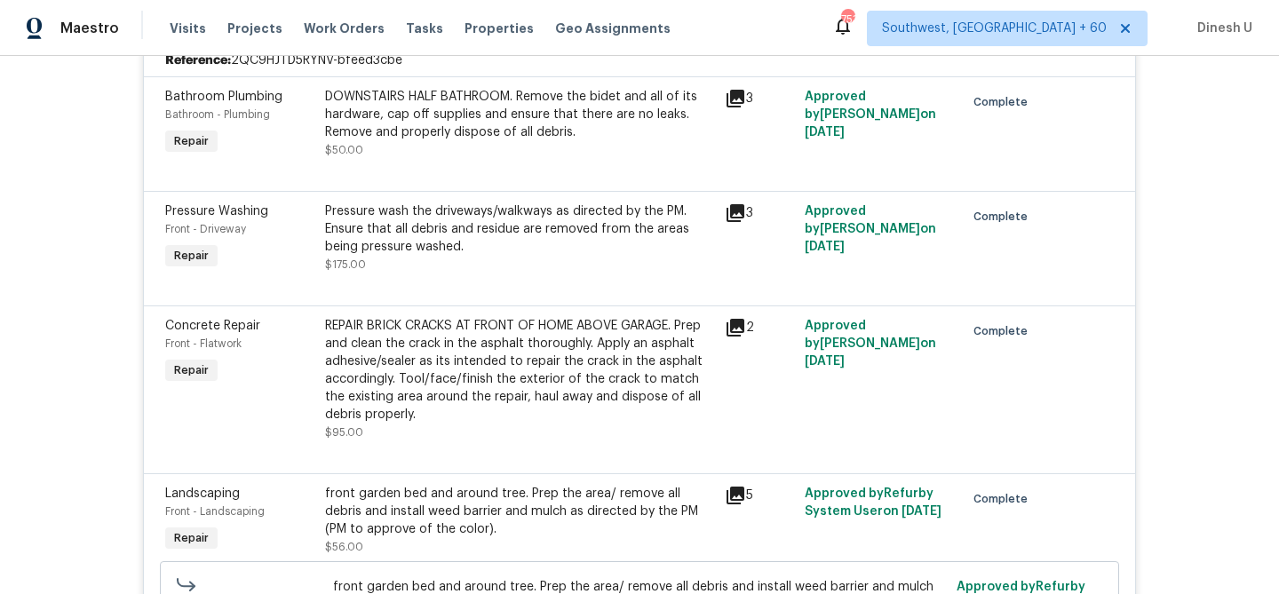
scroll to position [1476, 0]
click at [742, 322] on icon at bounding box center [735, 328] width 21 height 21
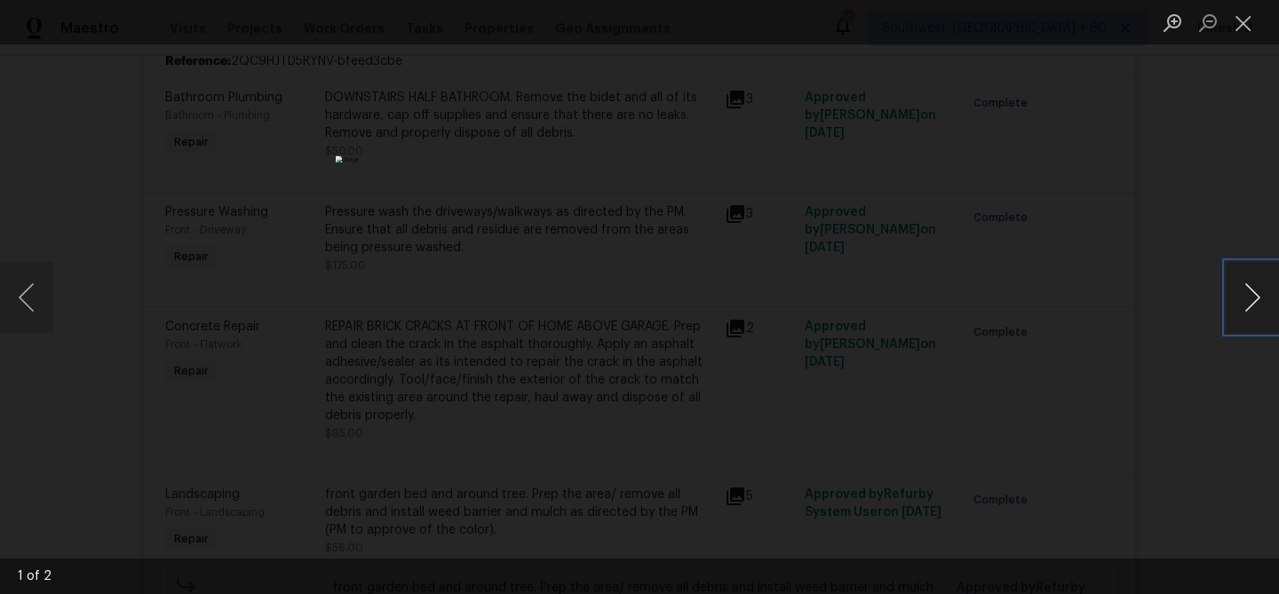
click at [1261, 299] on button "Next image" at bounding box center [1252, 297] width 53 height 71
click at [1252, 28] on button "Close lightbox" at bounding box center [1244, 22] width 36 height 31
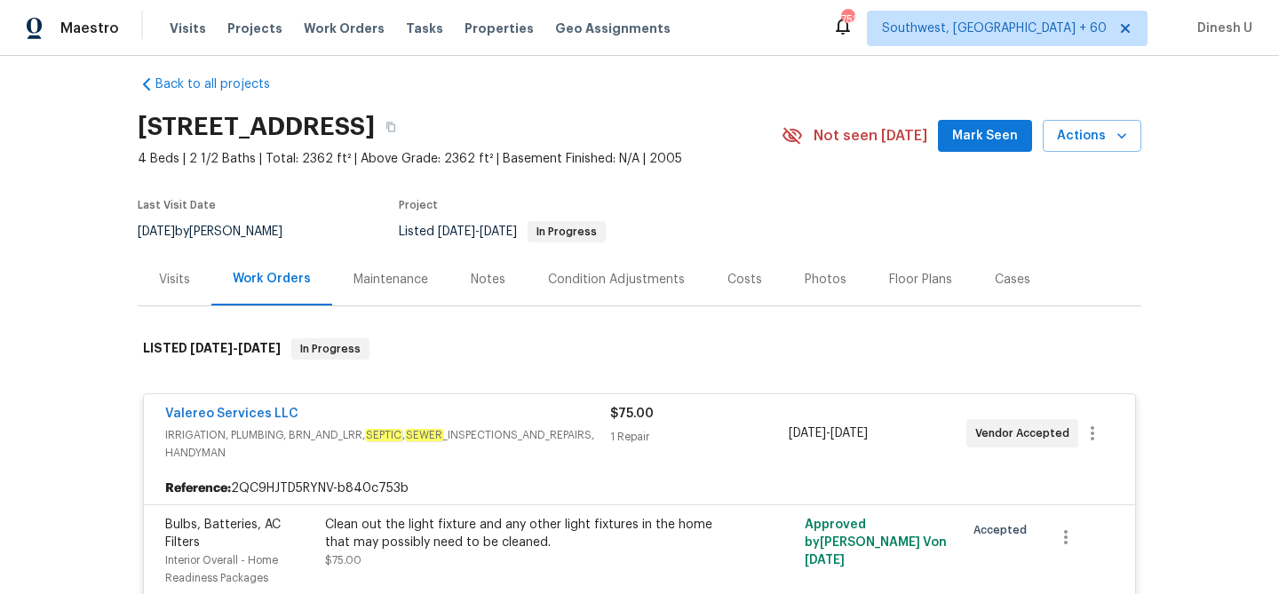
scroll to position [0, 0]
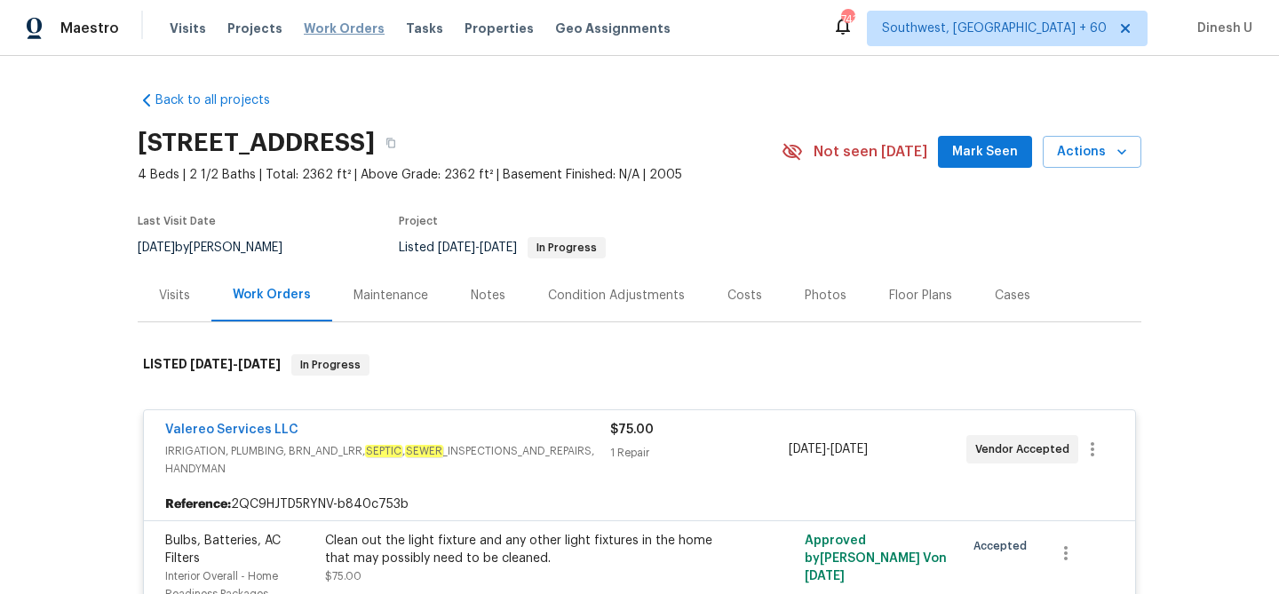
click at [330, 24] on span "Work Orders" at bounding box center [344, 29] width 81 height 18
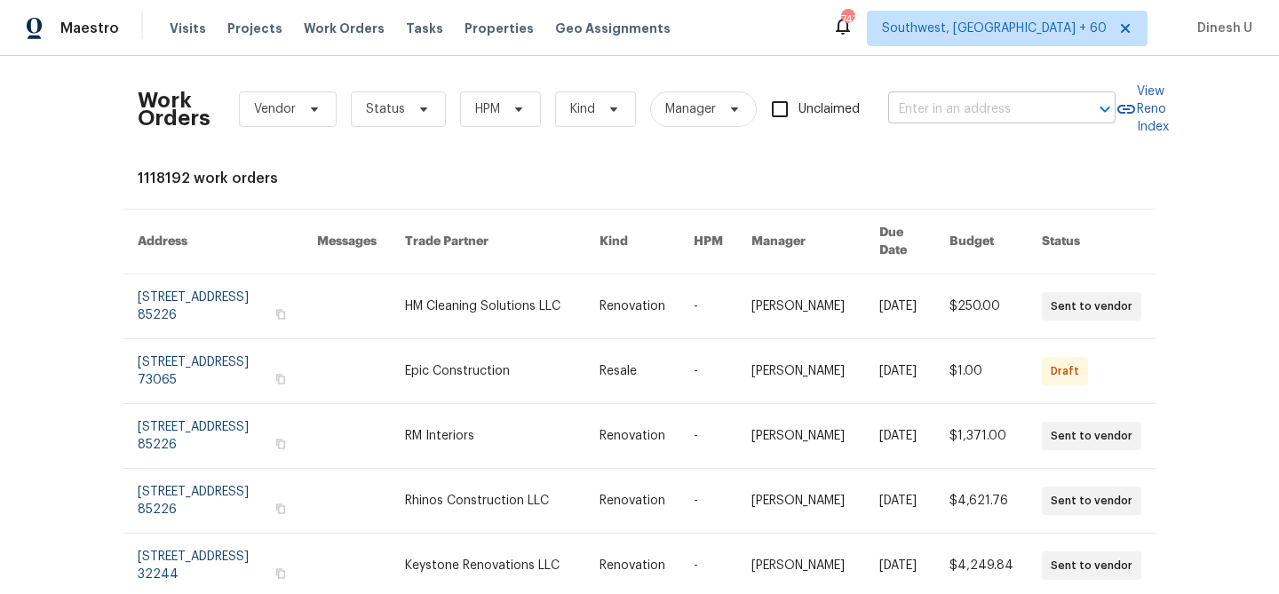
click at [920, 107] on input "text" at bounding box center [977, 110] width 178 height 28
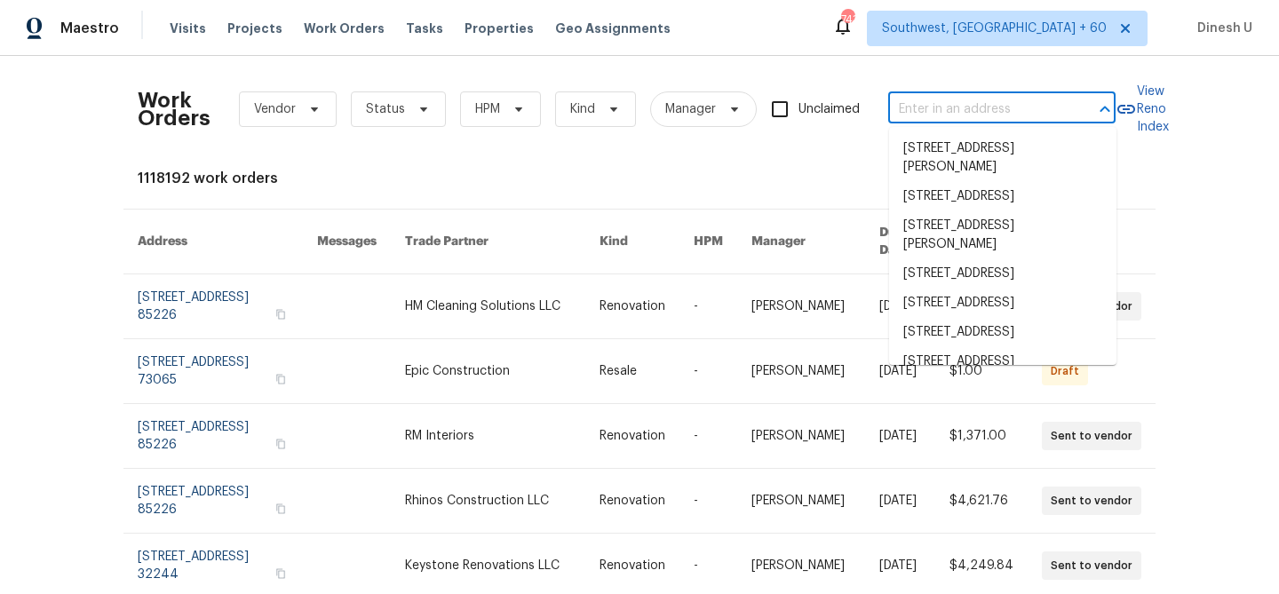
paste input "3032 Green Apple Dr Dallas, NC 28034"
type input "3032 Green Apple Dr Dallas, NC 28034"
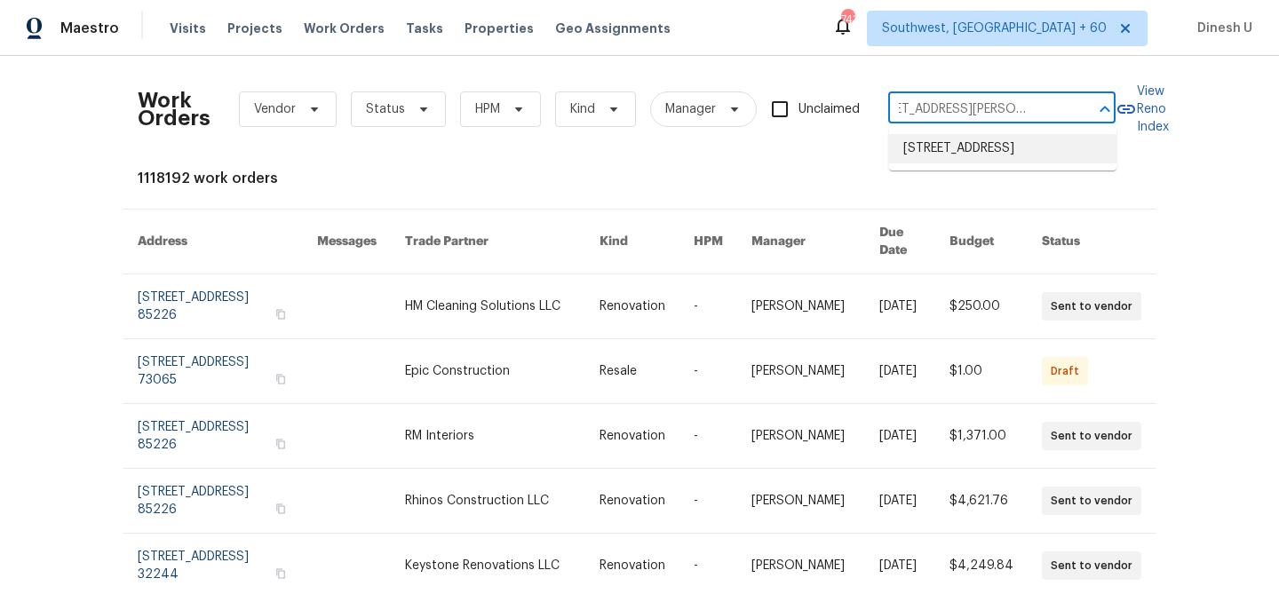
click at [921, 148] on li "[STREET_ADDRESS]" at bounding box center [1002, 148] width 227 height 29
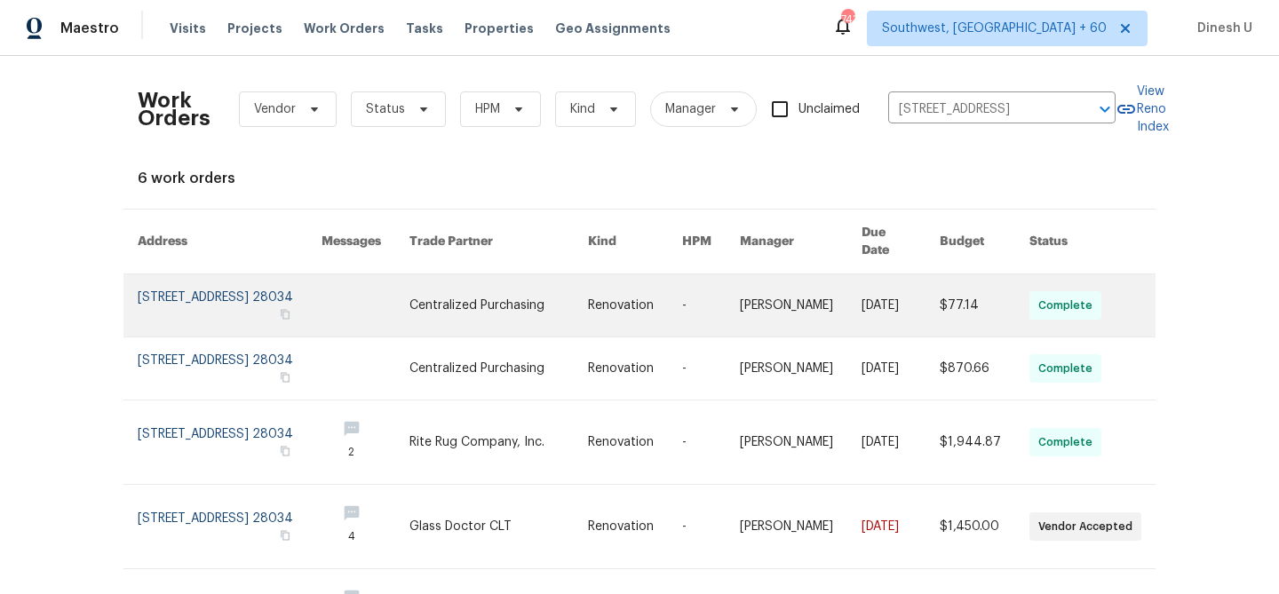
click at [155, 279] on link at bounding box center [230, 305] width 184 height 62
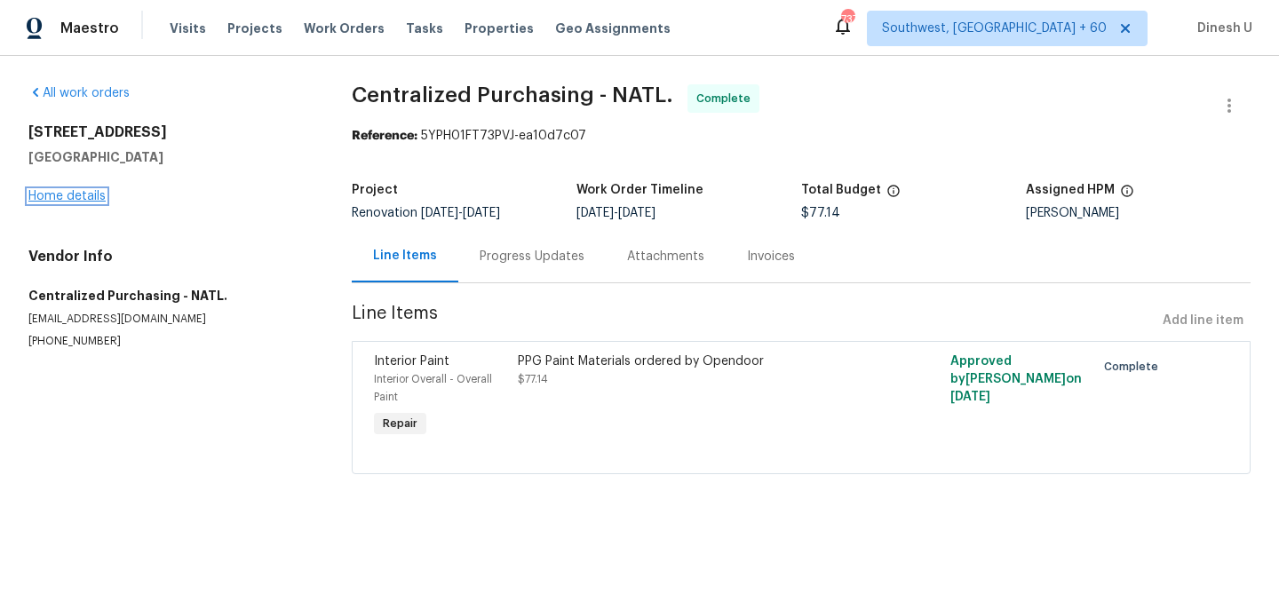
click at [57, 196] on link "Home details" at bounding box center [66, 196] width 77 height 12
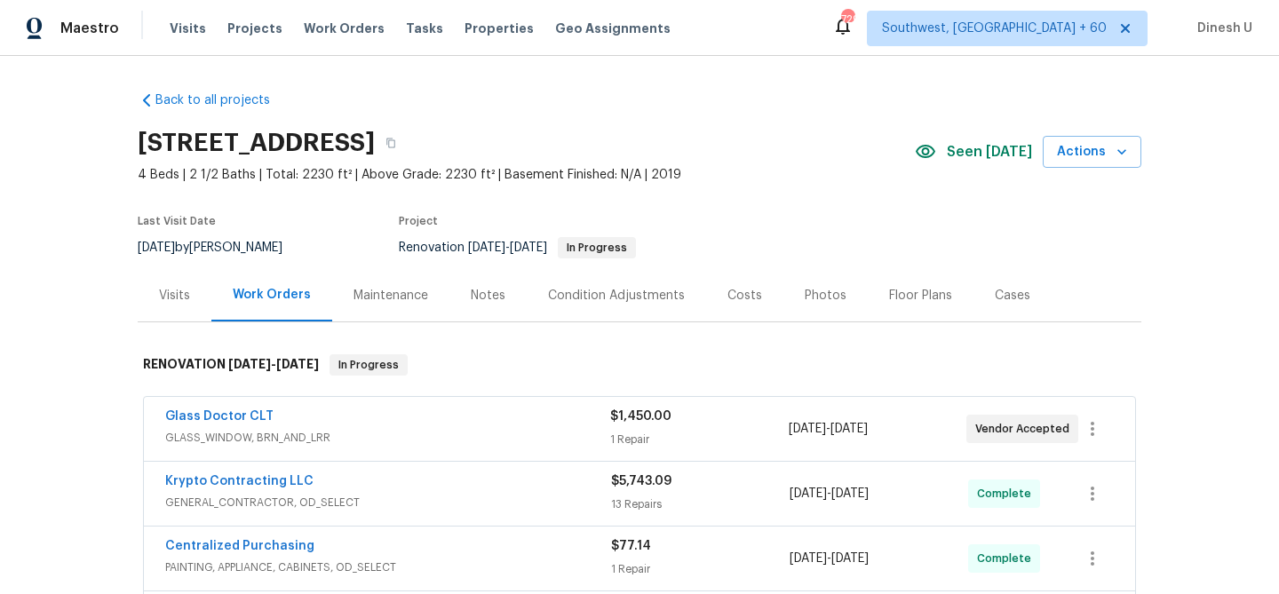
click at [172, 301] on div "Visits" at bounding box center [174, 296] width 31 height 18
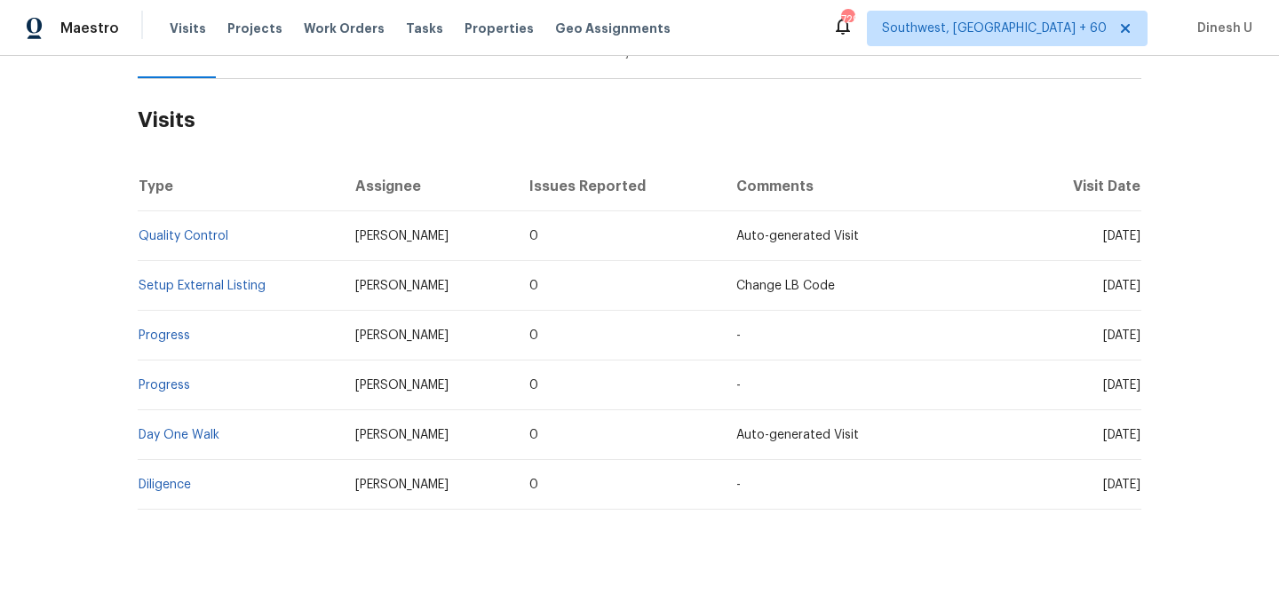
scroll to position [280, 0]
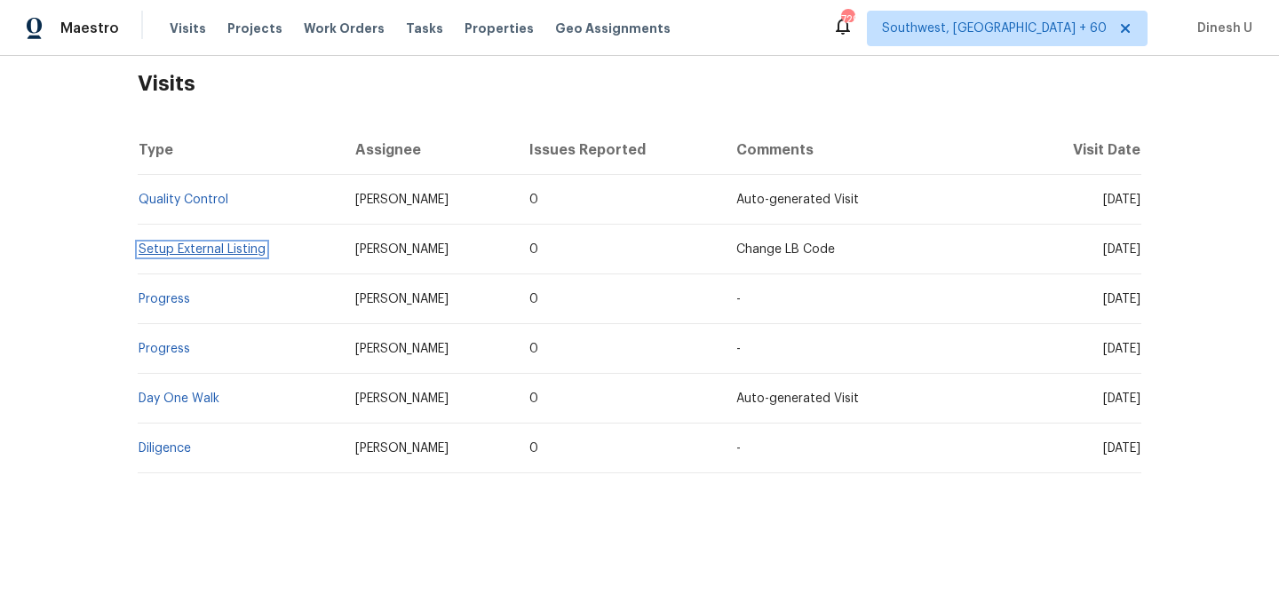
click at [187, 253] on link "Setup External Listing" at bounding box center [202, 249] width 127 height 12
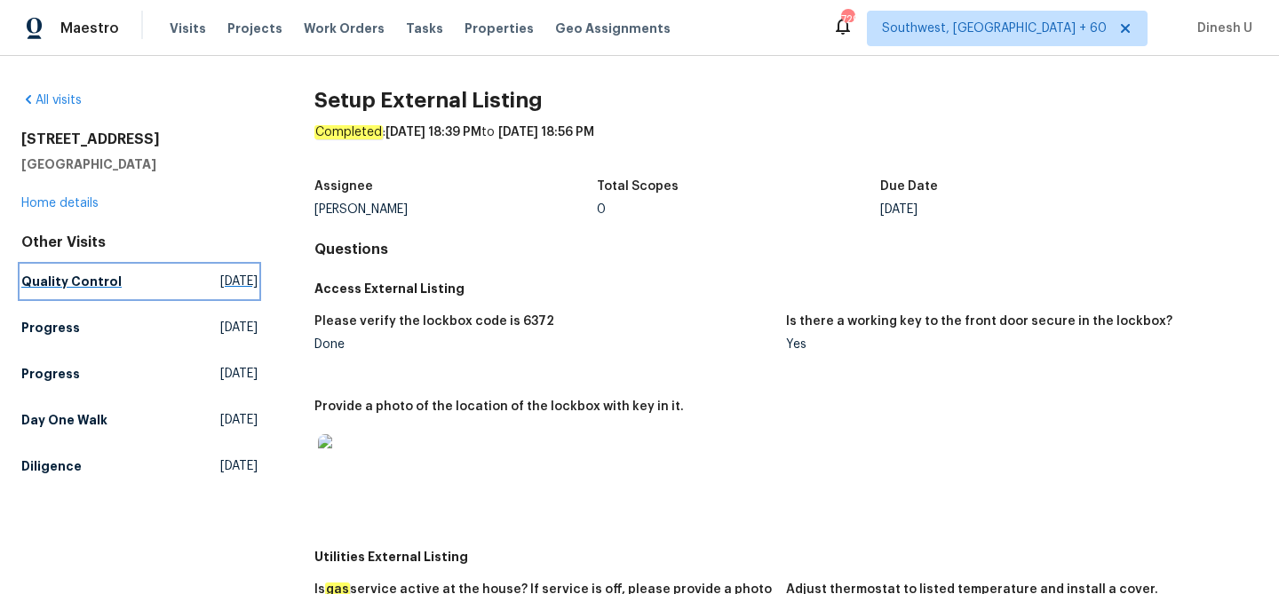
click at [220, 284] on span "Mon, Sep 08 2025" at bounding box center [238, 282] width 37 height 18
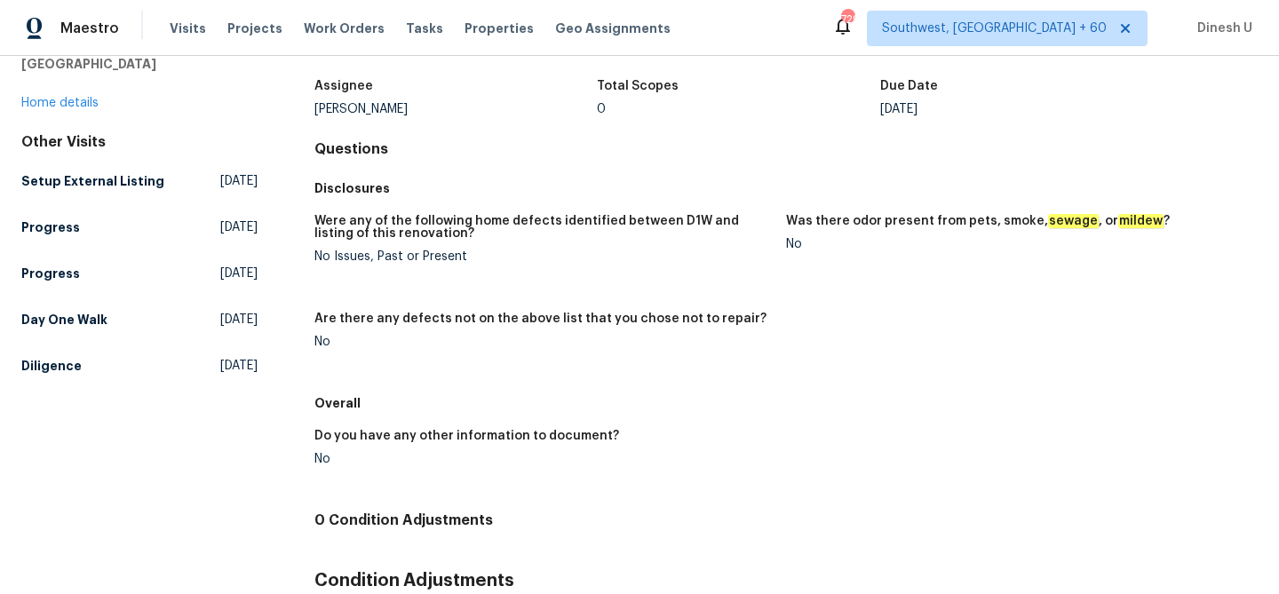
scroll to position [153, 0]
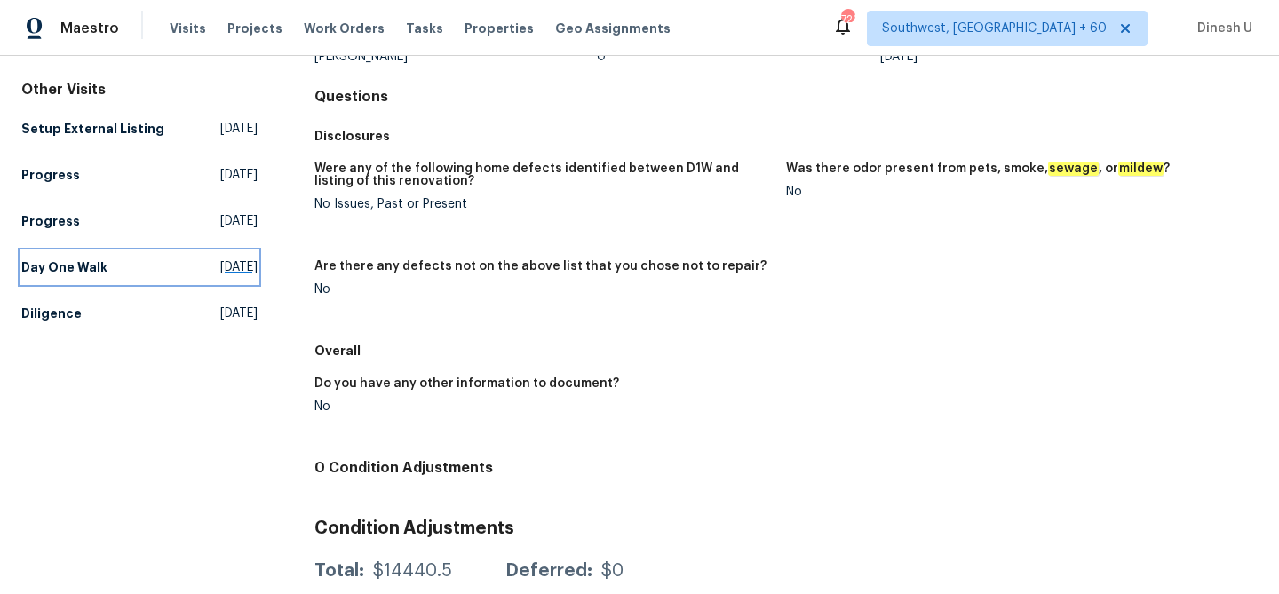
click at [220, 276] on span "Thu, Aug 28 2025" at bounding box center [238, 267] width 37 height 18
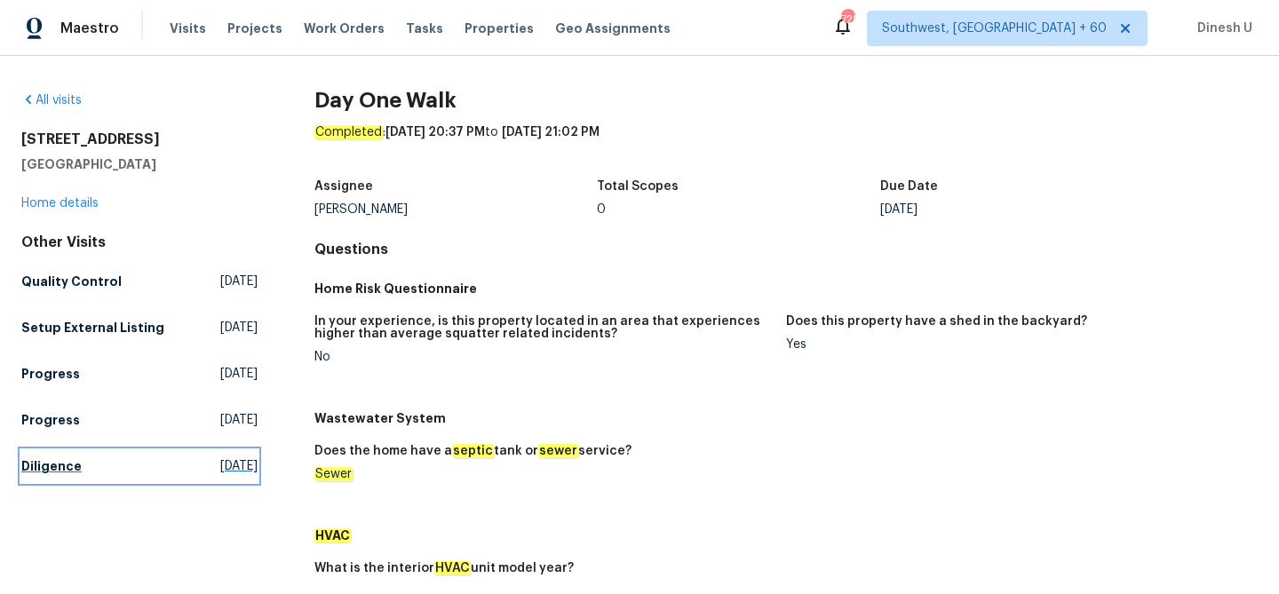
click at [220, 475] on span "Tue, Aug 05 2025" at bounding box center [238, 466] width 37 height 18
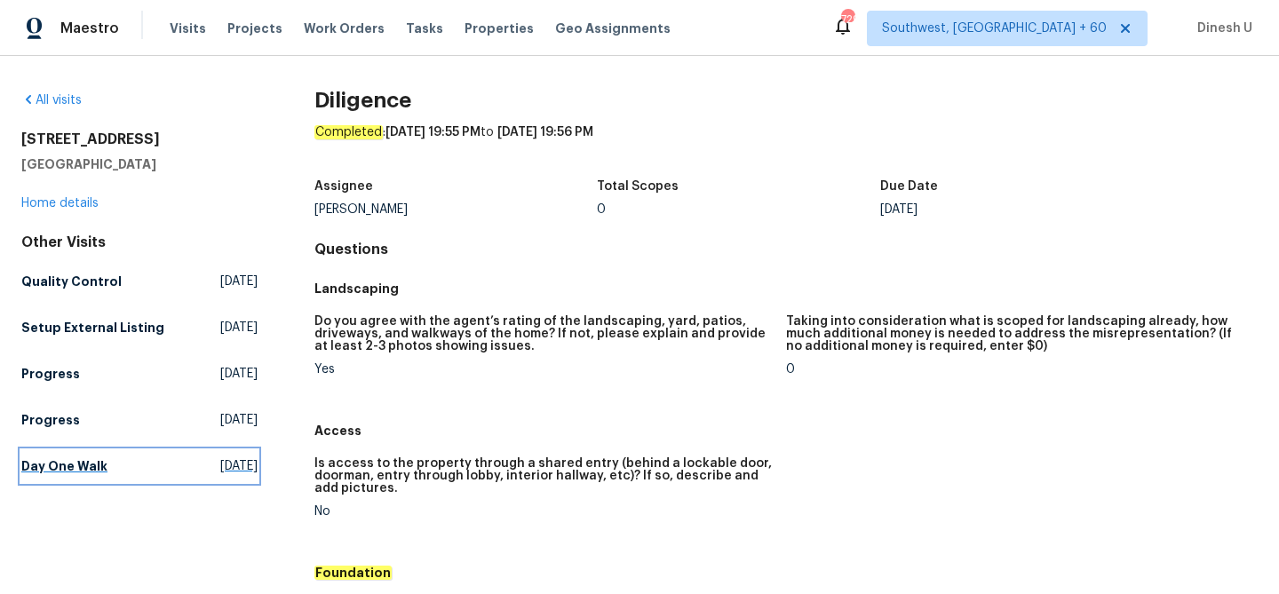
click at [220, 475] on span "Thu, Aug 28 2025" at bounding box center [238, 466] width 37 height 18
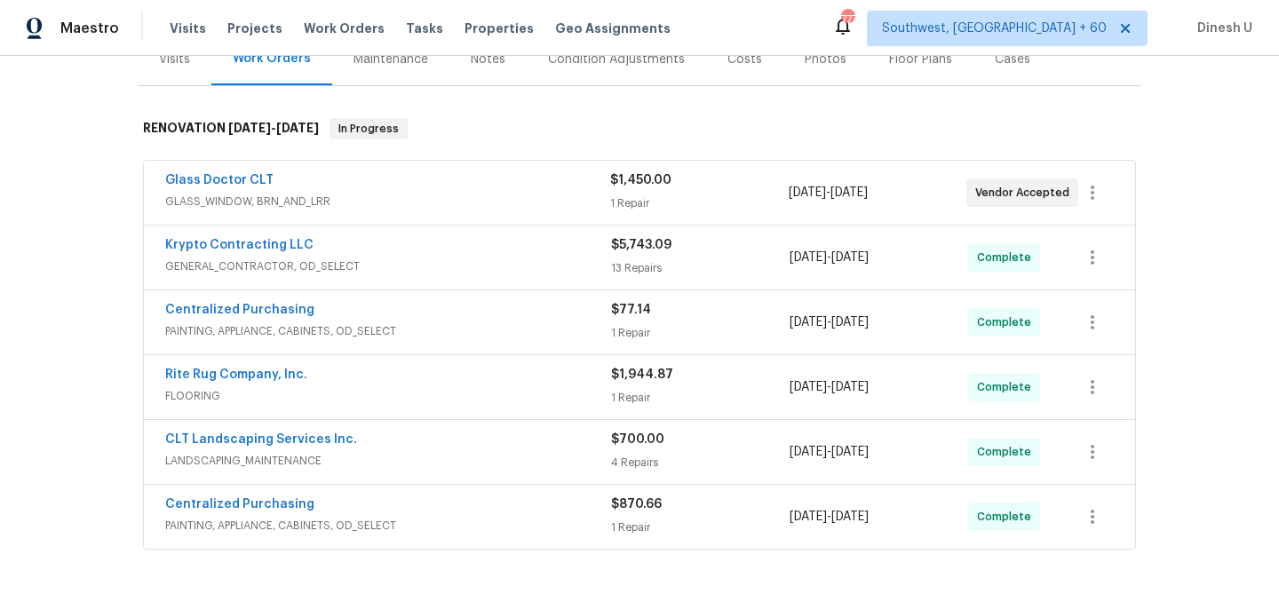
scroll to position [217, 0]
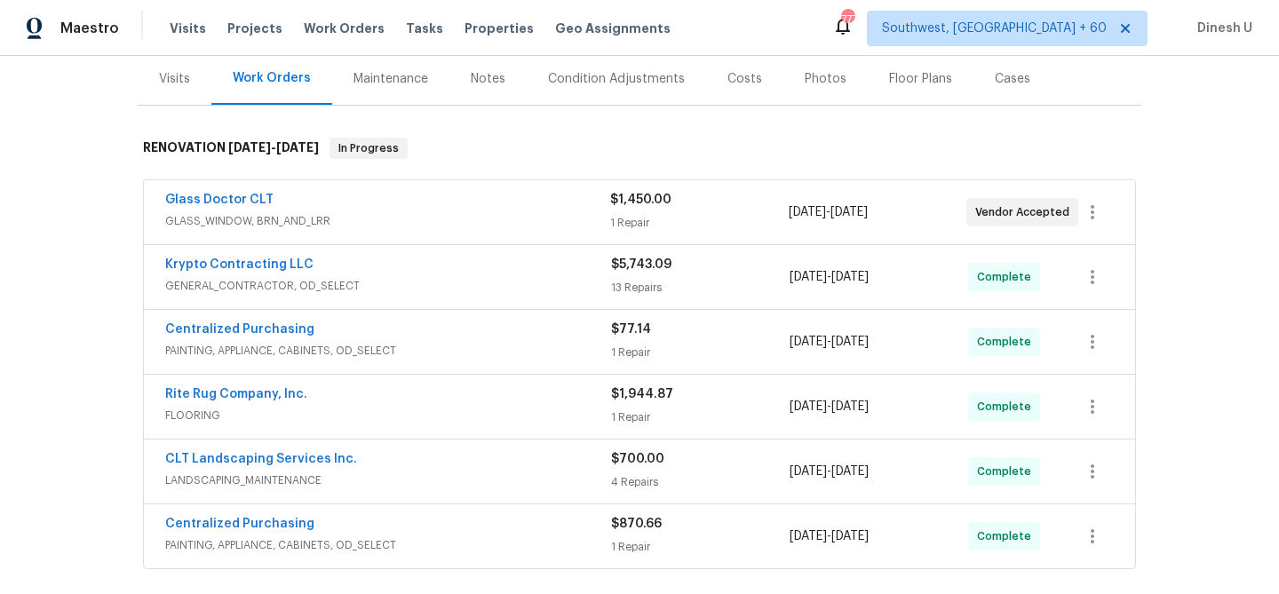
click at [637, 223] on div "1 Repair" at bounding box center [699, 223] width 178 height 18
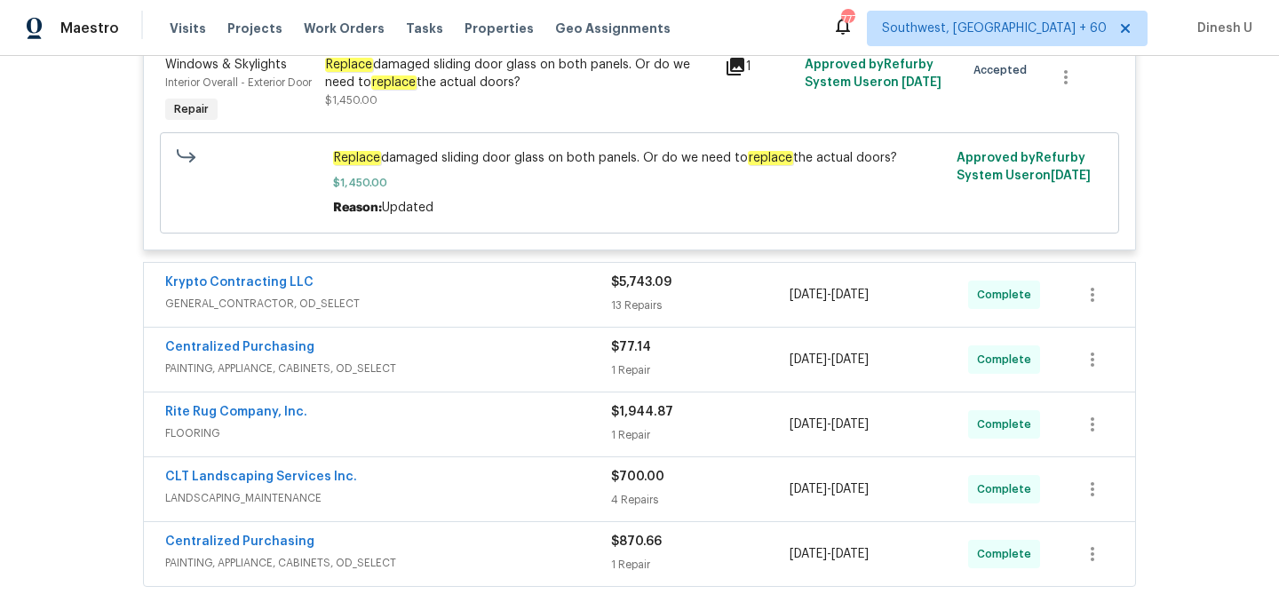
scroll to position [500, 0]
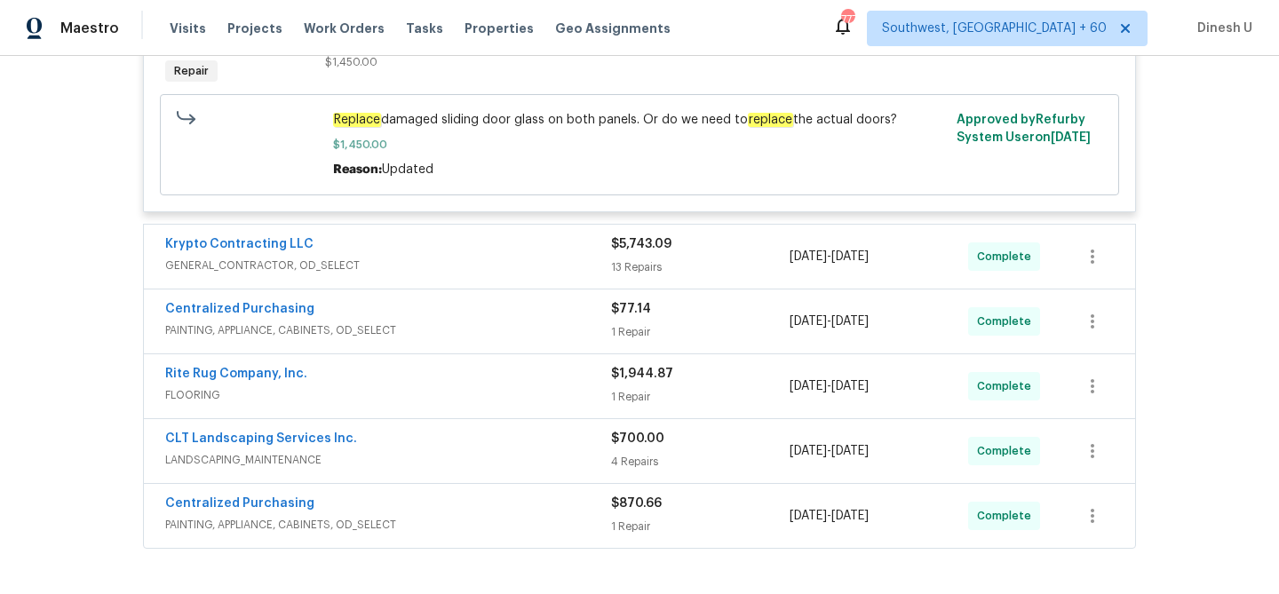
click at [655, 276] on div "13 Repairs" at bounding box center [700, 267] width 179 height 18
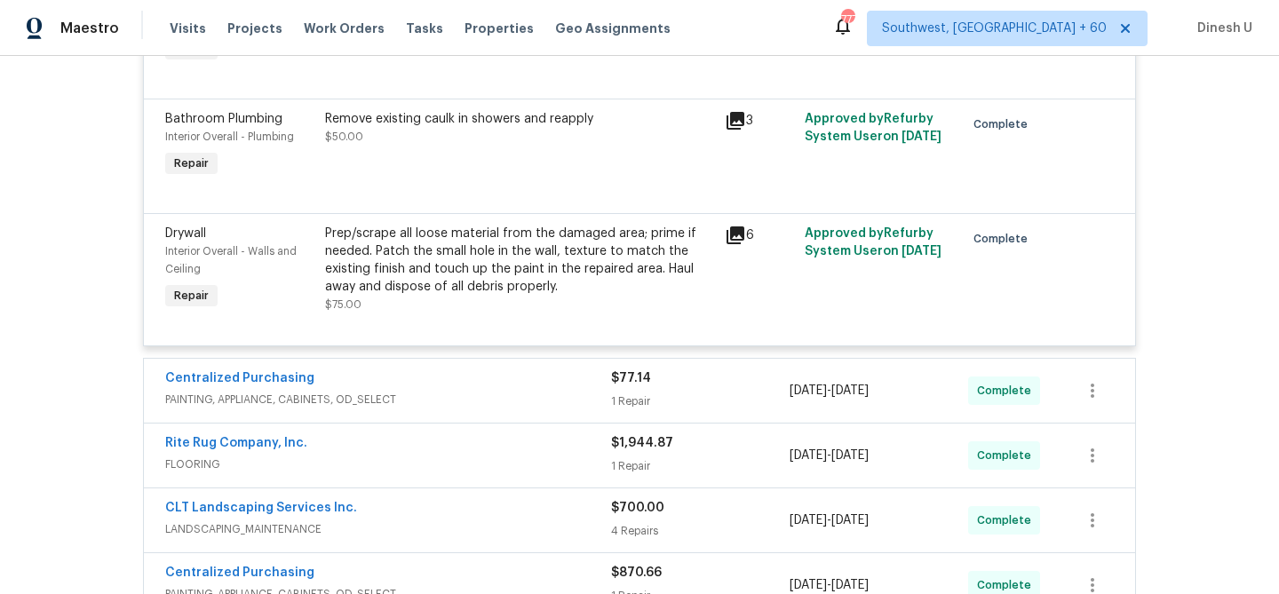
scroll to position [2907, 0]
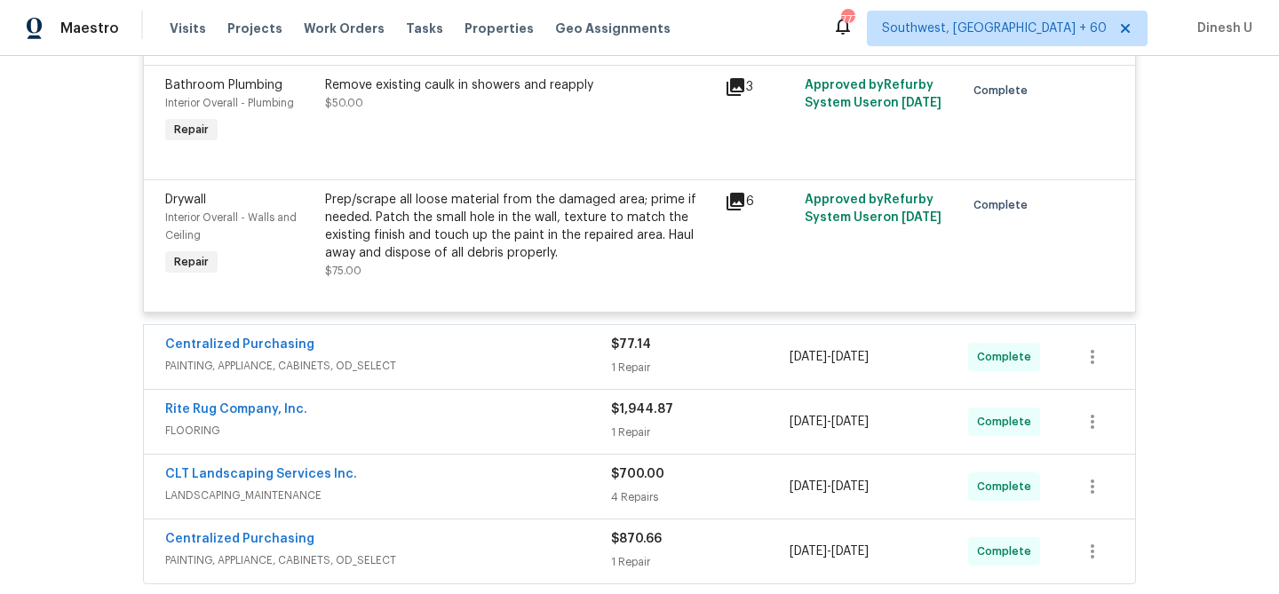
click at [621, 345] on div "$77.14 1 Repair" at bounding box center [700, 357] width 179 height 43
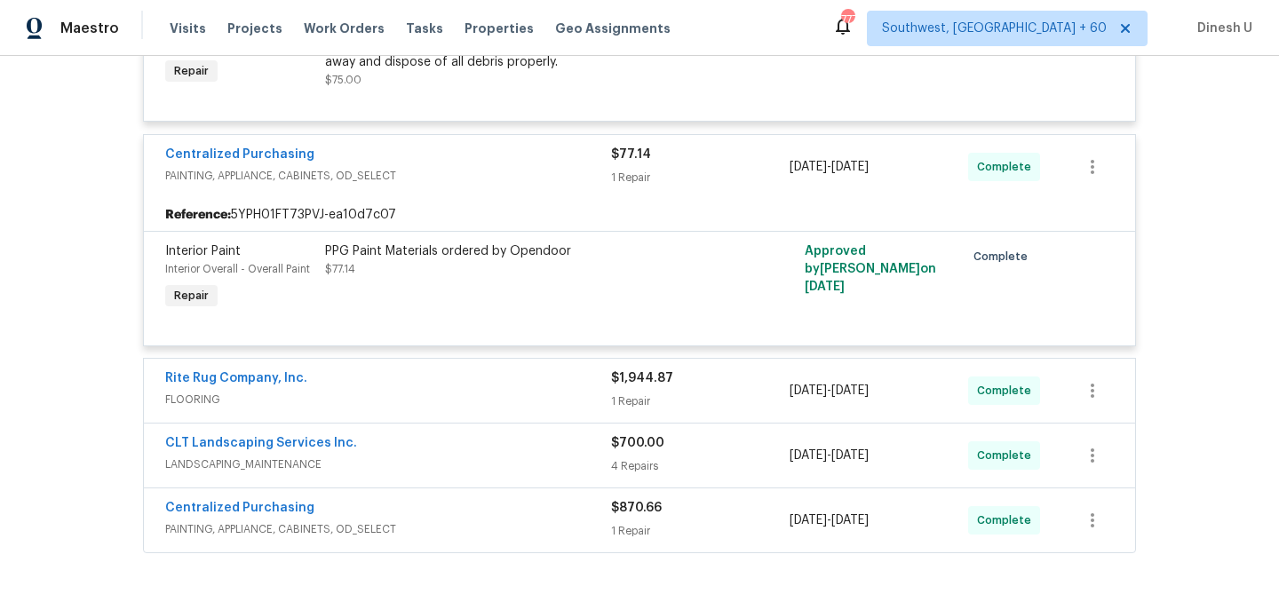
scroll to position [3112, 0]
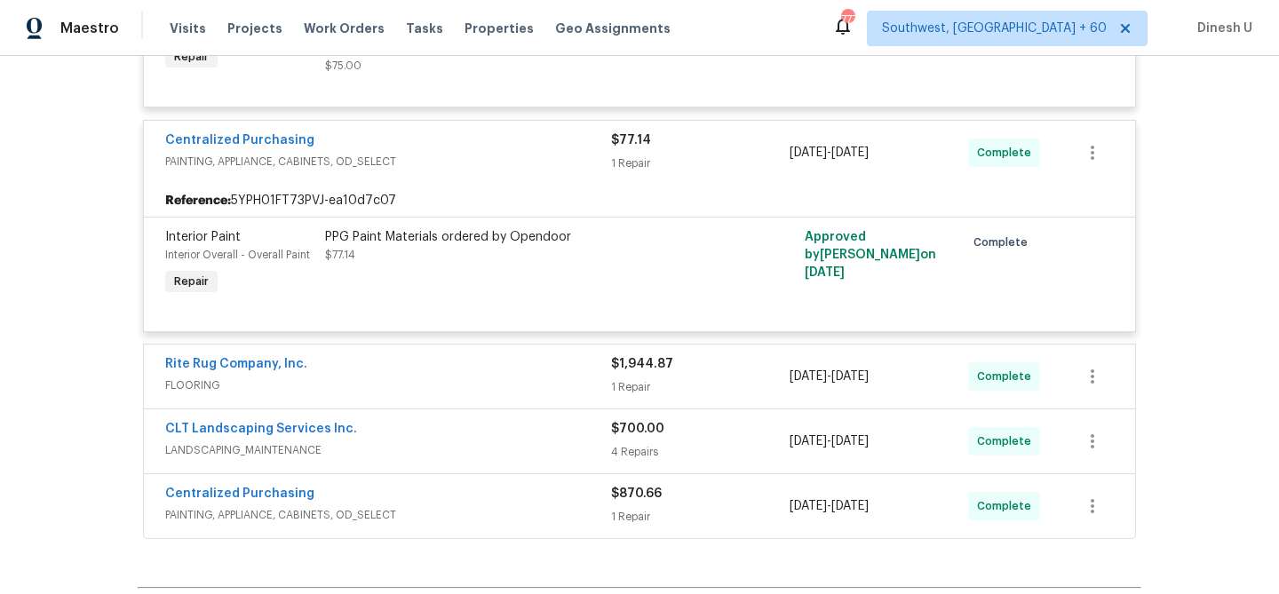
click at [619, 378] on div "1 Repair" at bounding box center [700, 387] width 179 height 18
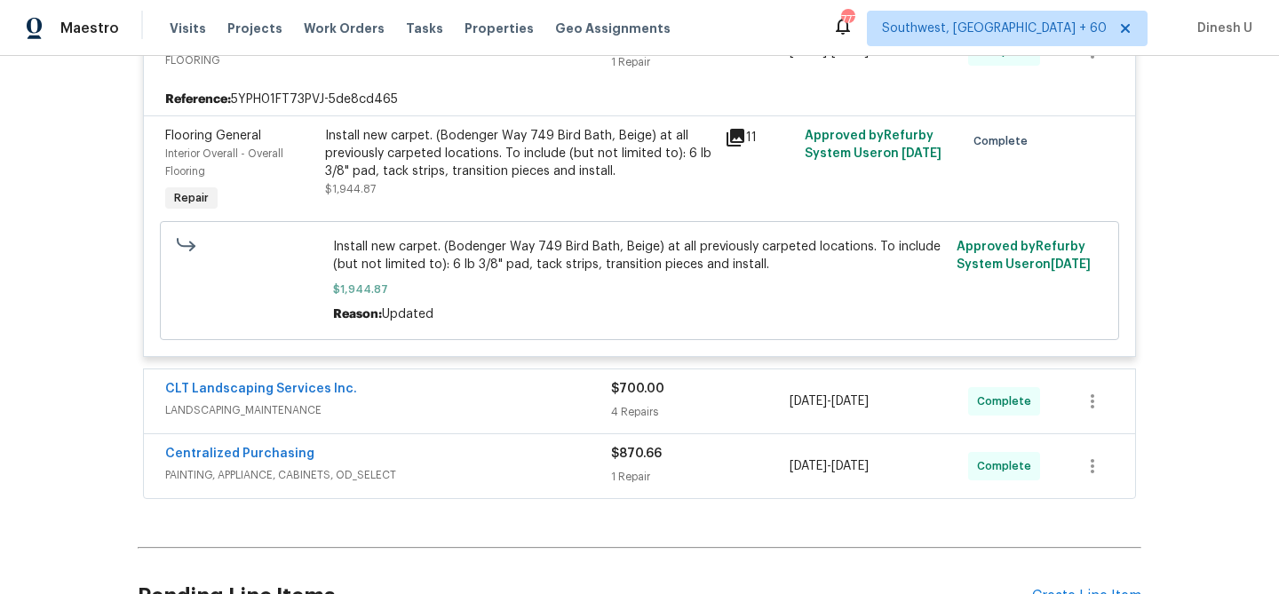
scroll to position [3486, 0]
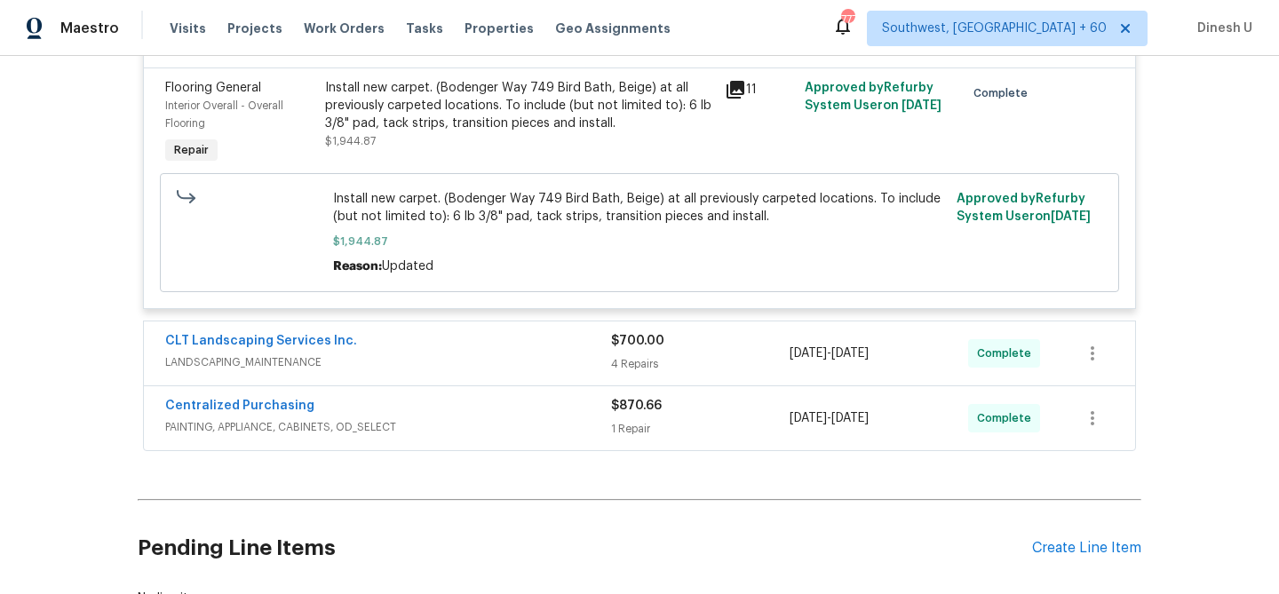
click at [649, 346] on div "$700.00 4 Repairs" at bounding box center [700, 353] width 179 height 43
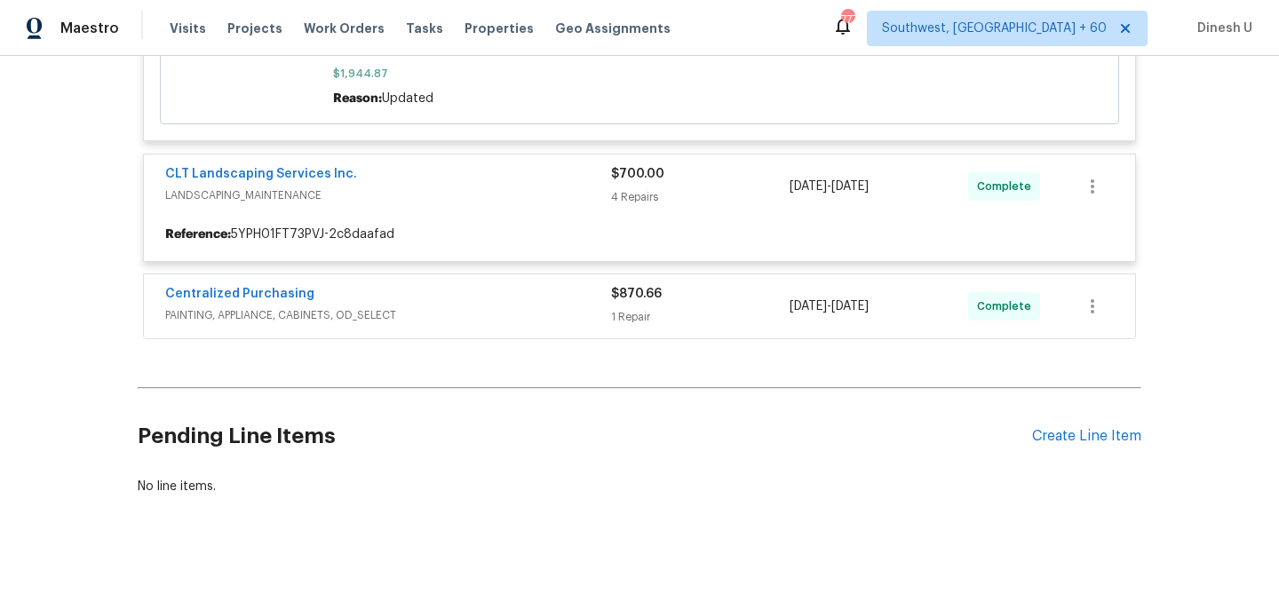
scroll to position [3656, 0]
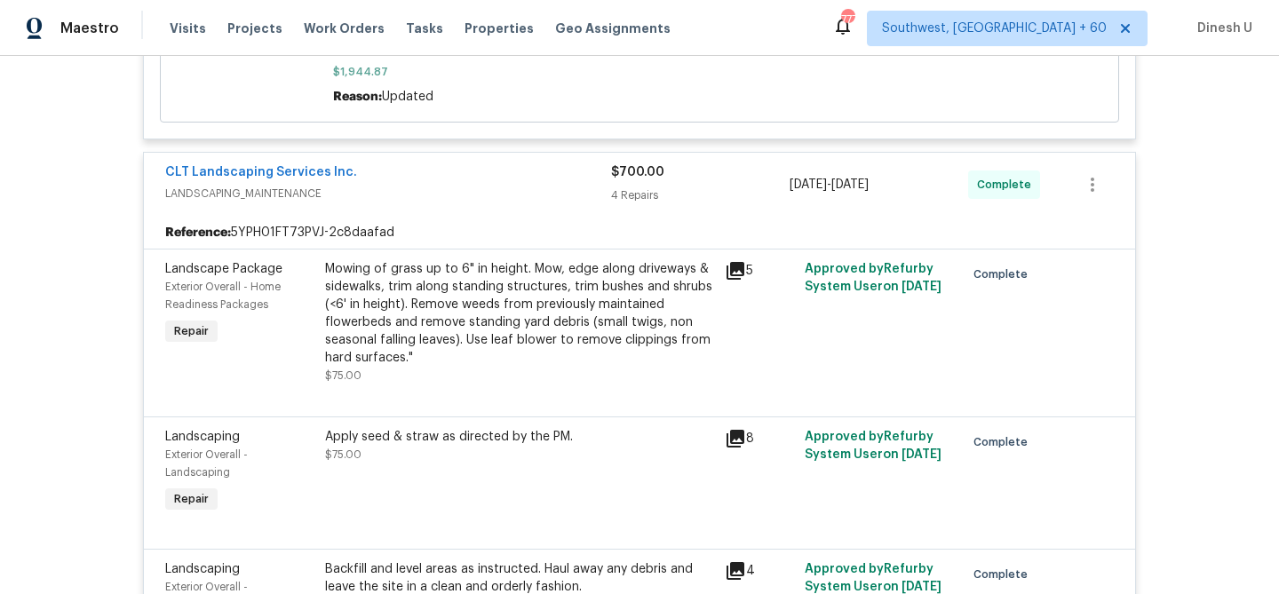
click at [737, 262] on icon at bounding box center [735, 271] width 18 height 18
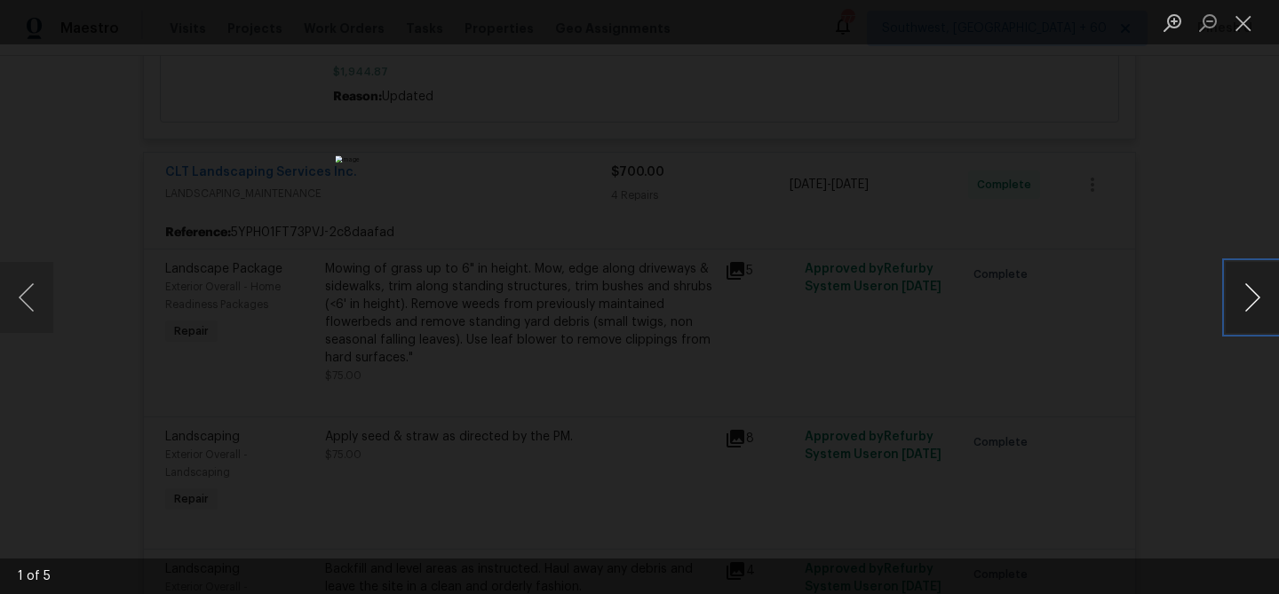
click at [1254, 298] on button "Next image" at bounding box center [1252, 297] width 53 height 71
click at [29, 303] on button "Previous image" at bounding box center [26, 297] width 53 height 71
click at [1250, 305] on button "Next image" at bounding box center [1252, 297] width 53 height 71
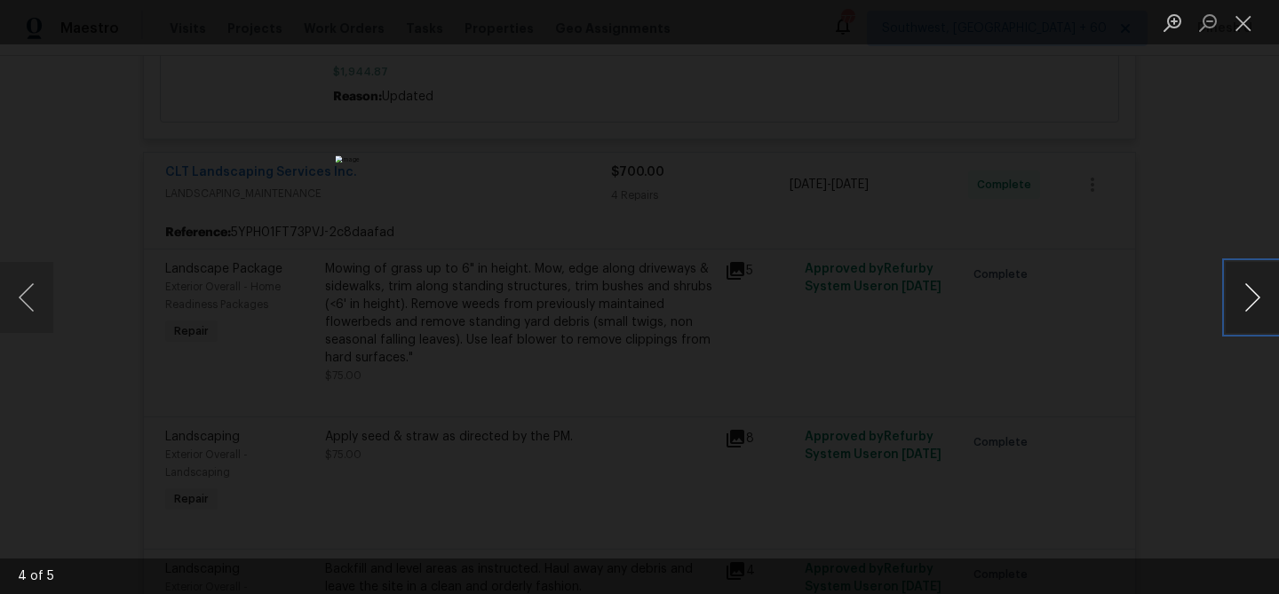
click at [1250, 305] on button "Next image" at bounding box center [1252, 297] width 53 height 71
click at [1245, 25] on button "Close lightbox" at bounding box center [1244, 22] width 36 height 31
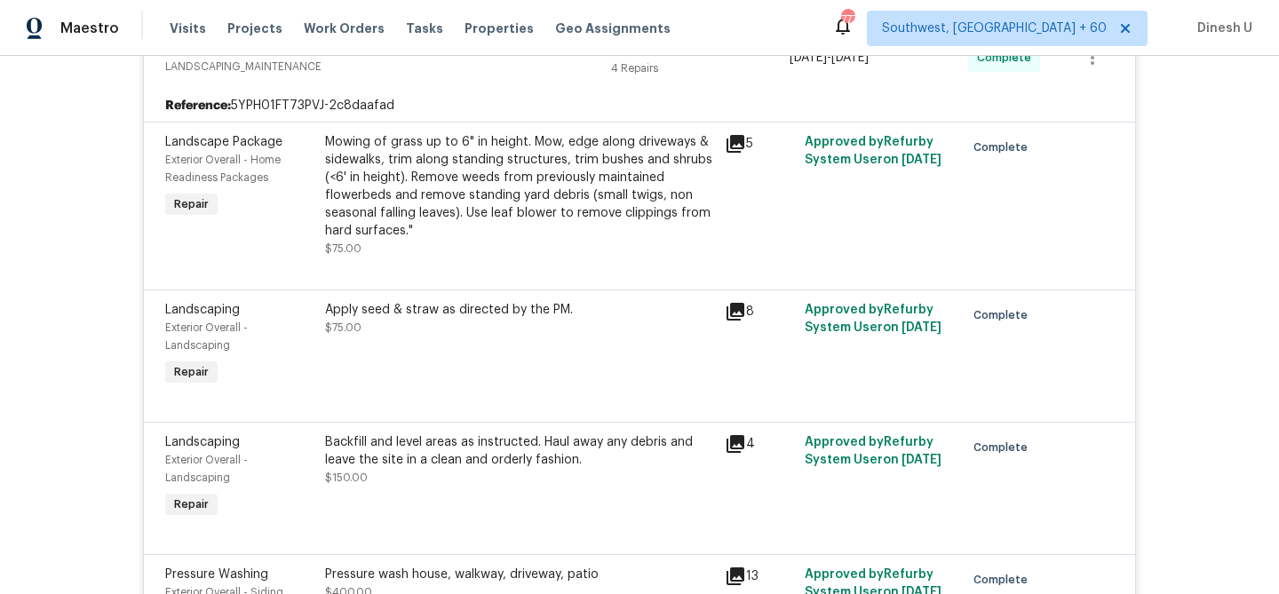
scroll to position [3804, 0]
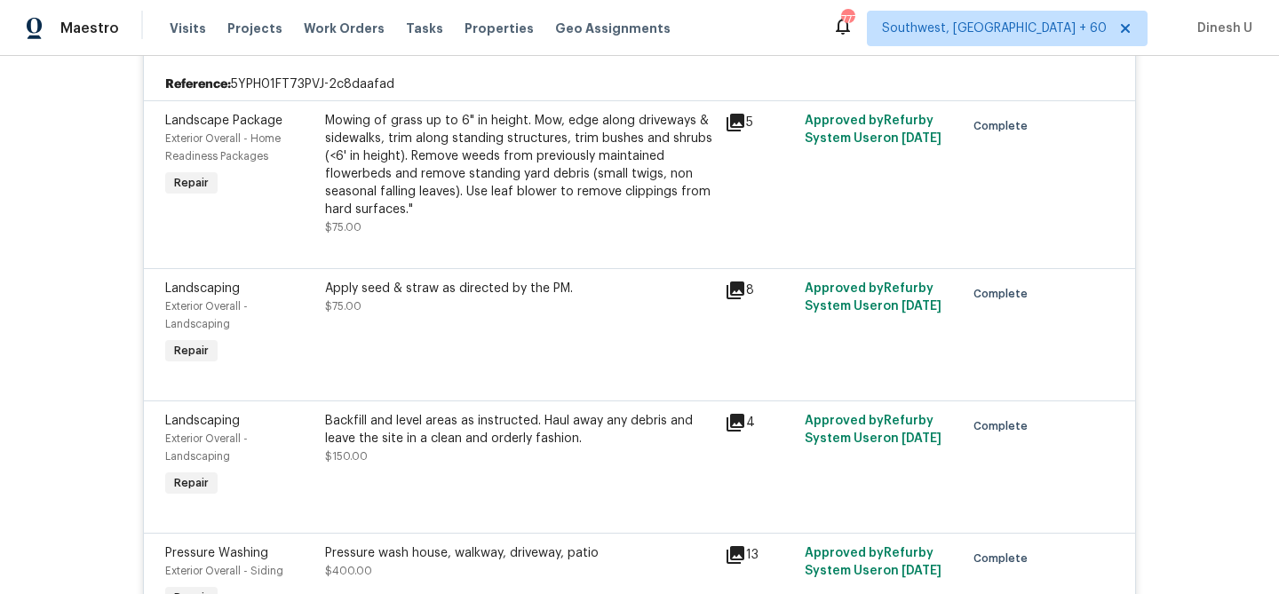
click at [740, 282] on icon at bounding box center [735, 291] width 18 height 18
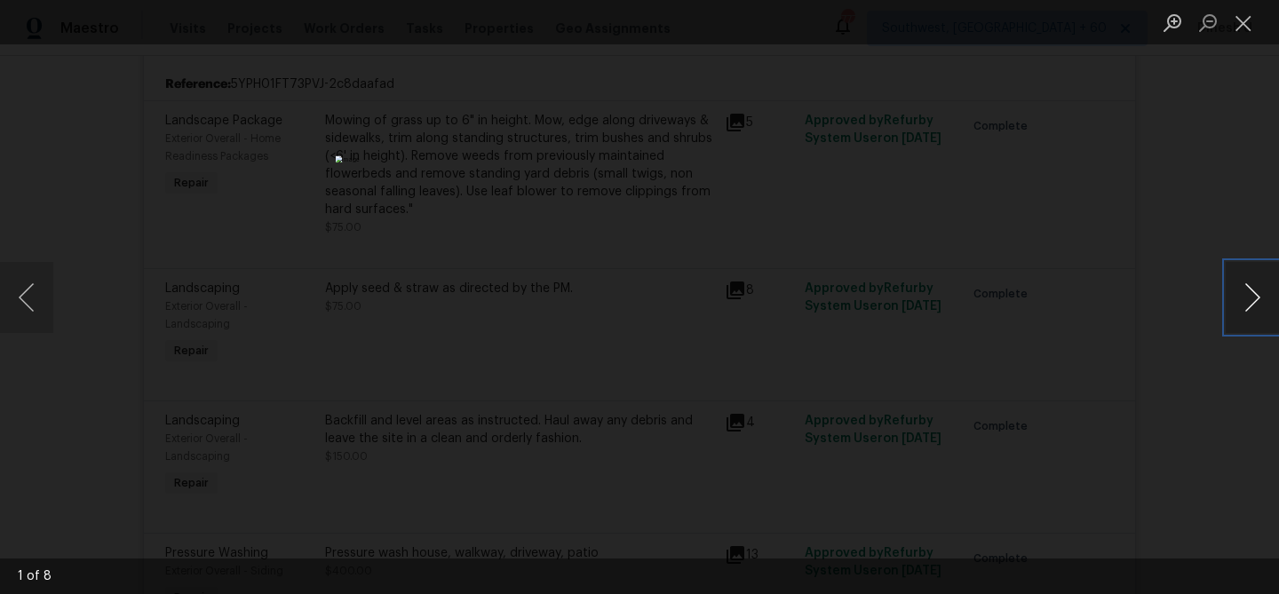
click at [1250, 291] on button "Next image" at bounding box center [1252, 297] width 53 height 71
click at [1222, 298] on div "Lightbox" at bounding box center [639, 297] width 1279 height 594
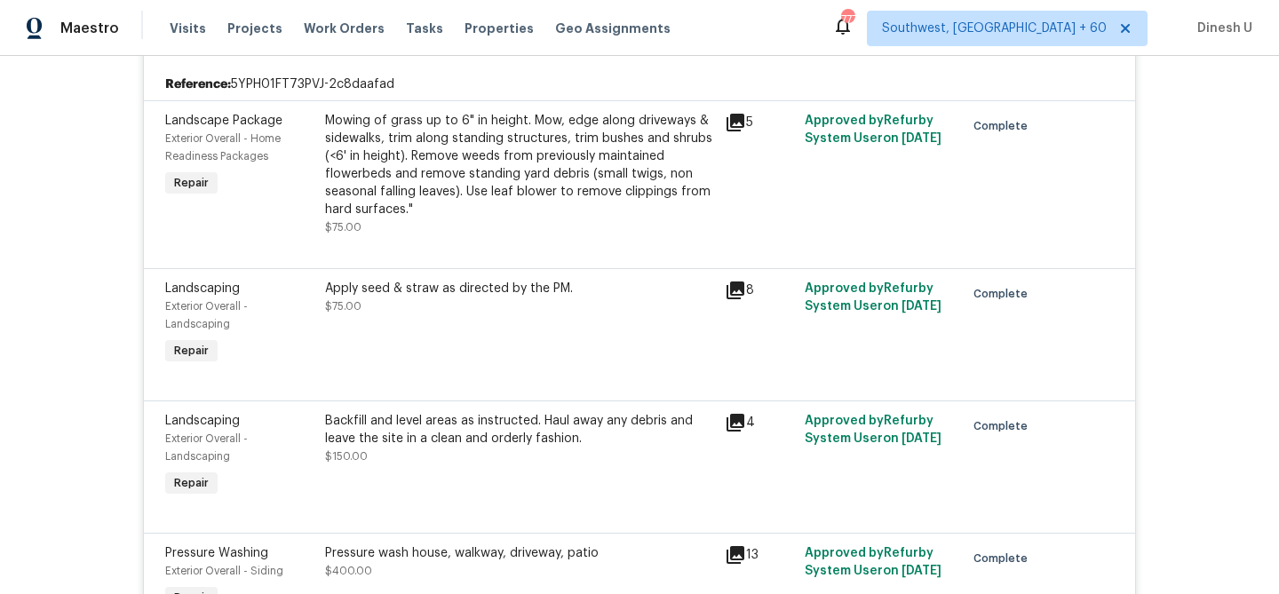
click at [727, 282] on icon at bounding box center [735, 291] width 18 height 18
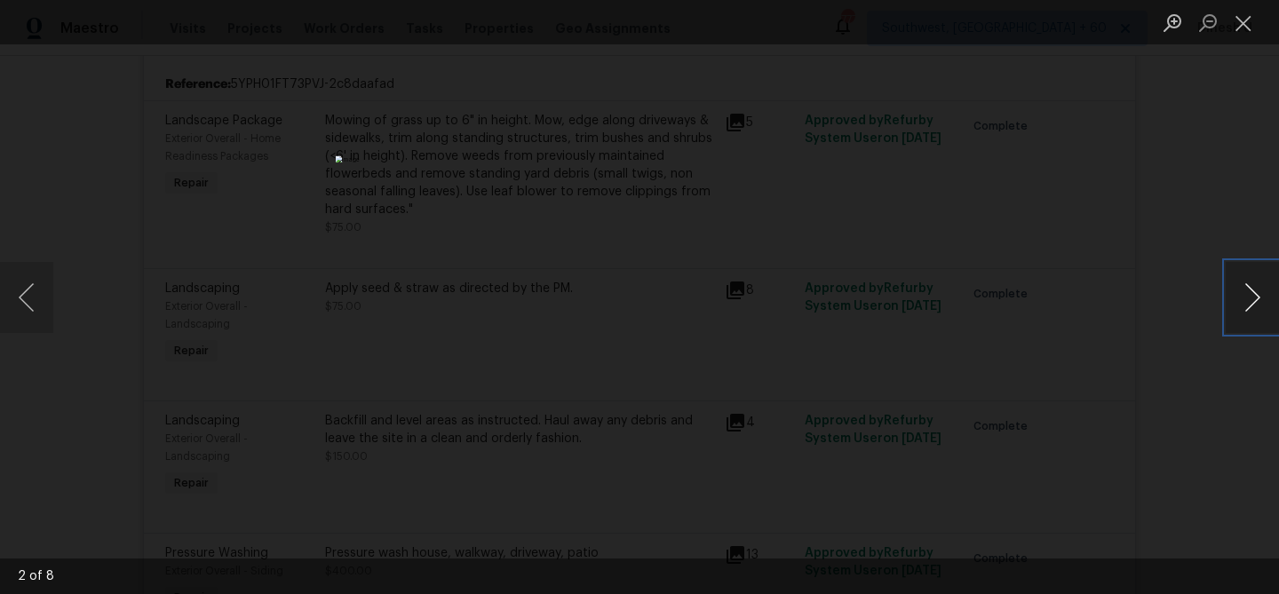
click at [1258, 292] on button "Next image" at bounding box center [1252, 297] width 53 height 71
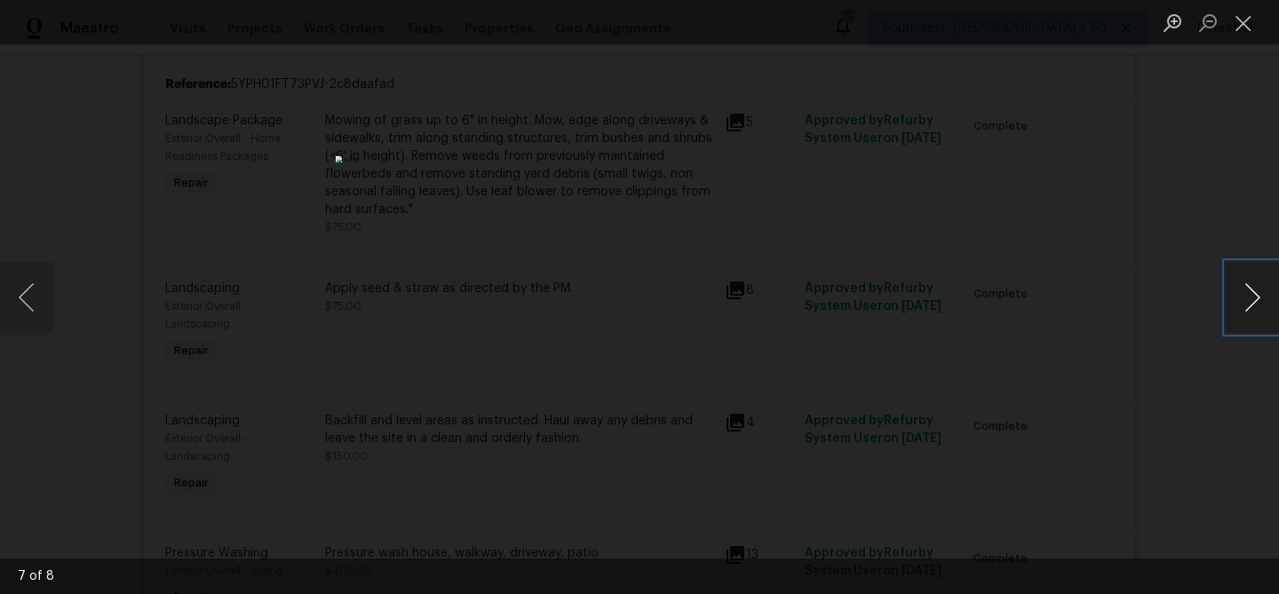
click at [1258, 292] on button "Next image" at bounding box center [1252, 297] width 53 height 71
click at [1234, 22] on button "Close lightbox" at bounding box center [1244, 22] width 36 height 31
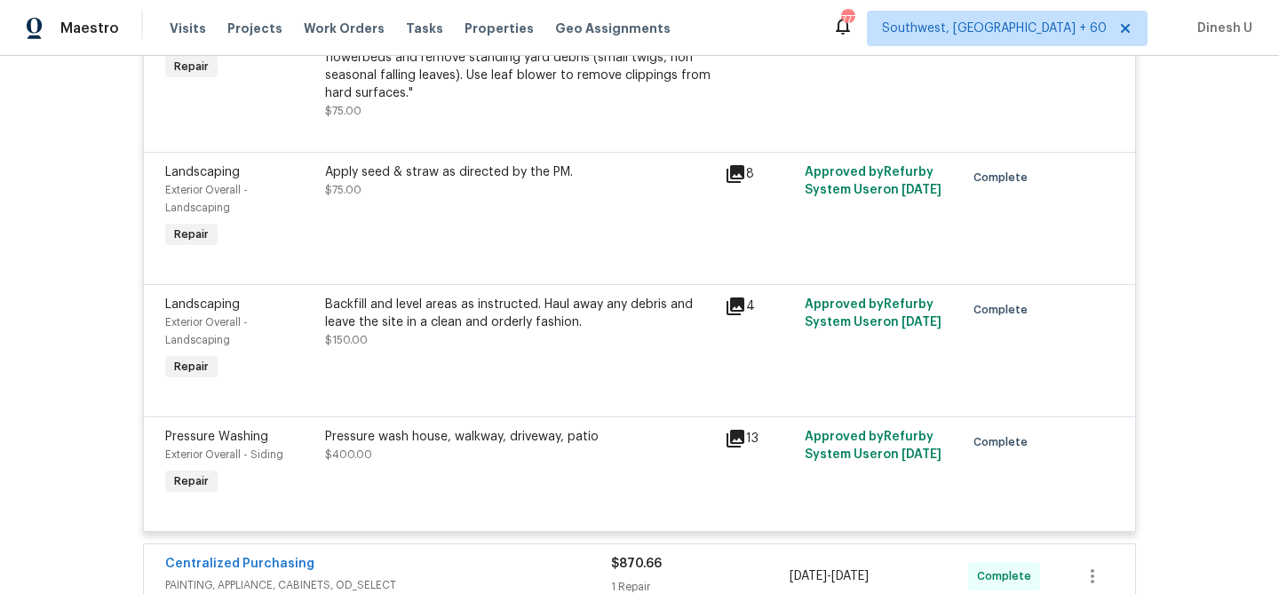
scroll to position [3958, 0]
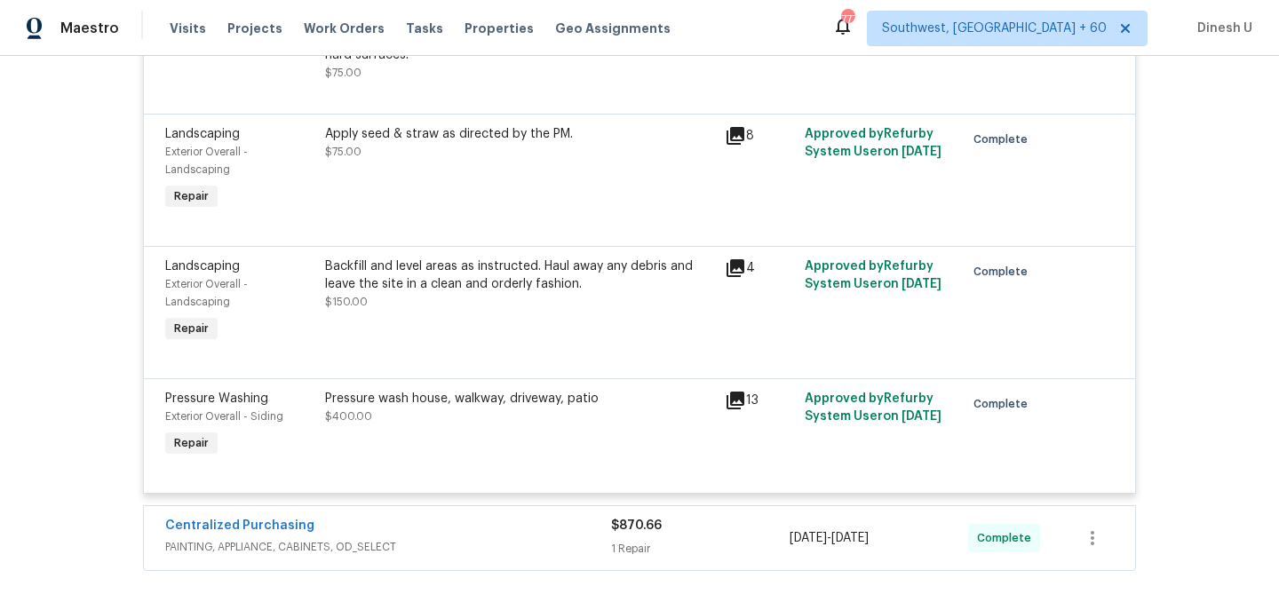
click at [735, 261] on icon at bounding box center [735, 268] width 18 height 18
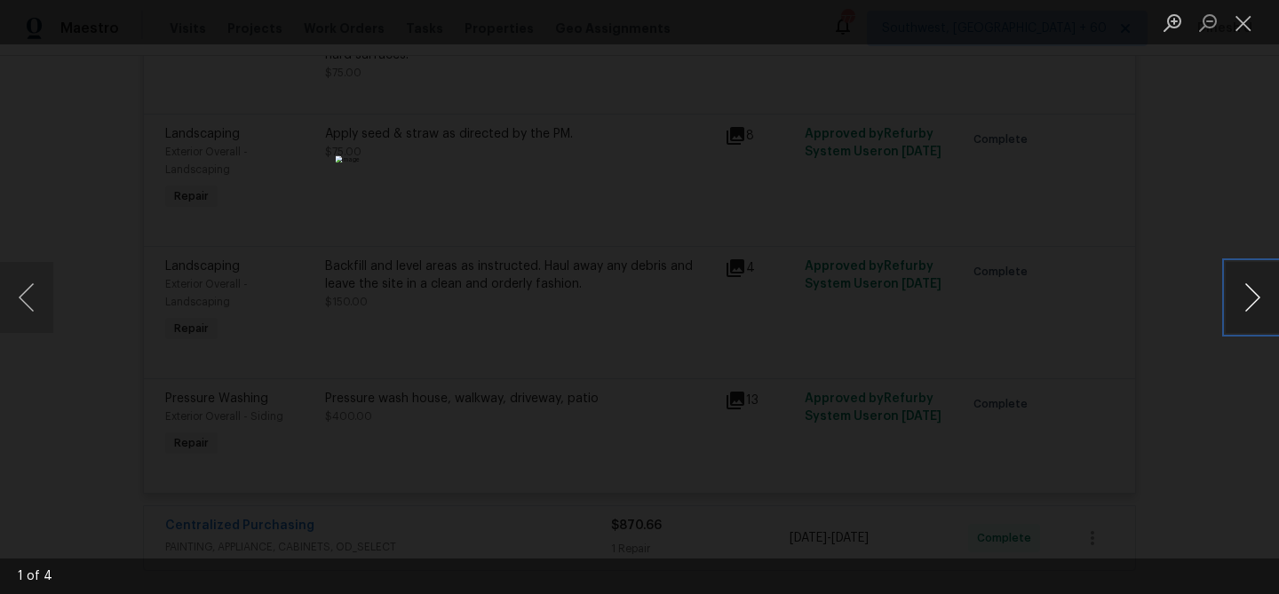
click at [1258, 294] on button "Next image" at bounding box center [1252, 297] width 53 height 71
click at [1246, 19] on button "Close lightbox" at bounding box center [1244, 22] width 36 height 31
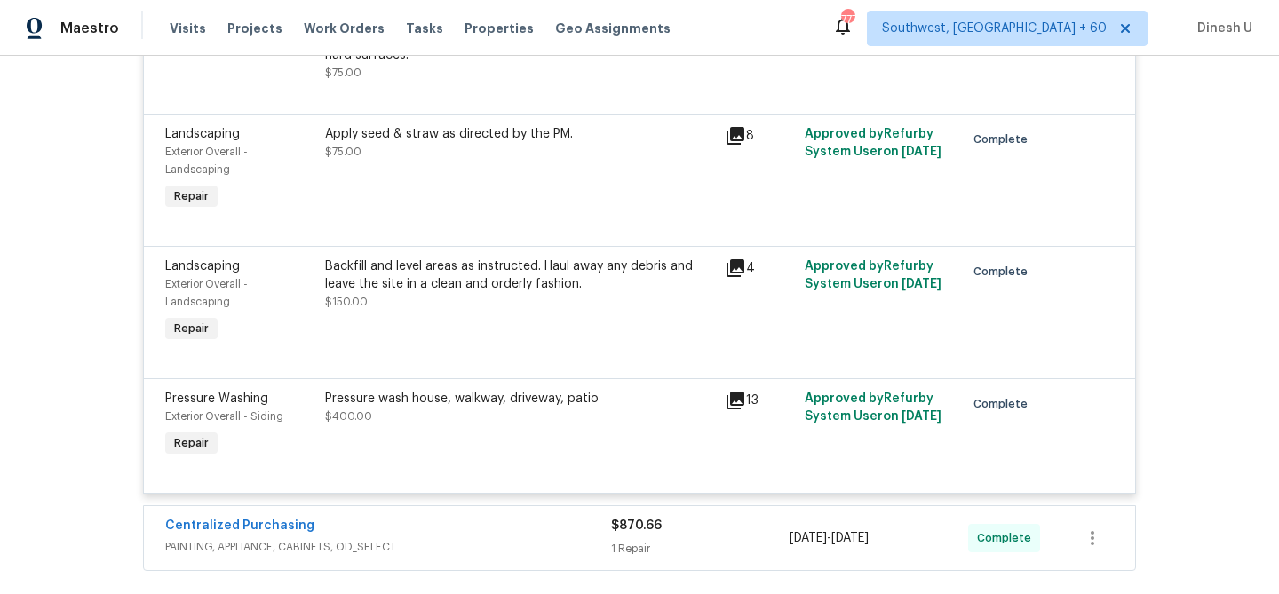
click at [733, 396] on icon at bounding box center [735, 401] width 18 height 18
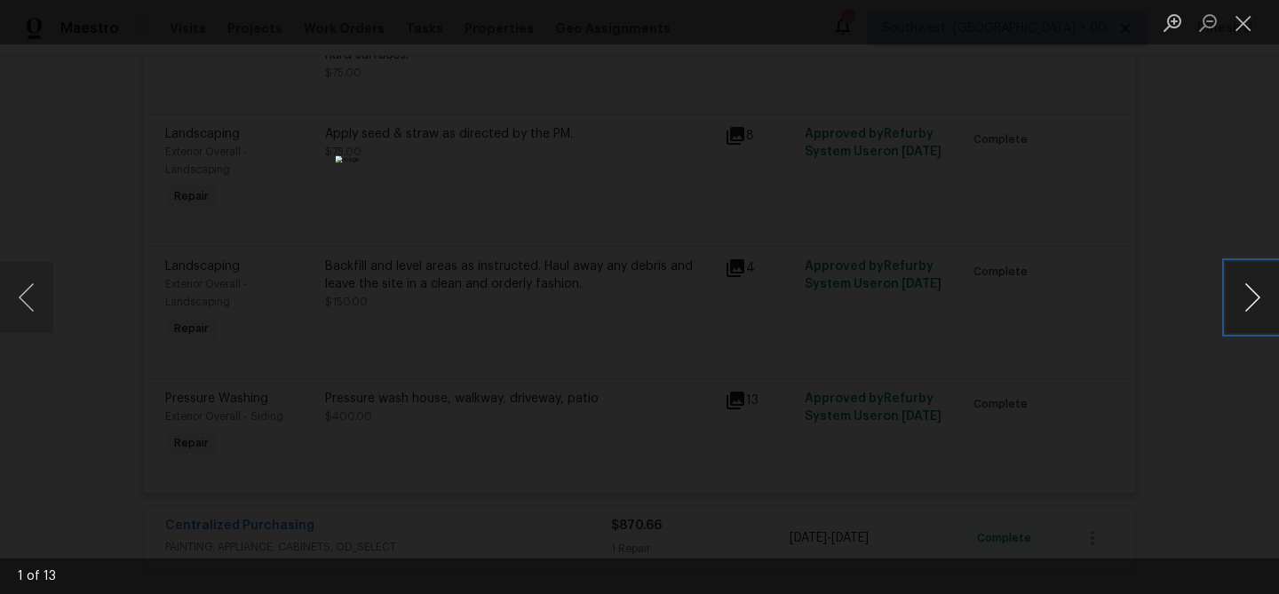
click at [1252, 290] on button "Next image" at bounding box center [1252, 297] width 53 height 71
click at [23, 309] on button "Previous image" at bounding box center [26, 297] width 53 height 71
click at [1245, 12] on button "Close lightbox" at bounding box center [1244, 22] width 36 height 31
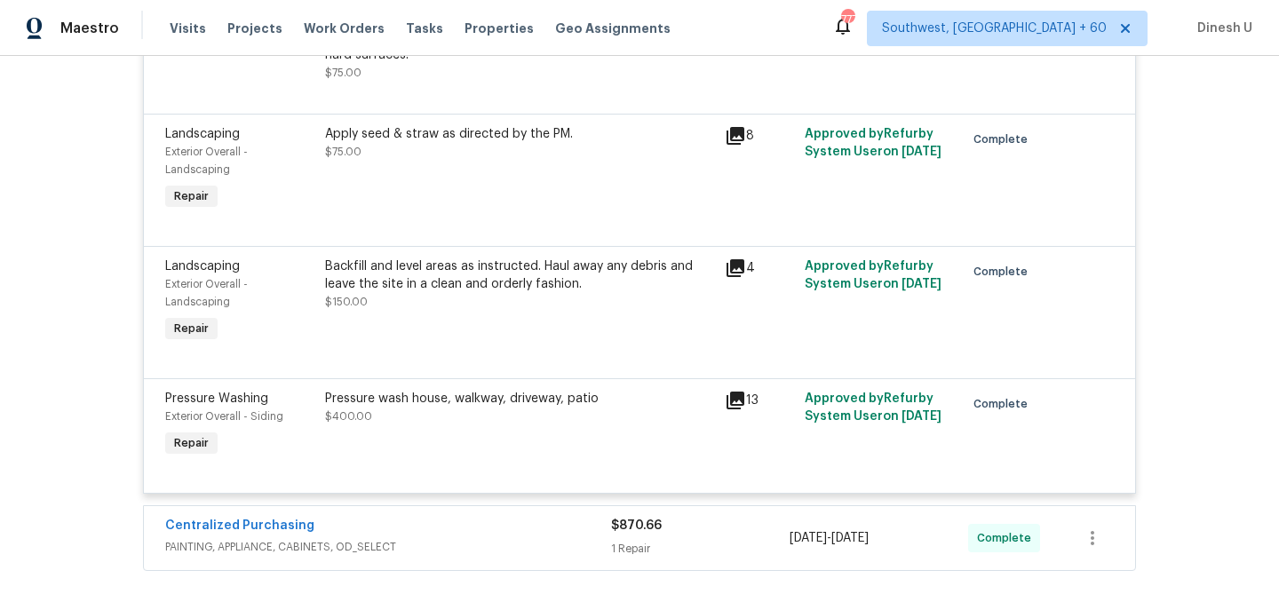
click at [740, 390] on icon at bounding box center [735, 400] width 21 height 21
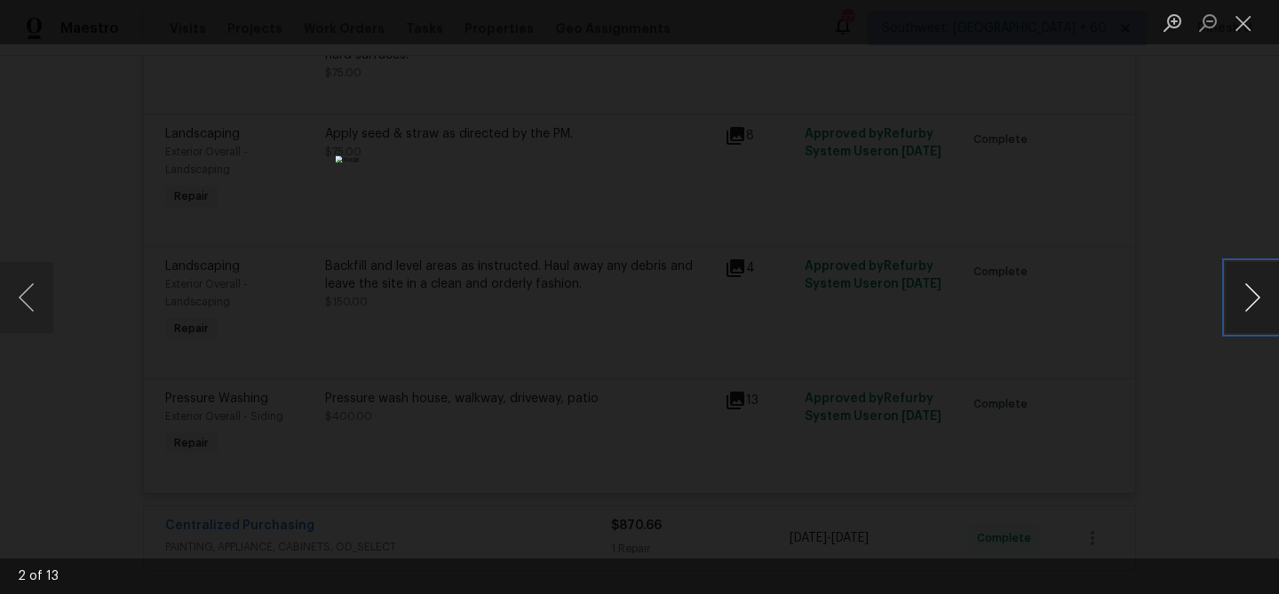
click at [1258, 282] on button "Next image" at bounding box center [1252, 297] width 53 height 71
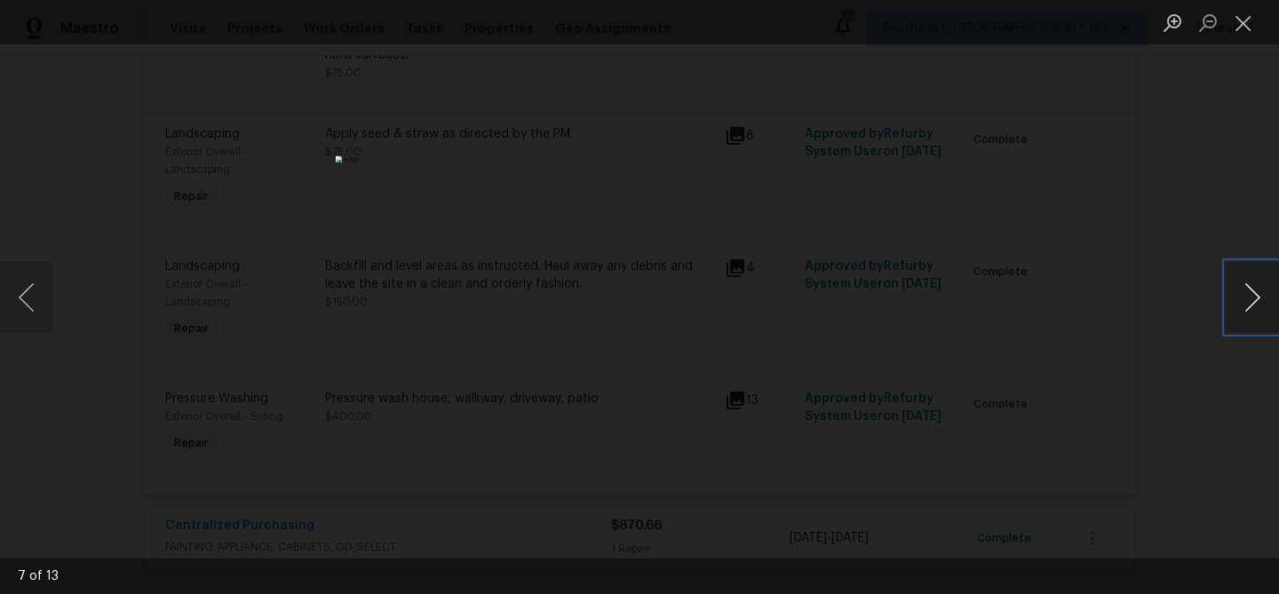
click at [1258, 282] on button "Next image" at bounding box center [1252, 297] width 53 height 71
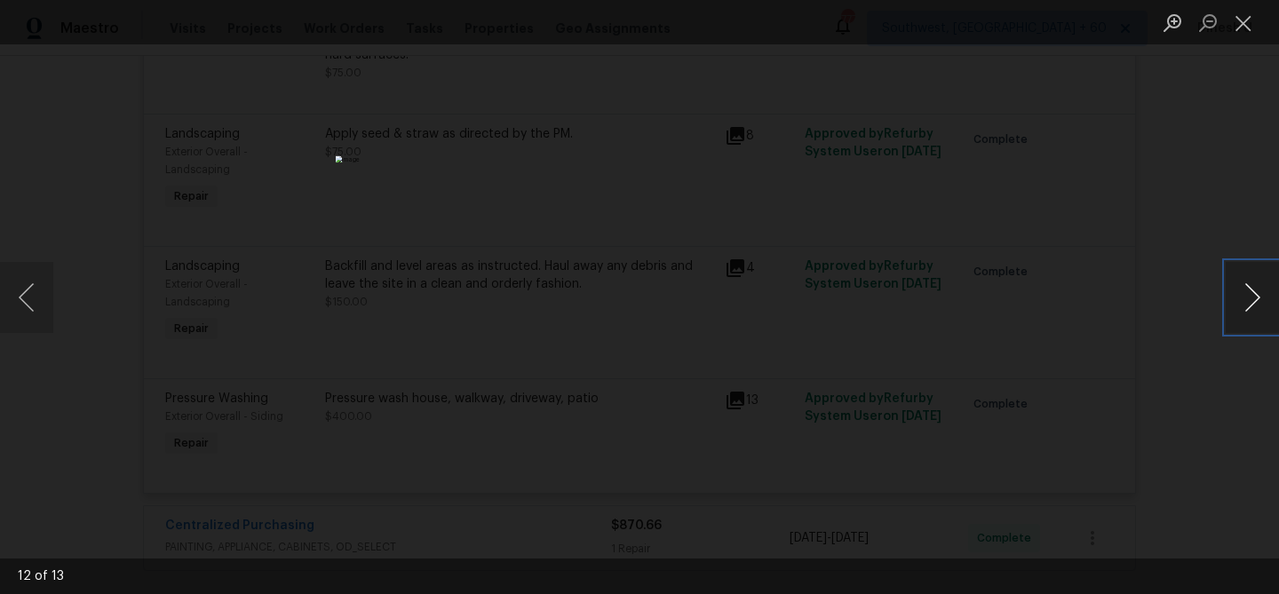
click at [1258, 282] on button "Next image" at bounding box center [1252, 297] width 53 height 71
click at [1244, 21] on button "Close lightbox" at bounding box center [1244, 22] width 36 height 31
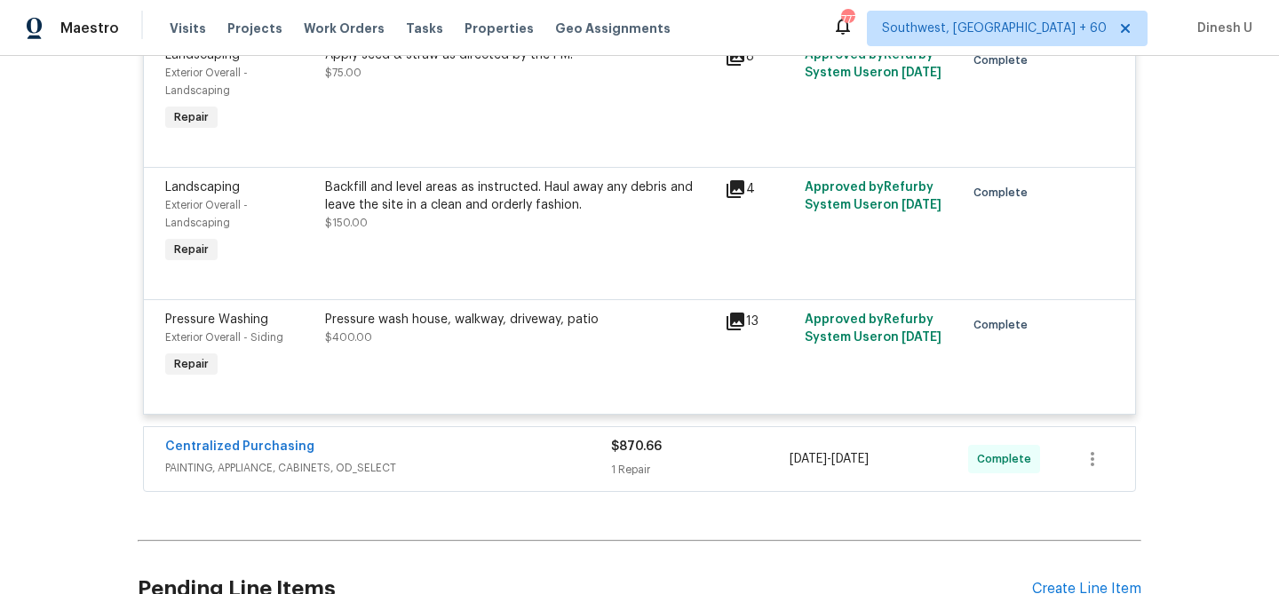
scroll to position [4207, 0]
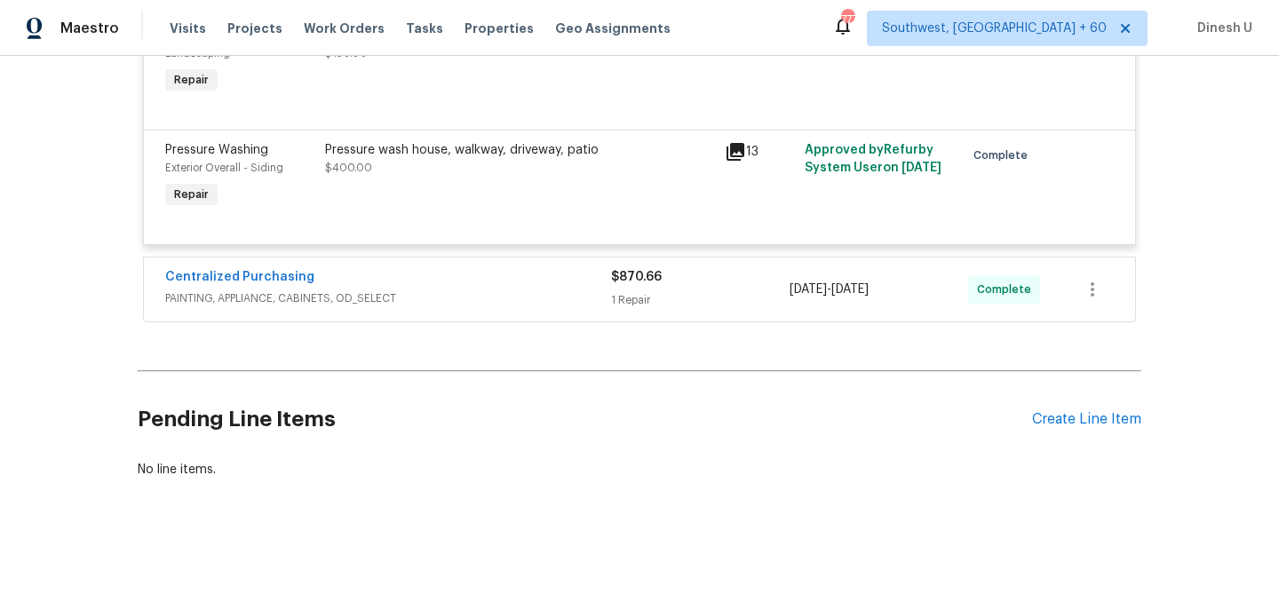
click at [613, 303] on div "1 Repair" at bounding box center [700, 300] width 179 height 18
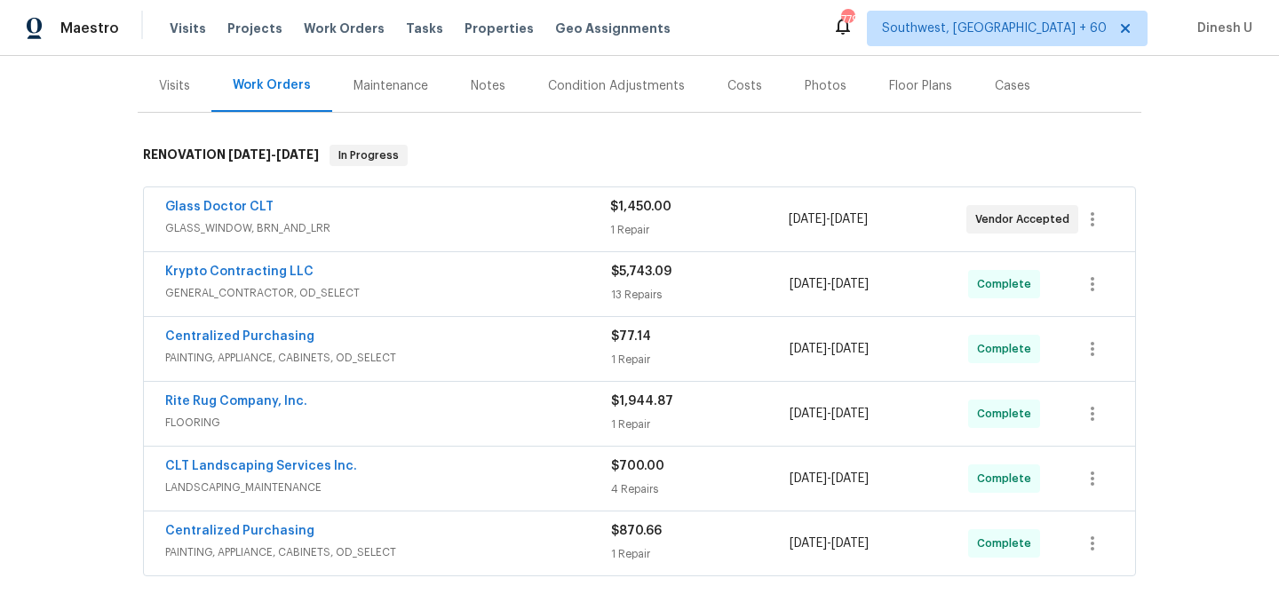
scroll to position [198, 0]
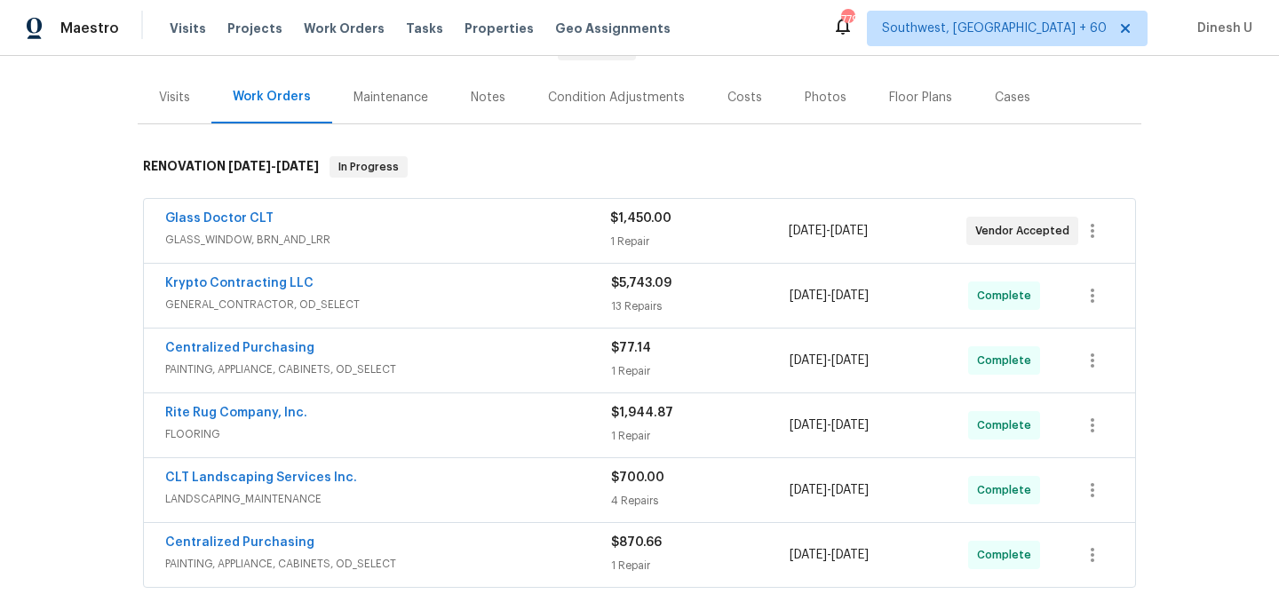
click at [632, 234] on div "1 Repair" at bounding box center [699, 242] width 178 height 18
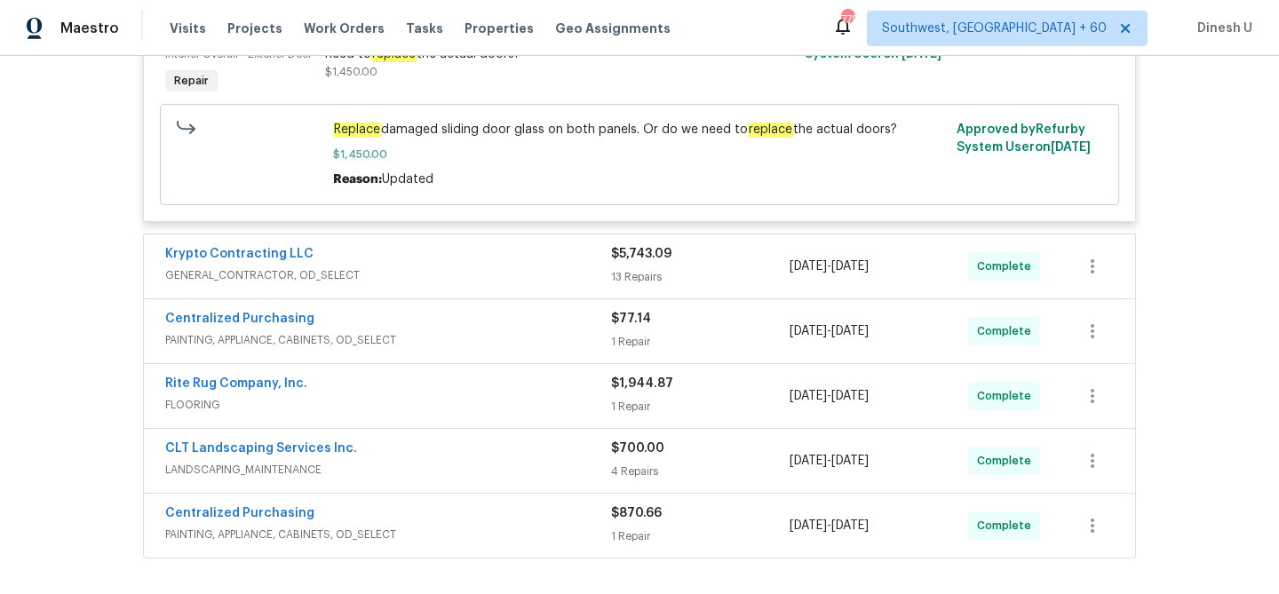
scroll to position [519, 0]
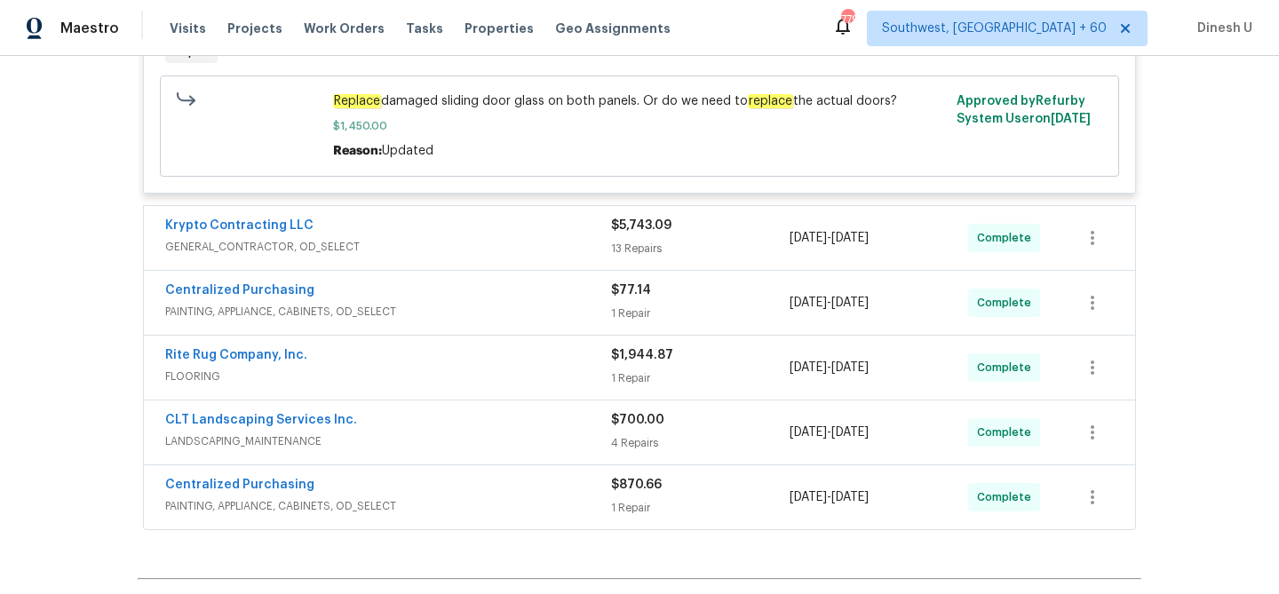
click at [649, 258] on div "13 Repairs" at bounding box center [700, 249] width 179 height 18
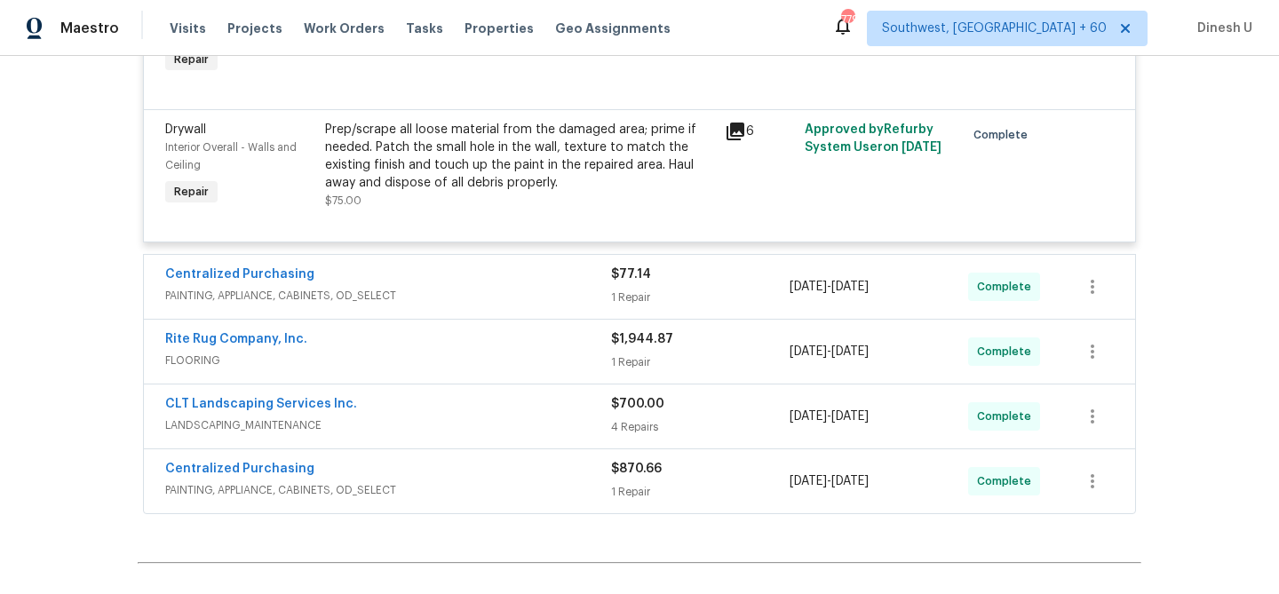
scroll to position [3007, 0]
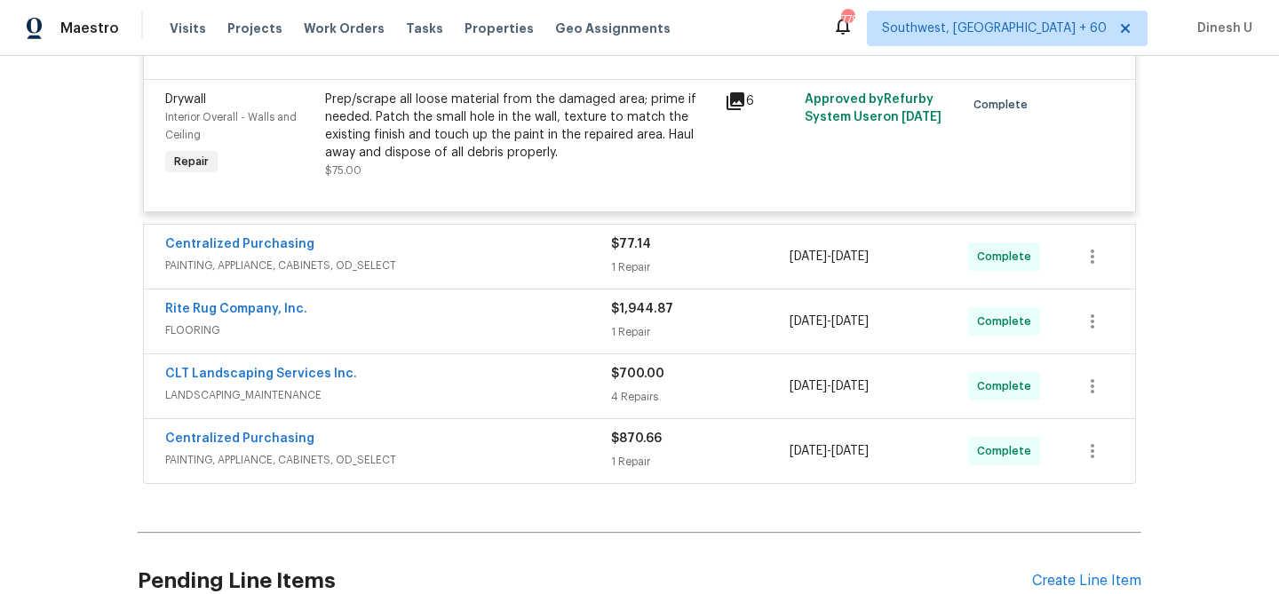
click at [623, 259] on div "1 Repair" at bounding box center [700, 267] width 179 height 18
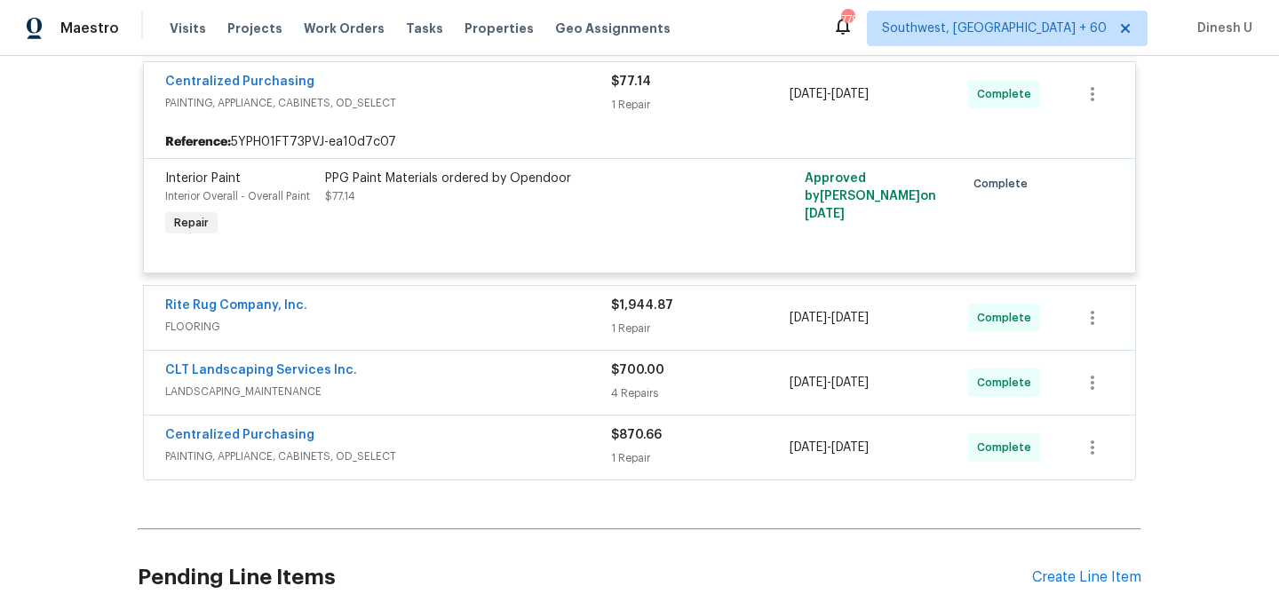
scroll to position [3215, 0]
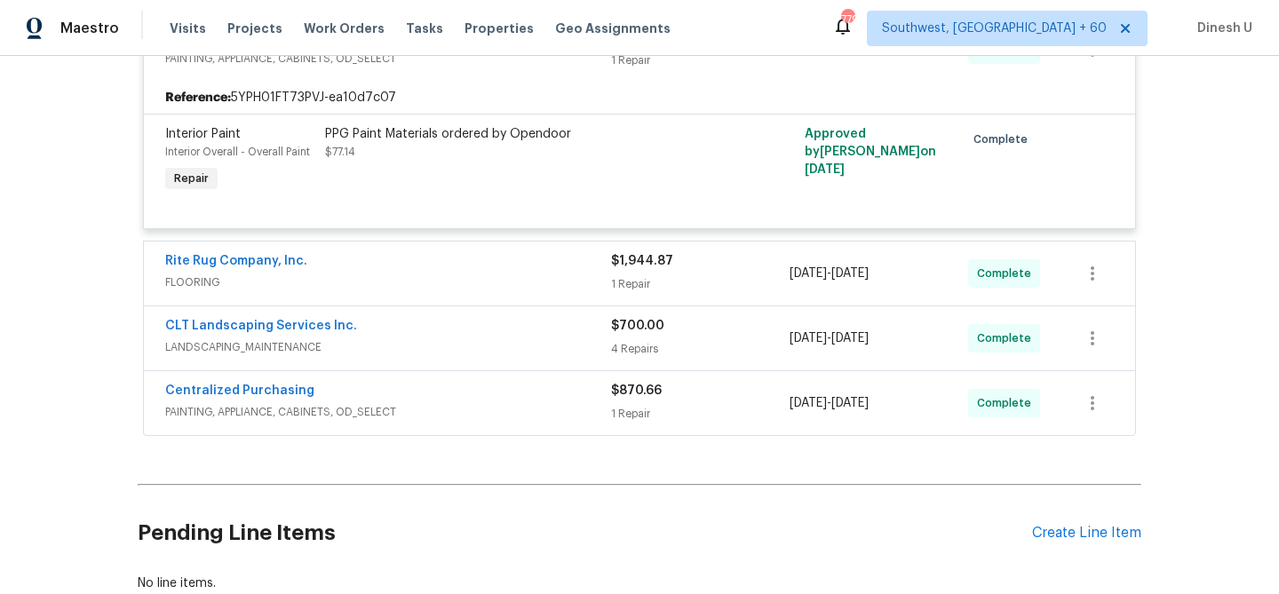
click at [624, 275] on div "1 Repair" at bounding box center [700, 284] width 179 height 18
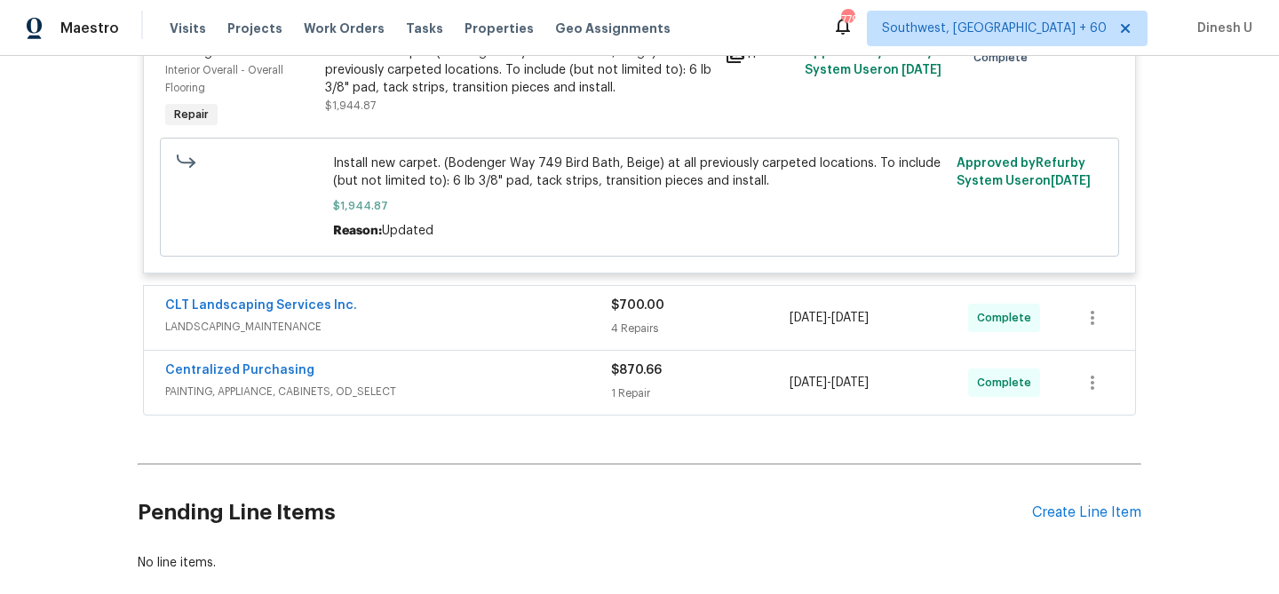
scroll to position [3537, 0]
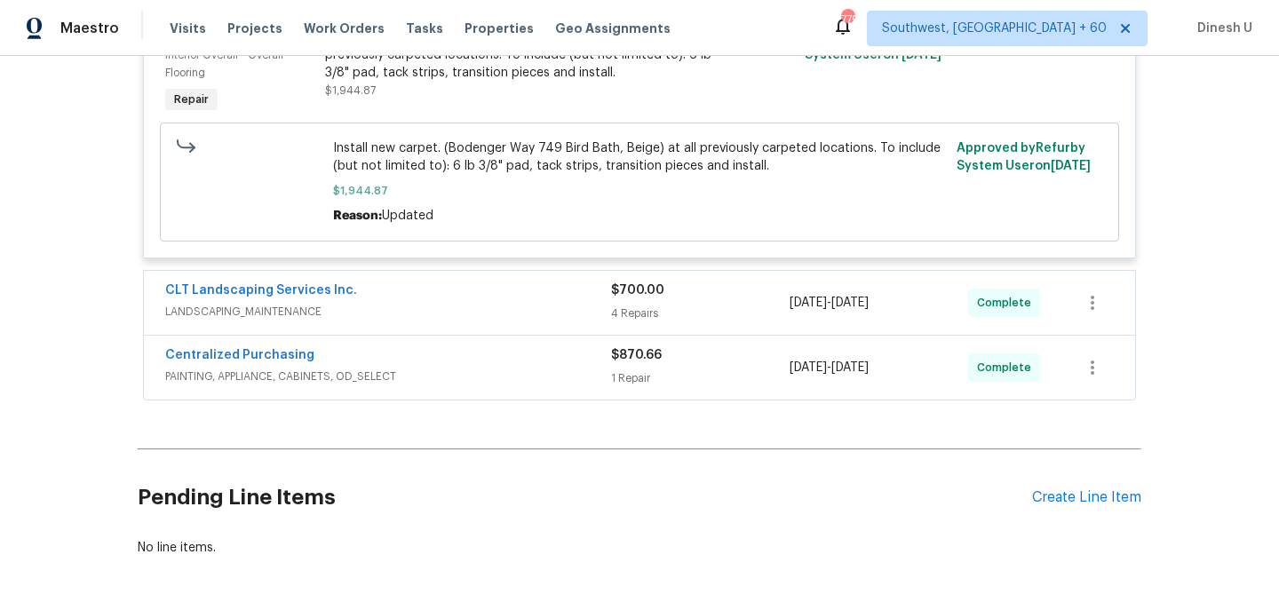
click at [641, 305] on div "4 Repairs" at bounding box center [700, 314] width 179 height 18
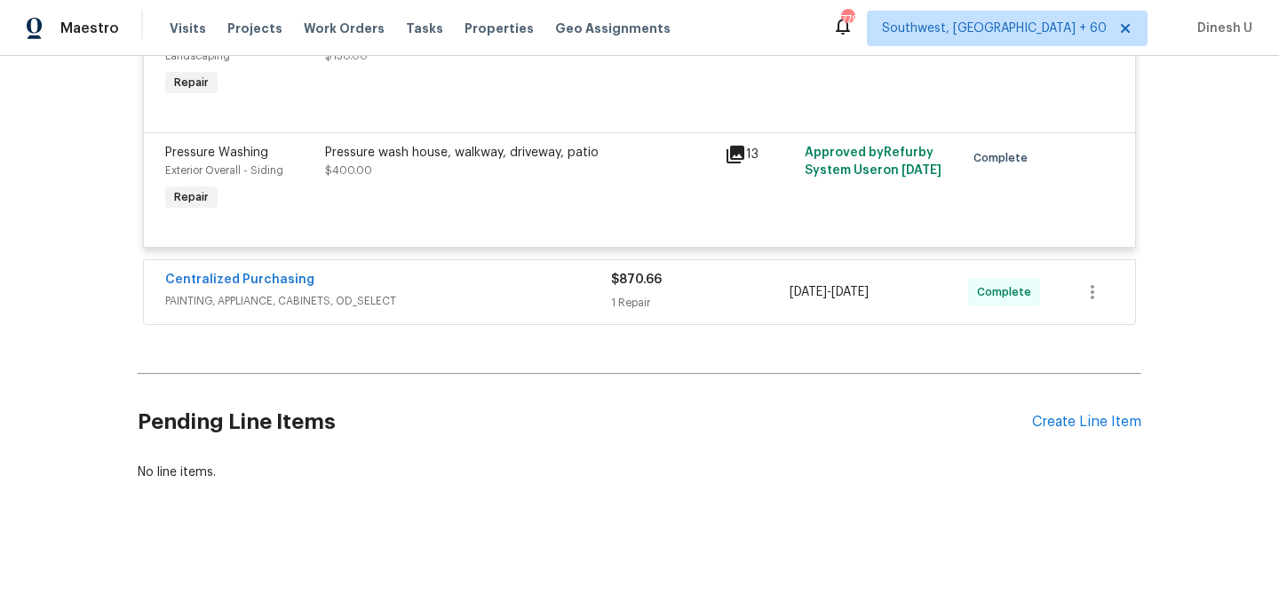
scroll to position [4207, 0]
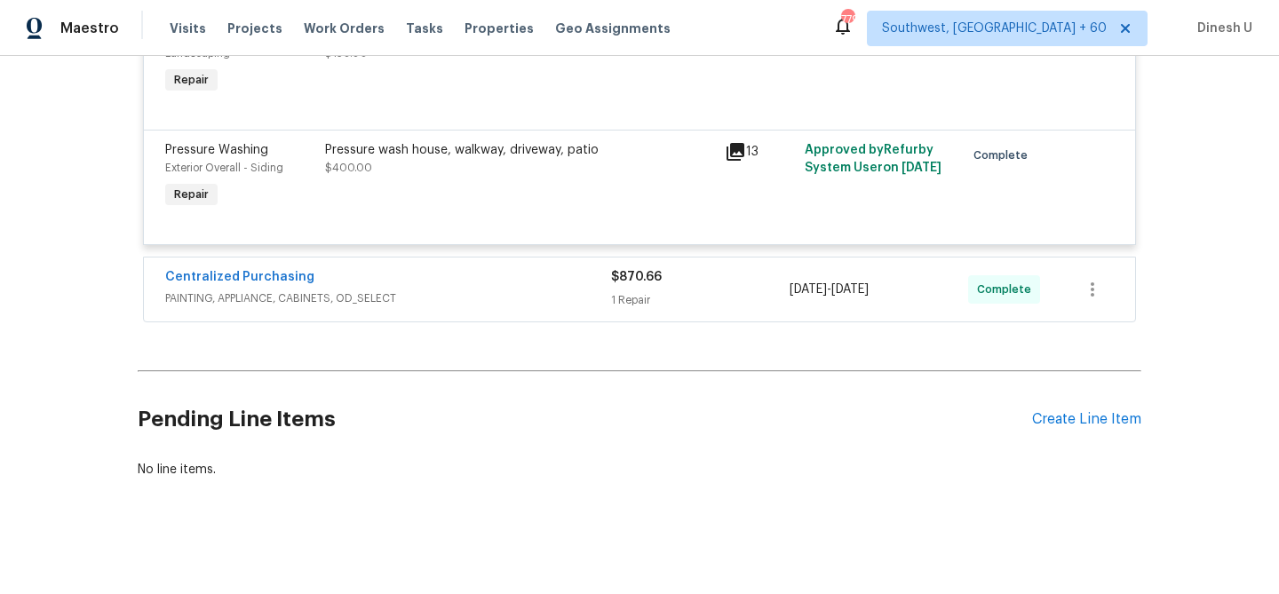
click at [637, 291] on div "1 Repair" at bounding box center [700, 300] width 179 height 18
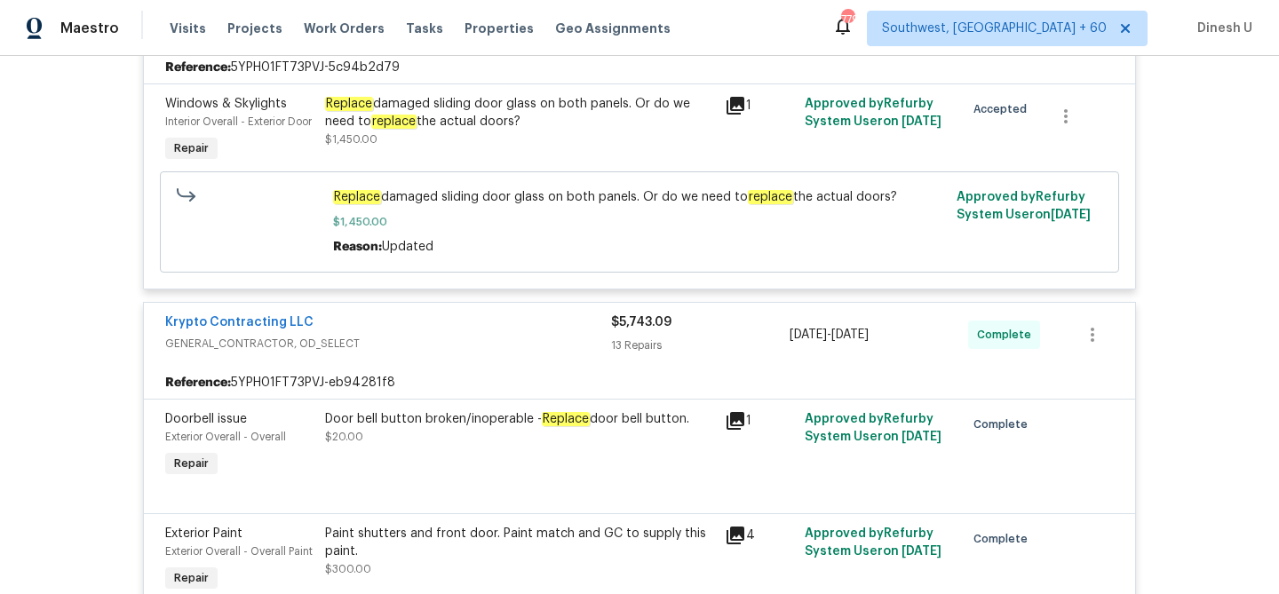
scroll to position [0, 0]
